Goal: Task Accomplishment & Management: Manage account settings

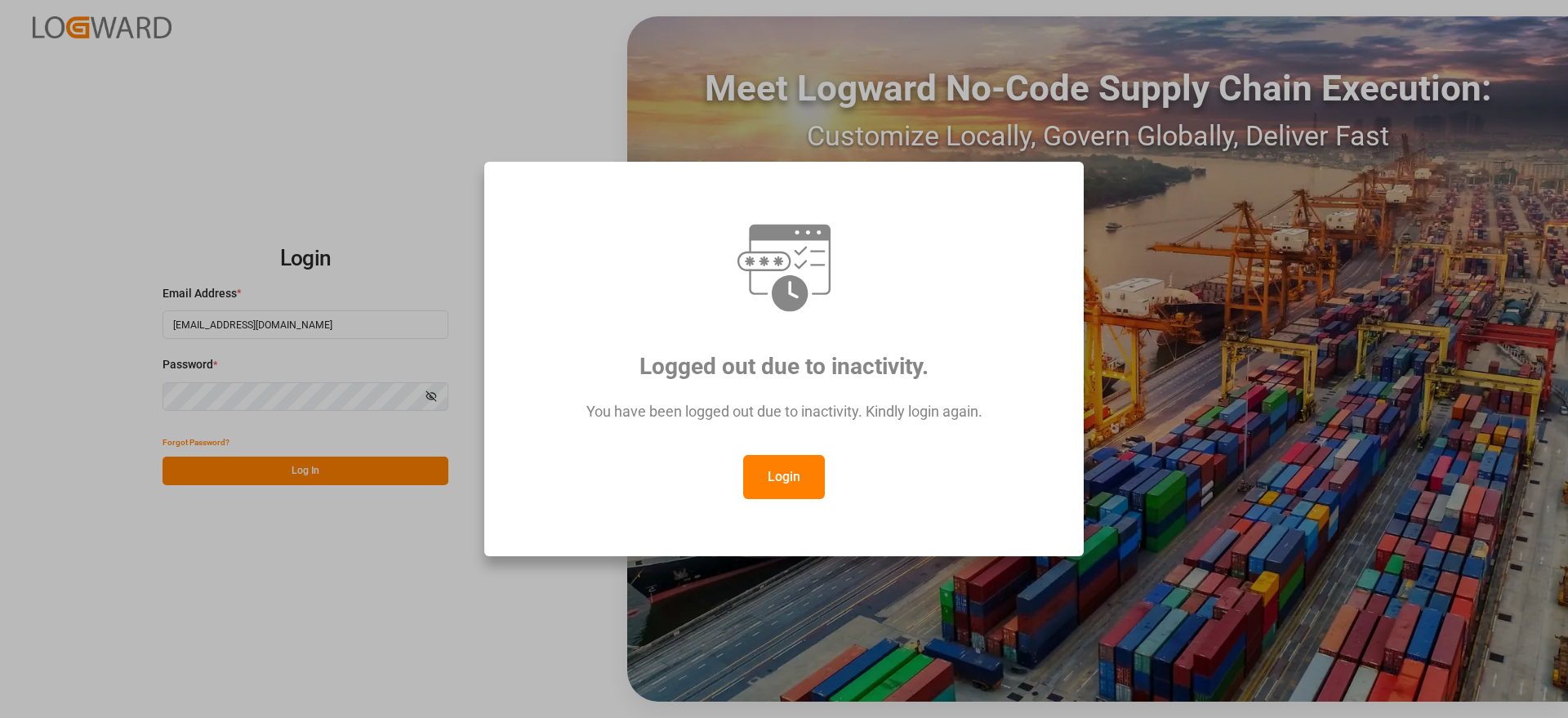
click at [777, 482] on button "Login" at bounding box center [784, 477] width 82 height 44
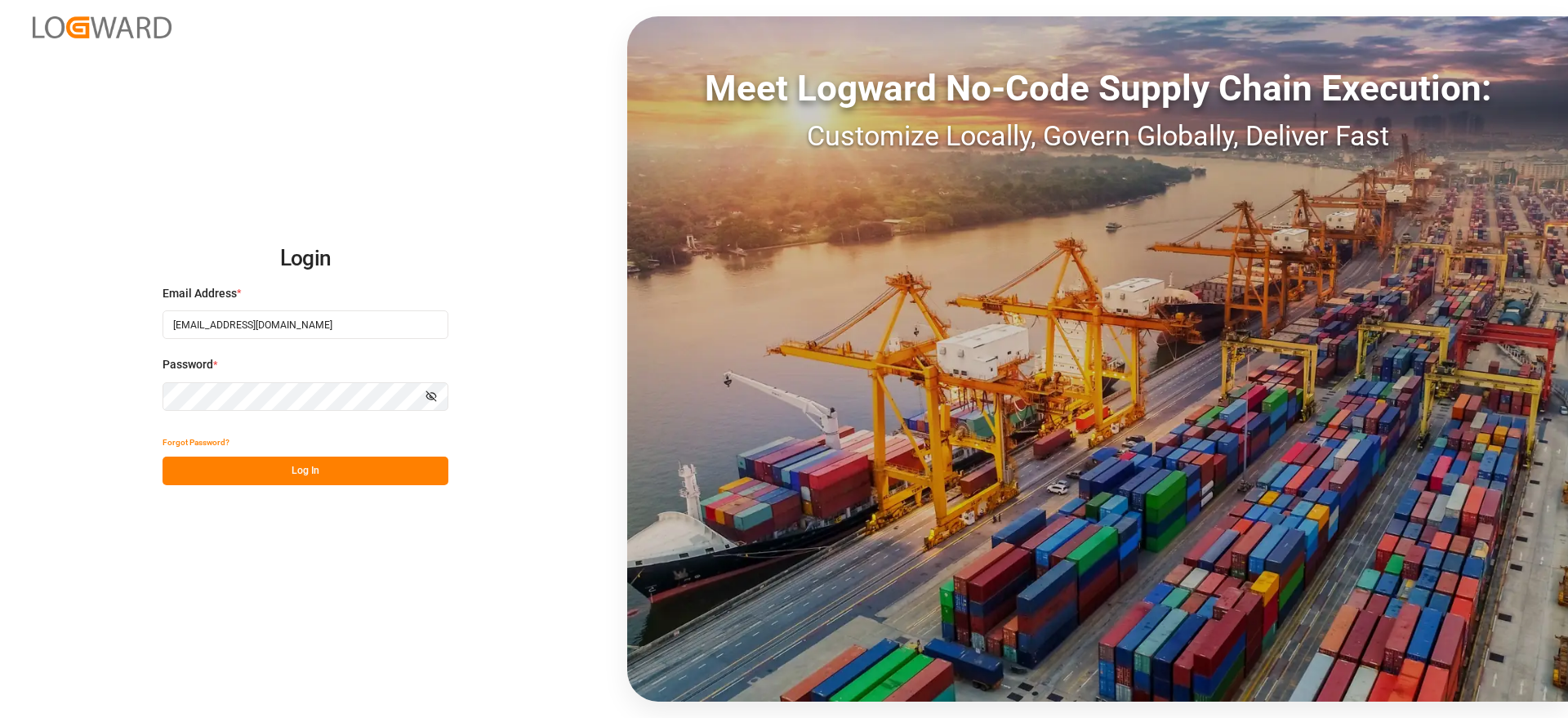
click at [313, 451] on div "Forgot Password?" at bounding box center [305, 442] width 286 height 29
click at [322, 471] on button "Log In" at bounding box center [305, 471] width 286 height 29
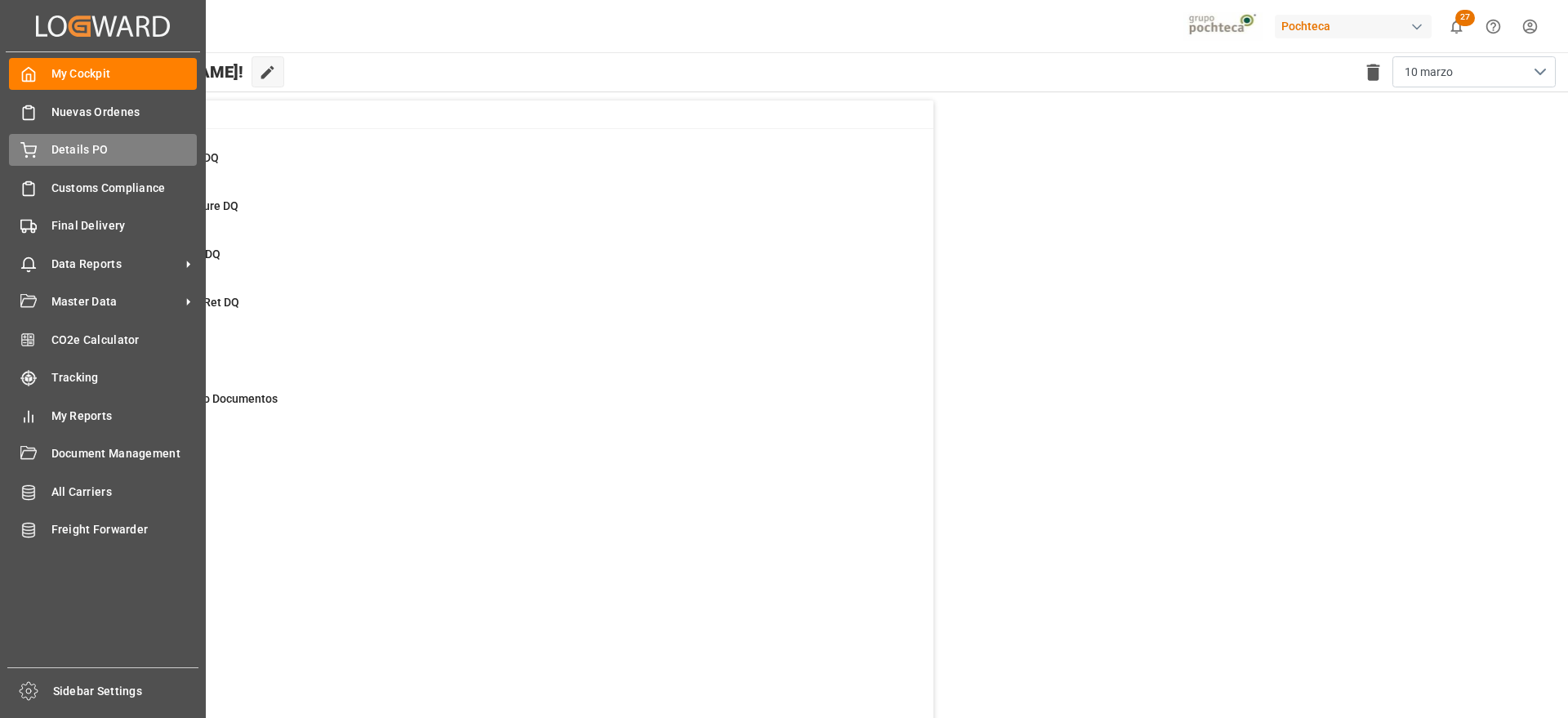
click at [52, 150] on span "Details PO" at bounding box center [124, 150] width 146 height 17
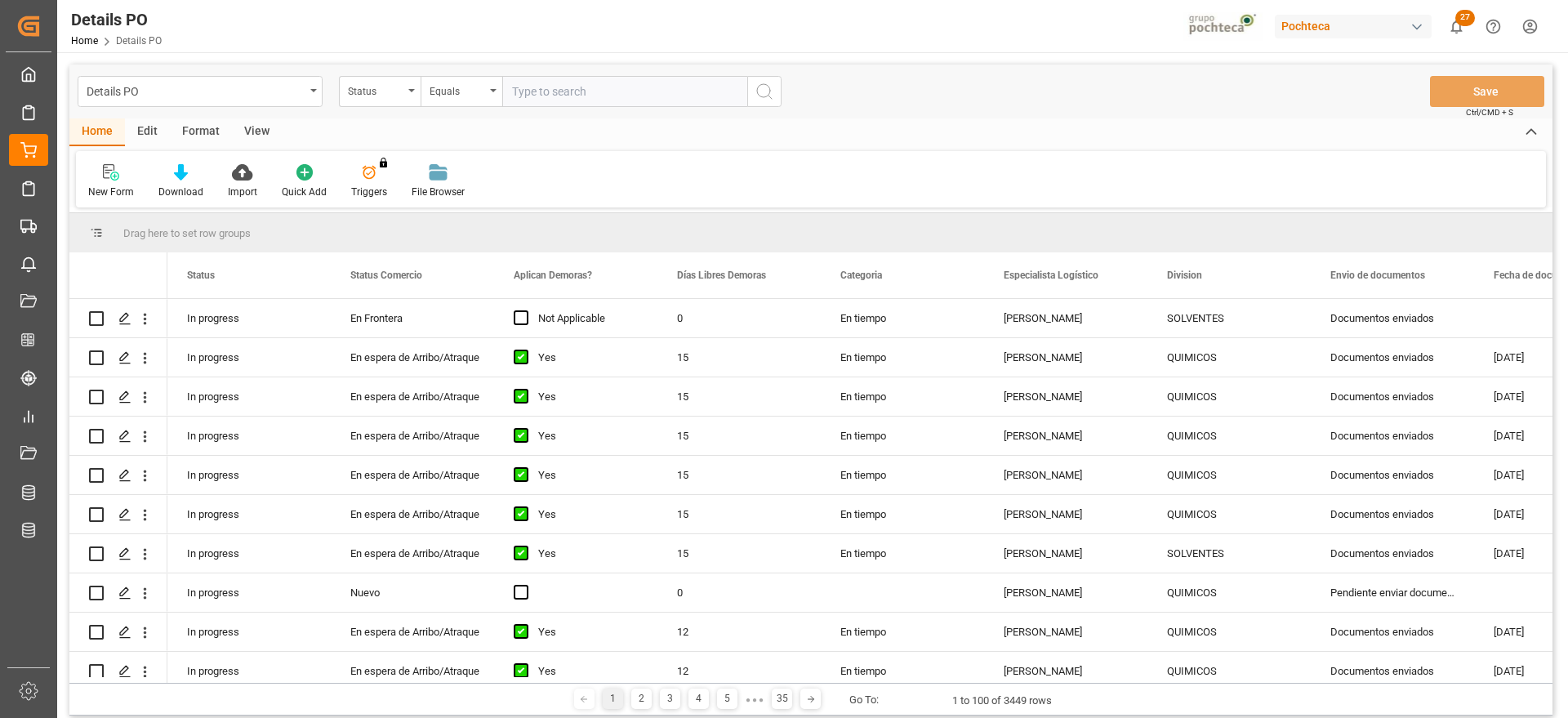
click at [377, 89] on div "Status" at bounding box center [376, 89] width 55 height 18
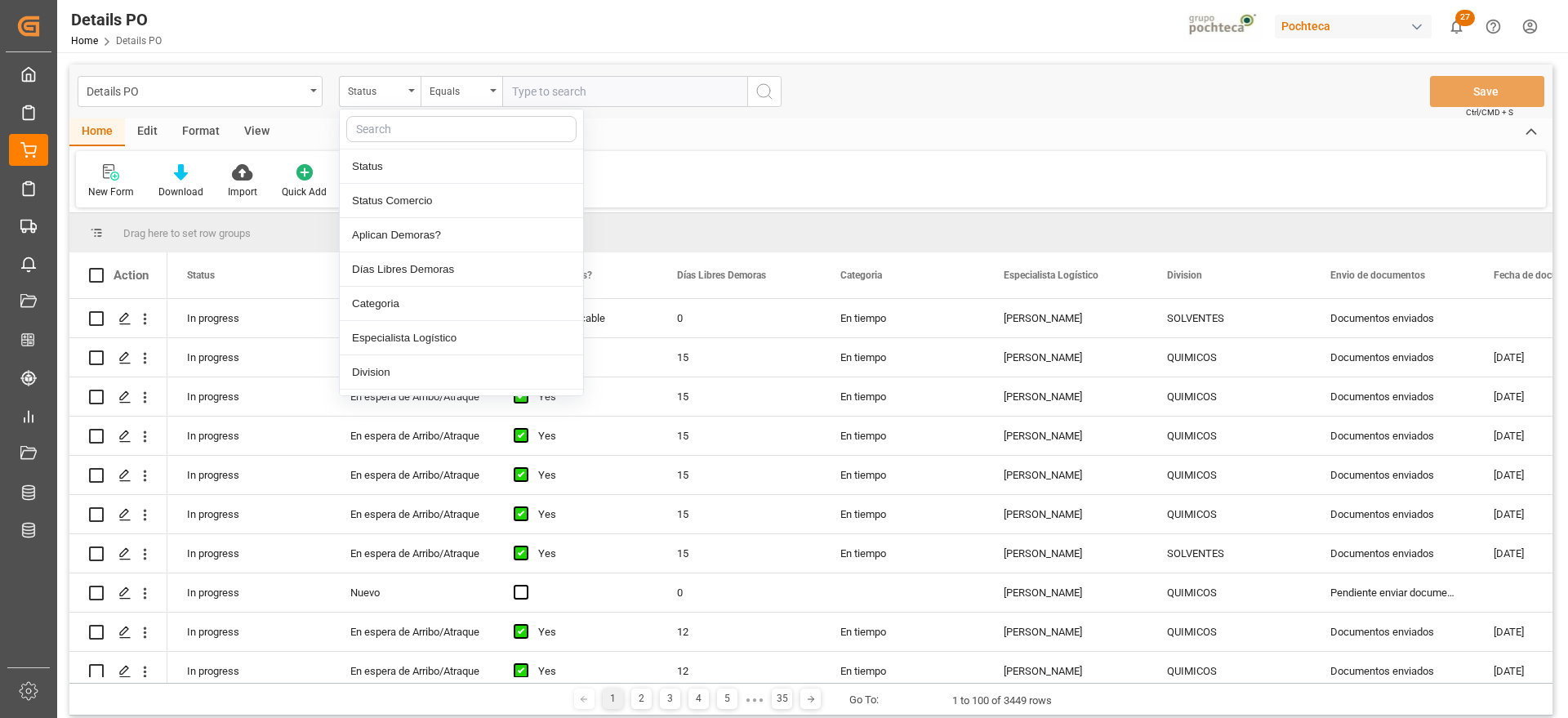
click at [392, 132] on input "text" at bounding box center [461, 129] width 230 height 26
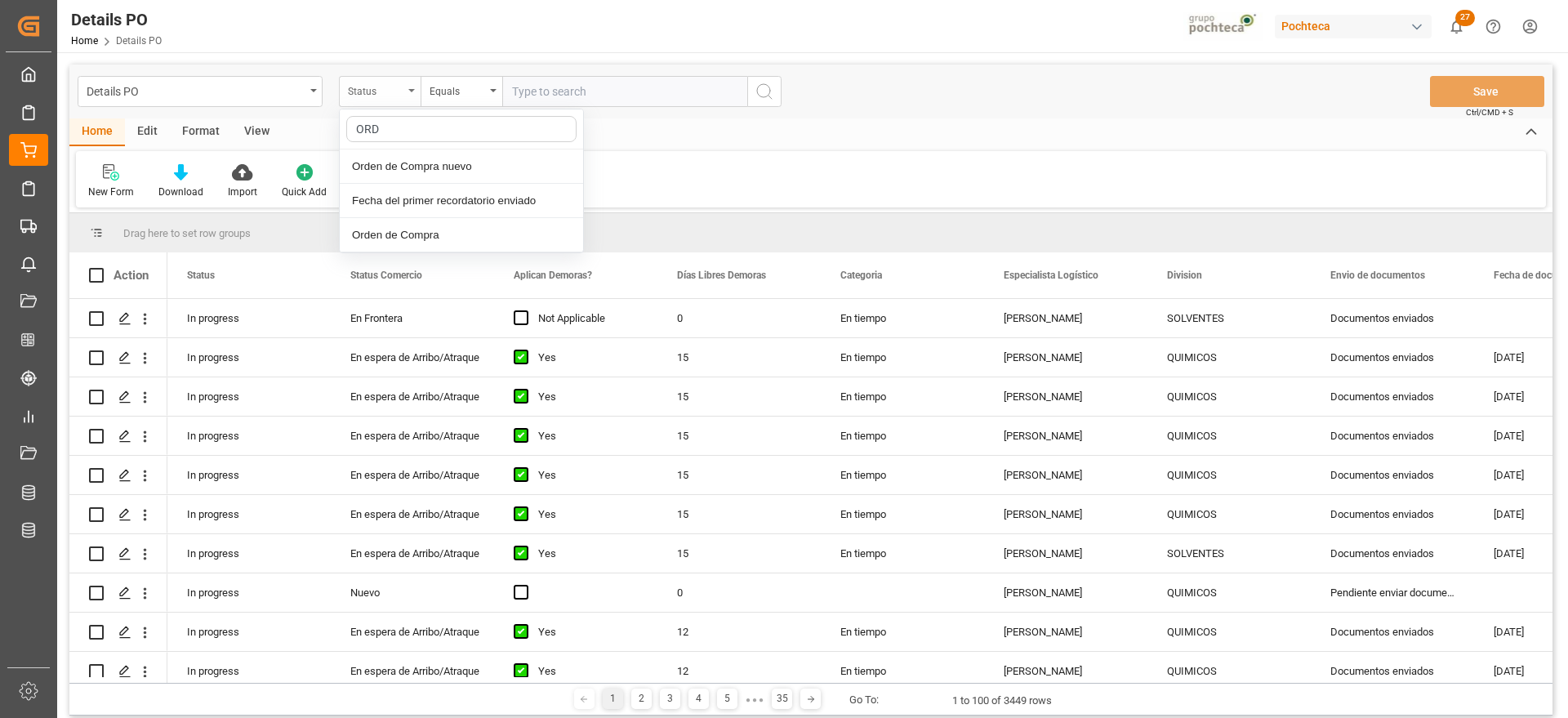
type input "ORDE"
click at [584, 92] on input "text" at bounding box center [625, 91] width 245 height 31
paste input "5000306311"
type input "5000306311"
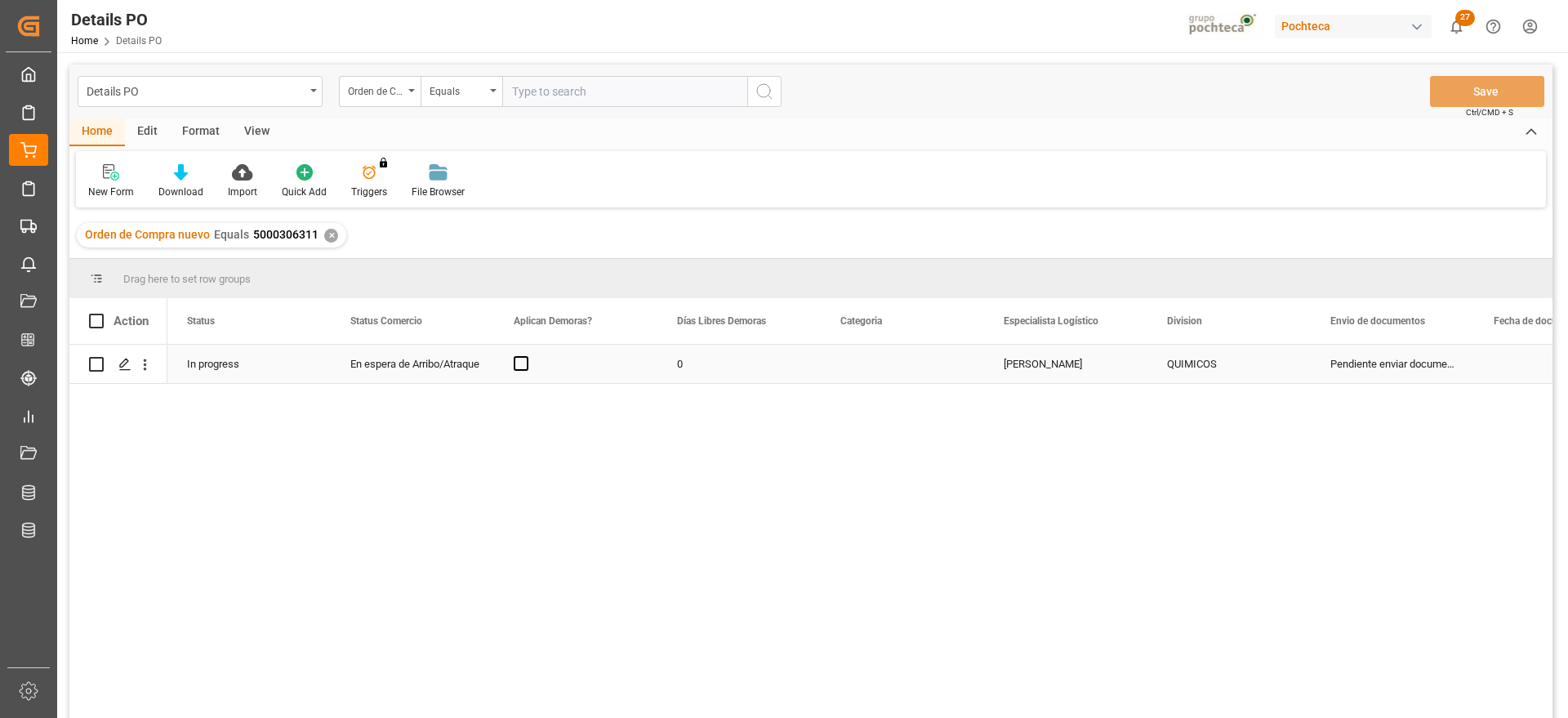
click at [958, 376] on div "Press SPACE to select this row." at bounding box center [902, 364] width 163 height 39
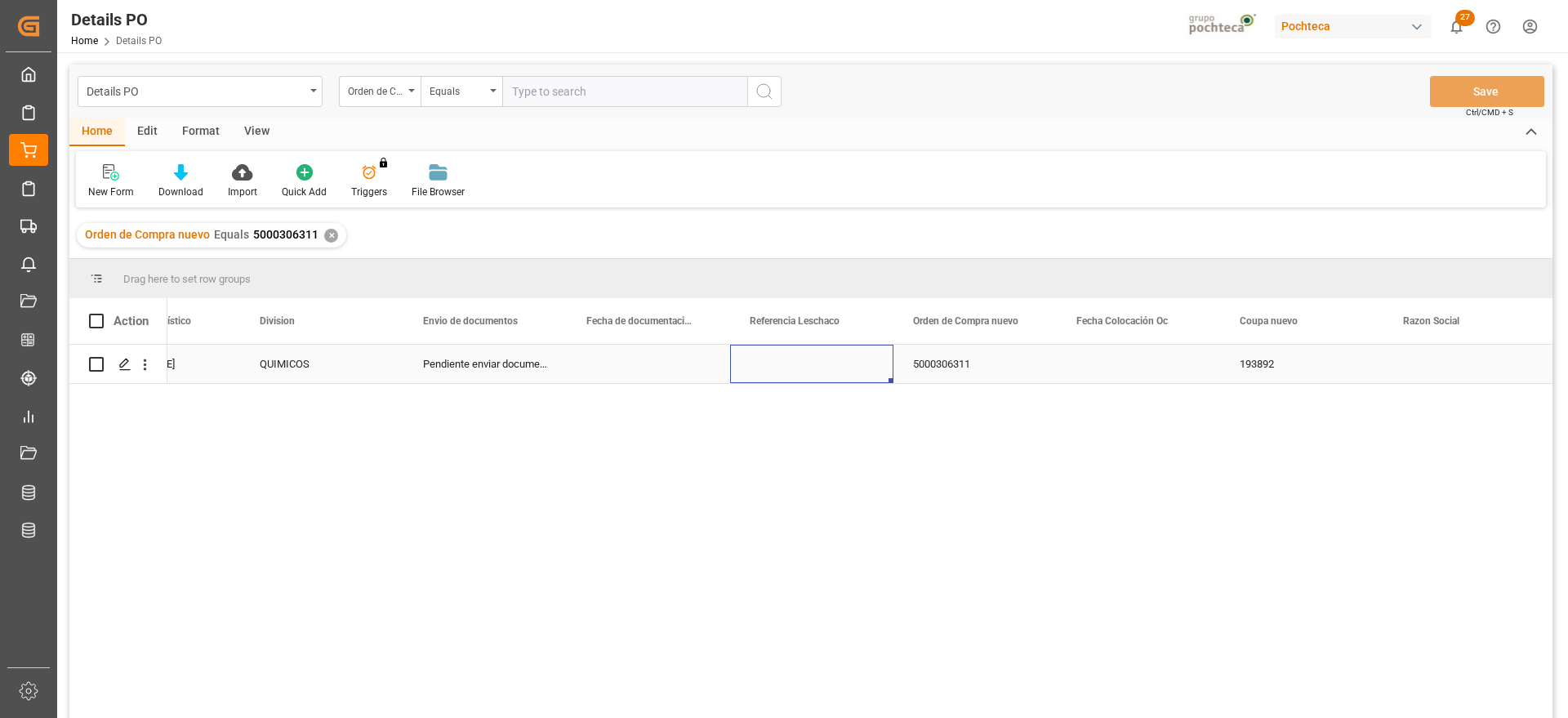
click at [816, 368] on div "Press SPACE to select this row." at bounding box center [812, 364] width 163 height 39
click at [816, 368] on input "Press SPACE to select this row." at bounding box center [812, 373] width 137 height 31
type input "FLEXI"
click at [1002, 371] on div "5000306311" at bounding box center [975, 364] width 163 height 39
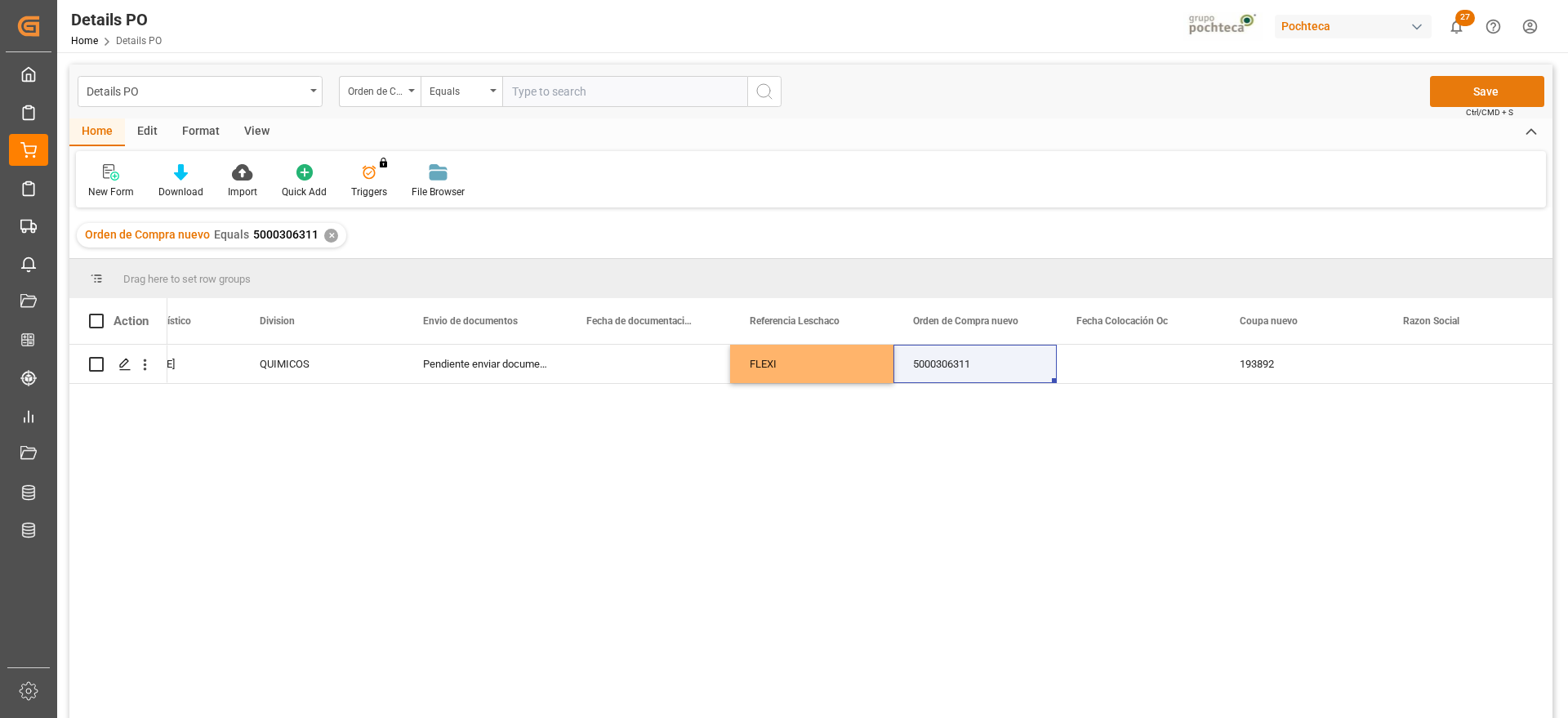
drag, startPoint x: 1444, startPoint y: 104, endPoint x: 1450, endPoint y: 98, distance: 8.5
click at [1450, 98] on button "Save" at bounding box center [1487, 91] width 114 height 31
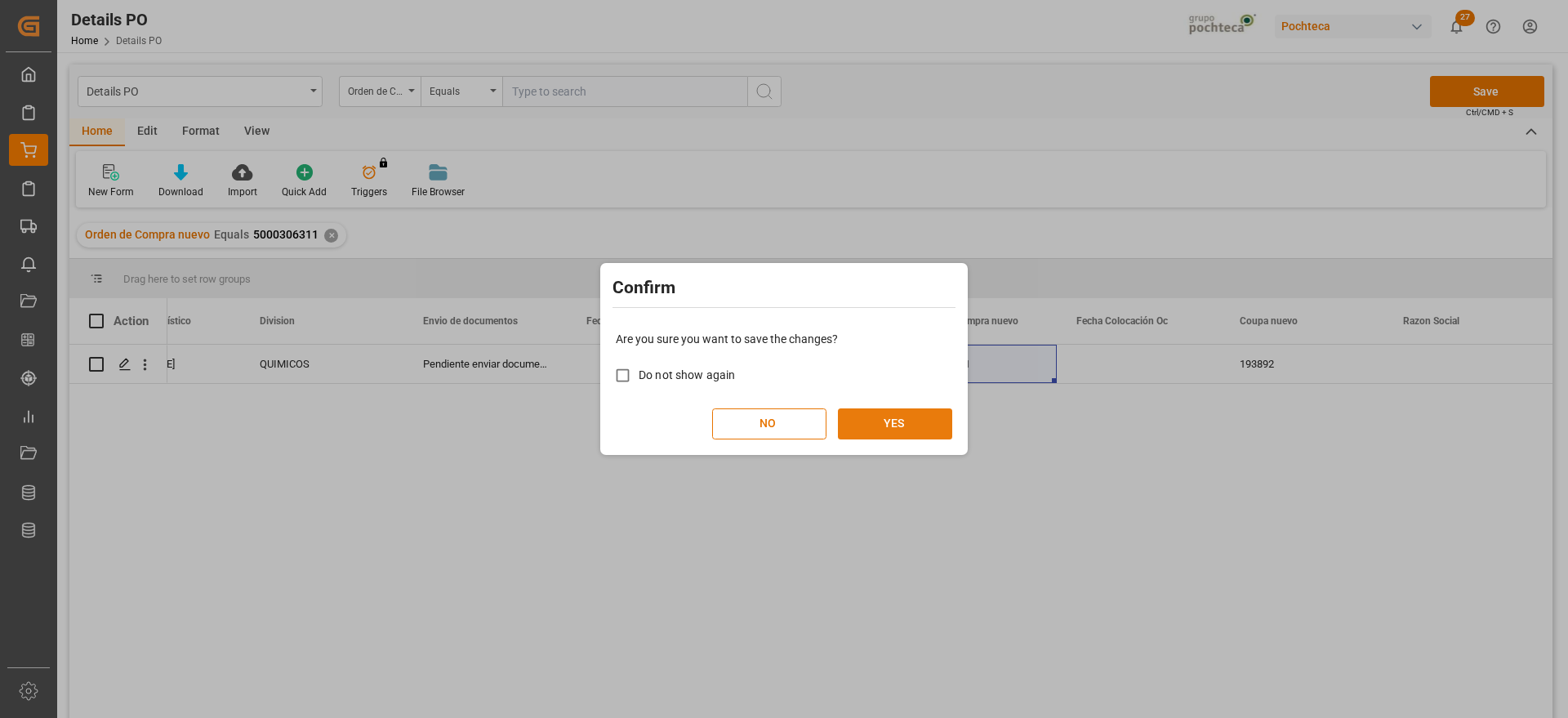
click at [909, 433] on button "YES" at bounding box center [895, 424] width 114 height 31
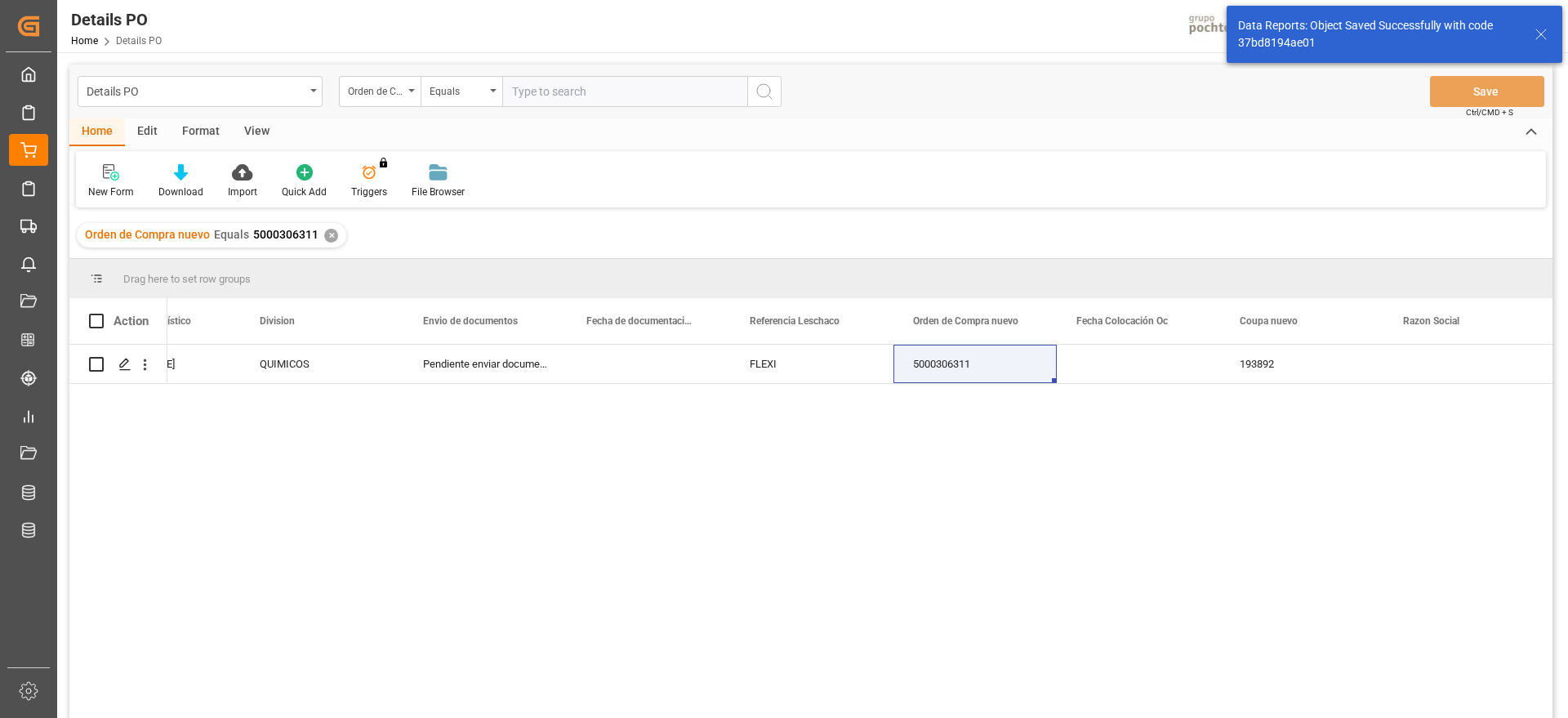
click at [327, 238] on div "✕" at bounding box center [331, 235] width 14 height 14
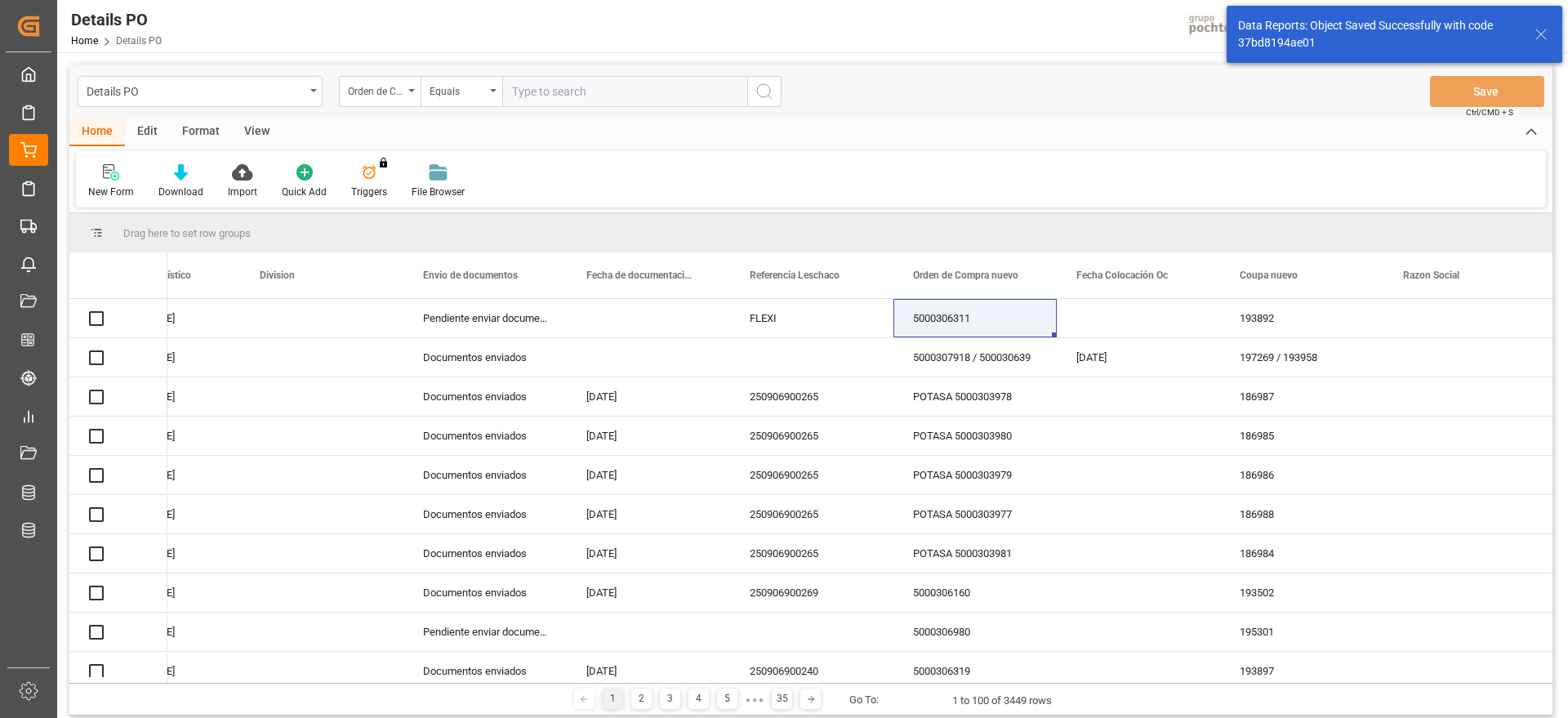
click at [591, 94] on input "text" at bounding box center [625, 91] width 245 height 31
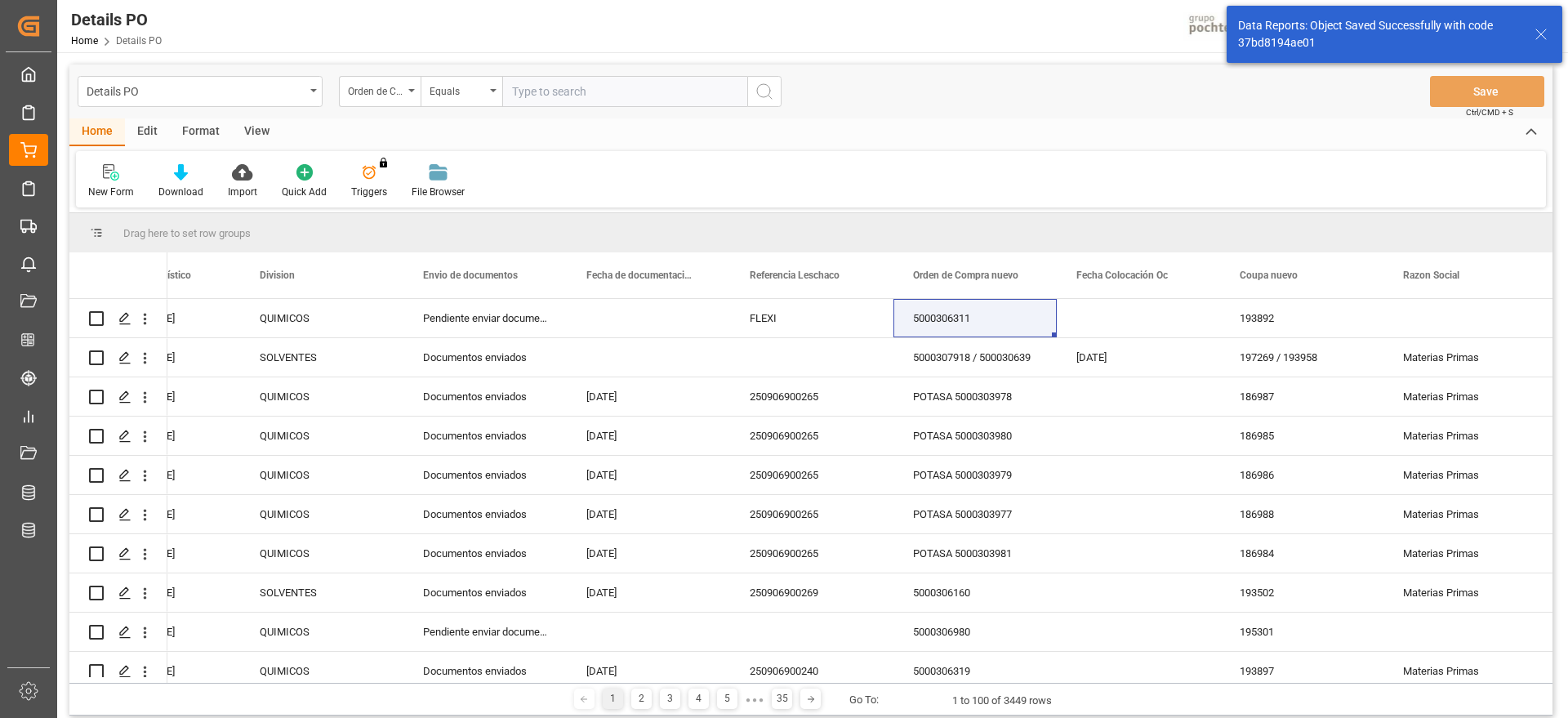
click at [591, 94] on input "text" at bounding box center [625, 91] width 245 height 31
paste input "5000306313"
type input "5000306313"
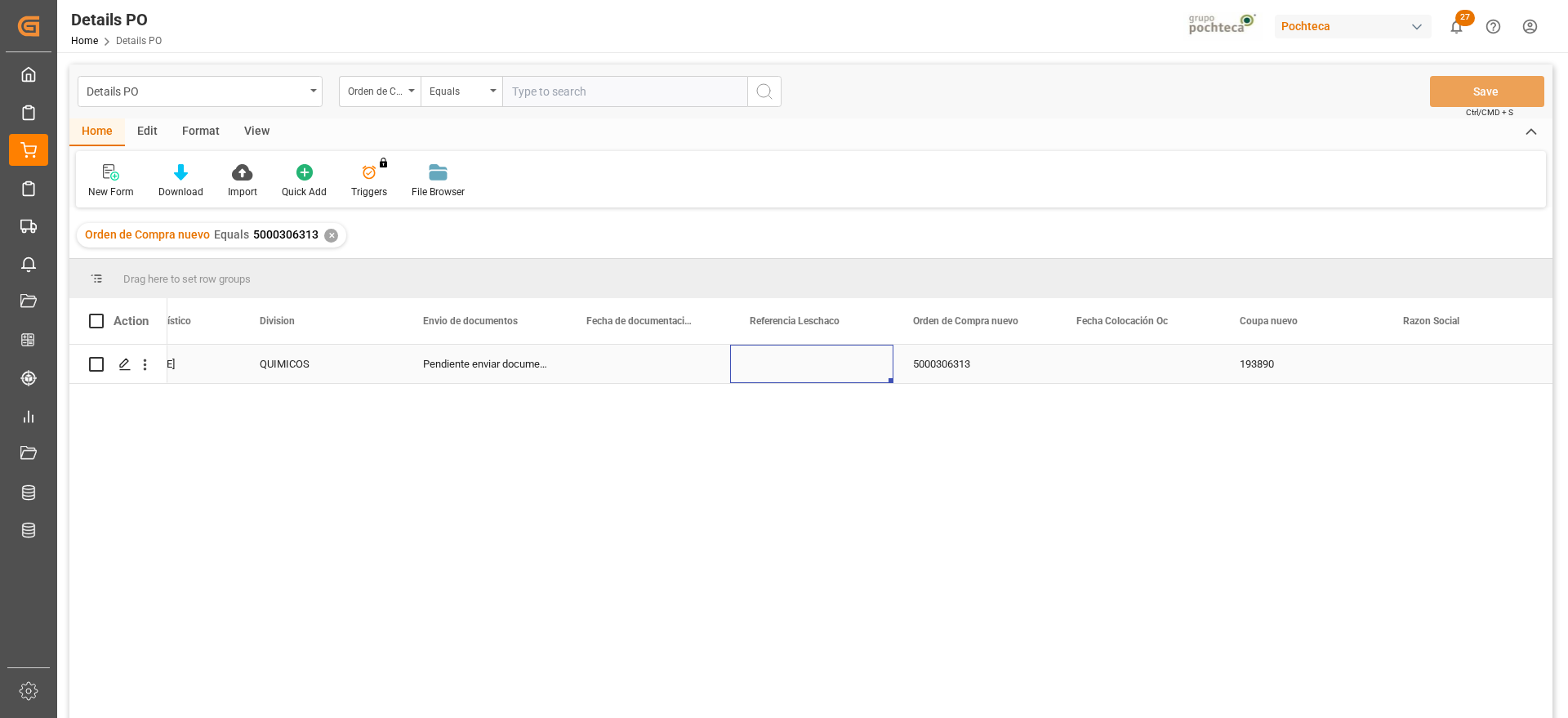
click at [836, 368] on div "Press SPACE to select this row." at bounding box center [812, 364] width 163 height 39
click at [836, 368] on input "Press SPACE to select this row." at bounding box center [812, 373] width 137 height 31
type input "FLEXI"
click at [1133, 365] on div "Press SPACE to select this row." at bounding box center [1139, 364] width 163 height 39
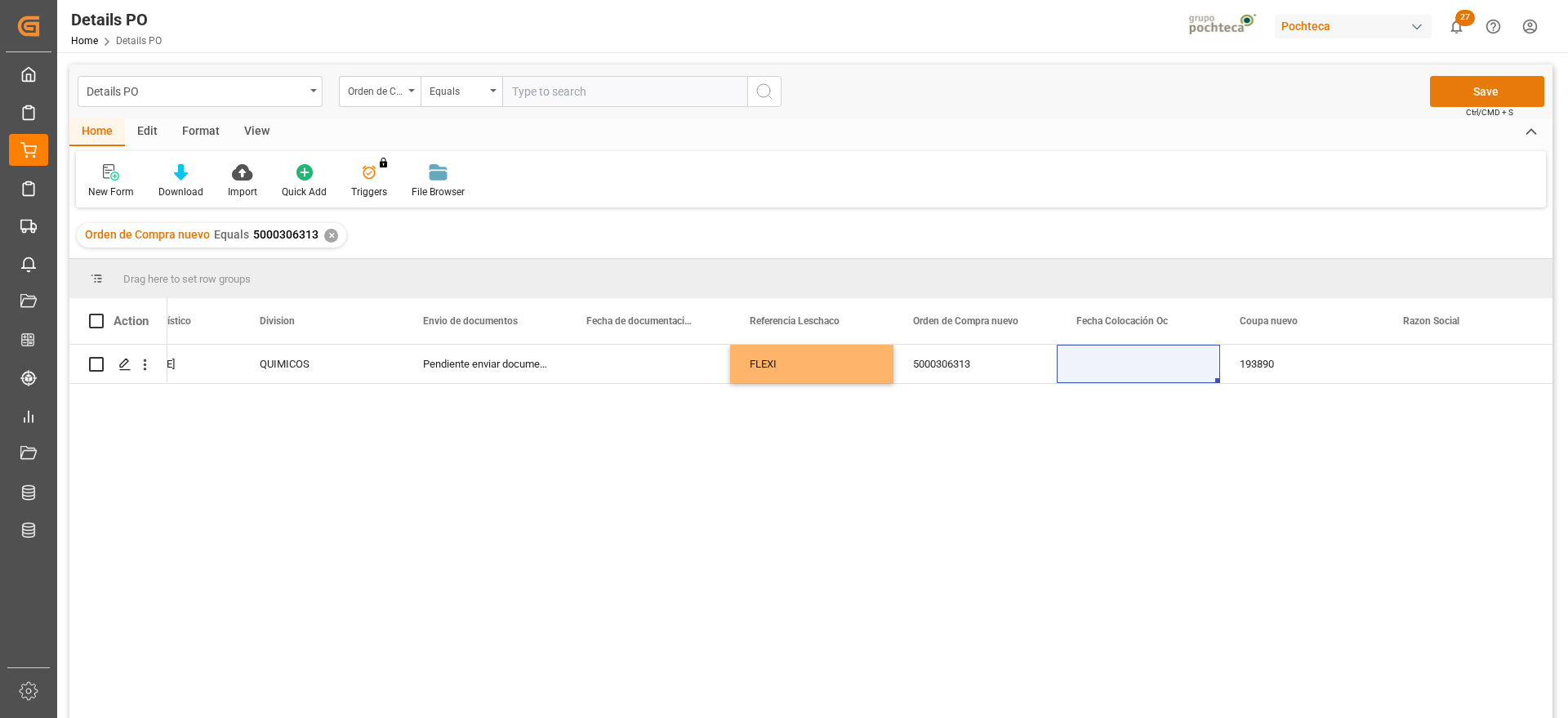
click at [1534, 80] on button "Save" at bounding box center [1487, 91] width 114 height 31
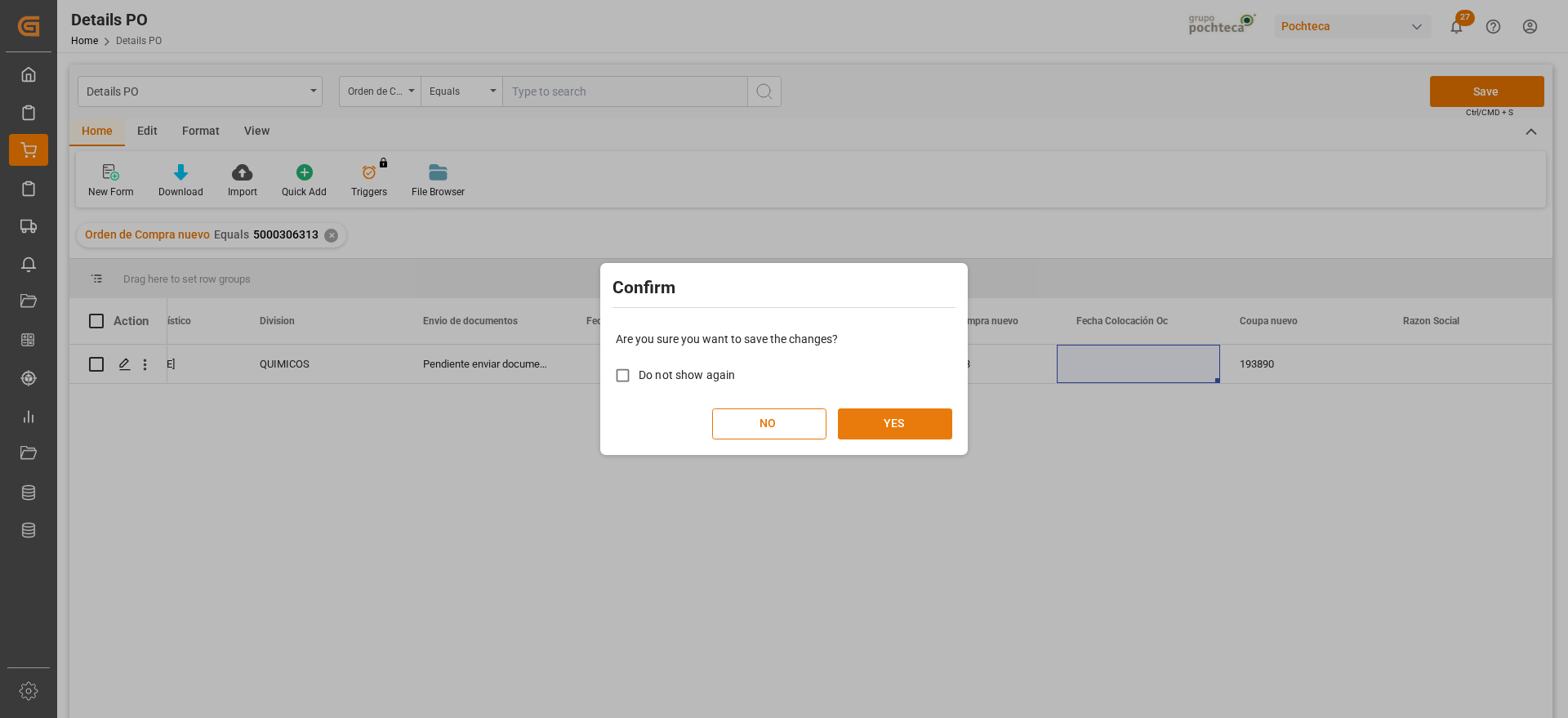
click at [893, 422] on button "YES" at bounding box center [895, 424] width 114 height 31
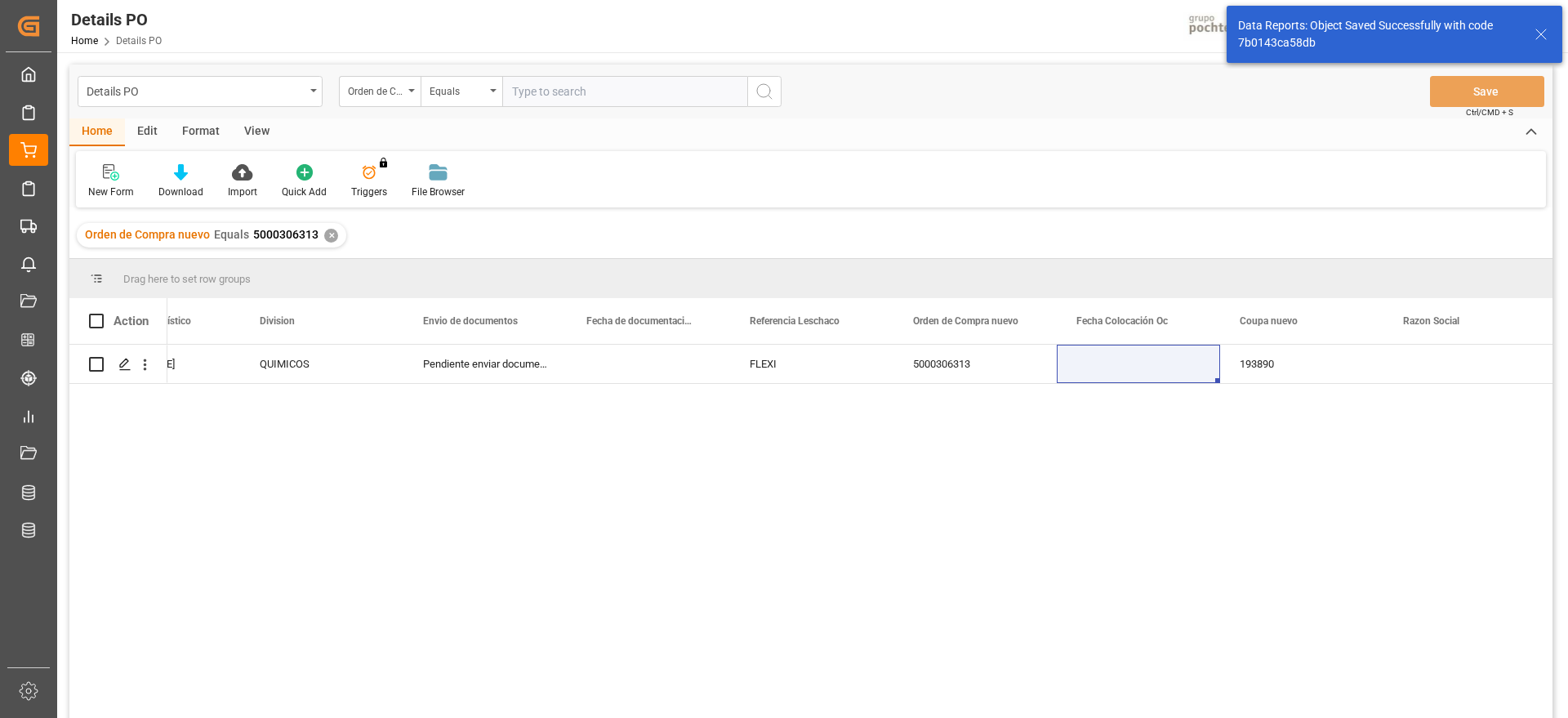
click at [324, 237] on div "✕" at bounding box center [331, 235] width 14 height 14
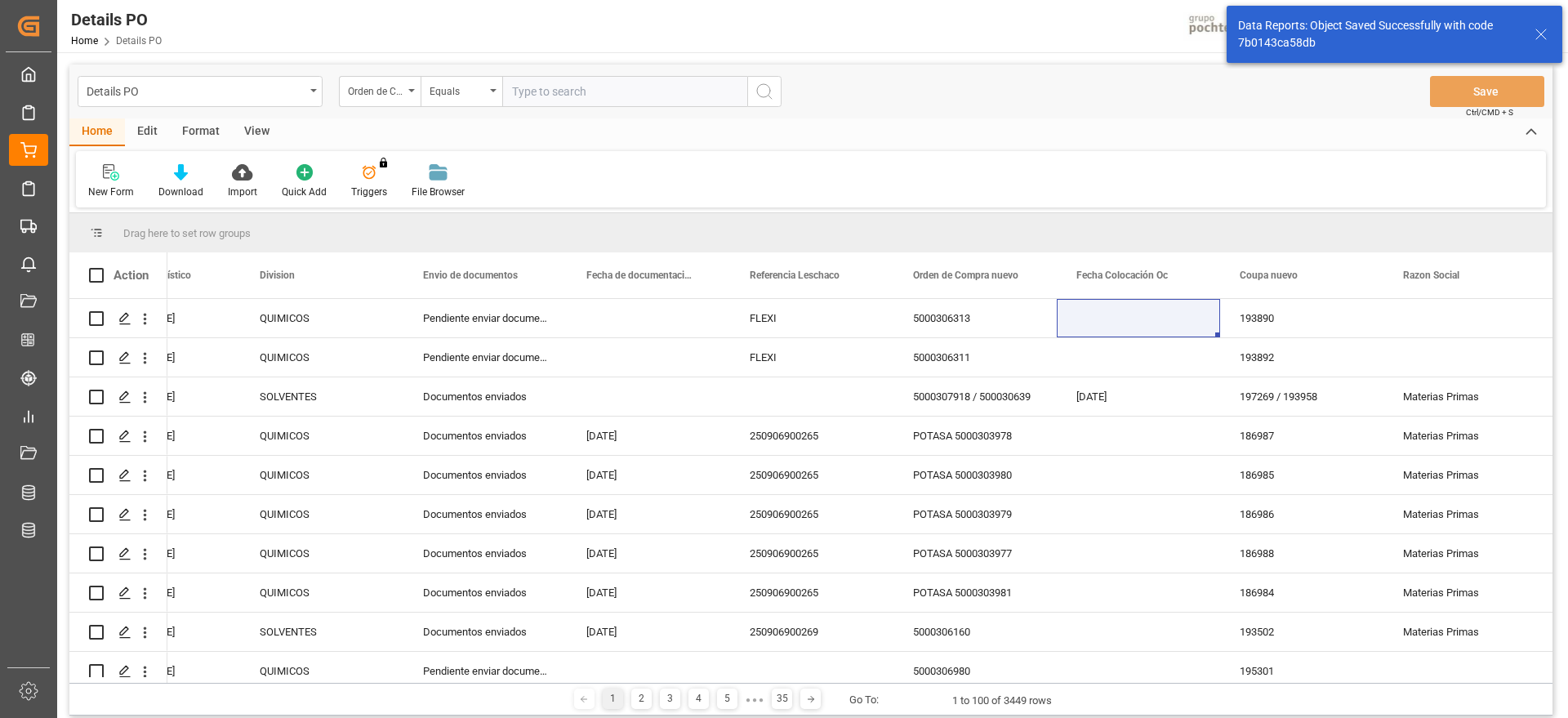
click at [569, 95] on input "text" at bounding box center [625, 91] width 245 height 31
paste input "5000306312"
type input "5000306312"
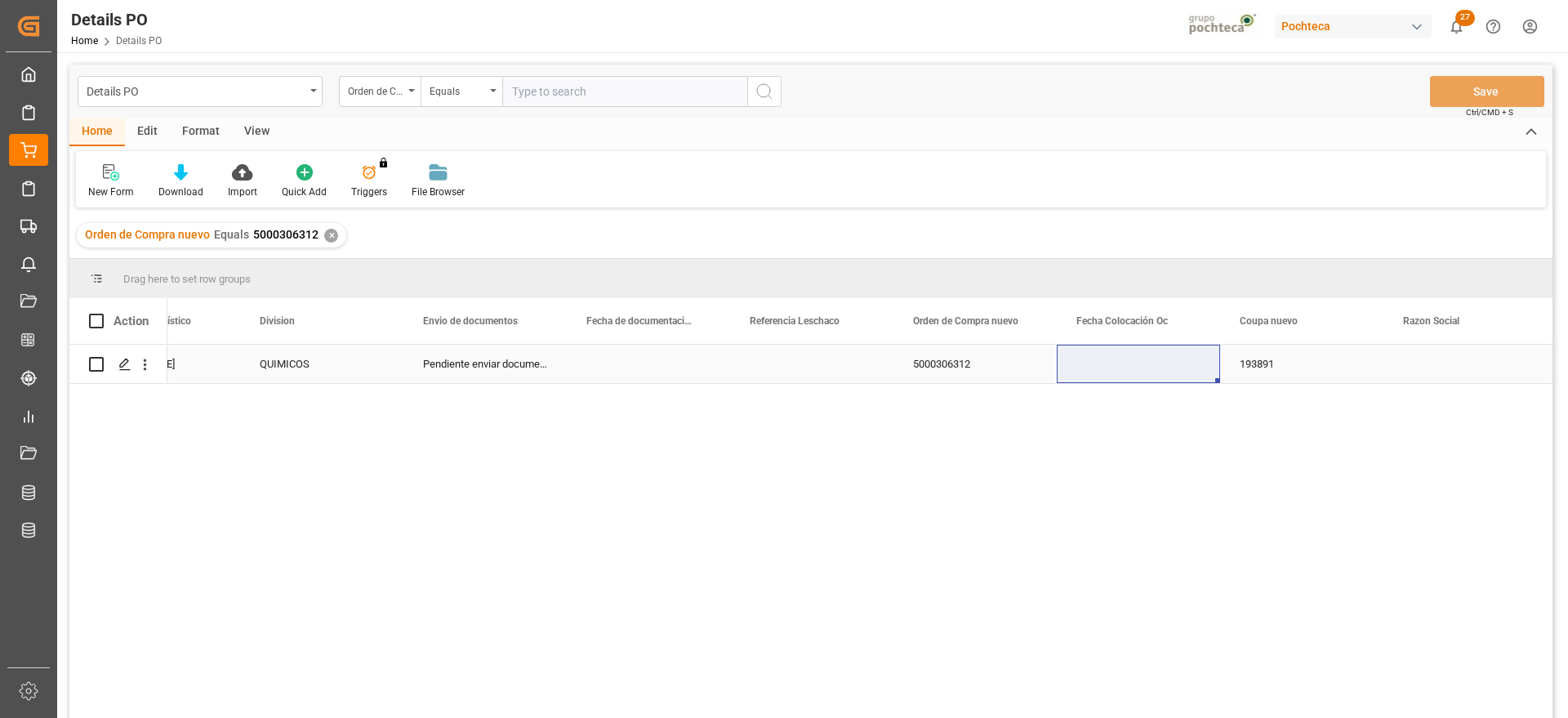
click at [846, 364] on div "Press SPACE to select this row." at bounding box center [812, 364] width 163 height 39
click at [846, 364] on input "Press SPACE to select this row." at bounding box center [812, 373] width 137 height 31
type input "FLEXI"
click at [1044, 378] on div "5000306312" at bounding box center [975, 364] width 163 height 39
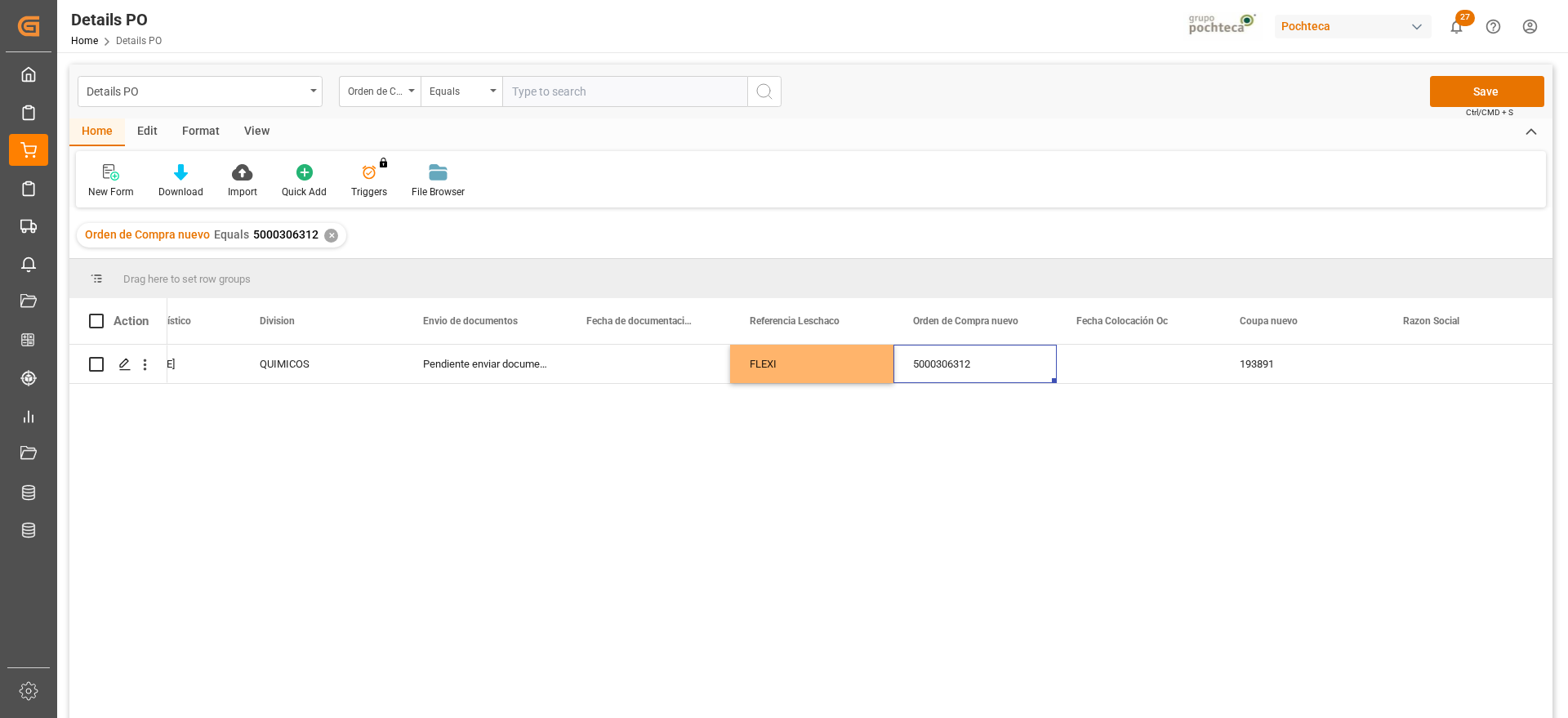
click at [1500, 74] on div "Details PO Orden de Compra nuevo Equals Save Ctrl/CMD + S" at bounding box center [811, 92] width 1483 height 54
click at [1487, 91] on button "Save" at bounding box center [1487, 91] width 114 height 31
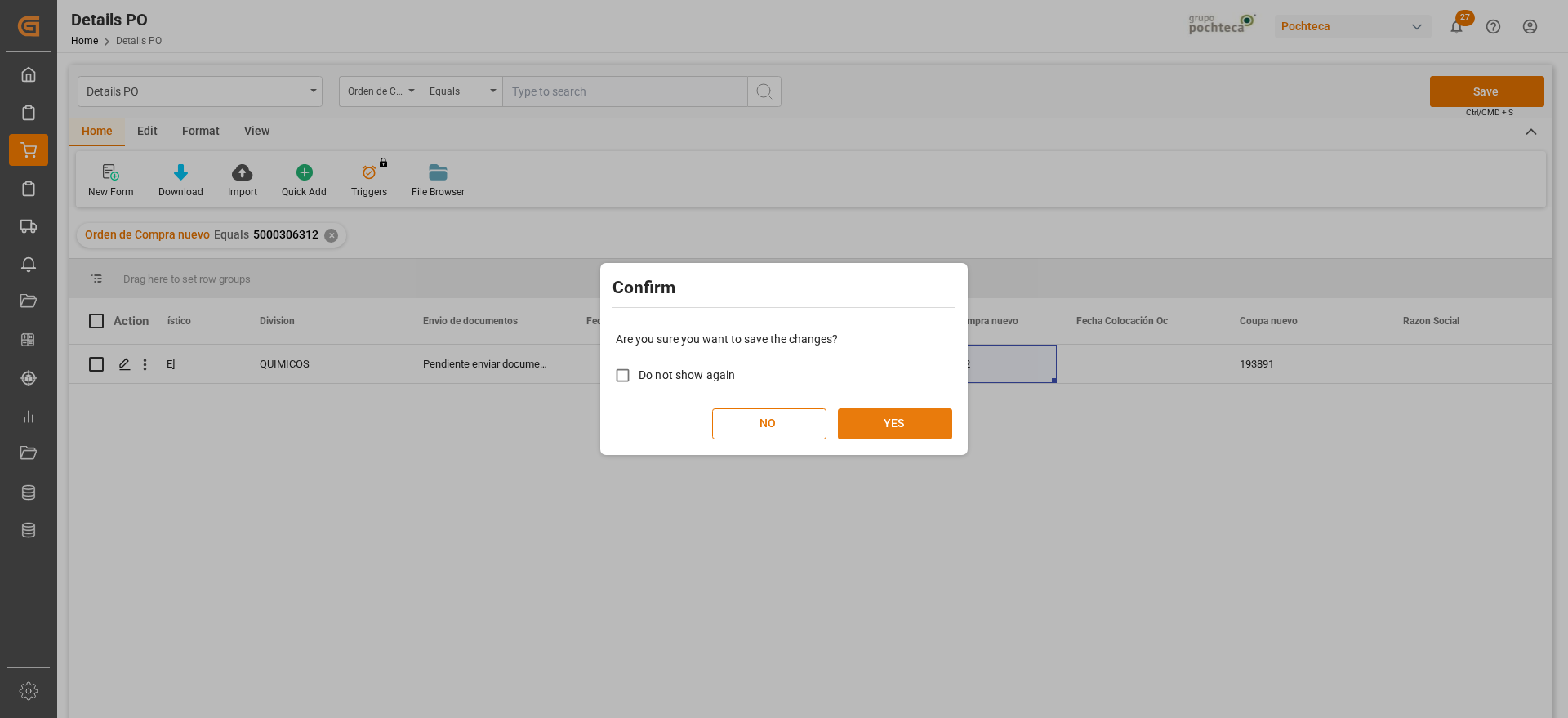
click at [855, 432] on button "YES" at bounding box center [895, 424] width 114 height 31
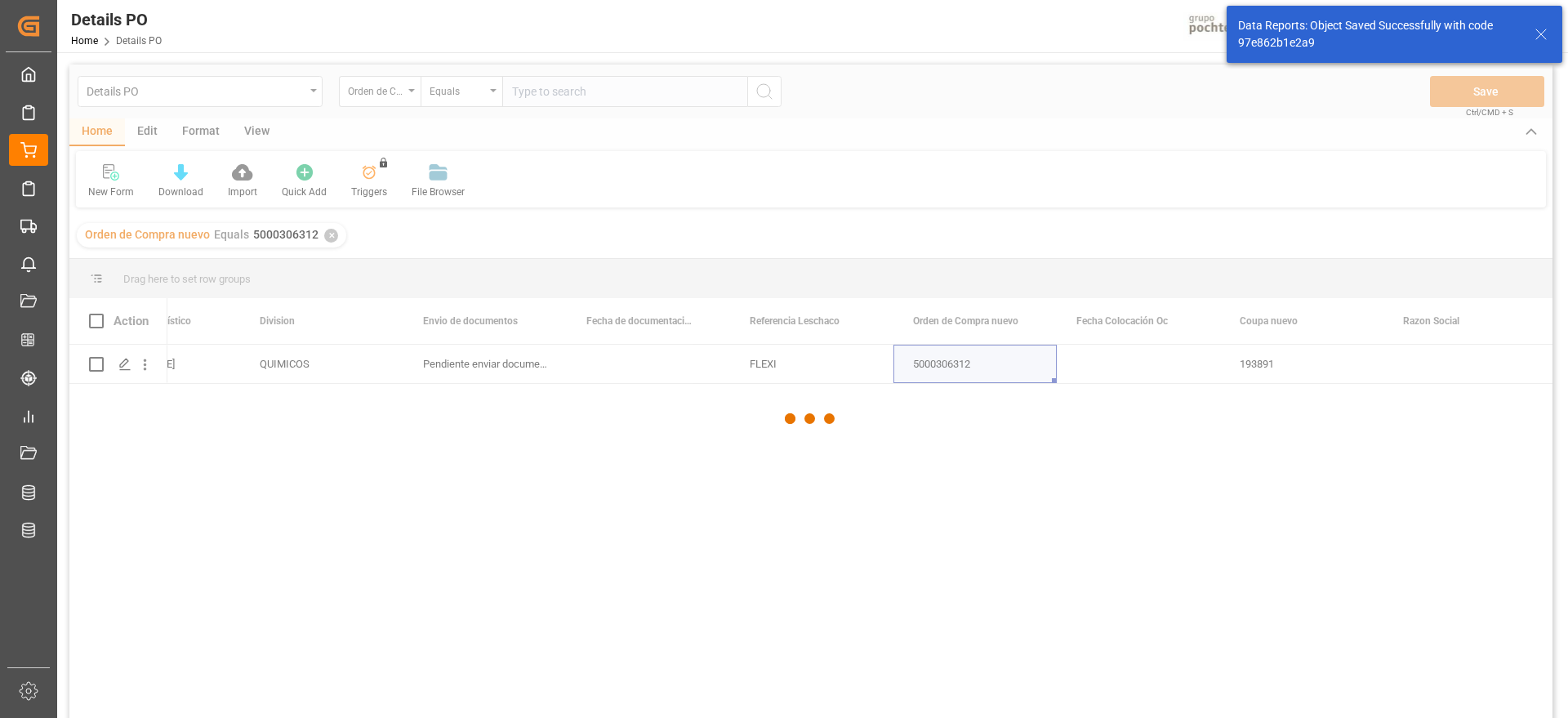
click at [796, 366] on div at bounding box center [811, 419] width 1483 height 709
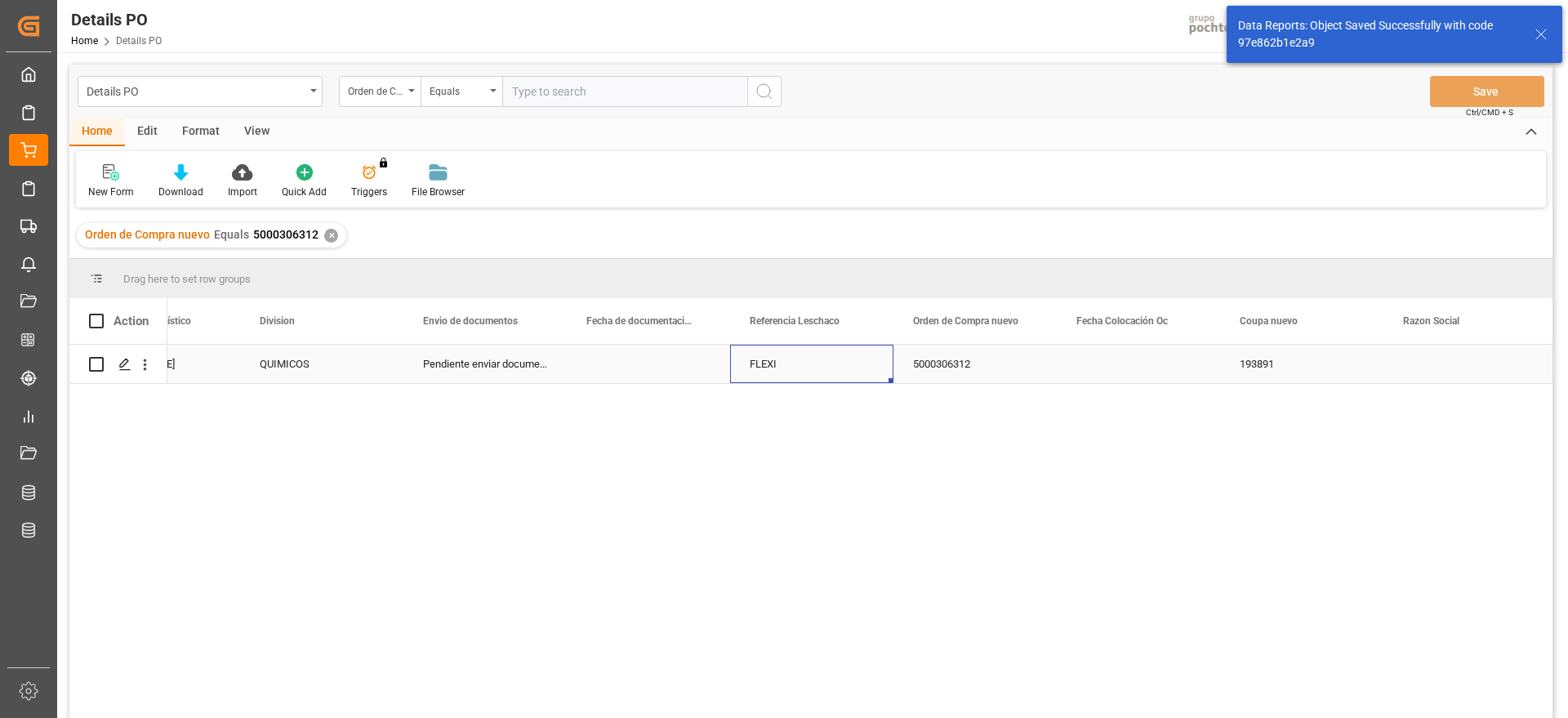
click at [796, 366] on div "FLEXI" at bounding box center [812, 364] width 163 height 39
click at [392, 80] on div "Orden de Compra nuevo" at bounding box center [376, 89] width 55 height 18
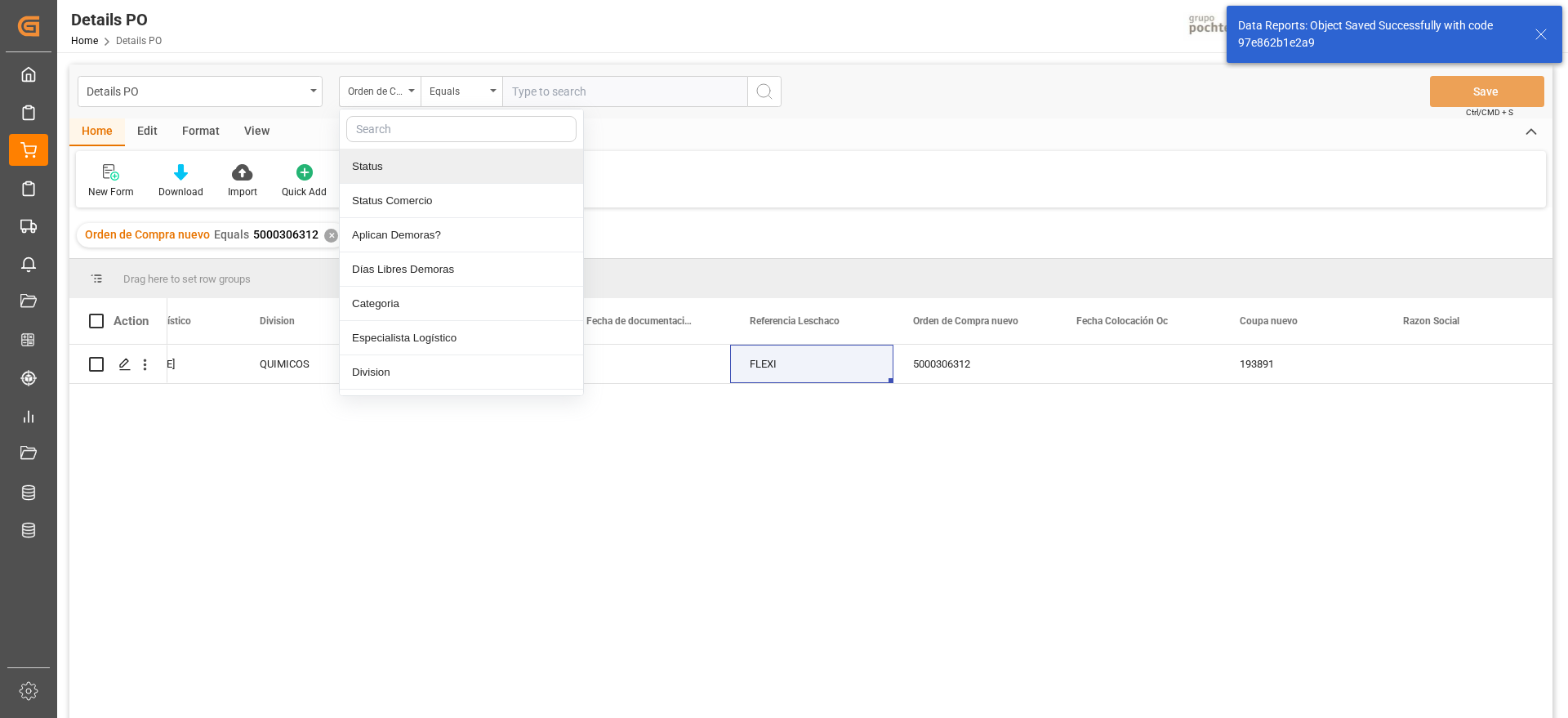
click at [404, 139] on input "text" at bounding box center [461, 129] width 230 height 26
type input "REF"
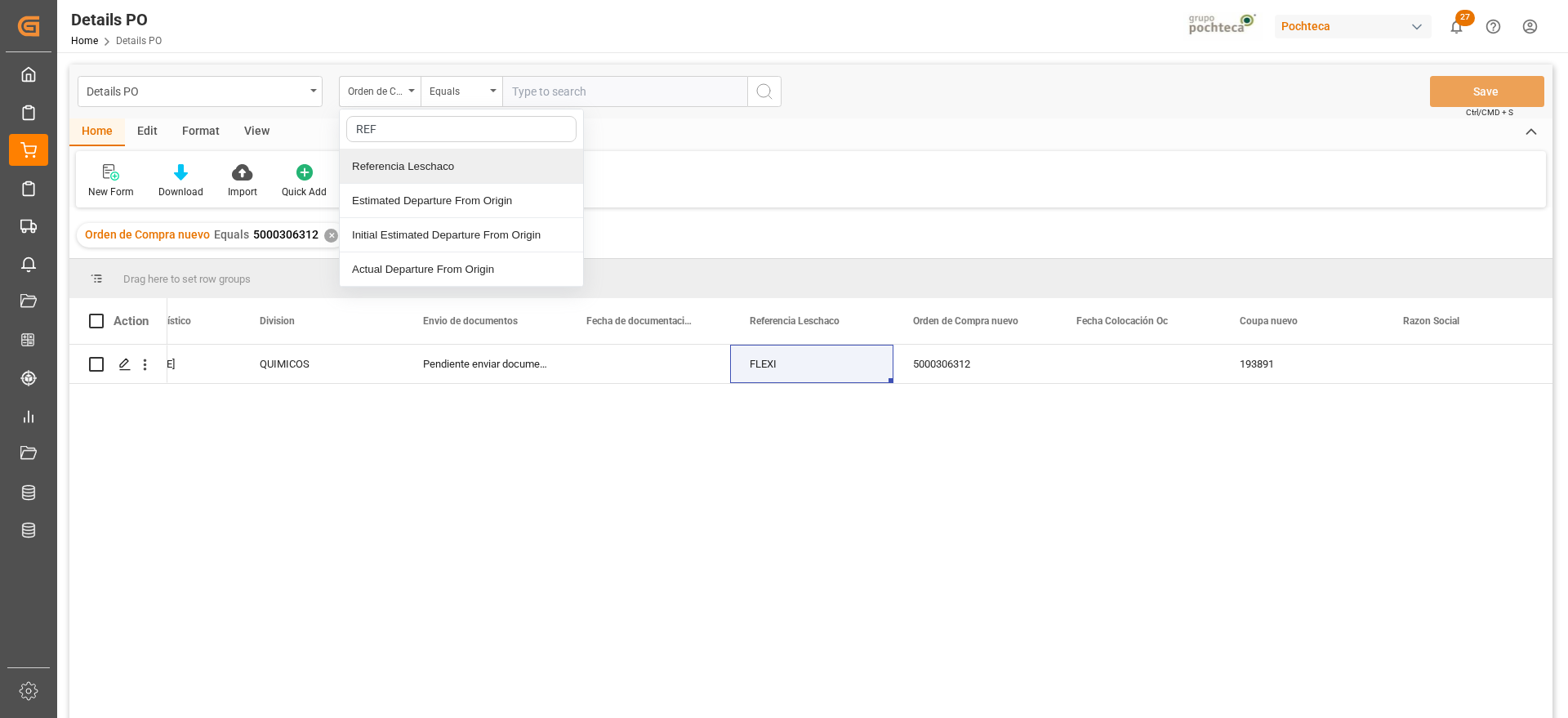
click at [427, 165] on div "Referencia Leschaco" at bounding box center [461, 166] width 244 height 34
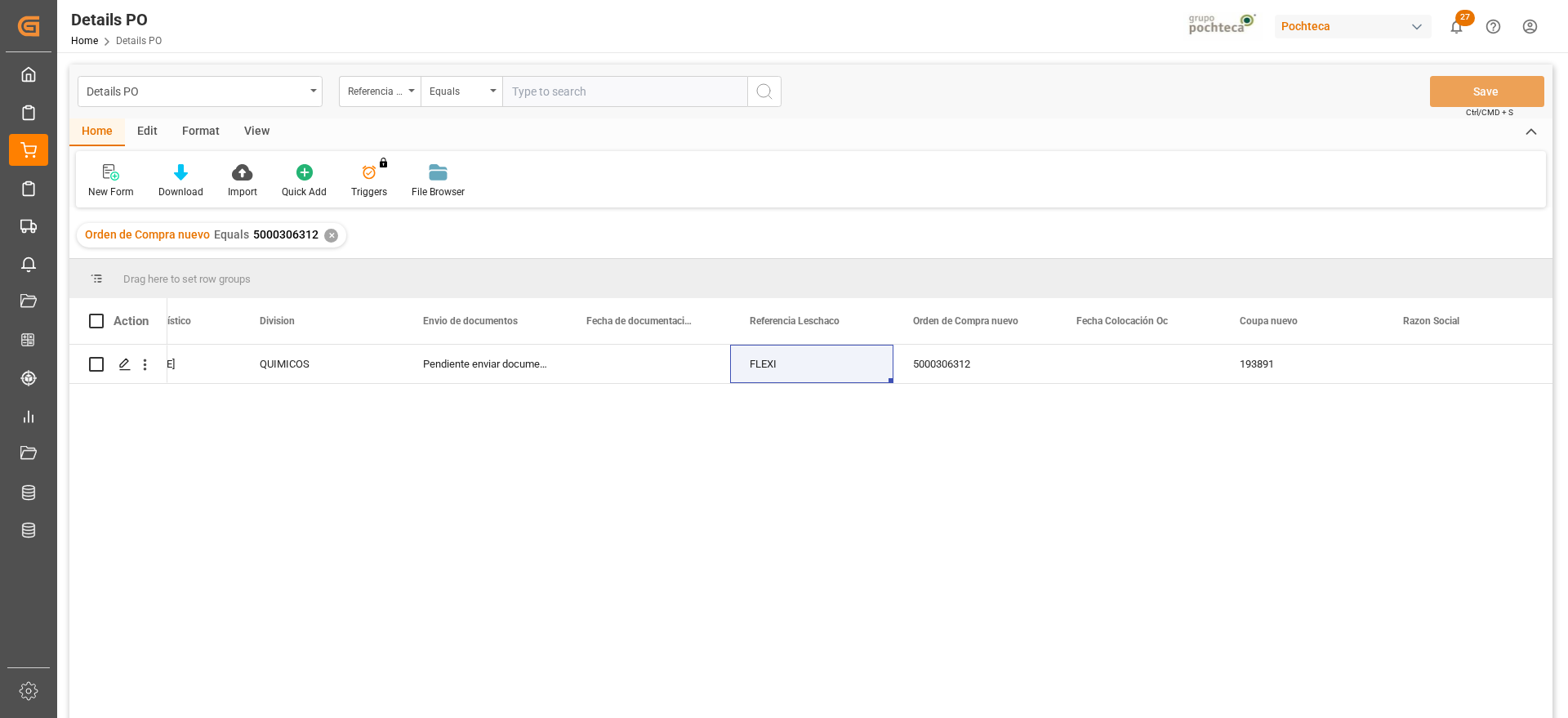
click at [541, 100] on input "text" at bounding box center [625, 91] width 245 height 31
click at [324, 235] on div "✕" at bounding box center [331, 235] width 14 height 14
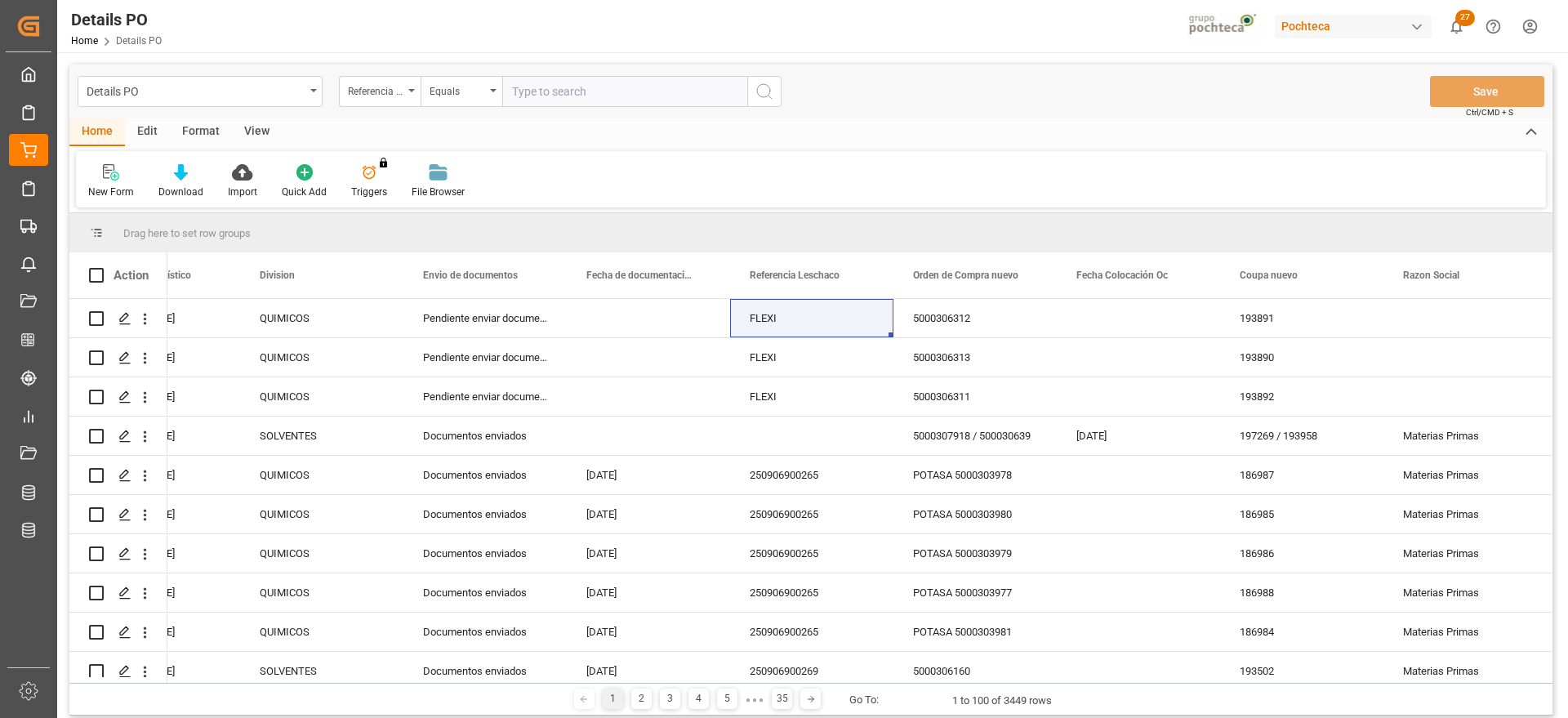
click at [562, 91] on input "text" at bounding box center [625, 91] width 245 height 31
paste input "FLEXI"
type input "FLEXI"
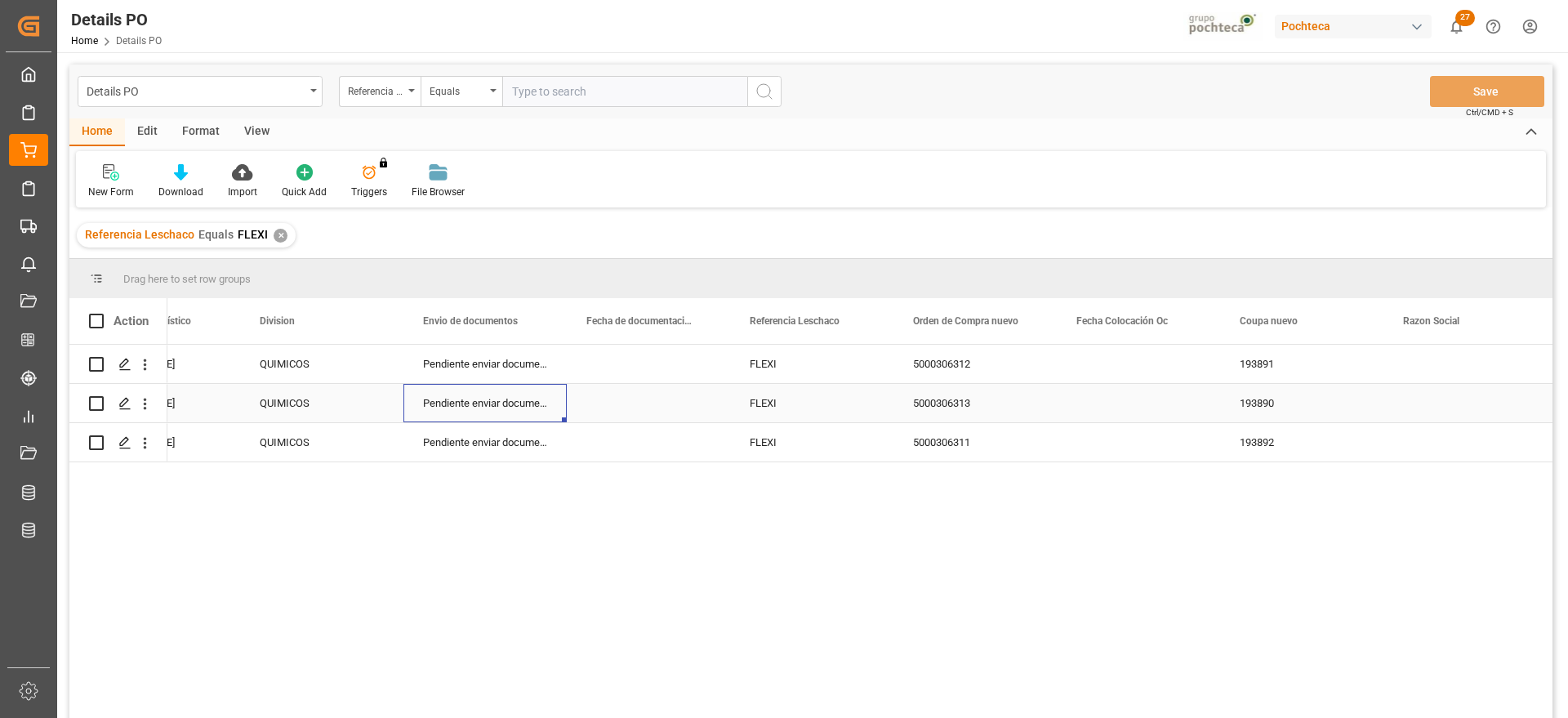
click at [415, 405] on div "Pendiente enviar documentos" at bounding box center [485, 404] width 163 height 39
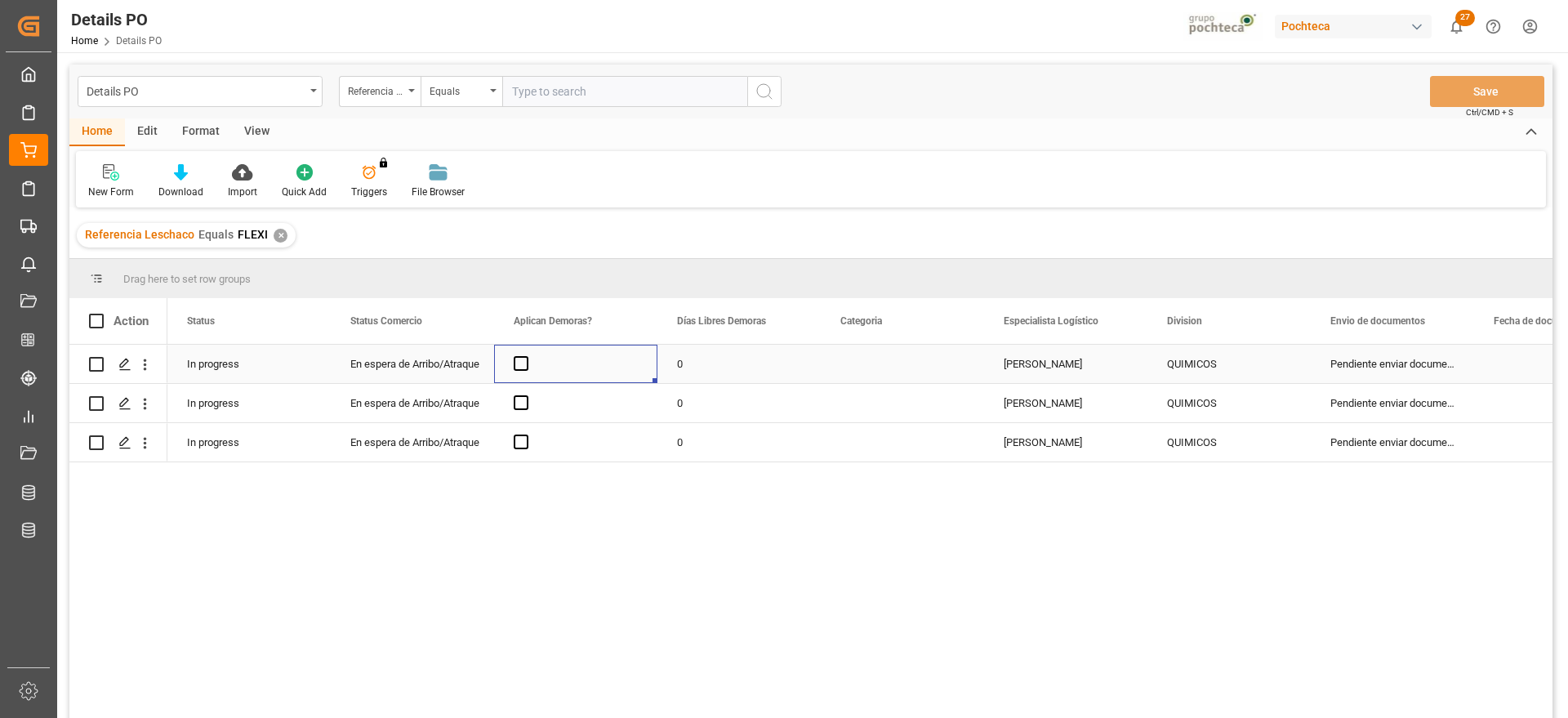
click at [514, 372] on div "Press SPACE to select this row." at bounding box center [576, 364] width 163 height 39
click at [521, 367] on span "Press SPACE to select this row." at bounding box center [520, 363] width 14 height 14
click at [526, 356] on input "Press SPACE to select this row." at bounding box center [526, 356] width 0 height 0
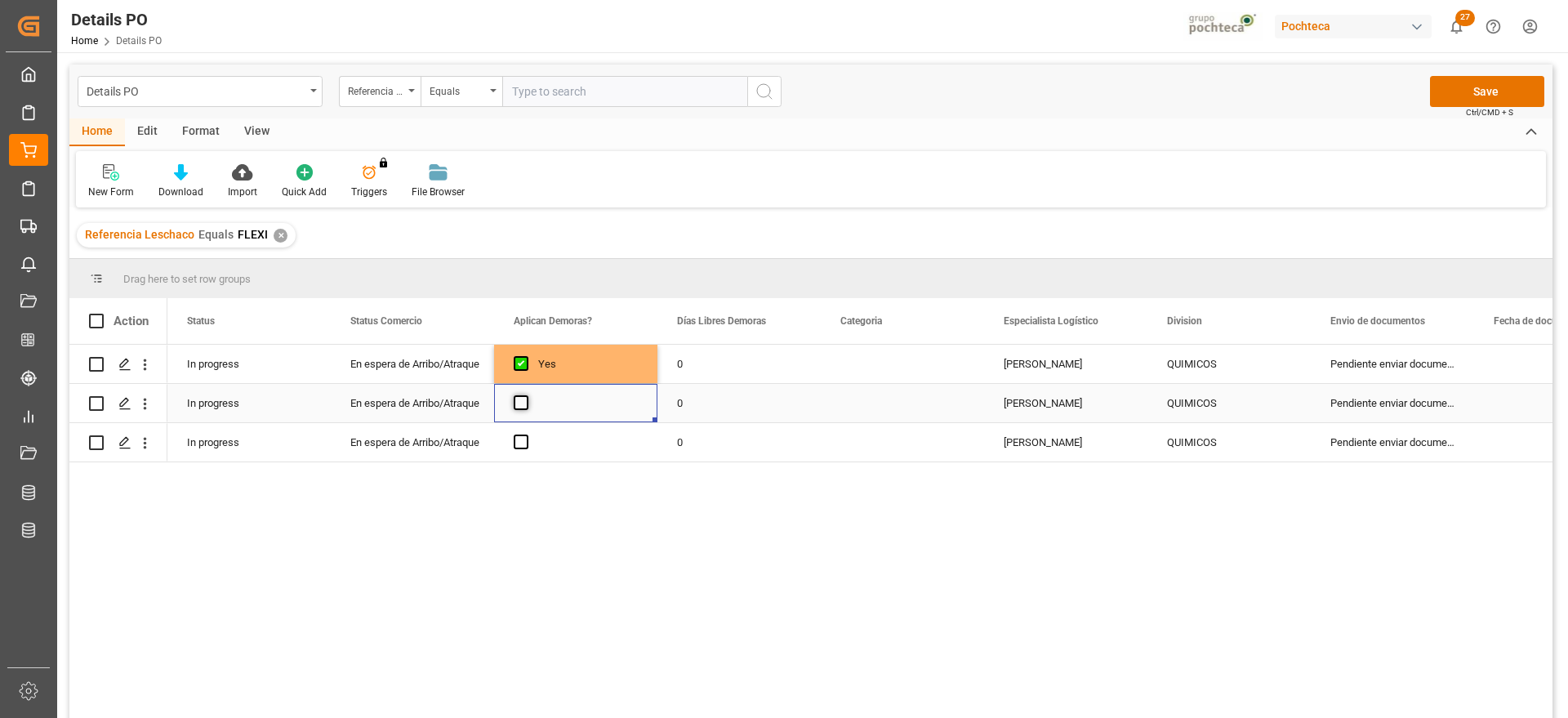
click at [524, 405] on span "Press SPACE to select this row." at bounding box center [520, 402] width 14 height 14
click at [526, 395] on input "Press SPACE to select this row." at bounding box center [526, 395] width 0 height 0
click at [523, 444] on span "Press SPACE to select this row." at bounding box center [520, 441] width 14 height 14
click at [526, 435] on input "Press SPACE to select this row." at bounding box center [526, 435] width 0 height 0
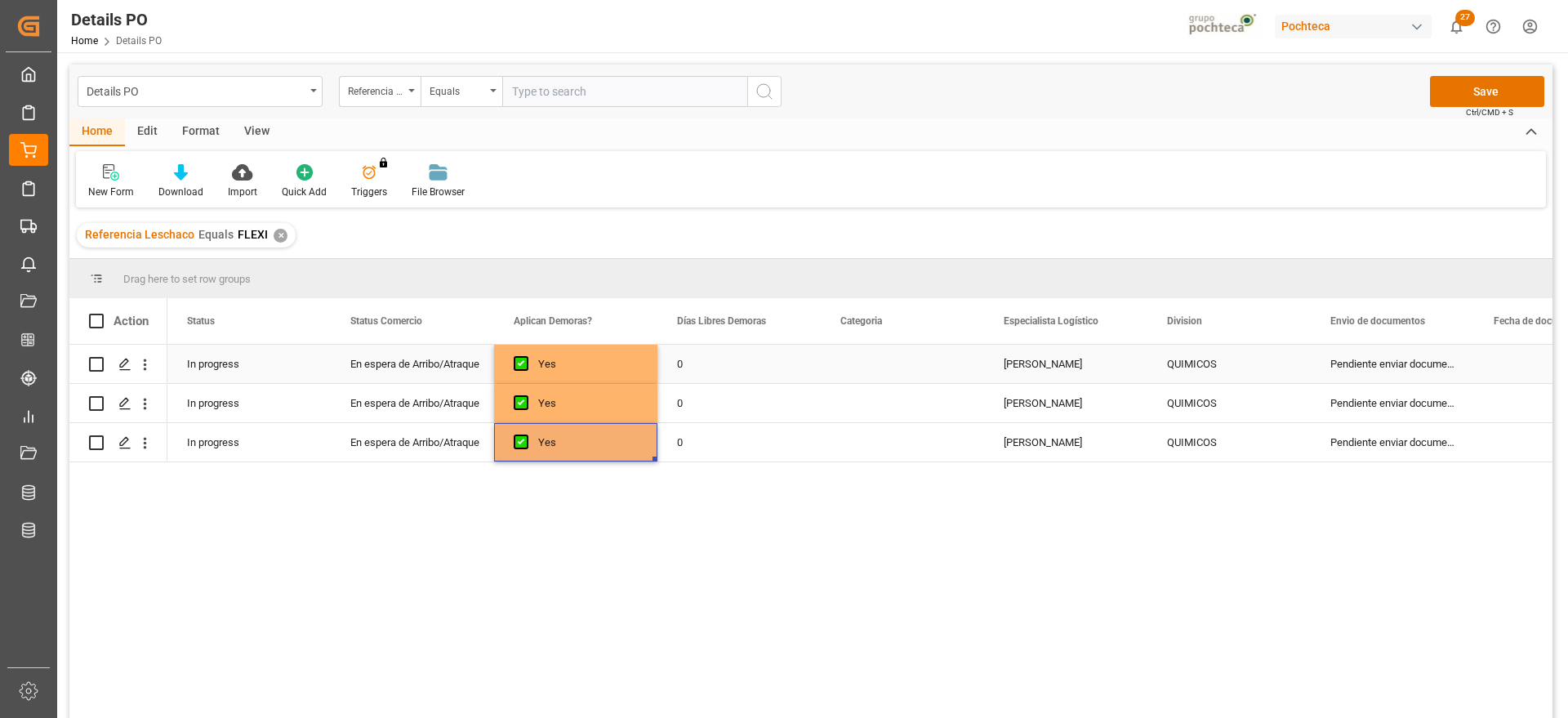
click at [711, 372] on div "0" at bounding box center [739, 364] width 163 height 39
click at [711, 372] on input "0" at bounding box center [739, 373] width 137 height 31
type input "14"
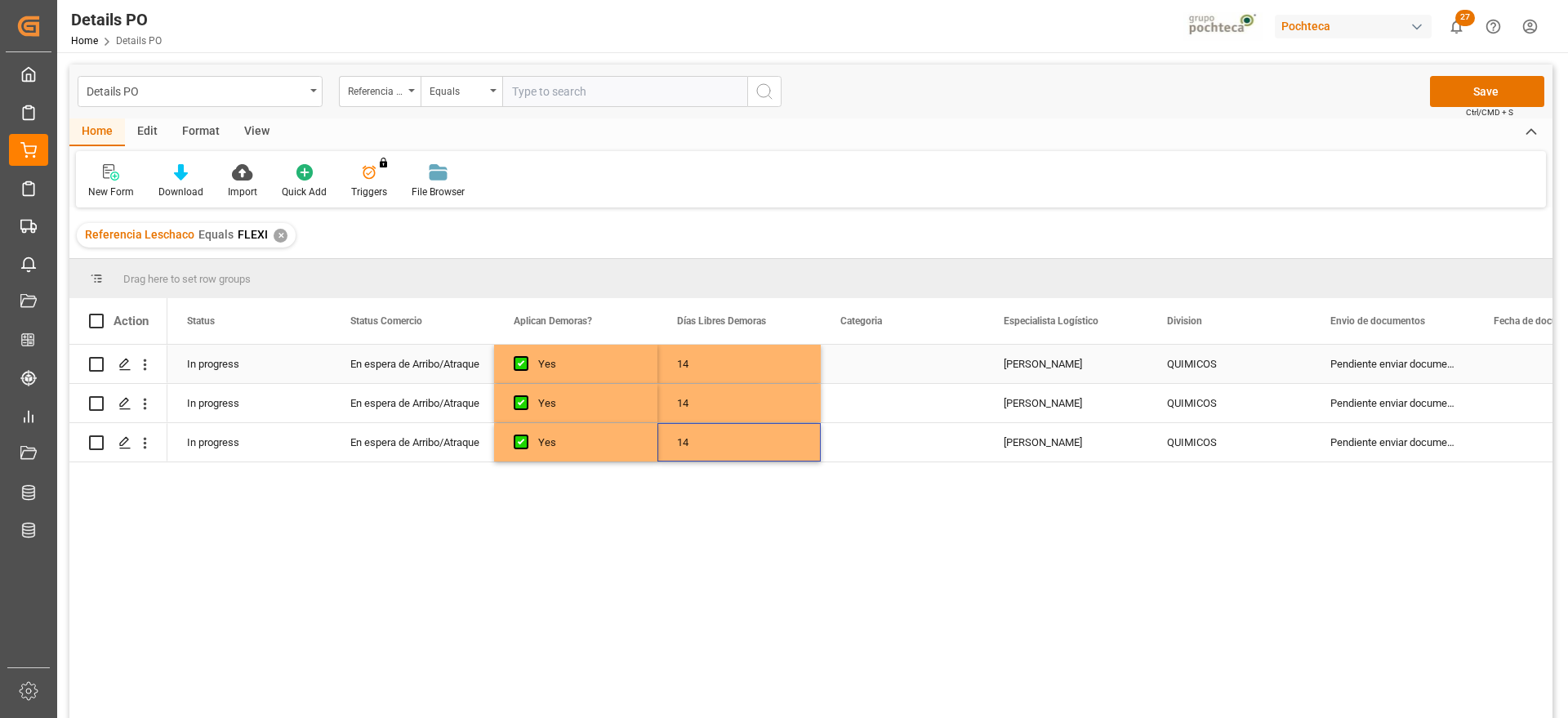
click at [939, 374] on div "Press SPACE to select this row." at bounding box center [902, 364] width 163 height 39
click at [951, 374] on button "Select" at bounding box center [902, 373] width 137 height 31
click at [932, 468] on div "En tiempo" at bounding box center [902, 464] width 118 height 16
drag, startPoint x: 1068, startPoint y: 371, endPoint x: 958, endPoint y: 374, distance: 110.0
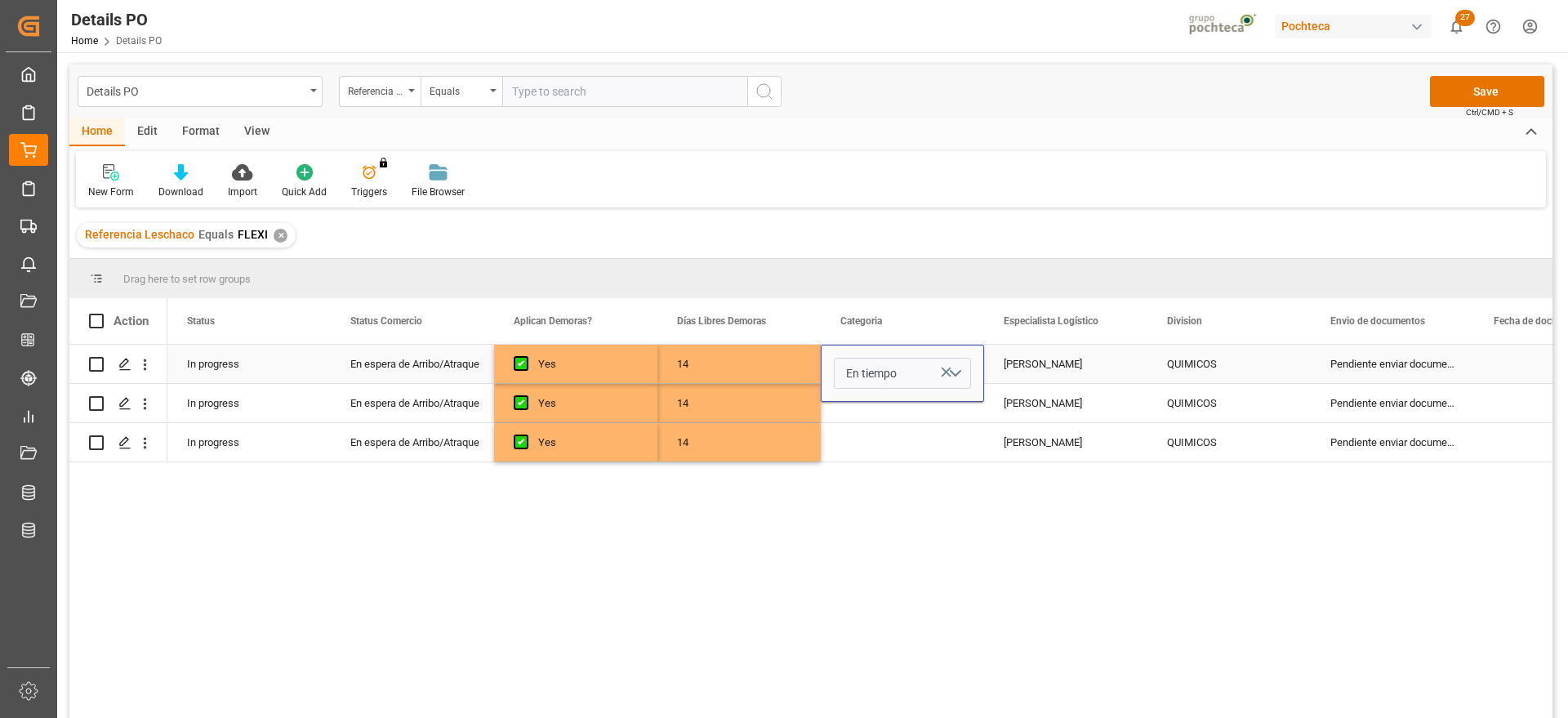
click at [1066, 370] on div "[PERSON_NAME]" at bounding box center [1066, 364] width 163 height 39
click at [927, 373] on div "En tiempo" at bounding box center [902, 364] width 163 height 39
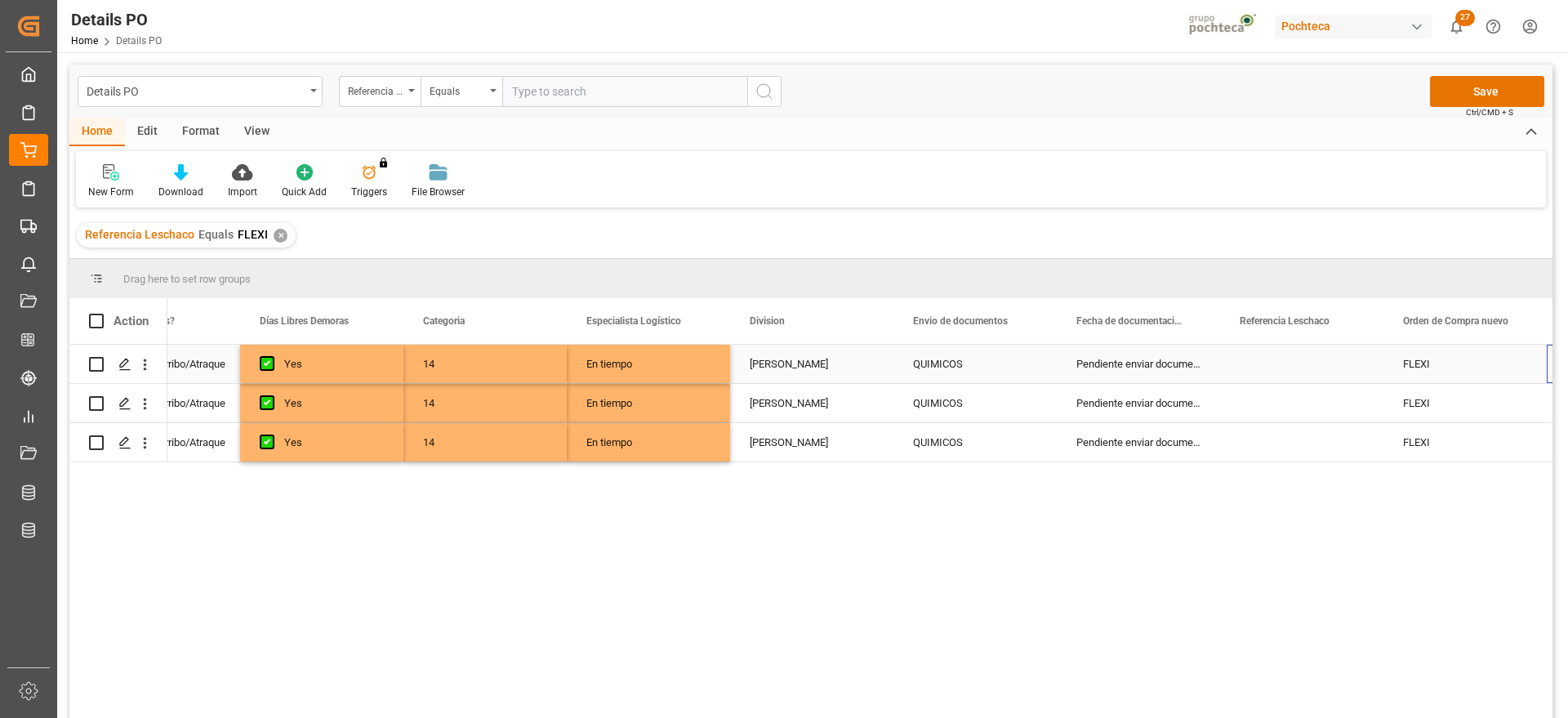
scroll to position [0, 418]
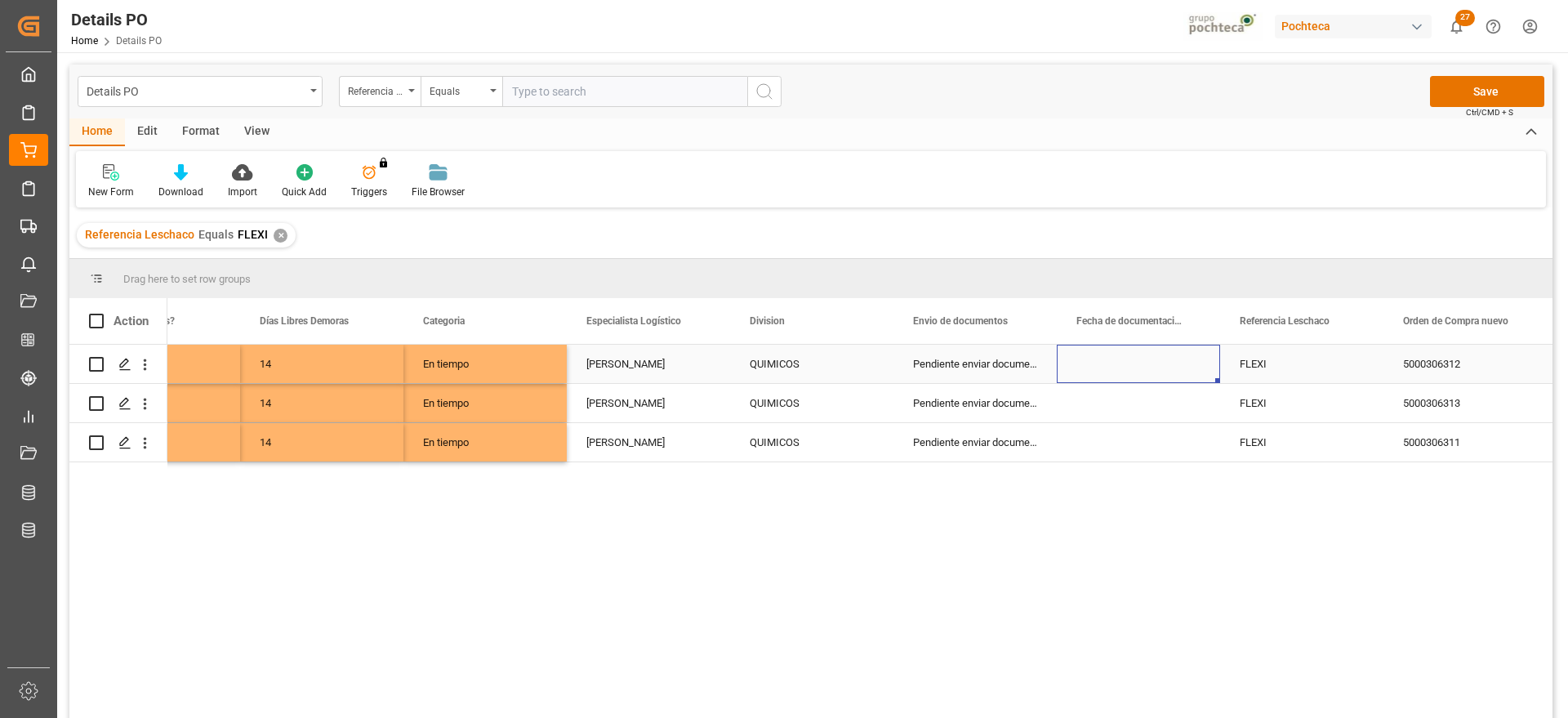
click at [1122, 369] on div "Press SPACE to select this row." at bounding box center [1139, 364] width 163 height 39
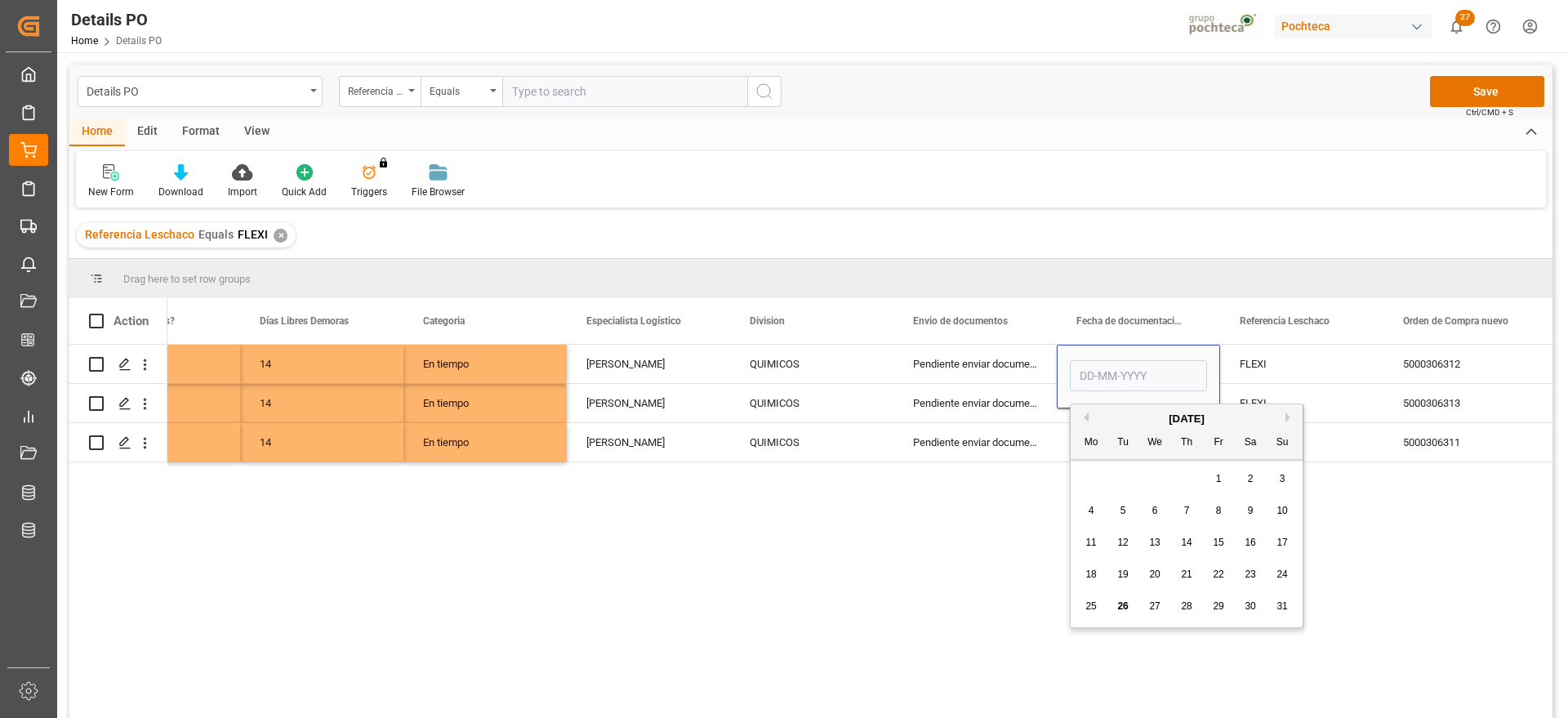
click at [1118, 606] on span "26" at bounding box center [1123, 606] width 11 height 12
type input "[DATE]"
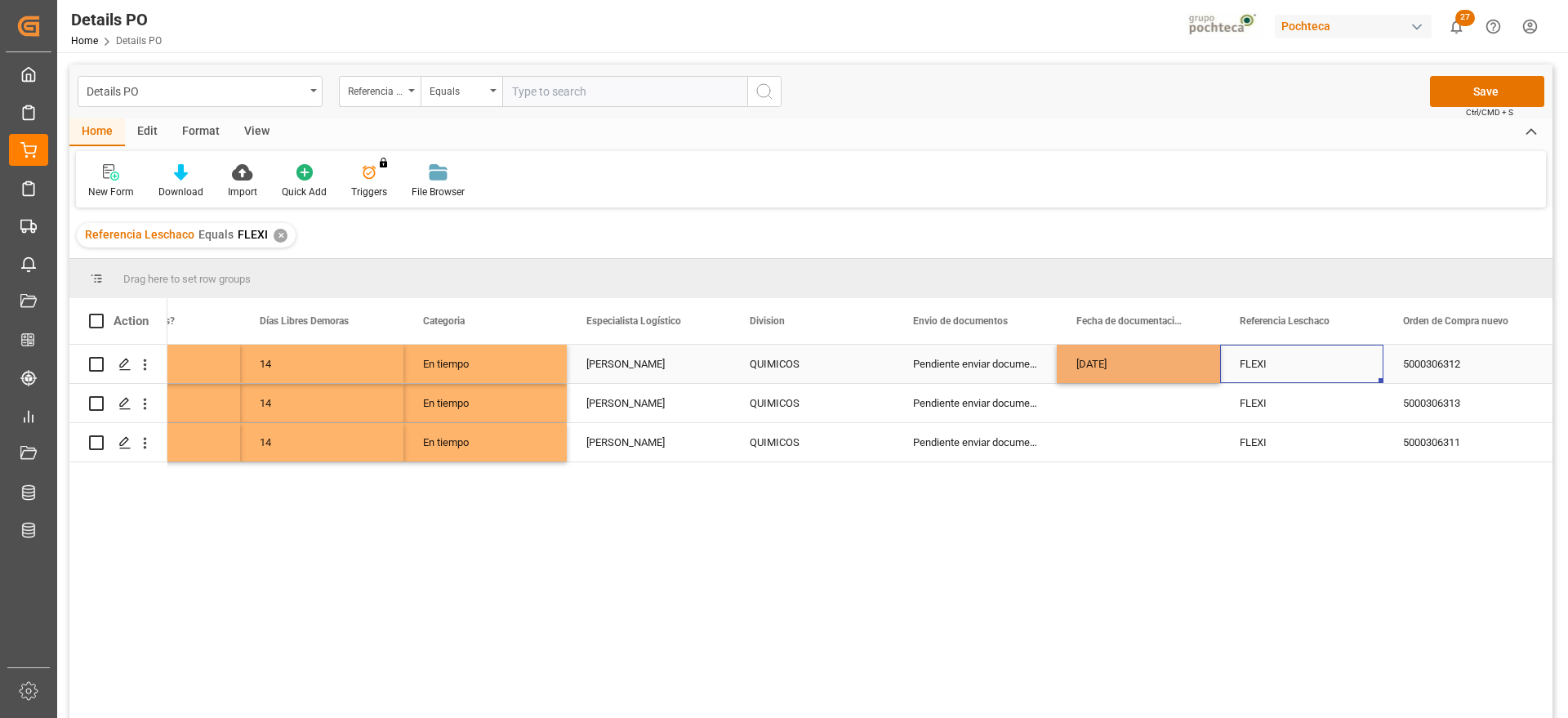
drag, startPoint x: 1292, startPoint y: 364, endPoint x: 1139, endPoint y: 363, distance: 153.0
click at [1288, 364] on div "FLEXI" at bounding box center [1302, 364] width 163 height 39
click at [1137, 362] on div "[DATE]" at bounding box center [1139, 364] width 163 height 39
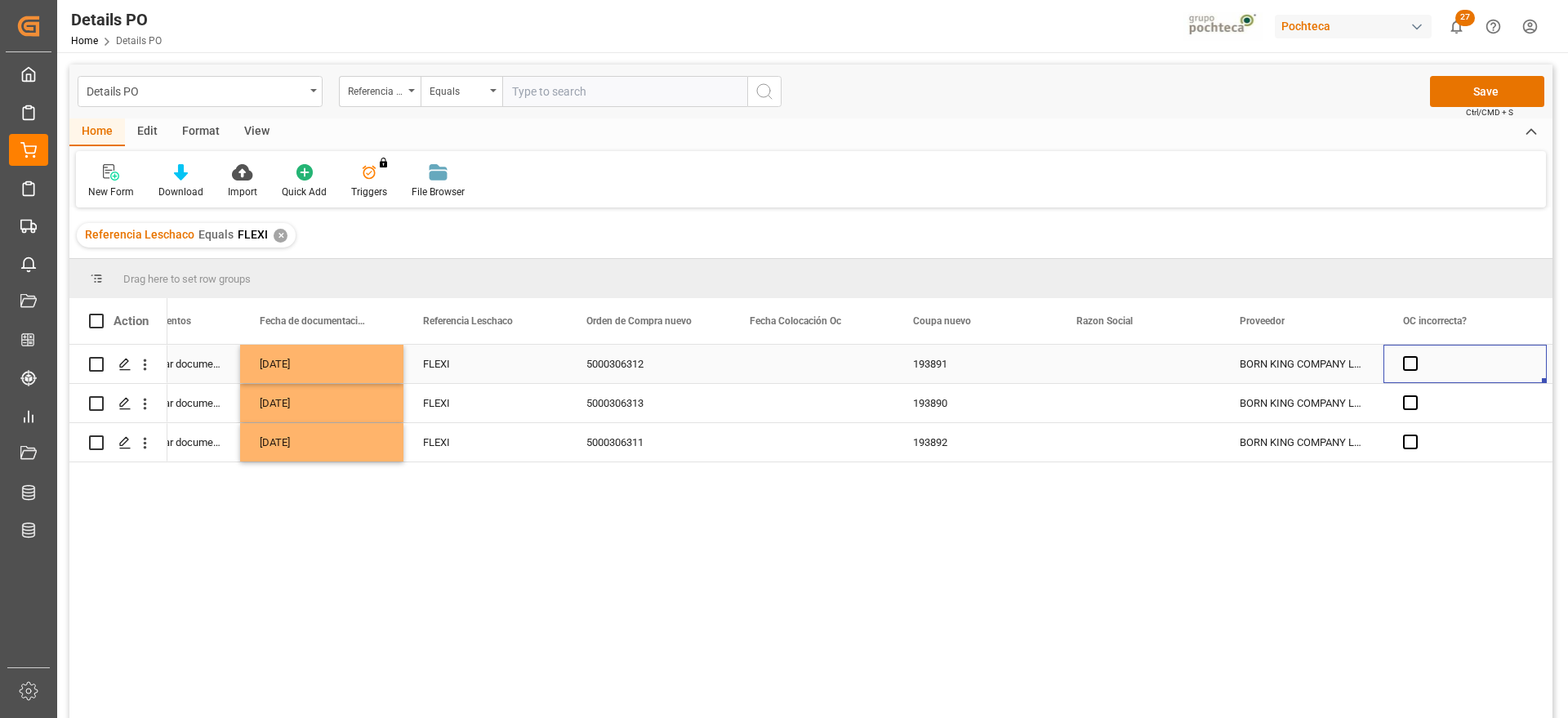
scroll to position [0, 1397]
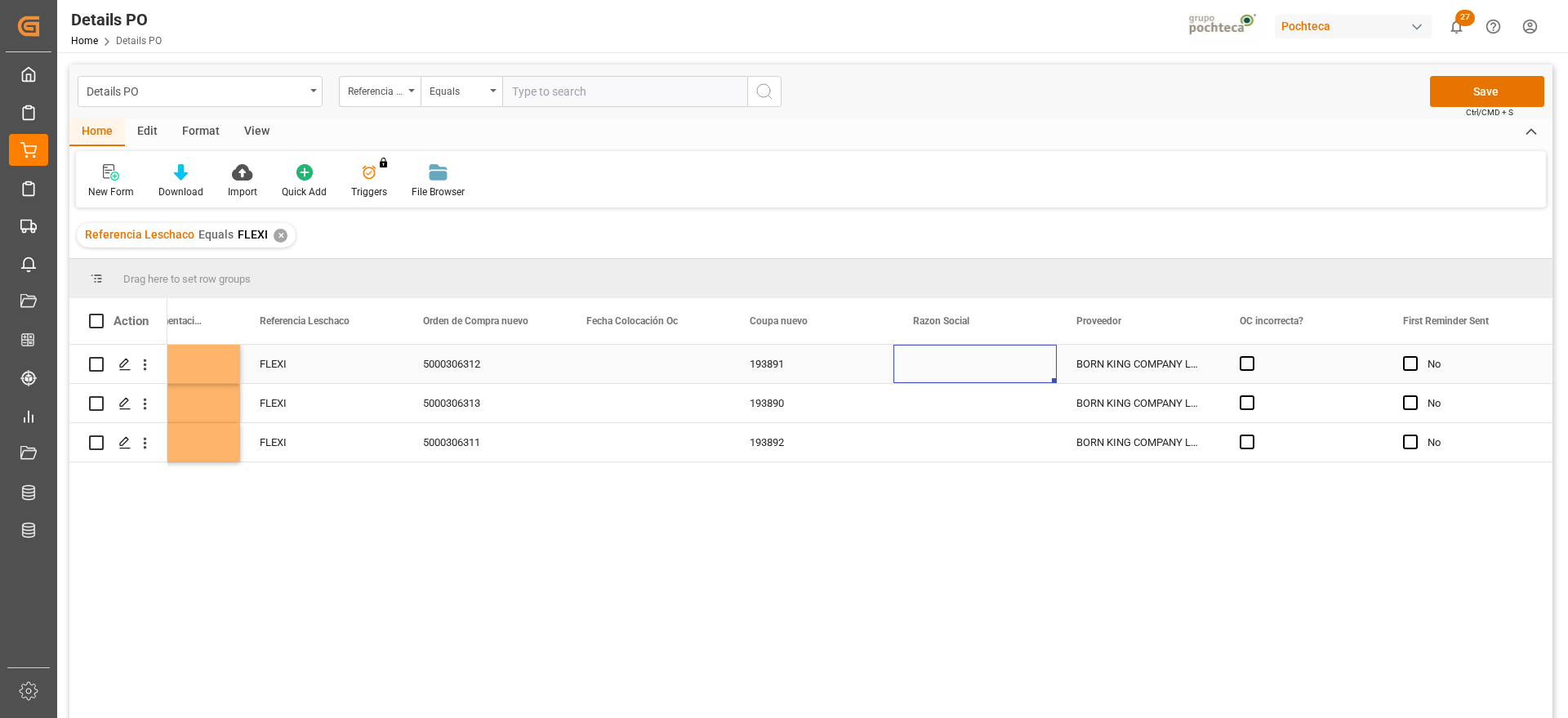
click at [994, 371] on div "Press SPACE to select this row." at bounding box center [975, 364] width 163 height 39
click at [1022, 378] on icon "open menu" at bounding box center [1026, 374] width 19 height 19
click at [976, 417] on div "Materias Primas" at bounding box center [991, 420] width 166 height 57
type input "Materias Primas"
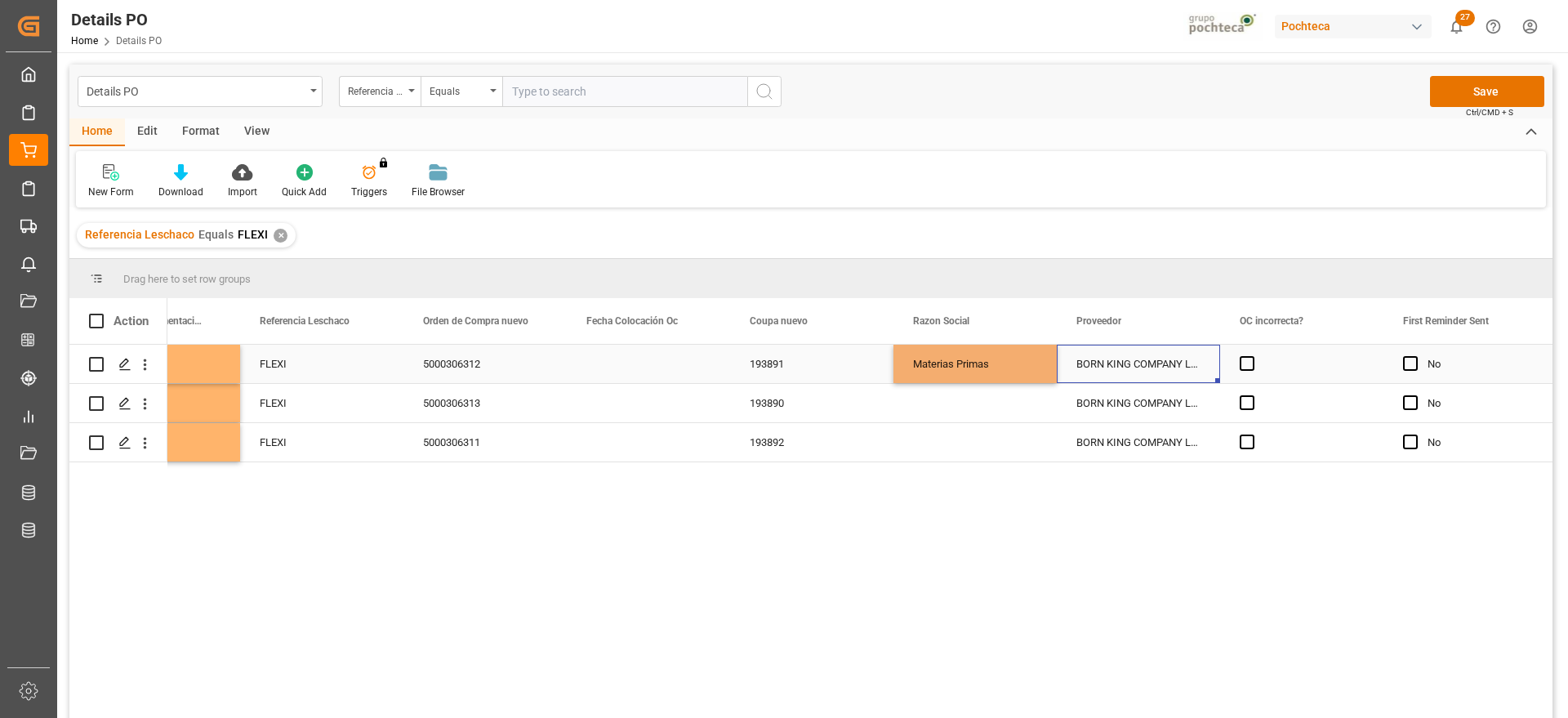
drag, startPoint x: 1129, startPoint y: 359, endPoint x: 981, endPoint y: 372, distance: 148.6
click at [1123, 360] on div "BORN KING COMPANY LIMITED" at bounding box center [1139, 364] width 163 height 39
click at [981, 372] on div "Materias Primas" at bounding box center [976, 364] width 124 height 38
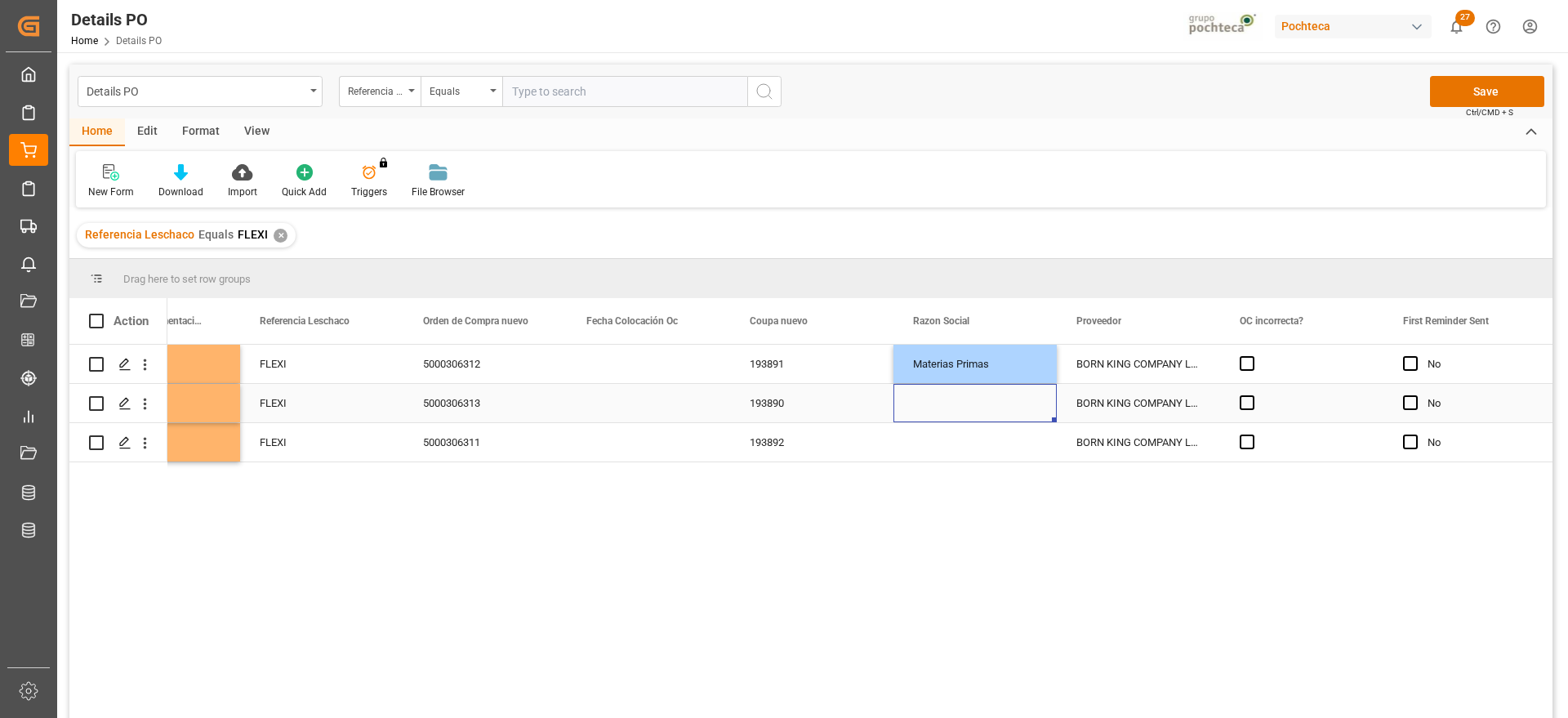
click at [982, 400] on div "Press SPACE to select this row." at bounding box center [975, 404] width 163 height 39
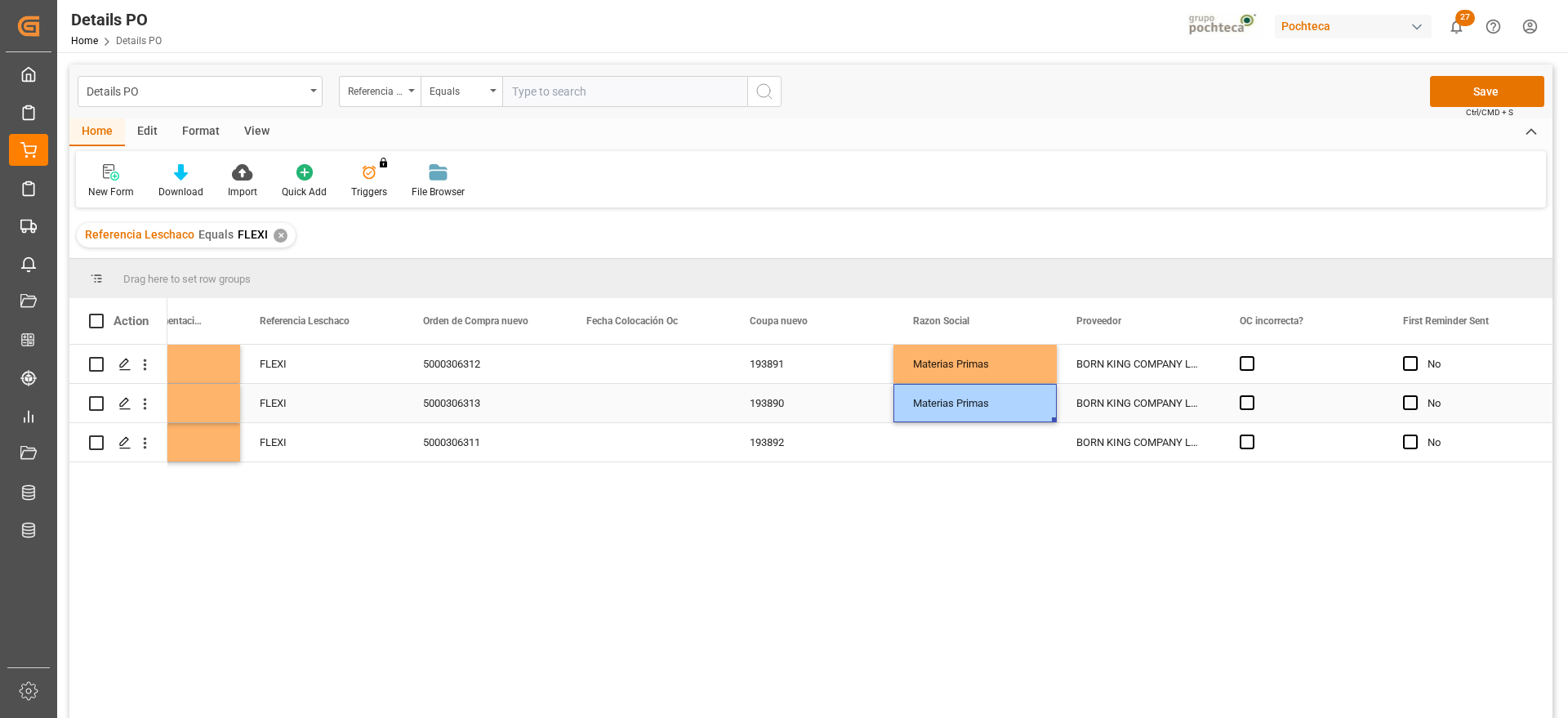
click at [983, 425] on div "Press SPACE to select this row." at bounding box center [975, 443] width 163 height 39
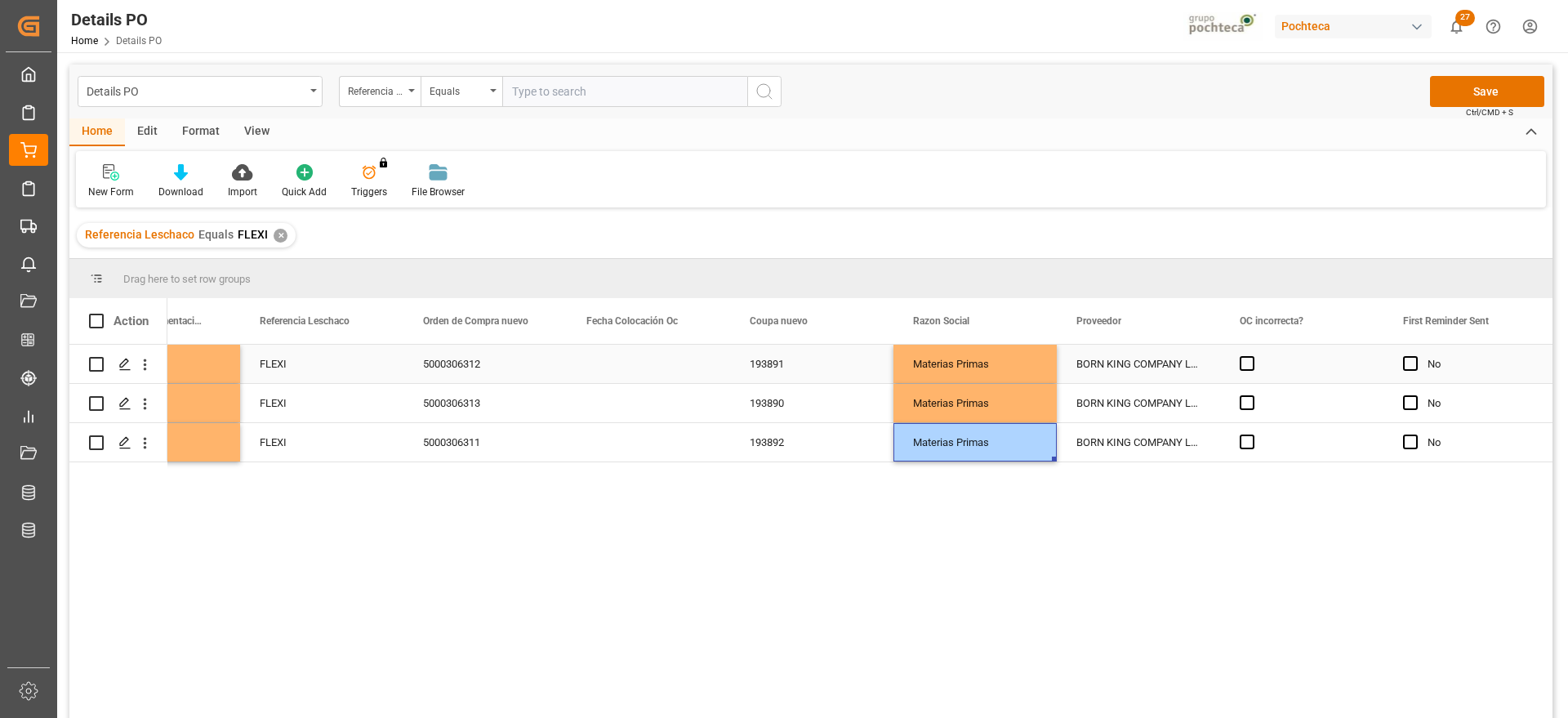
click at [1134, 374] on div "BORN KING COMPANY LIMITED" at bounding box center [1139, 364] width 163 height 39
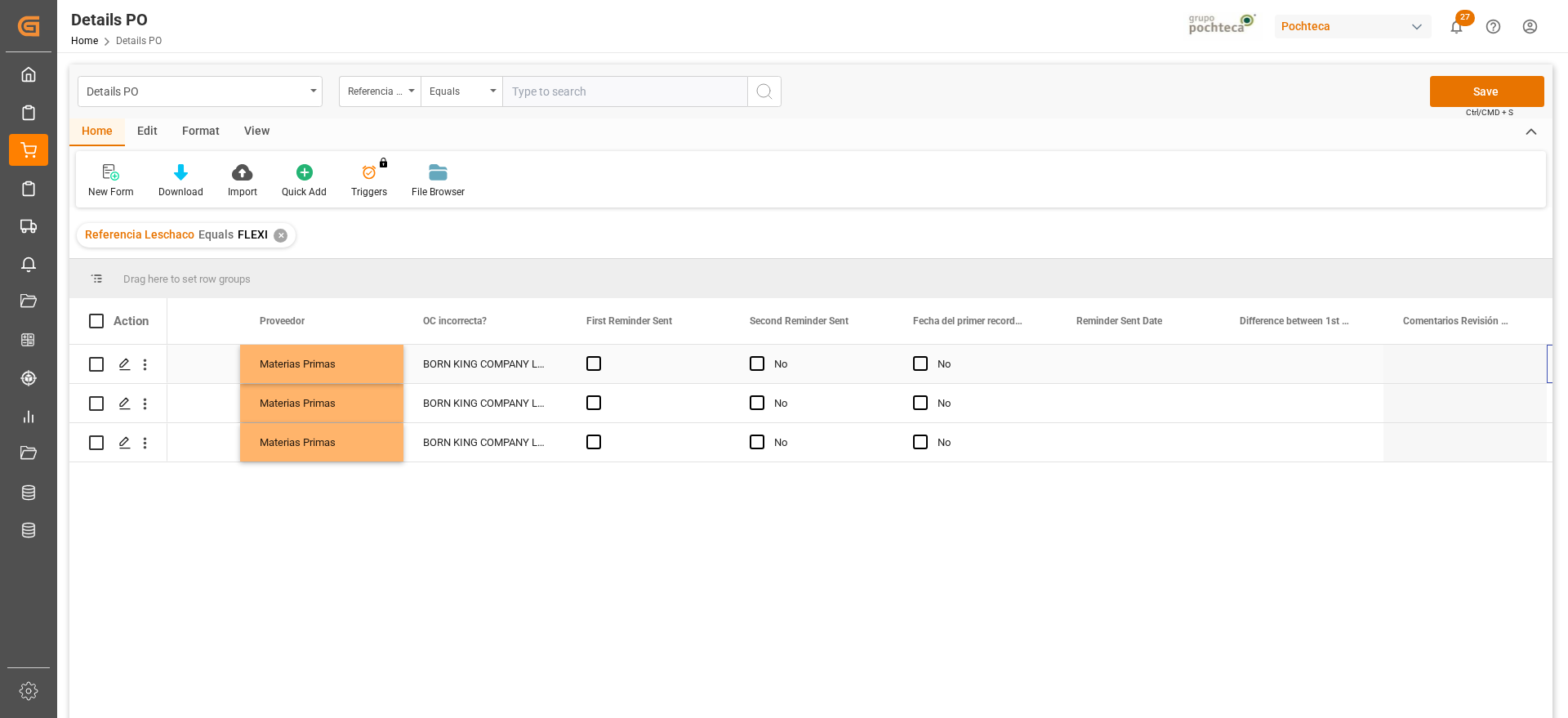
scroll to position [0, 2214]
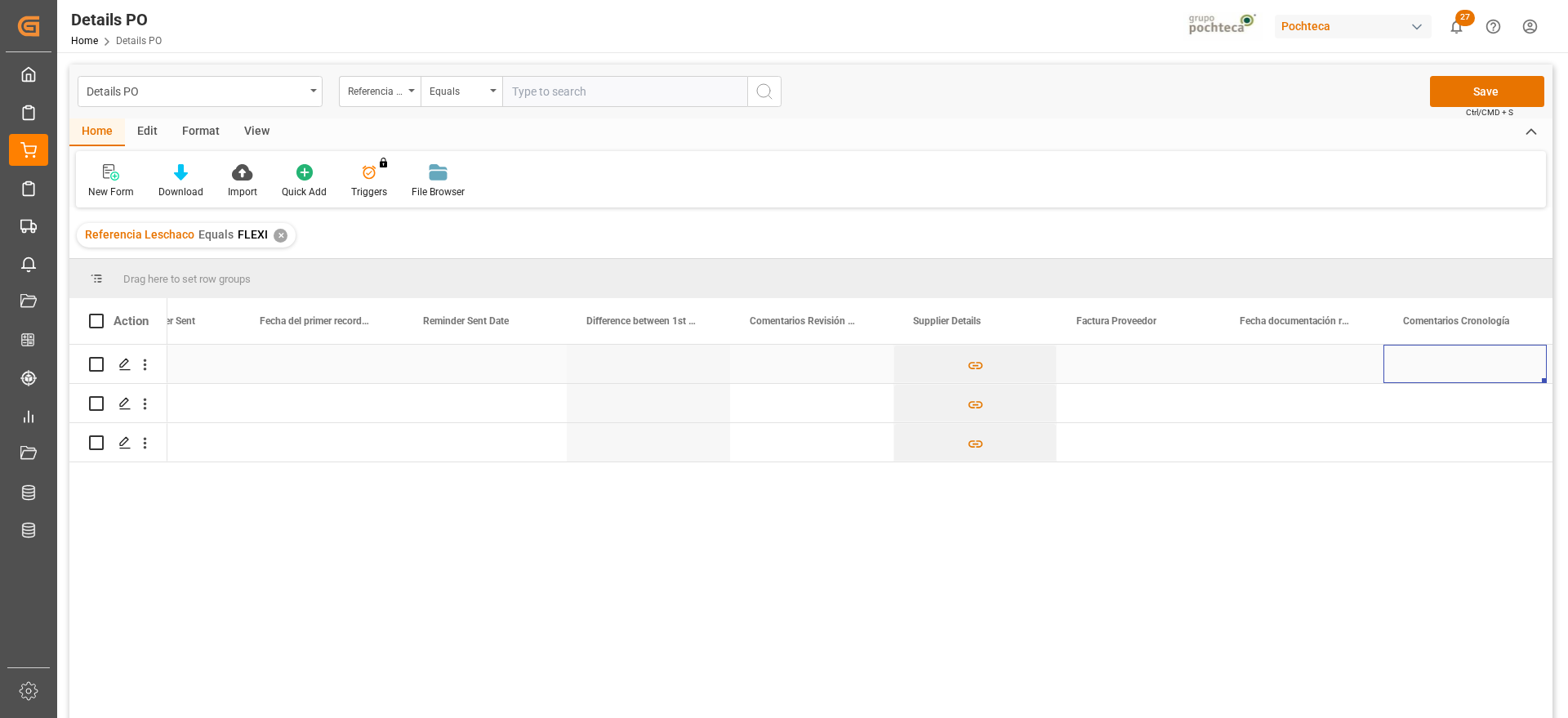
click at [1137, 369] on div "Press SPACE to select this row." at bounding box center [1139, 364] width 163 height 39
click at [1123, 401] on div "Press SPACE to select this row." at bounding box center [1139, 404] width 163 height 39
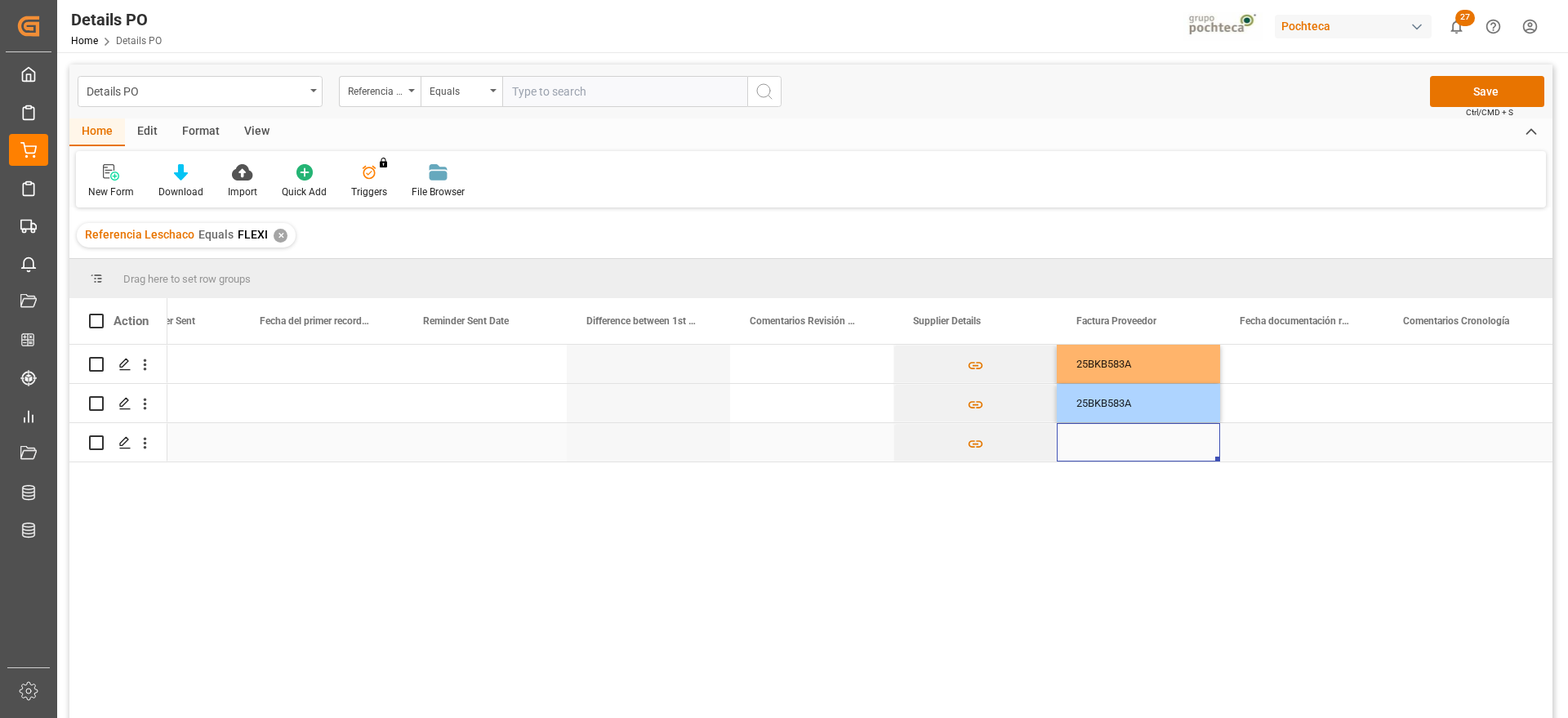
click at [1129, 449] on div "Press SPACE to select this row." at bounding box center [1139, 443] width 163 height 39
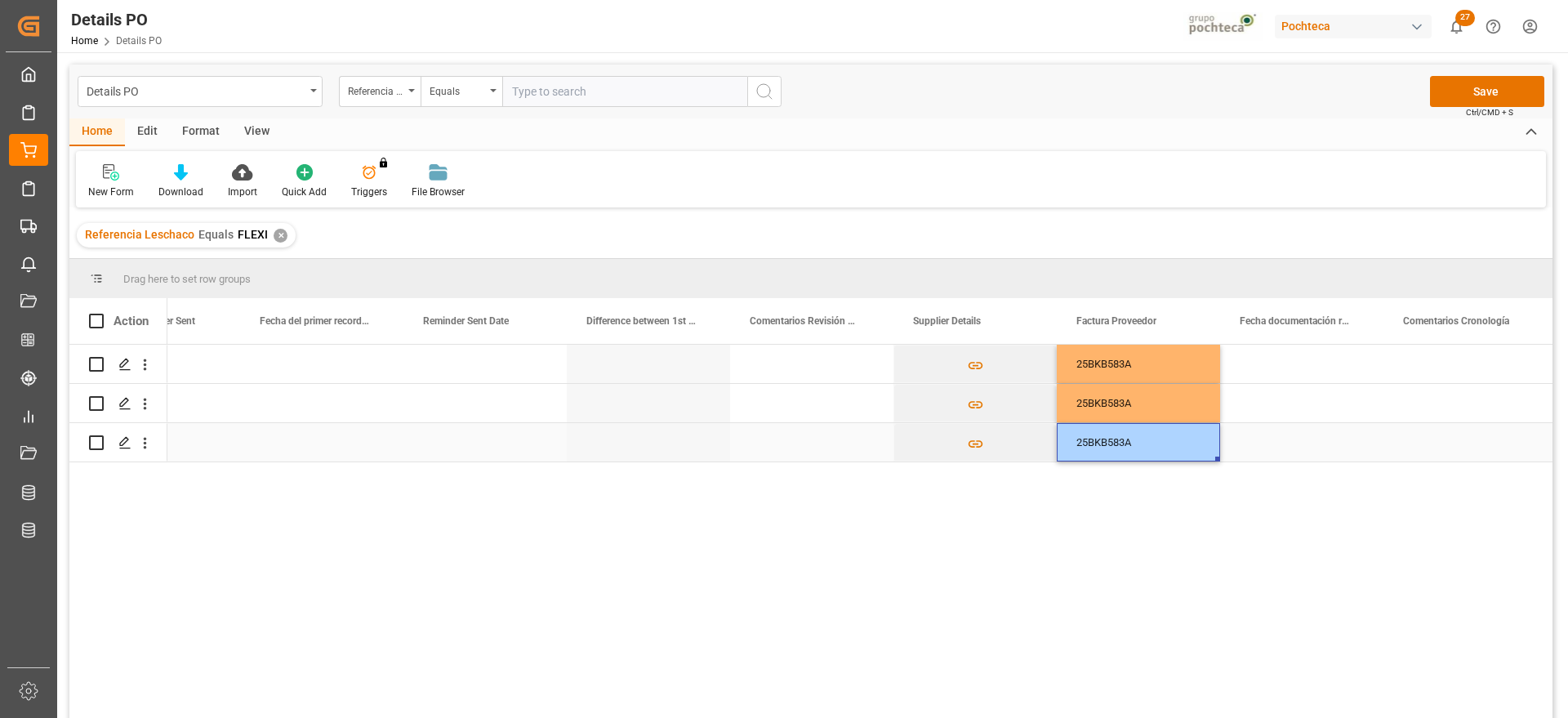
drag, startPoint x: 1207, startPoint y: 444, endPoint x: 1286, endPoint y: 388, distance: 96.8
click at [1291, 373] on div "Press SPACE to select this row." at bounding box center [1302, 364] width 163 height 39
click at [1292, 369] on div "Press SPACE to select this row." at bounding box center [1302, 364] width 163 height 39
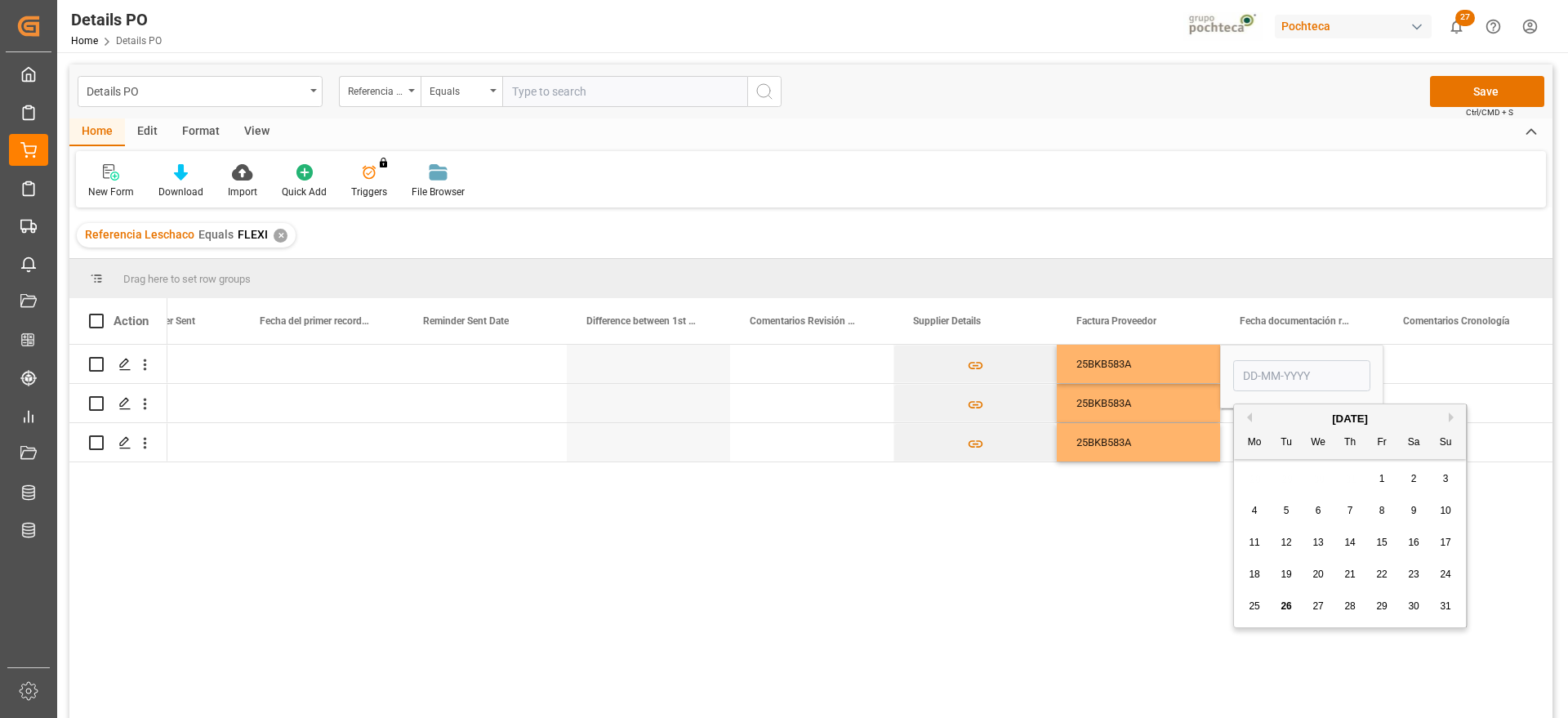
click at [1263, 615] on div "25" at bounding box center [1255, 607] width 20 height 19
type input "[DATE]"
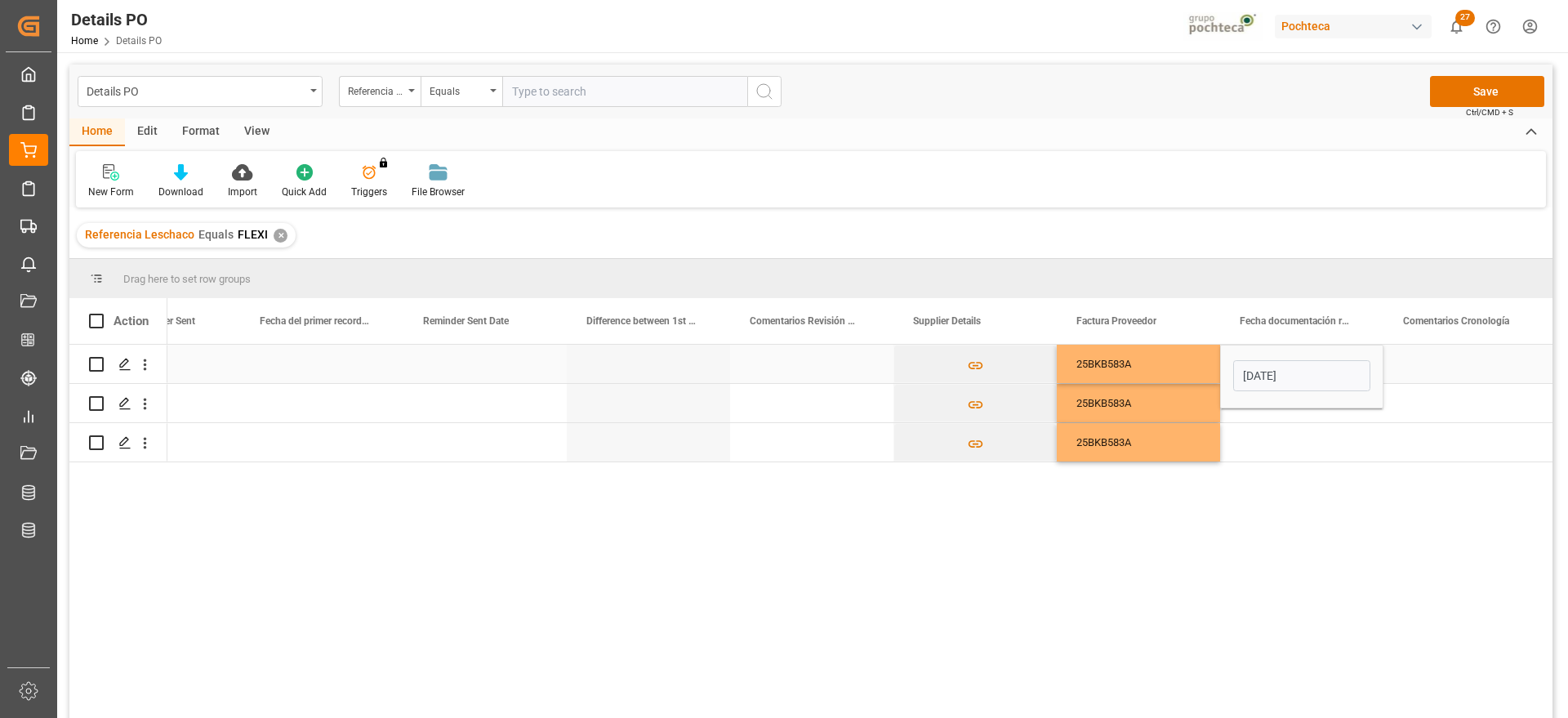
drag, startPoint x: 1443, startPoint y: 361, endPoint x: 1423, endPoint y: 362, distance: 20.0
click at [1439, 360] on div "Press SPACE to select this row." at bounding box center [1465, 364] width 163 height 39
click at [1320, 367] on div "[DATE]" at bounding box center [1302, 364] width 163 height 39
click at [1284, 409] on div "Press SPACE to select this row." at bounding box center [1302, 404] width 163 height 39
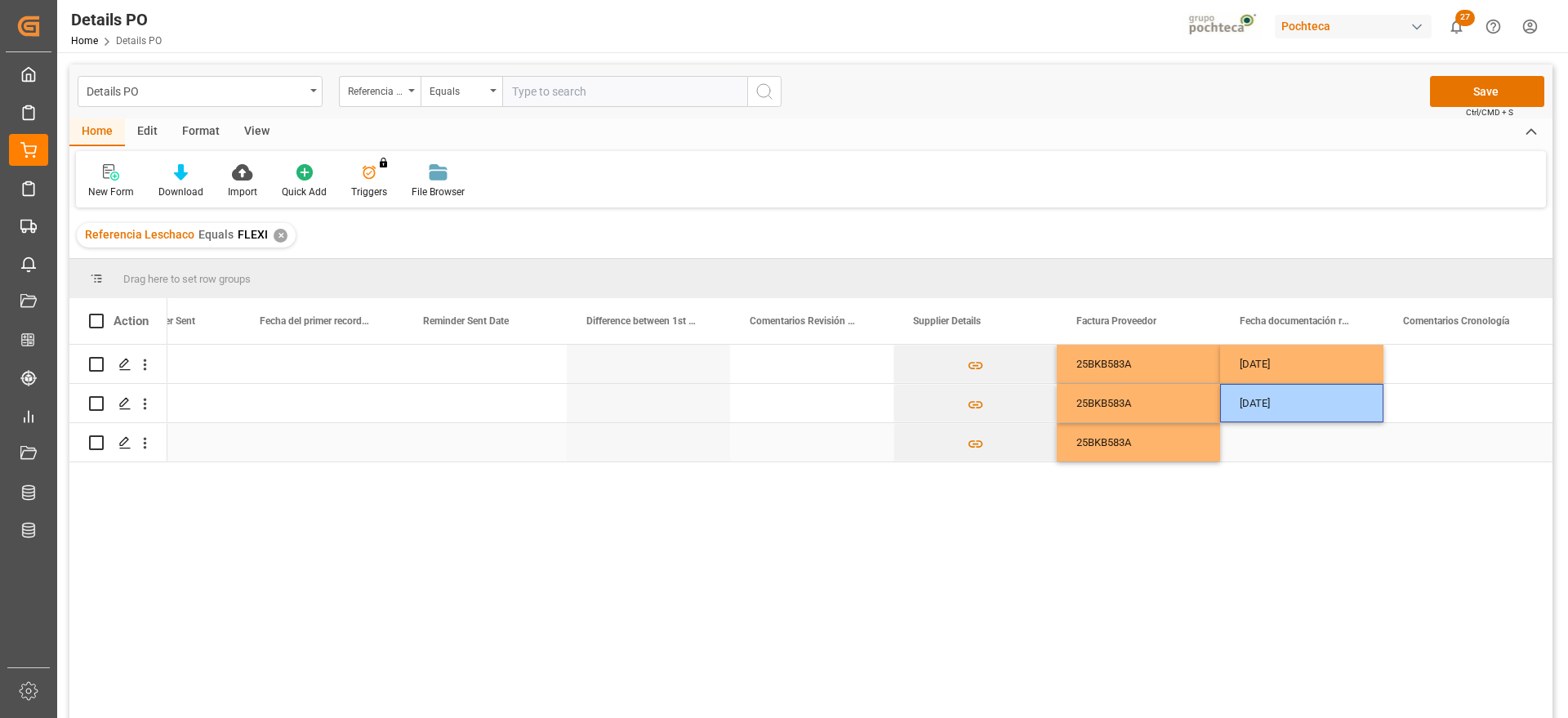
click at [1293, 441] on div "Press SPACE to select this row." at bounding box center [1302, 443] width 163 height 39
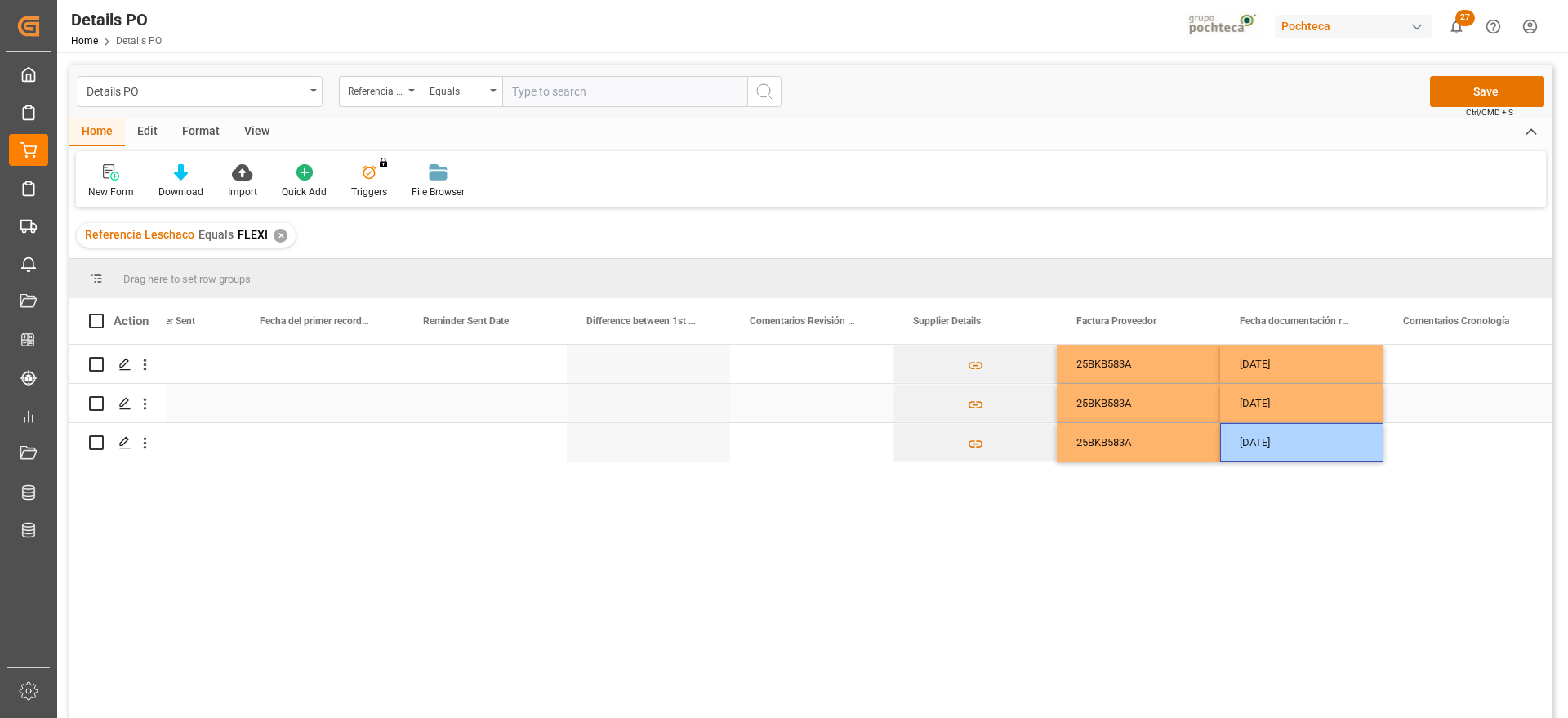
click at [1432, 396] on div "Press SPACE to select this row." at bounding box center [1465, 404] width 163 height 39
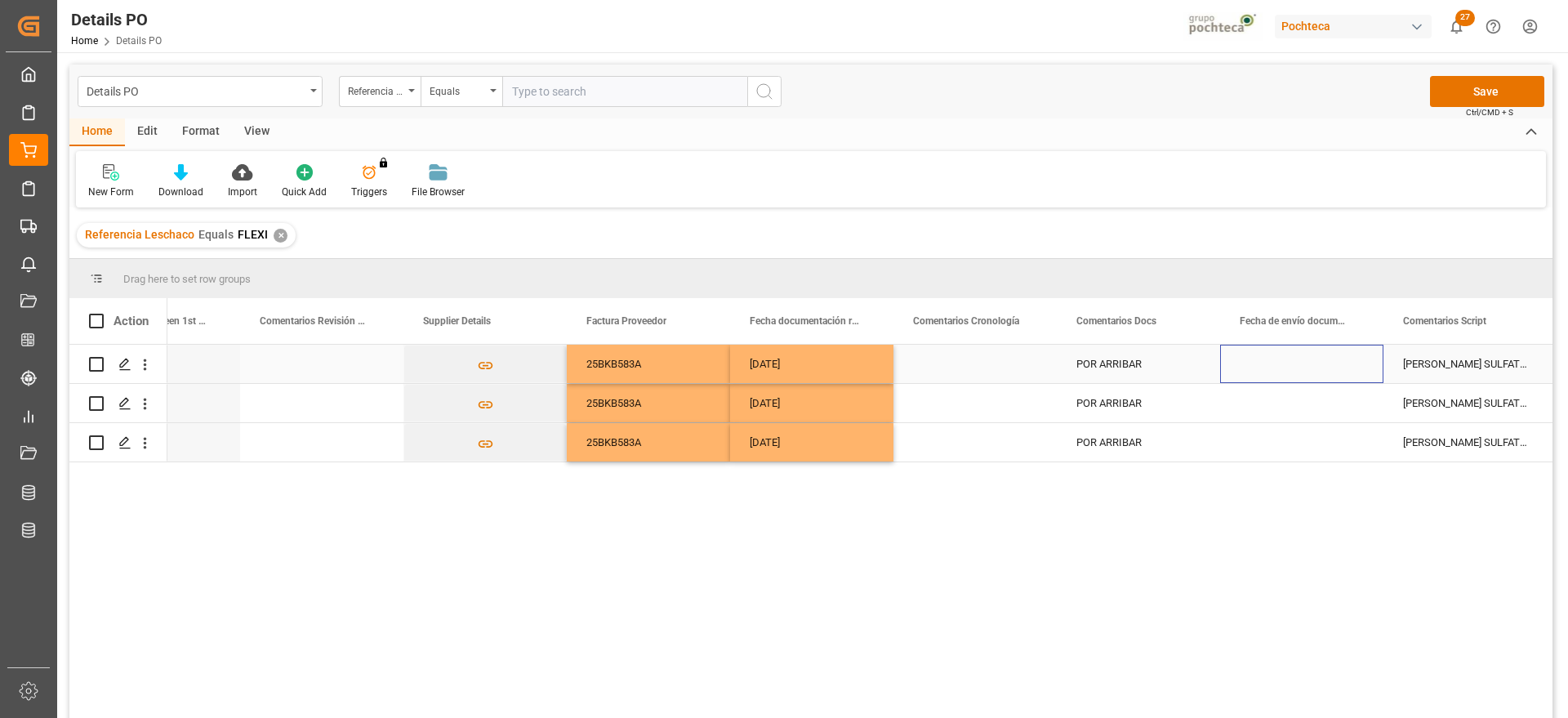
click at [1300, 371] on div "Press SPACE to select this row." at bounding box center [1302, 364] width 163 height 39
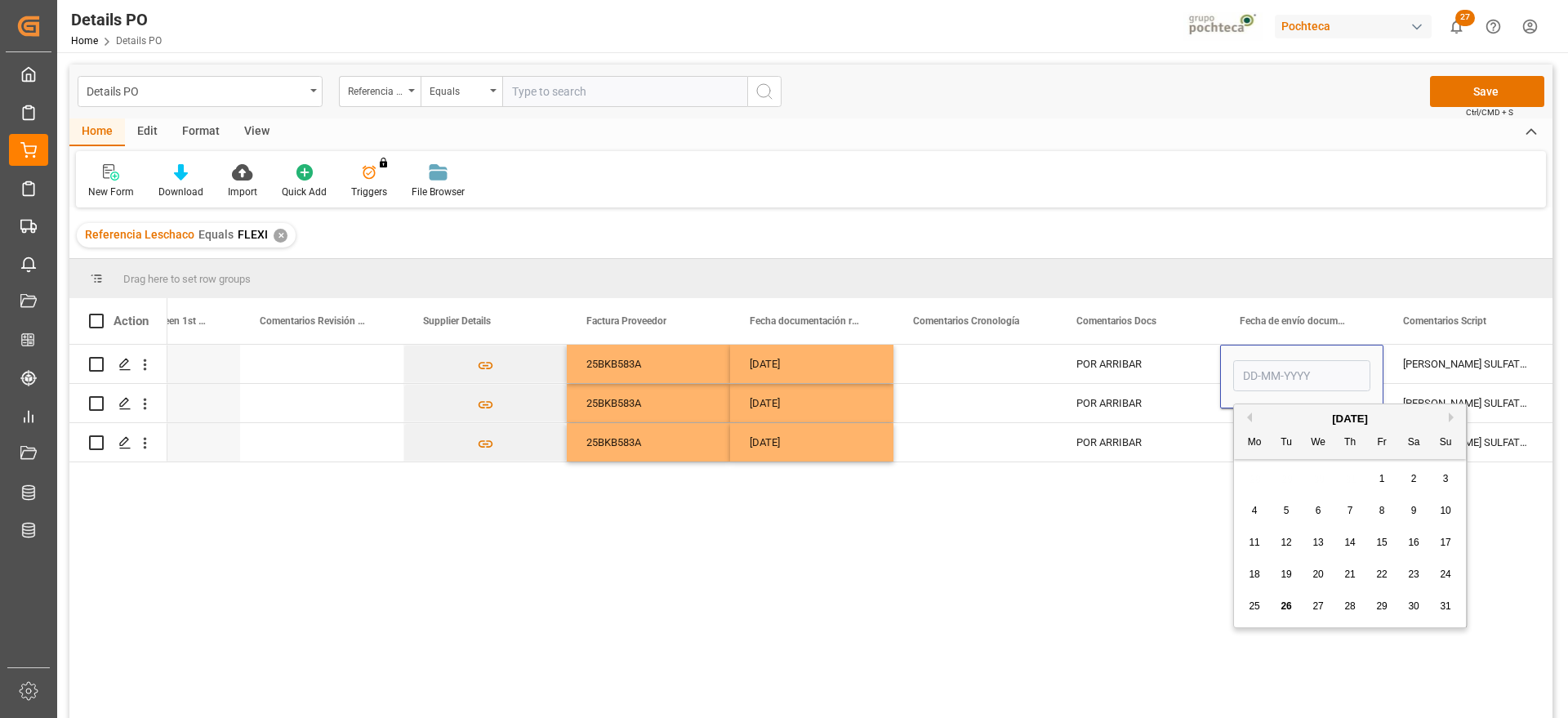
click at [1283, 608] on span "26" at bounding box center [1286, 606] width 11 height 12
type input "[DATE]"
click at [1453, 345] on div "[PERSON_NAME] SULFATO SODIO 70% GRANEL FB" at bounding box center [1465, 364] width 163 height 39
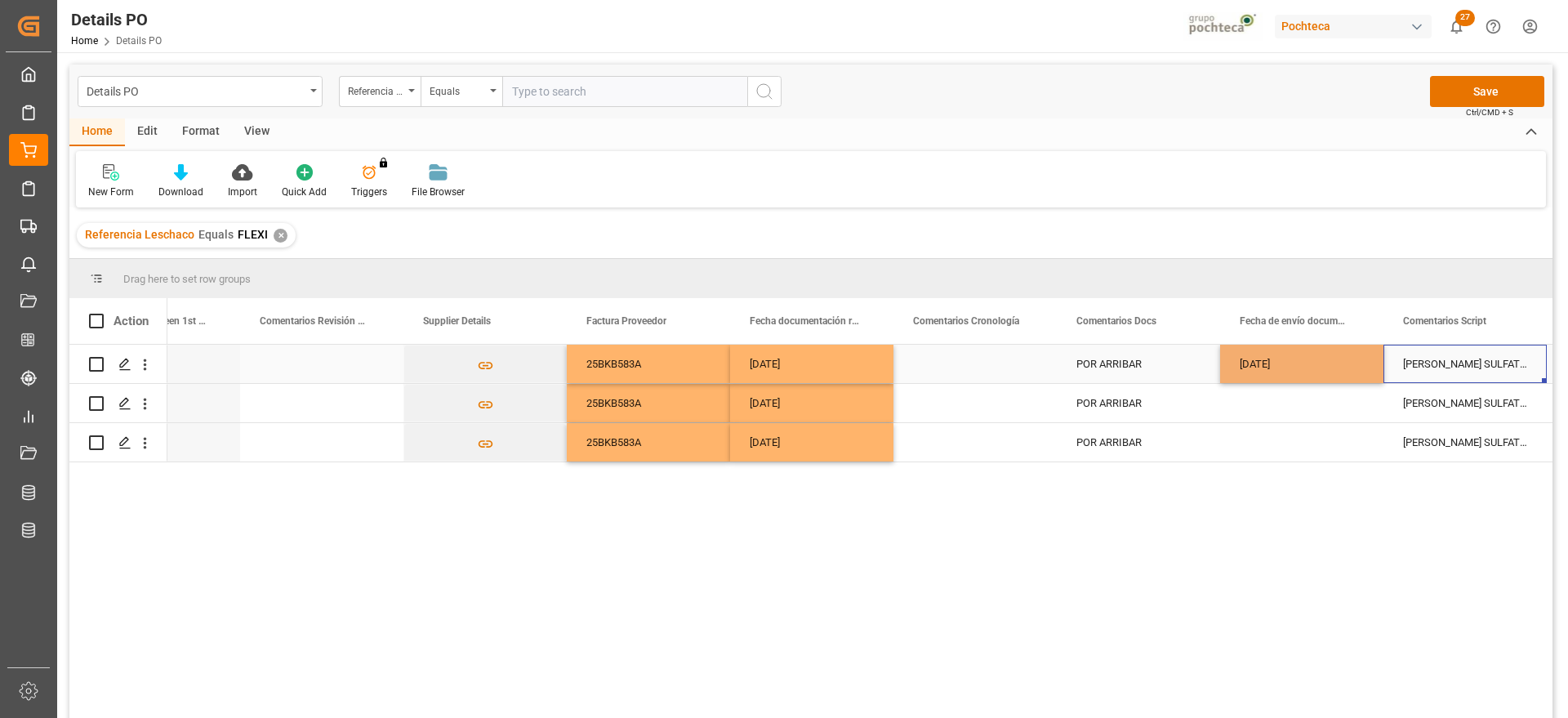
click at [1331, 361] on div "[DATE]" at bounding box center [1302, 364] width 163 height 39
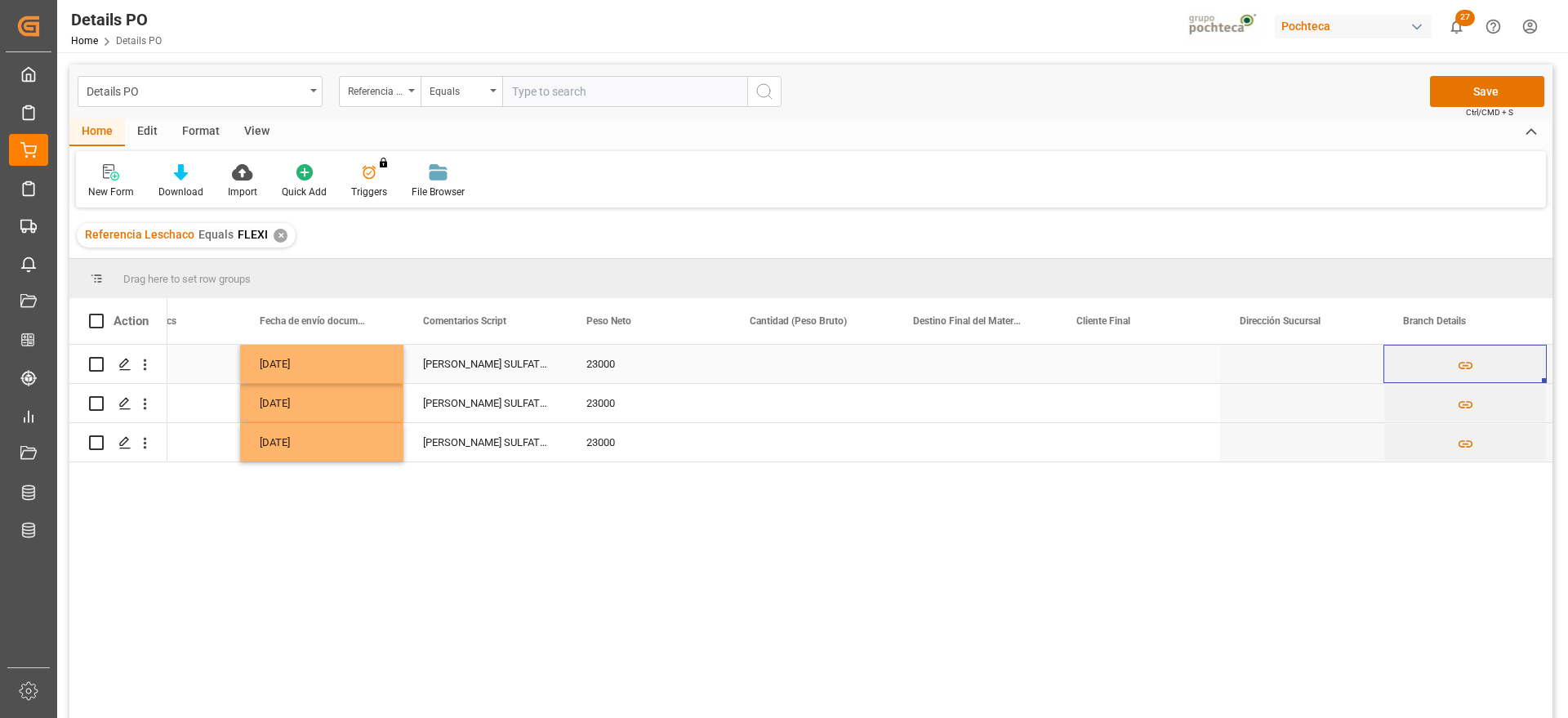
click at [835, 374] on div "Press SPACE to select this row." at bounding box center [812, 364] width 163 height 39
click at [785, 367] on input "Press SPACE to select this row." at bounding box center [812, 373] width 137 height 31
type input "2400"
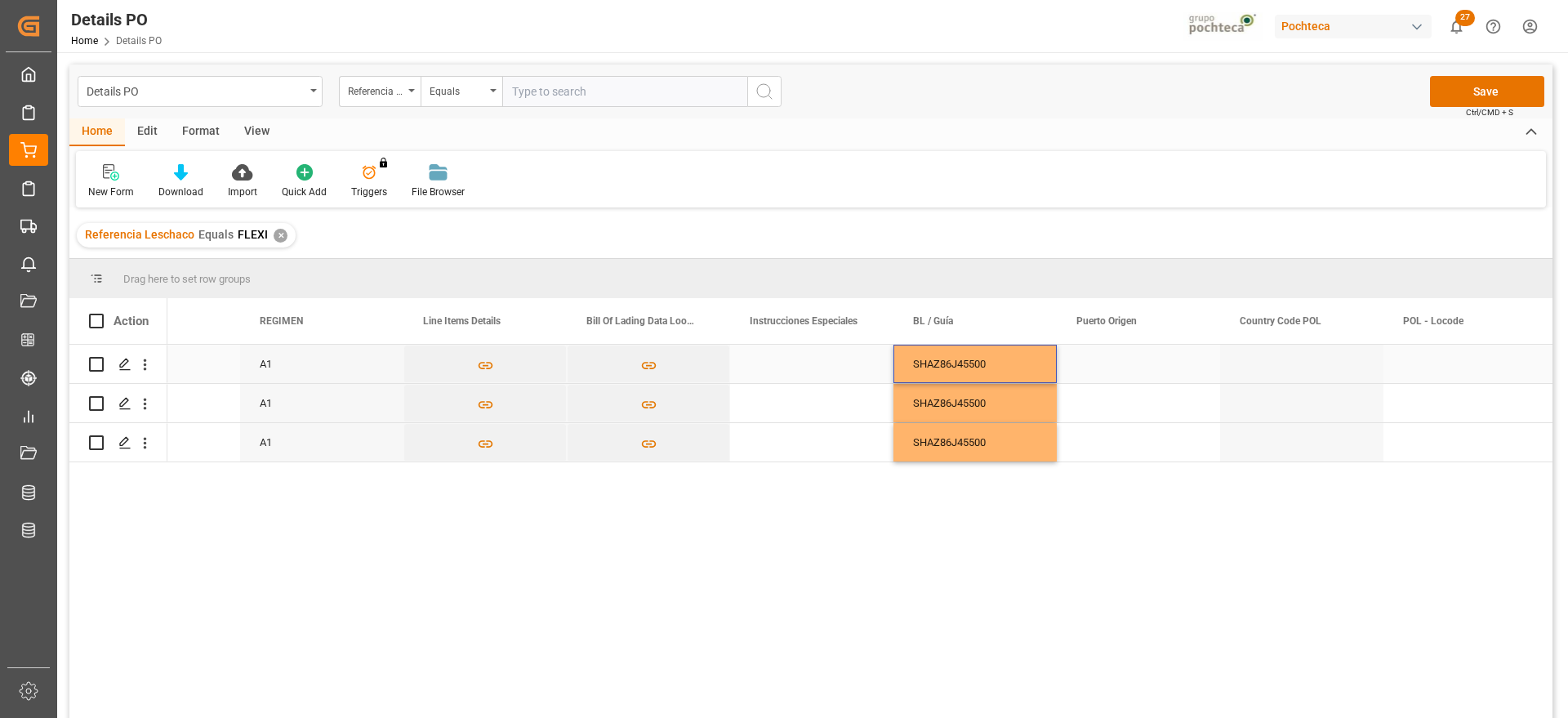
click at [1085, 375] on div "Press SPACE to select this row." at bounding box center [1139, 364] width 163 height 39
click at [1098, 371] on input "Press SPACE to select this row." at bounding box center [1138, 373] width 137 height 31
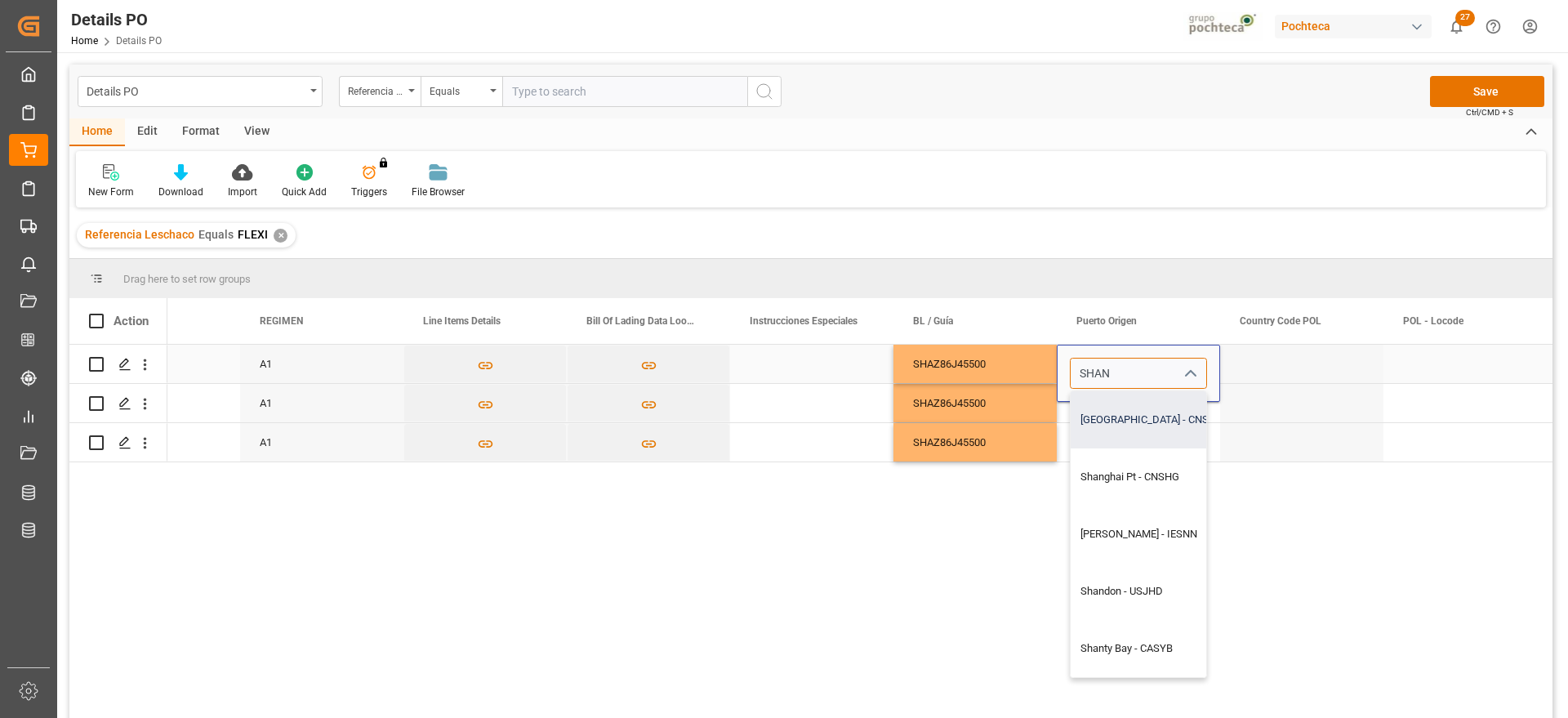
click at [1146, 423] on div "[GEOGRAPHIC_DATA] - CNSHA" at bounding box center [1184, 420] width 227 height 57
type input "[GEOGRAPHIC_DATA] - CNSHA"
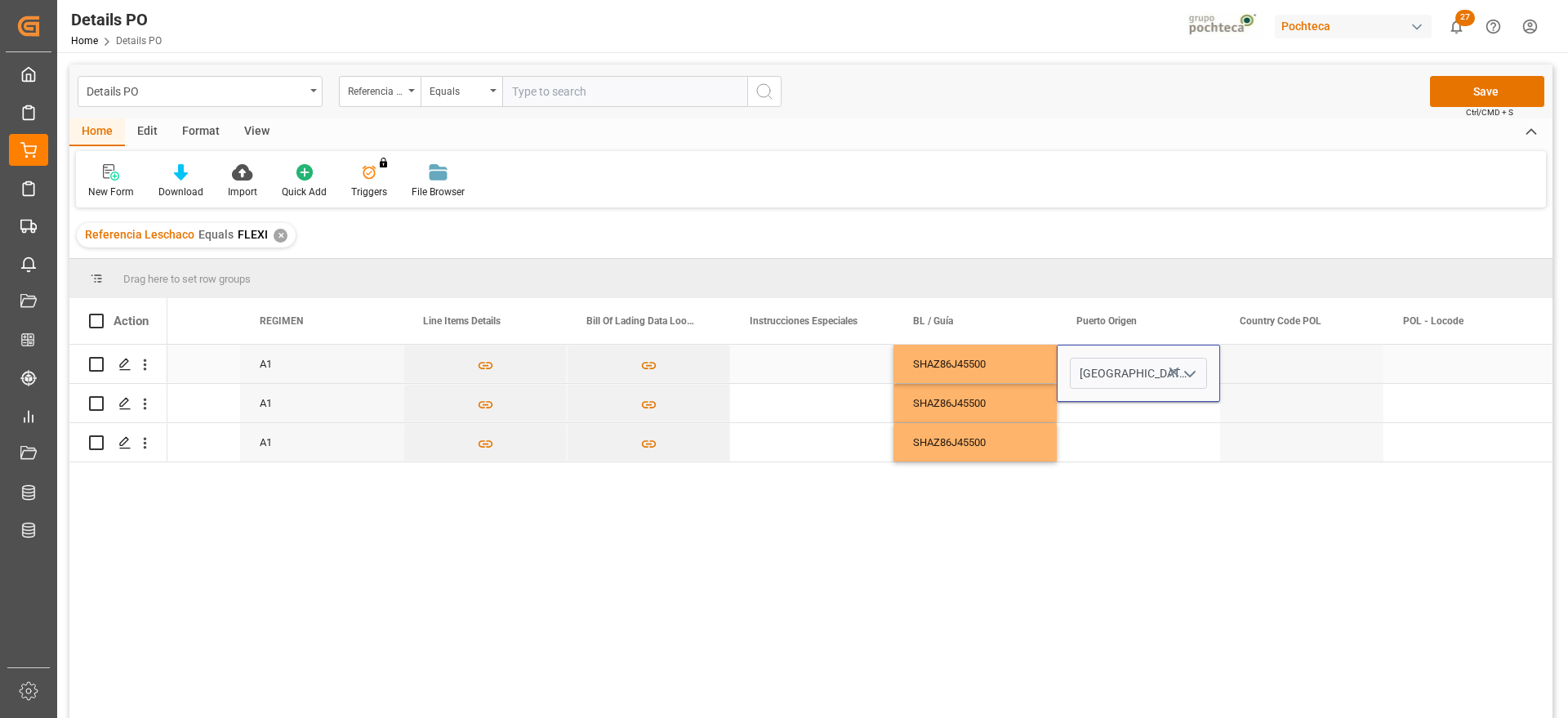
click at [1302, 372] on div "Press SPACE to select this row." at bounding box center [1302, 364] width 163 height 39
click at [1209, 368] on div "[GEOGRAPHIC_DATA]" at bounding box center [1139, 364] width 163 height 39
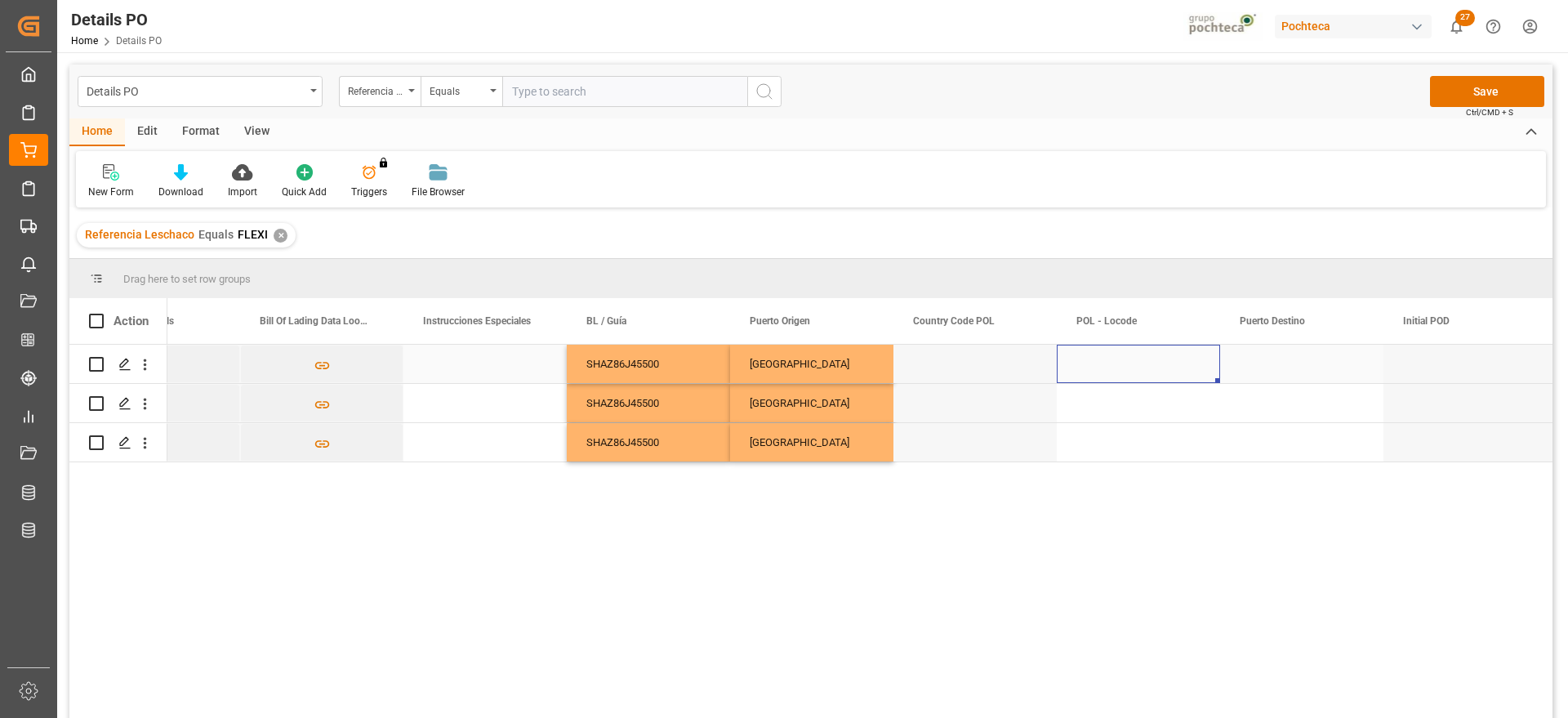
click at [1209, 368] on div "Press SPACE to select this row." at bounding box center [1139, 364] width 163 height 39
click at [1286, 366] on div "Press SPACE to select this row." at bounding box center [1302, 364] width 163 height 39
click at [1286, 366] on input "Press SPACE to select this row." at bounding box center [1302, 373] width 137 height 31
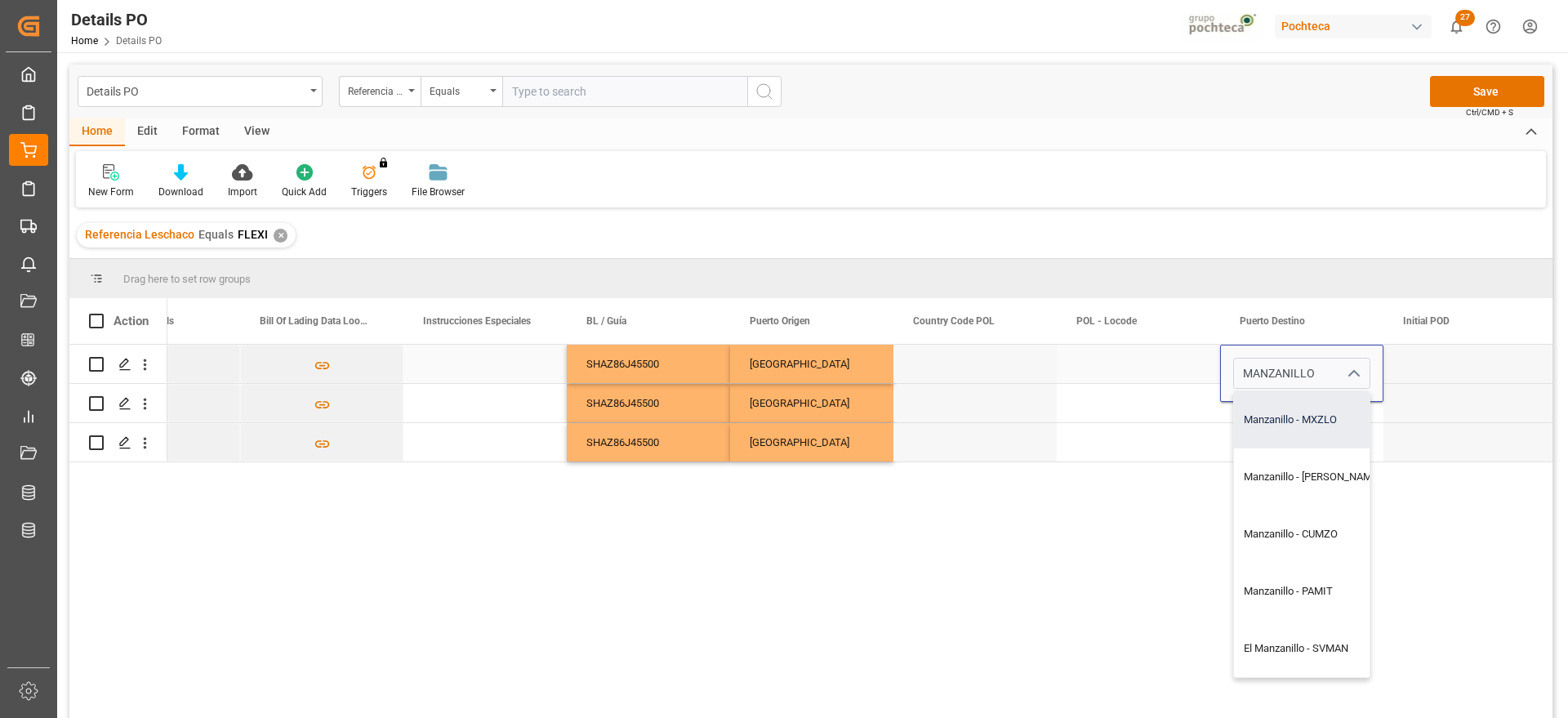
click at [1330, 426] on div "Manzanillo - MXZLO" at bounding box center [1313, 420] width 156 height 57
type input "Manzanillo - MXZLO"
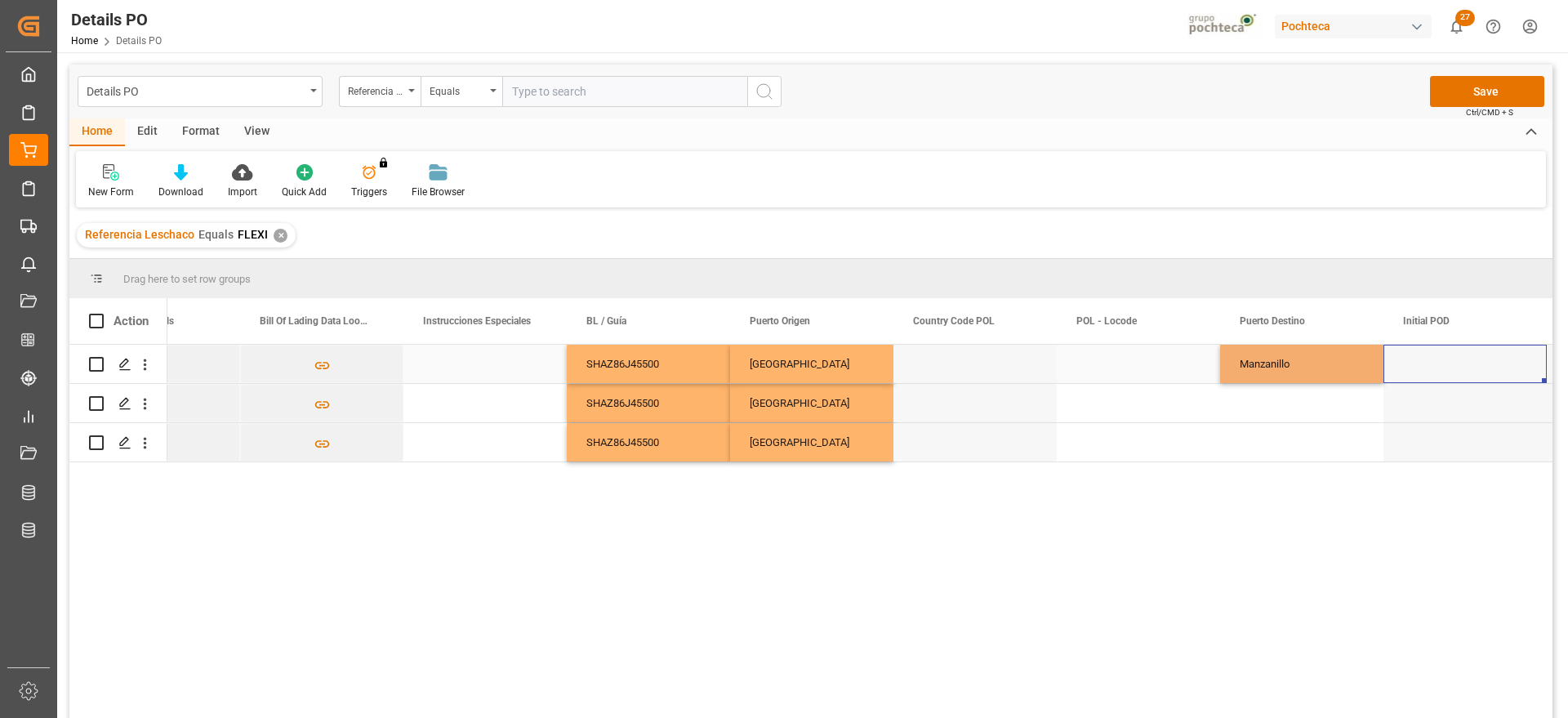
click at [1435, 374] on div "Press SPACE to select this row." at bounding box center [1465, 364] width 163 height 39
click at [1323, 377] on div "Manzanillo" at bounding box center [1302, 364] width 163 height 39
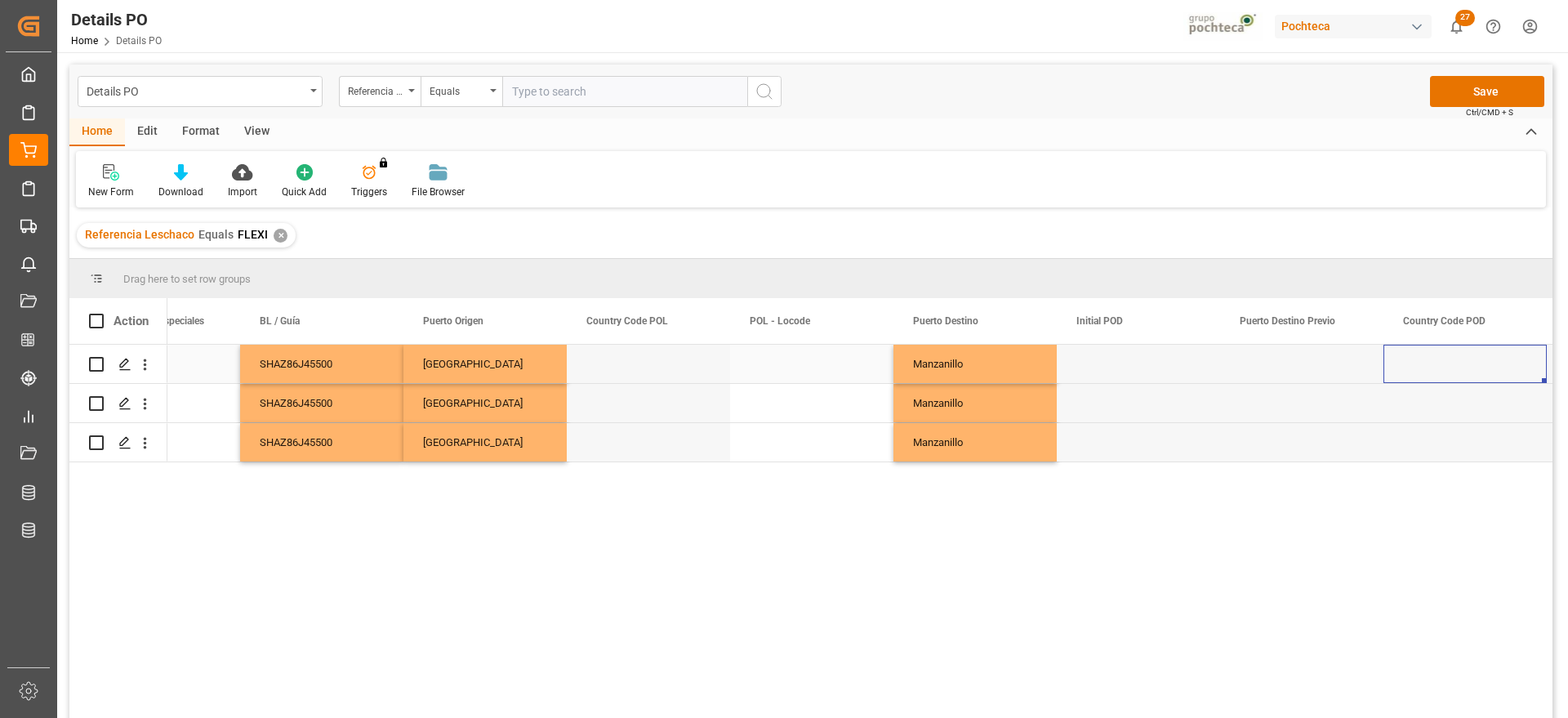
scroll to position [0, 6952]
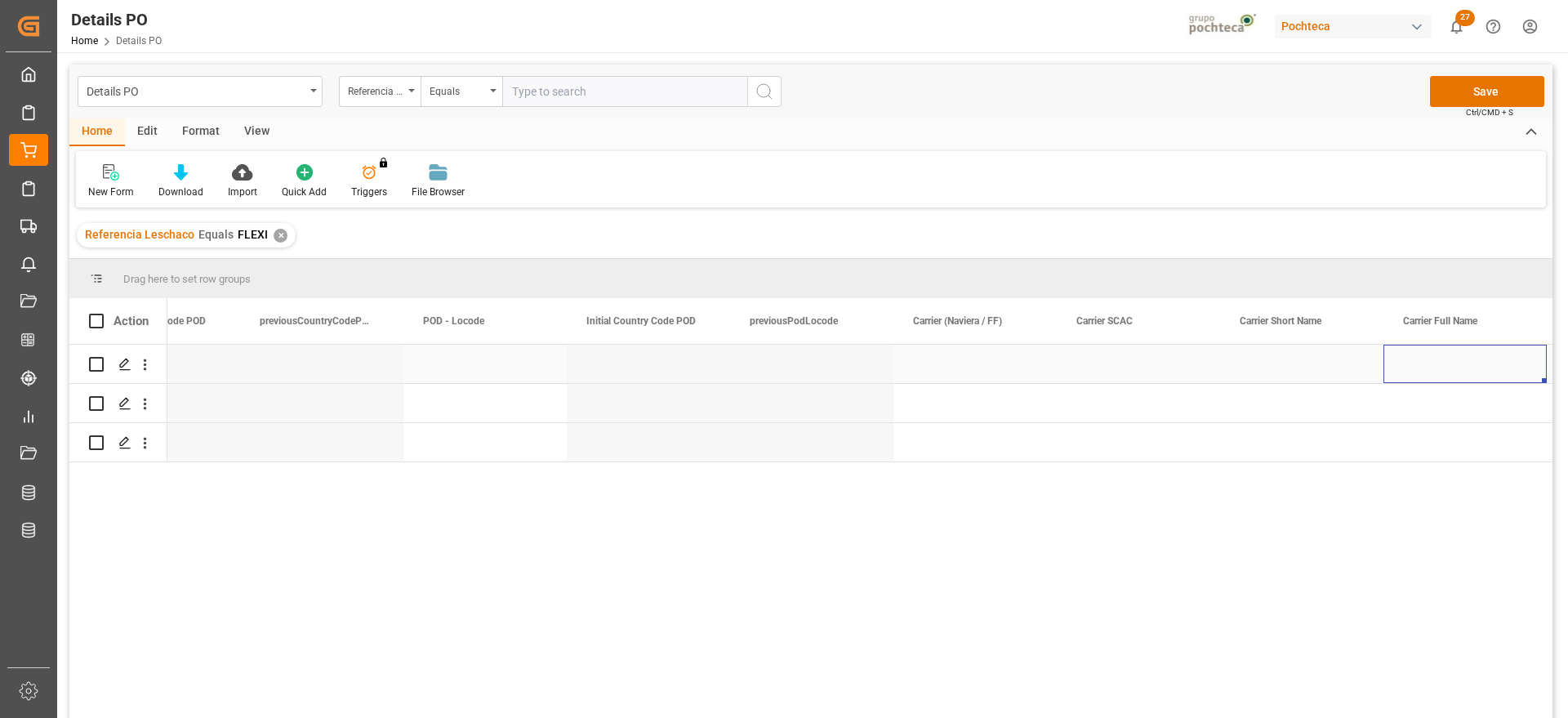
click at [975, 372] on div "Press SPACE to select this row." at bounding box center [975, 364] width 163 height 39
click at [975, 372] on input "Press SPACE to select this row." at bounding box center [975, 373] width 137 height 31
type input "HMM"
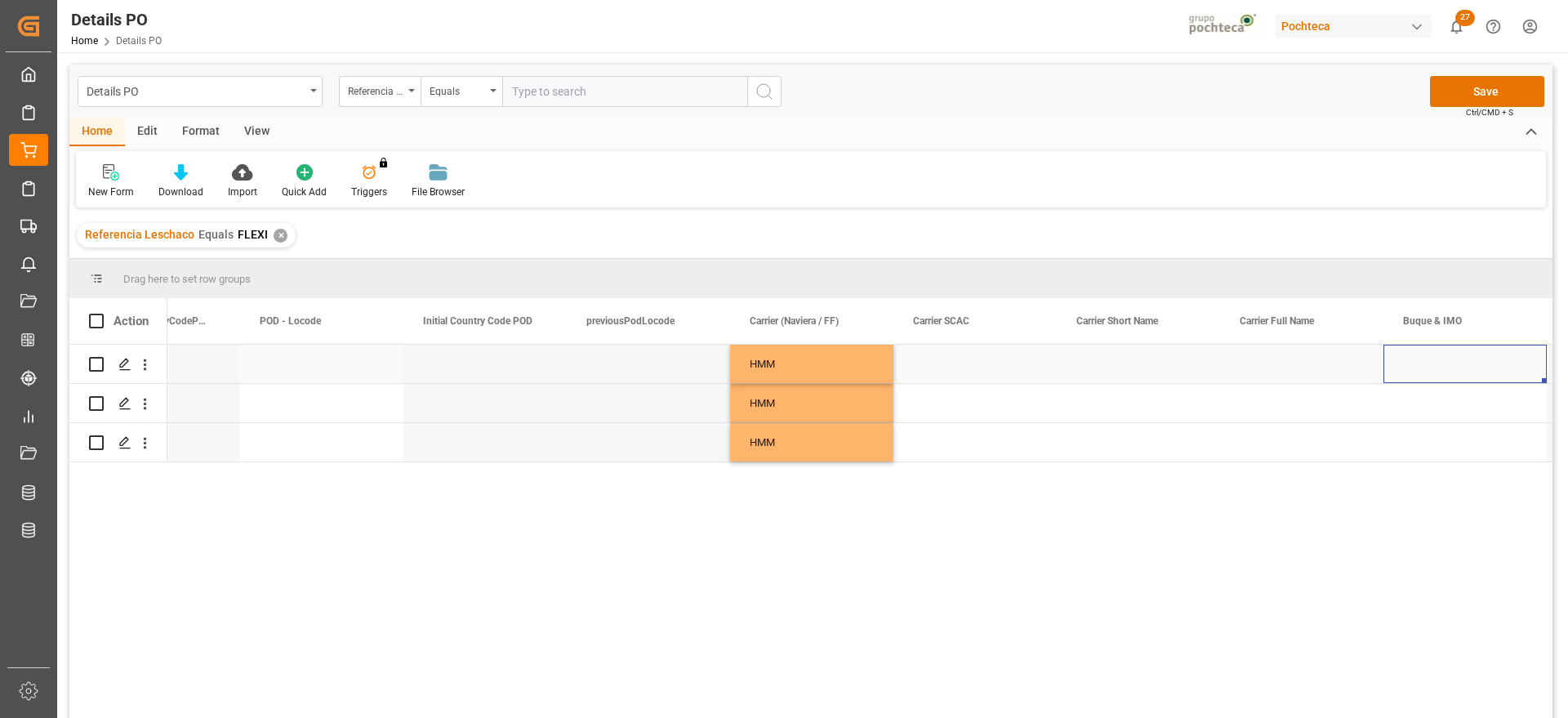
scroll to position [0, 8586]
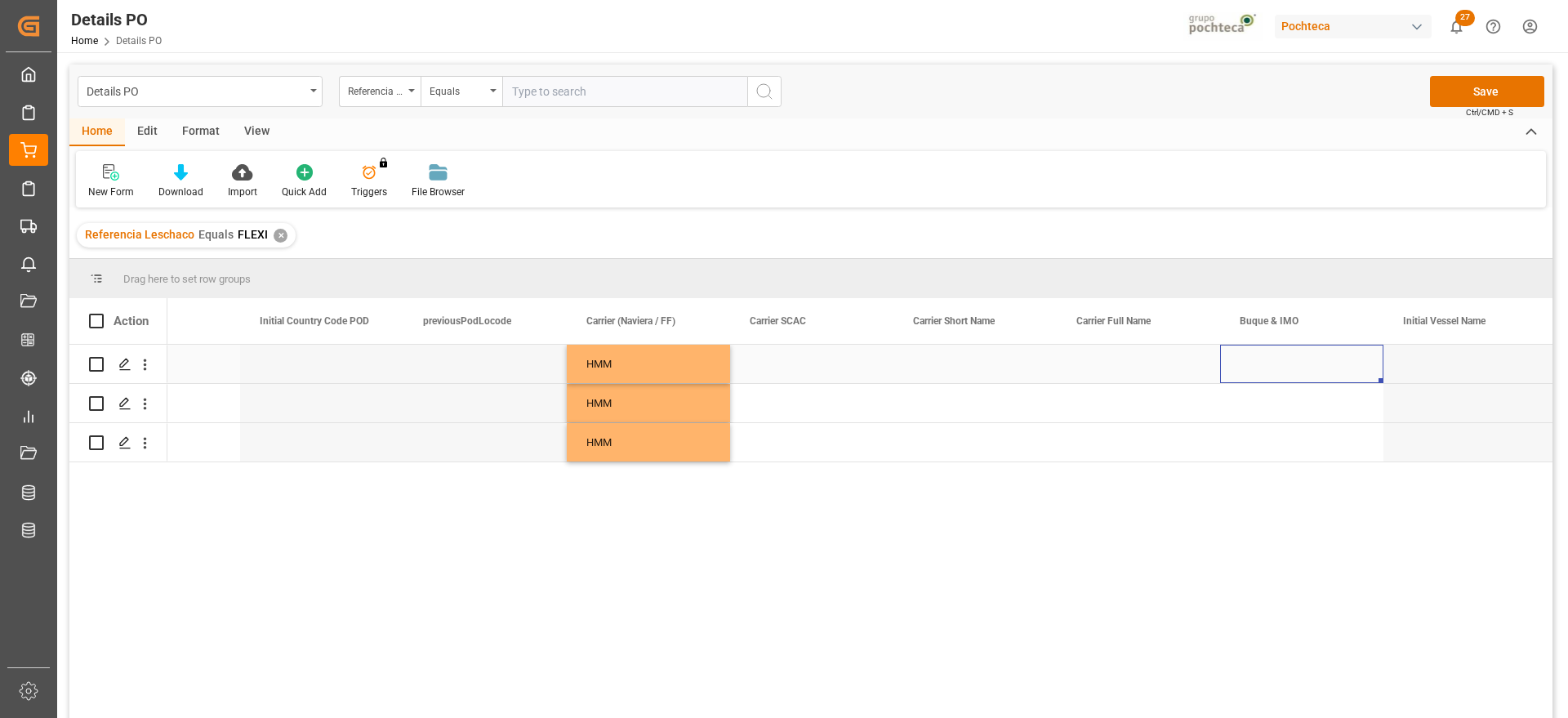
click at [1283, 363] on div "Press SPACE to select this row." at bounding box center [1302, 364] width 163 height 39
click at [1283, 363] on input "Press SPACE to select this row." at bounding box center [1302, 373] width 137 height 31
click at [1290, 430] on div "Hyundai Prestige - 9625528" at bounding box center [1308, 420] width 146 height 57
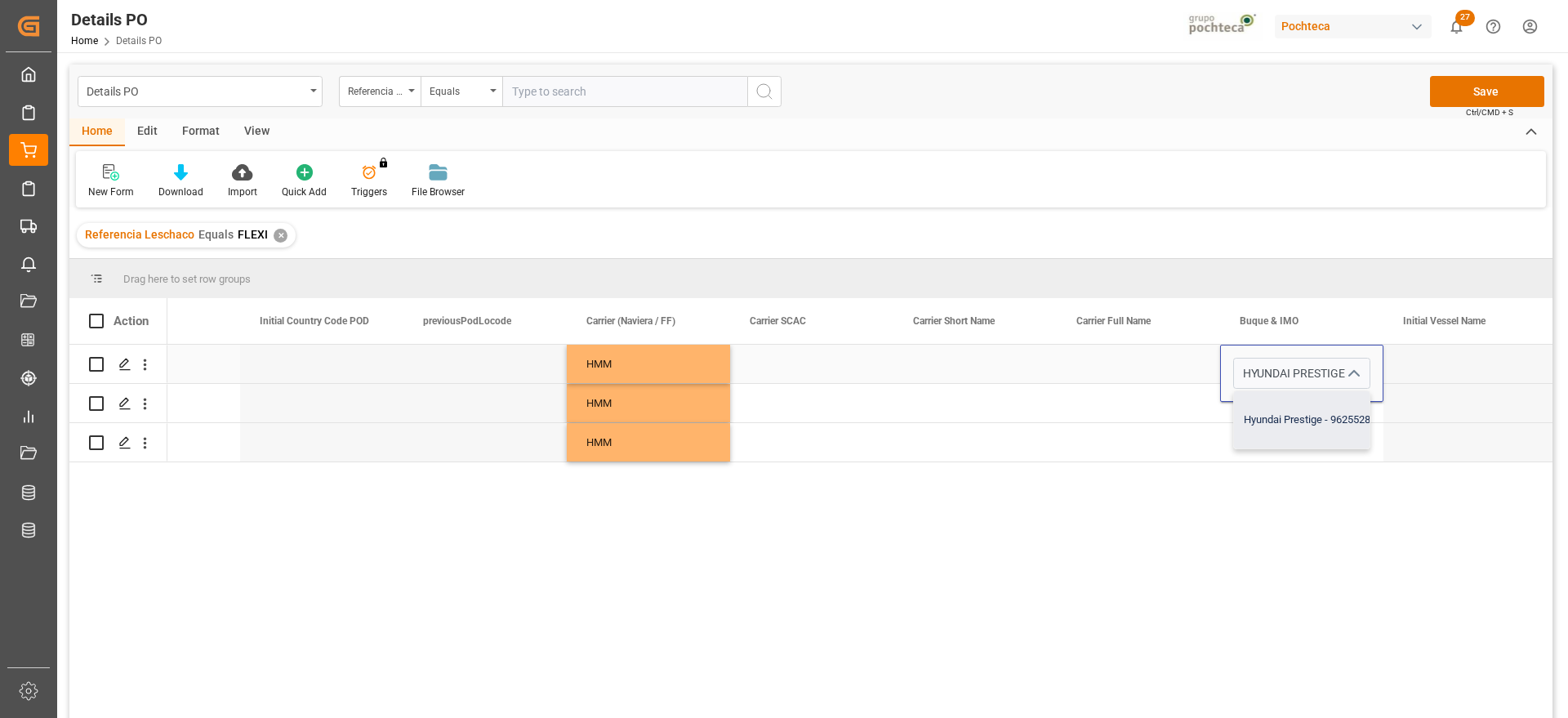
type input "Hyundai Prestige - 9625528"
click at [1195, 383] on div "Press SPACE to select this row." at bounding box center [1139, 364] width 163 height 39
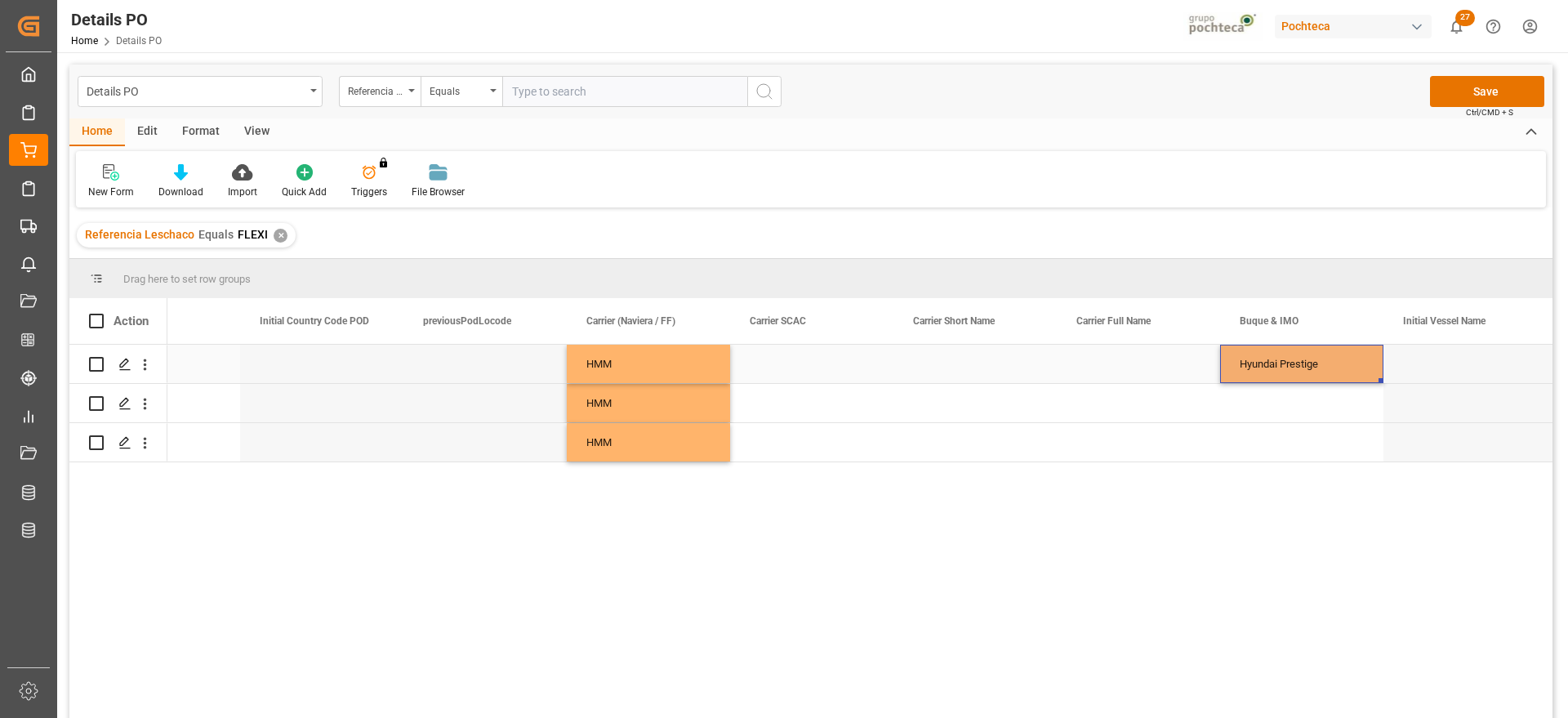
click at [1273, 365] on div "Hyundai Prestige" at bounding box center [1302, 364] width 163 height 39
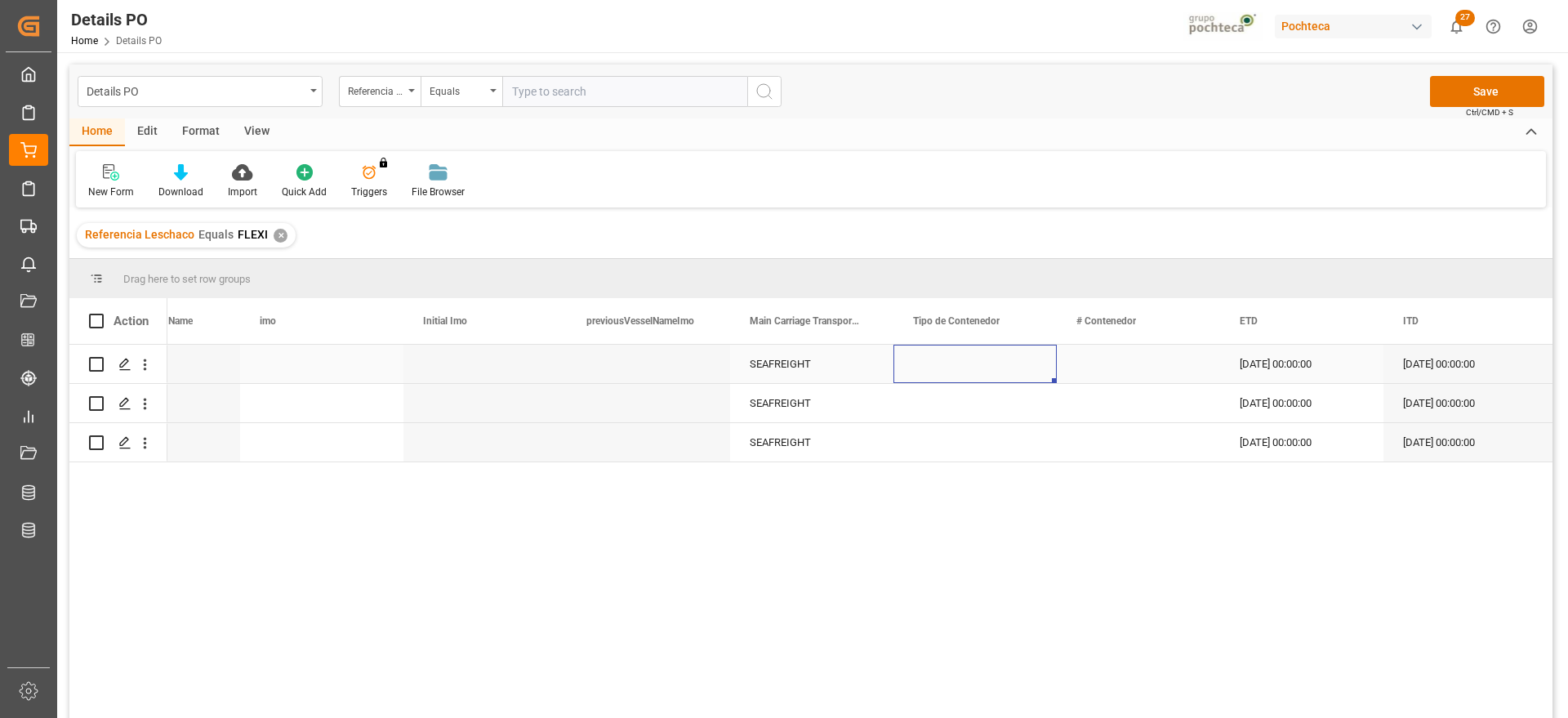
click at [987, 360] on div "Press SPACE to select this row." at bounding box center [975, 364] width 163 height 39
click at [1015, 368] on button "open menu" at bounding box center [1025, 374] width 24 height 25
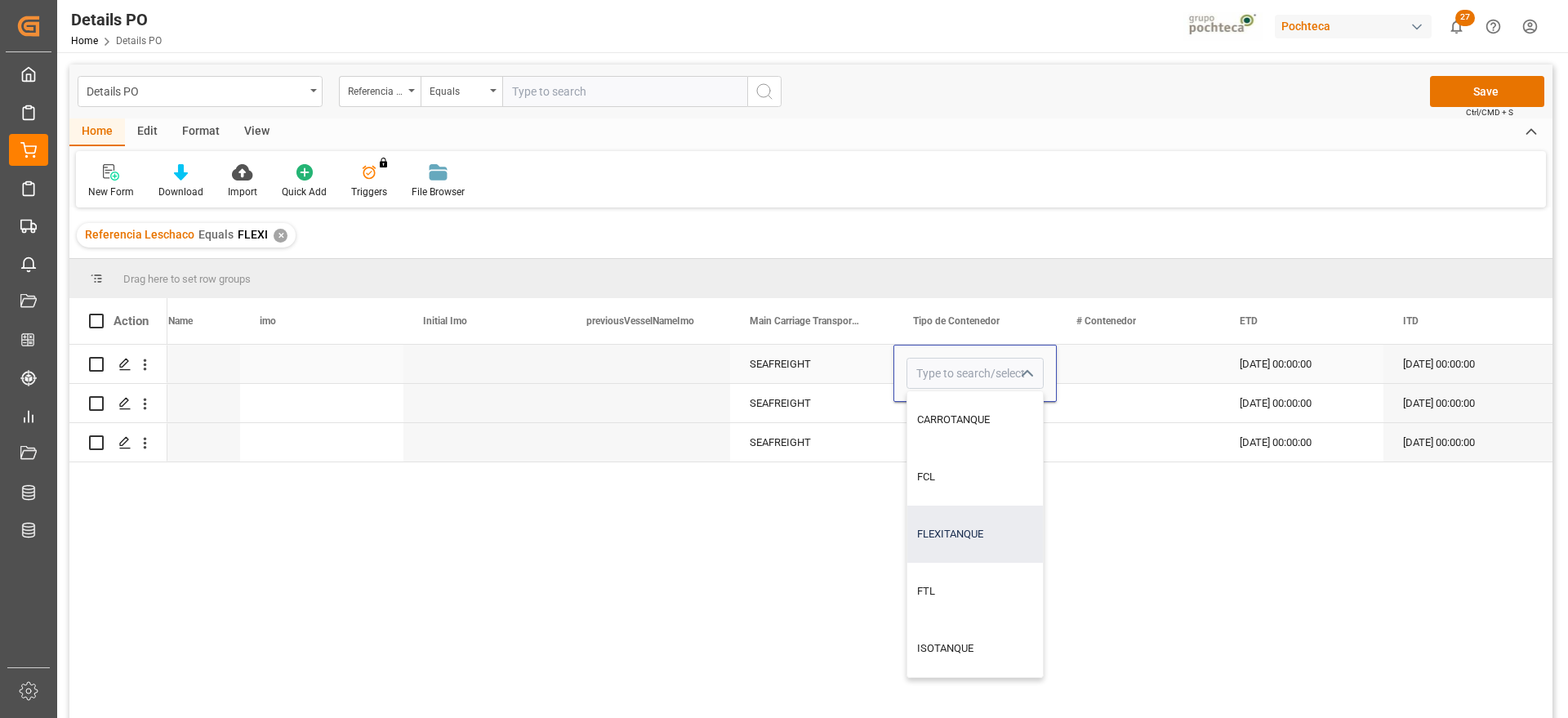
click at [994, 526] on div "FLEXITANQUE" at bounding box center [975, 535] width 135 height 57
type input "FLEXITANQUE"
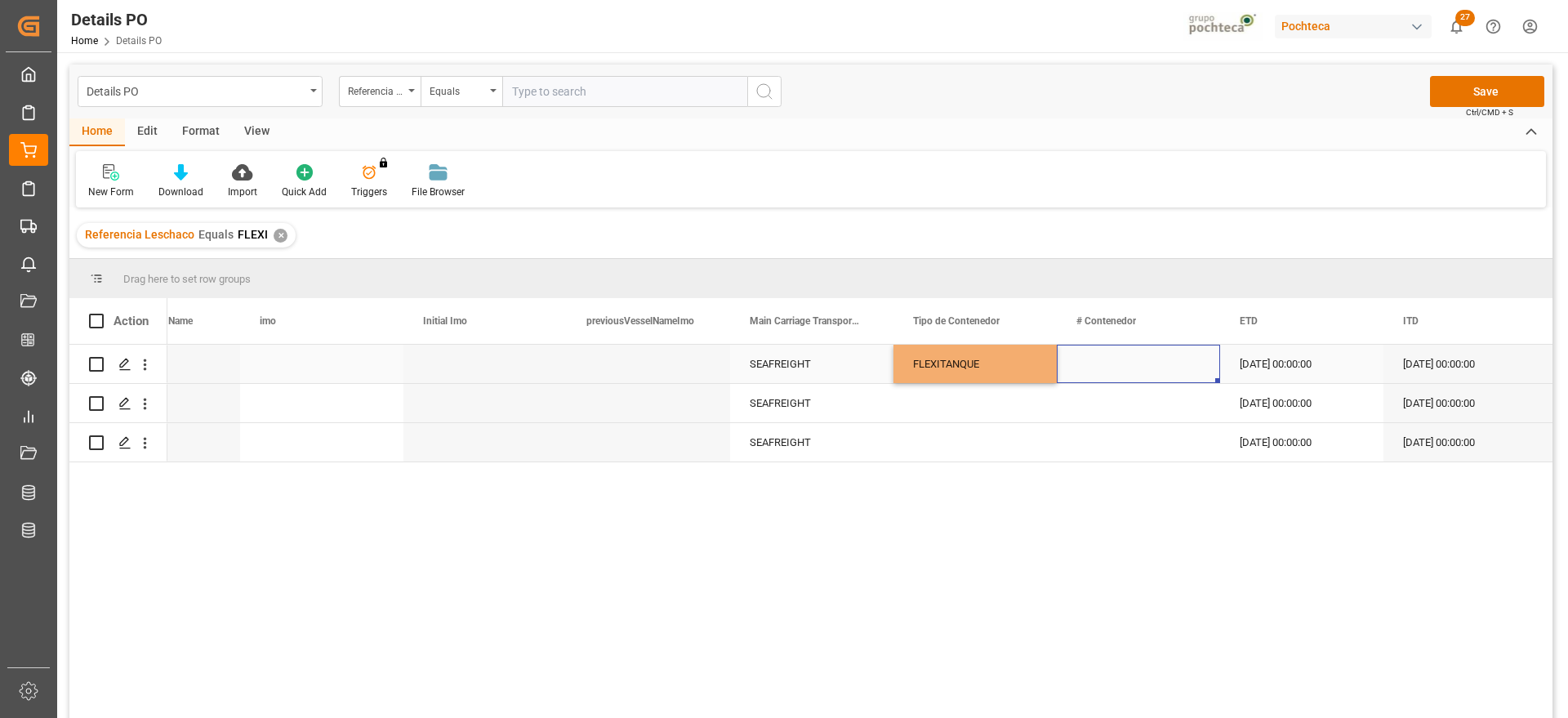
drag, startPoint x: 1123, startPoint y: 366, endPoint x: 994, endPoint y: 363, distance: 129.0
click at [1086, 366] on div "Press SPACE to select this row." at bounding box center [1139, 364] width 163 height 39
click at [992, 362] on div "FLEXITANQUE" at bounding box center [976, 364] width 124 height 38
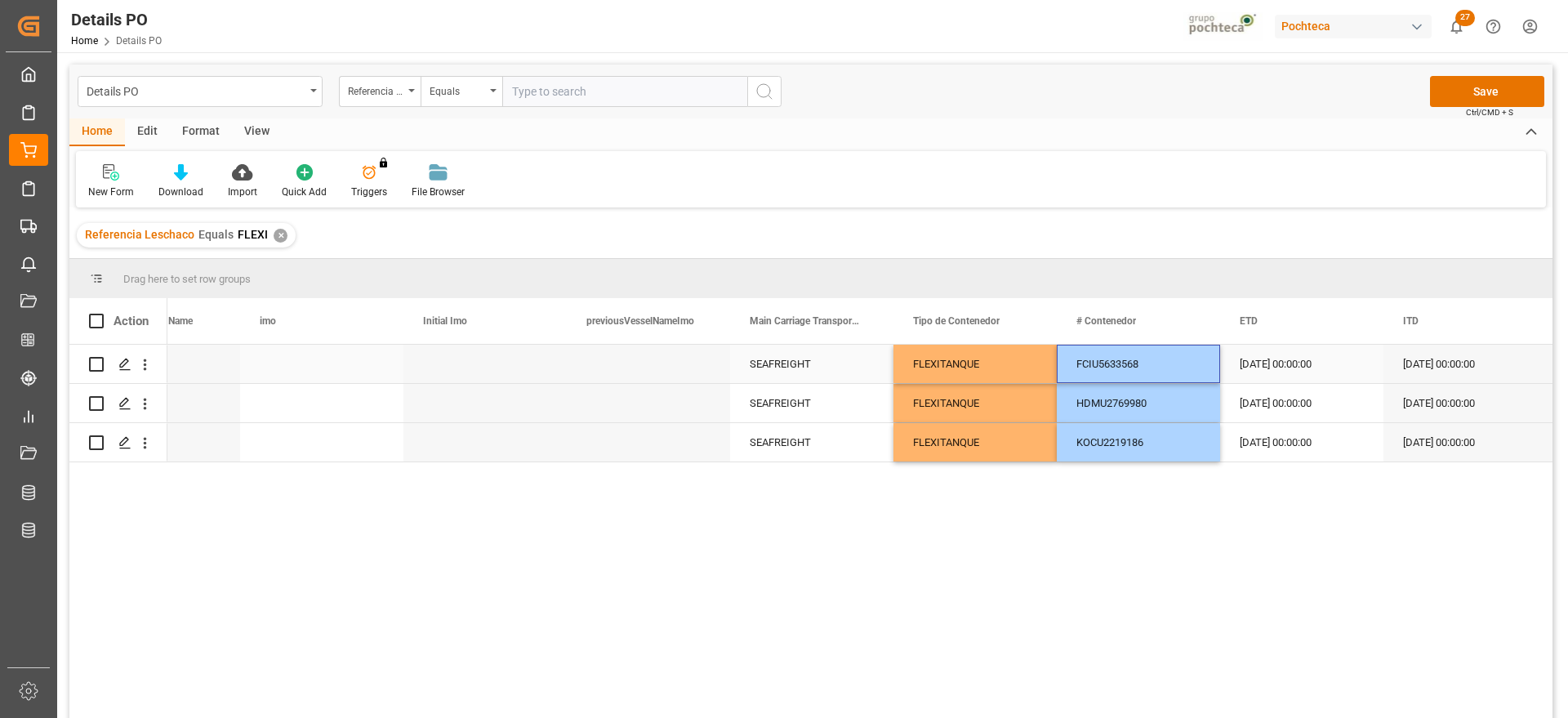
click at [1286, 371] on div "[DATE] 00:00:00" at bounding box center [1302, 364] width 163 height 39
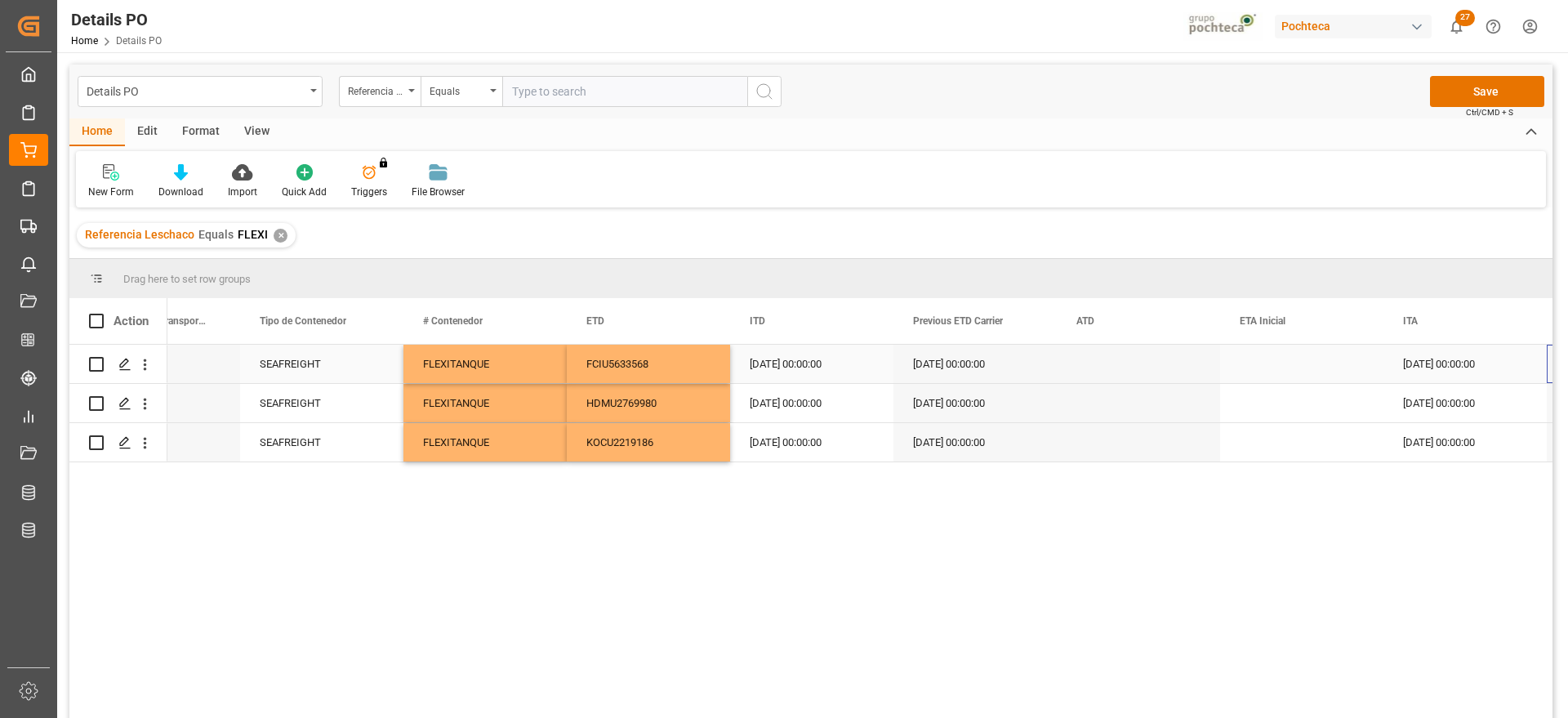
scroll to position [0, 10710]
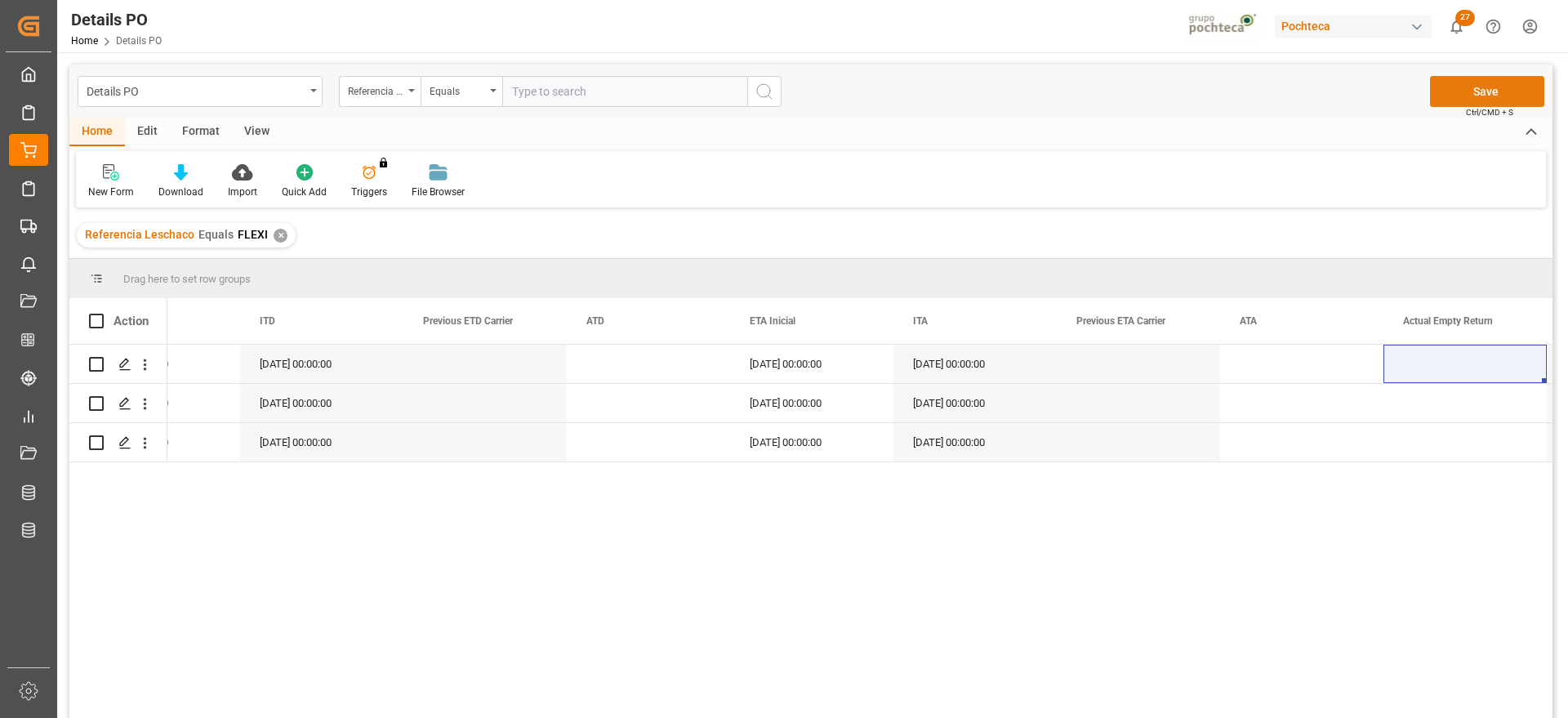
click at [1472, 82] on button "Save" at bounding box center [1487, 91] width 114 height 31
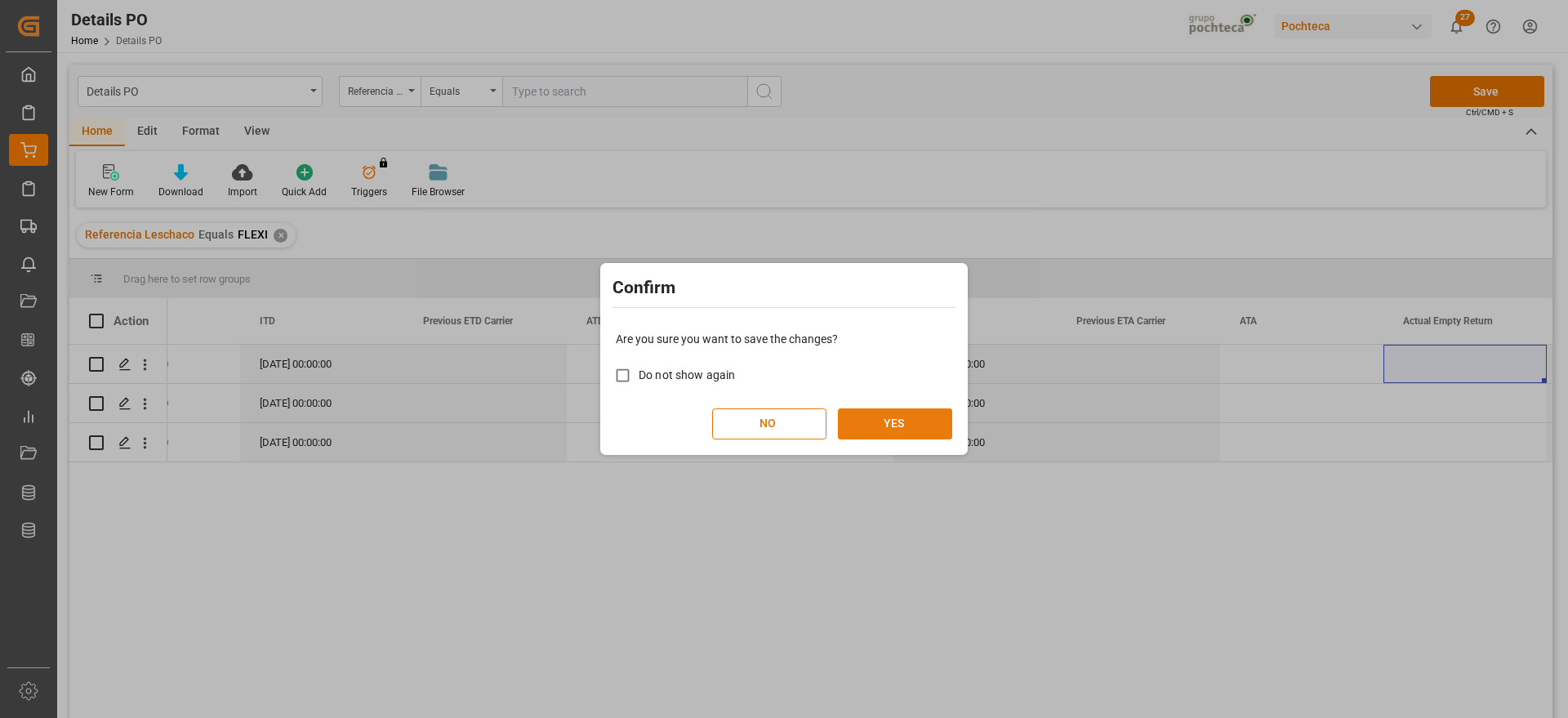
click at [923, 425] on button "YES" at bounding box center [895, 424] width 114 height 31
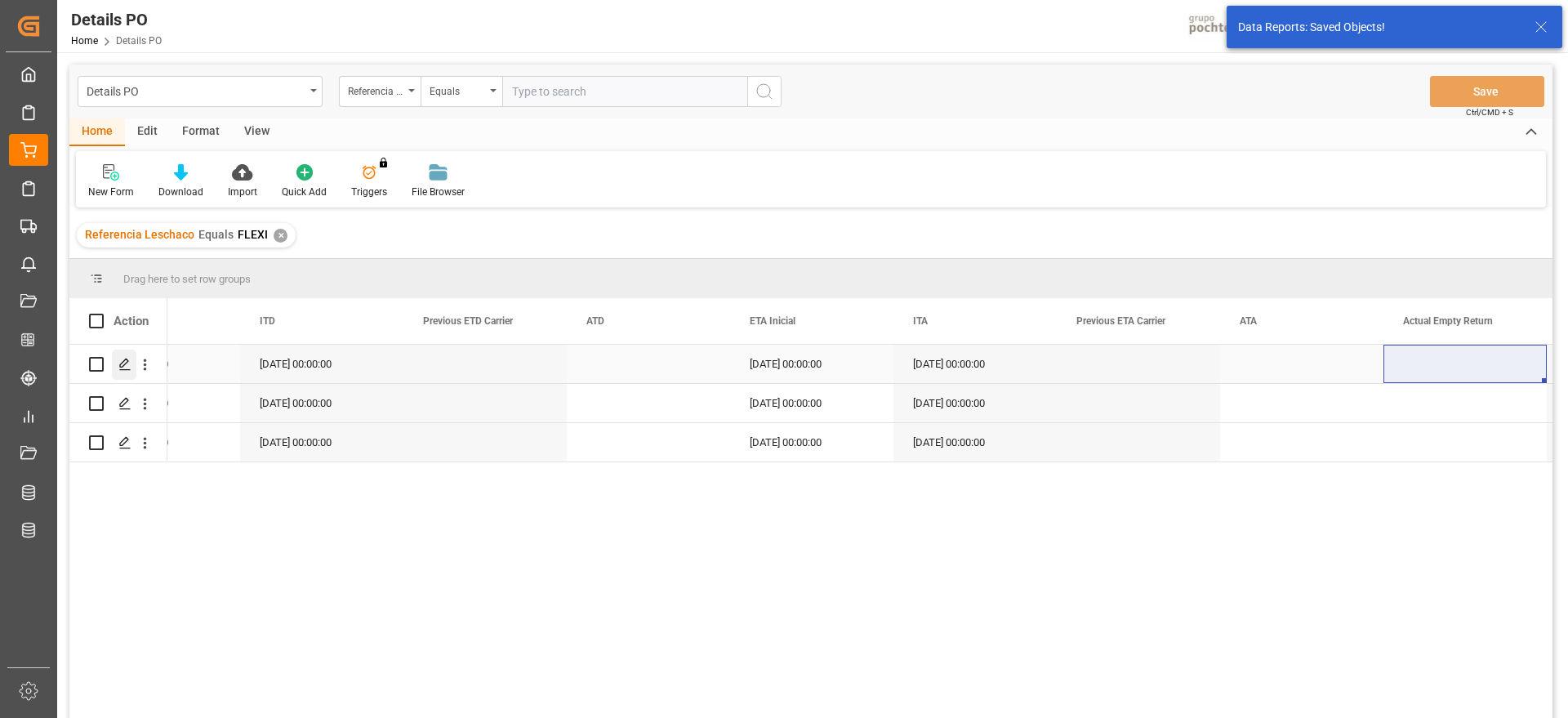
click at [123, 366] on icon "Press SPACE to select this row." at bounding box center [125, 365] width 13 height 13
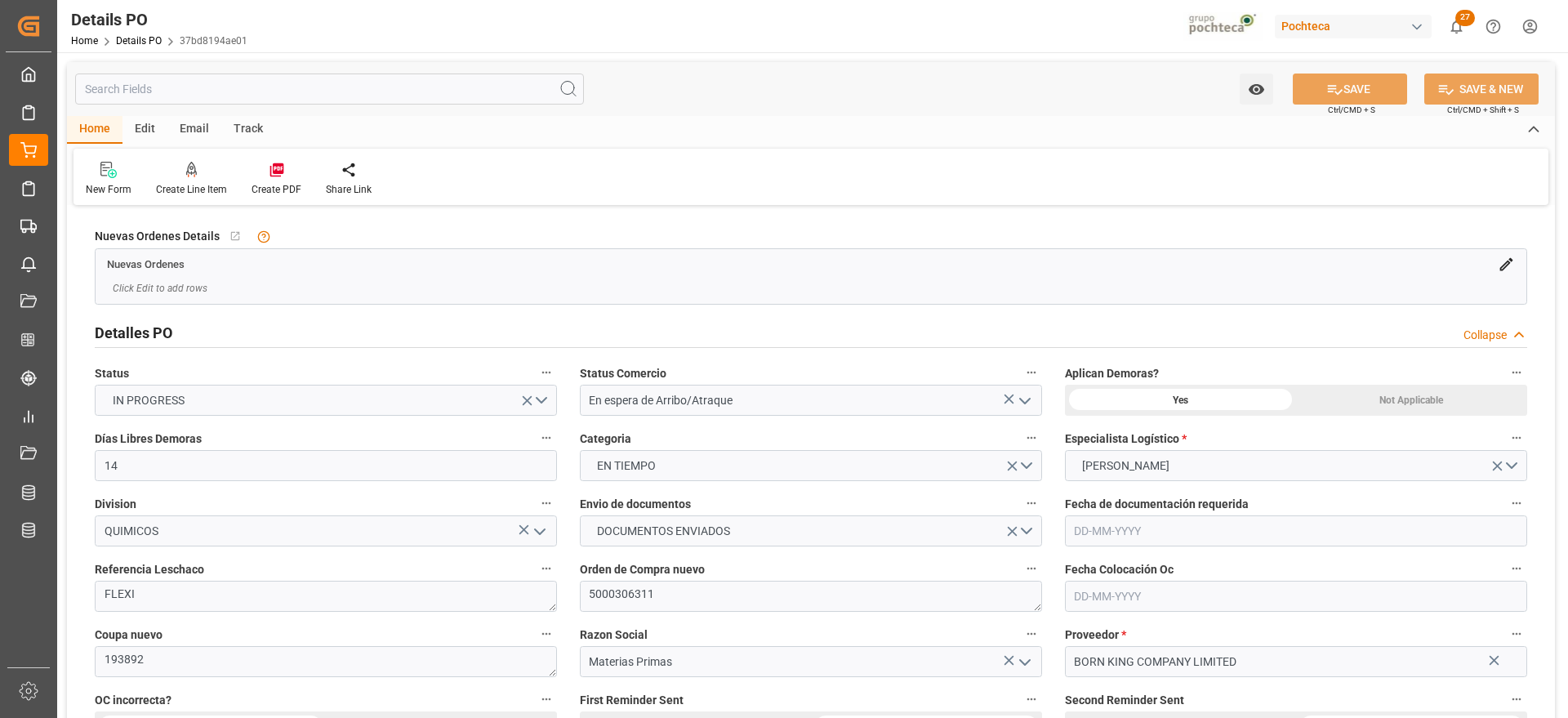
type input "14"
type input "[DATE]"
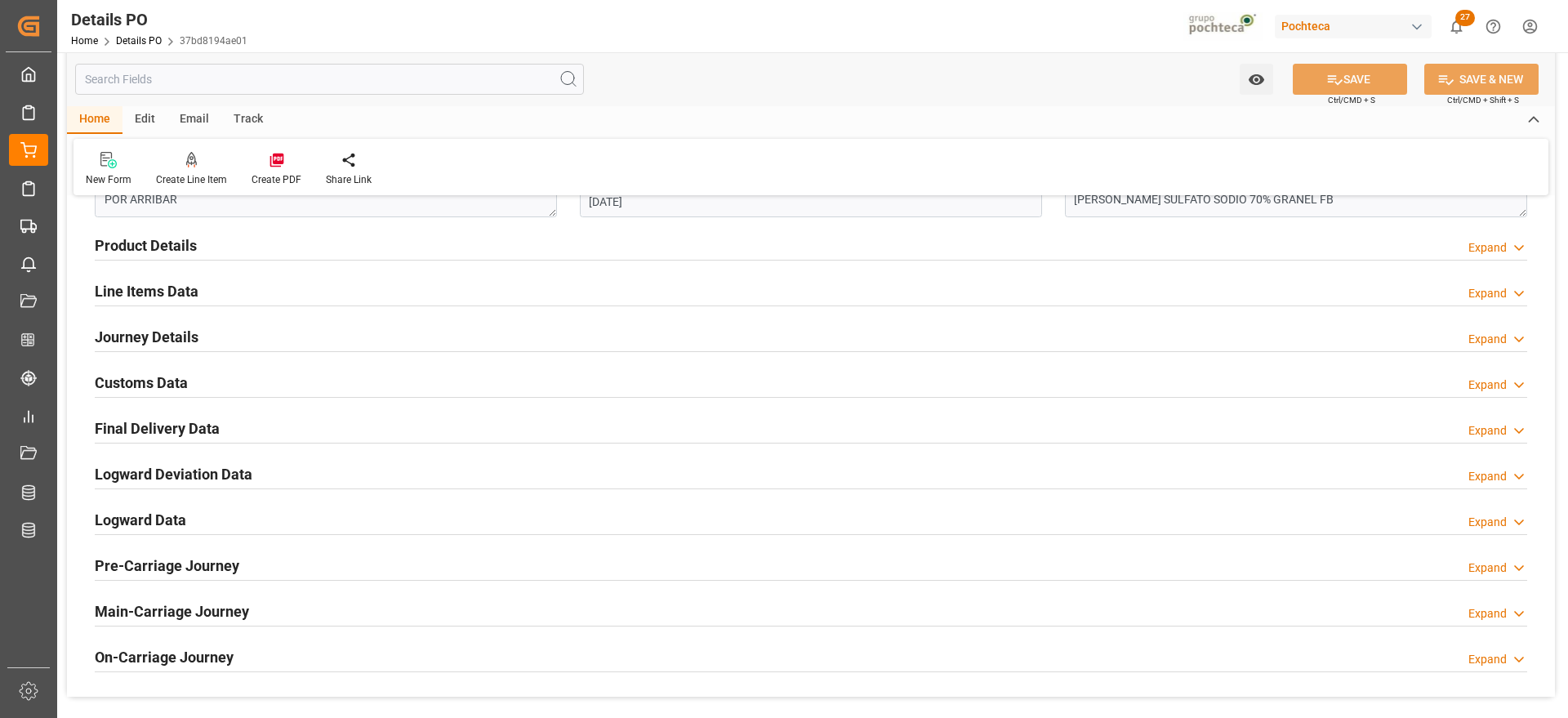
click at [156, 382] on h2 "Customs Data" at bounding box center [141, 383] width 93 height 22
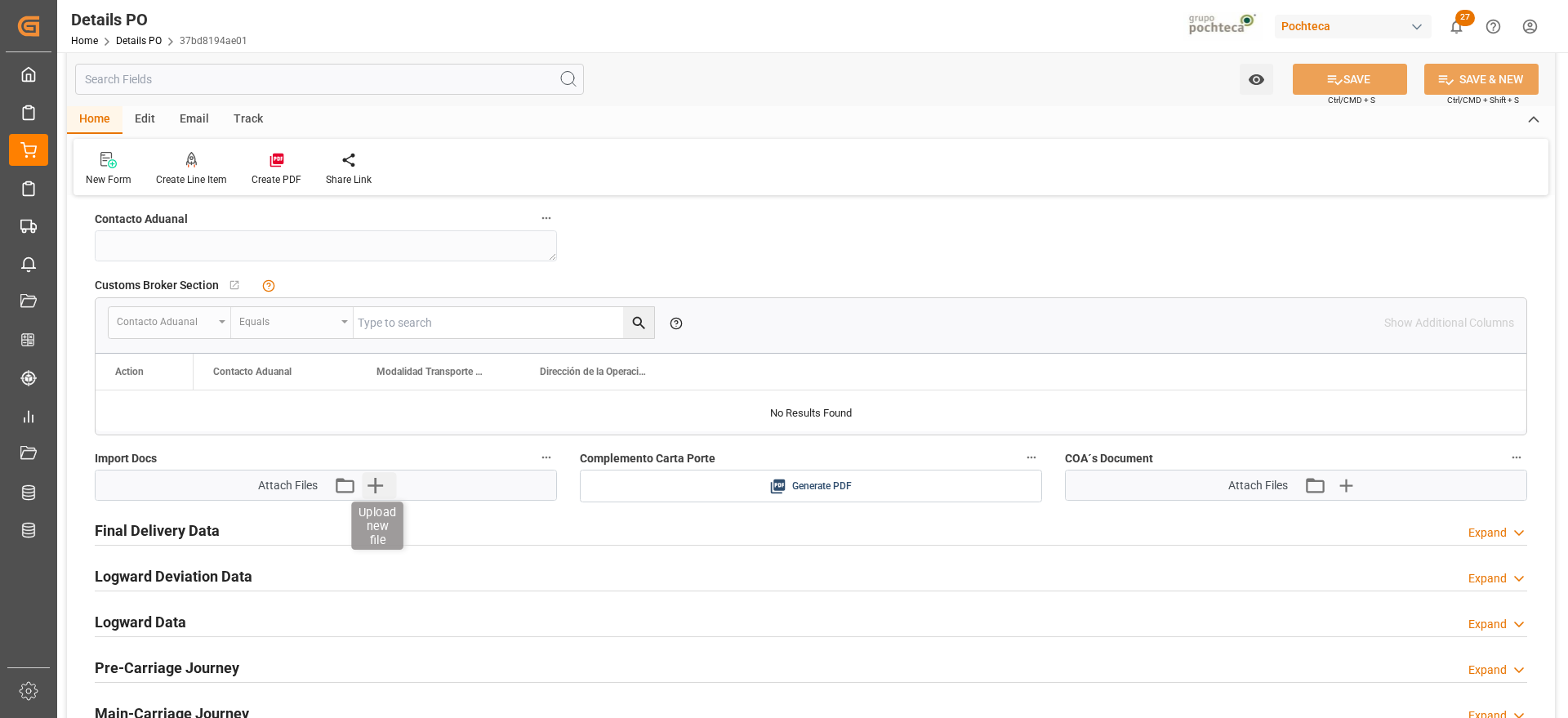
click at [376, 494] on icon "button" at bounding box center [375, 485] width 26 height 26
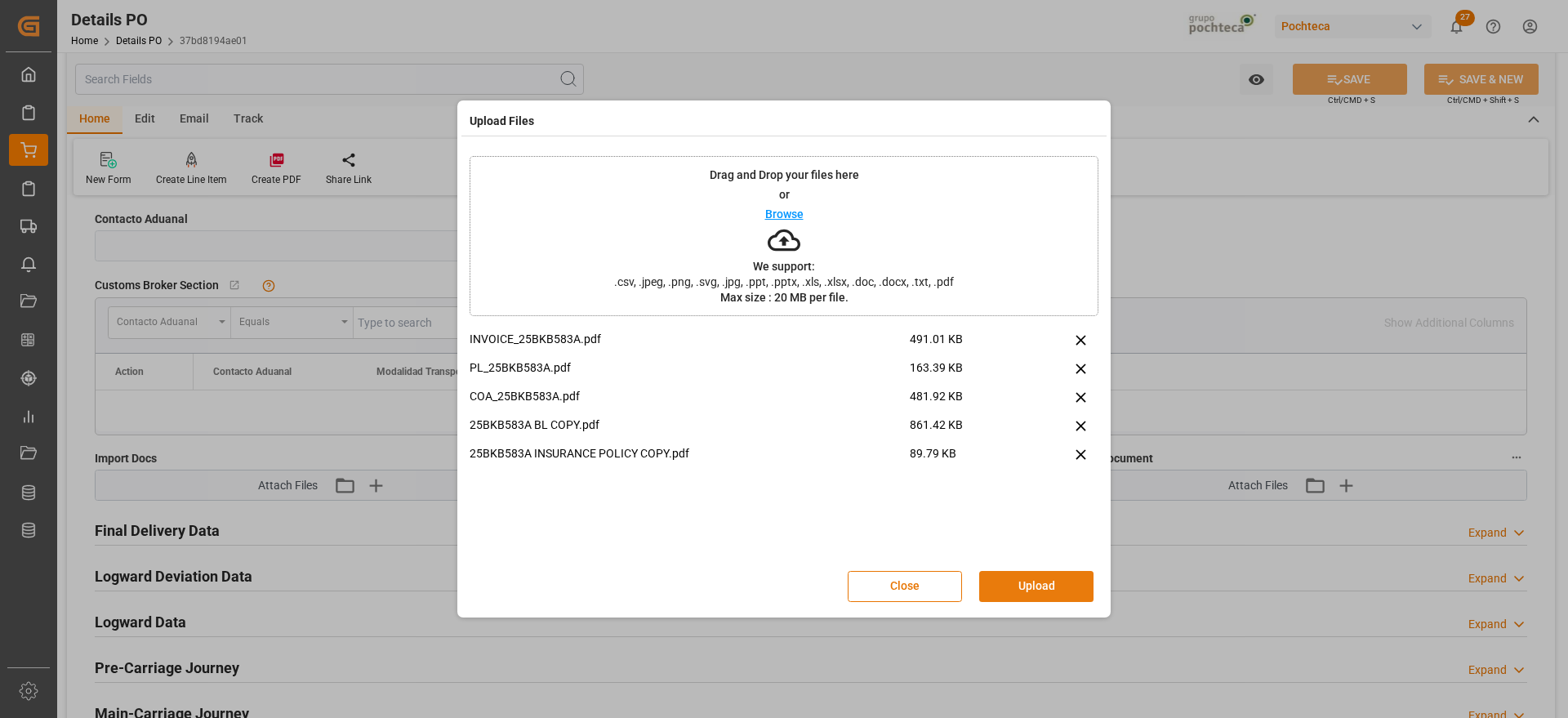
click at [1075, 593] on button "Upload" at bounding box center [1037, 586] width 114 height 31
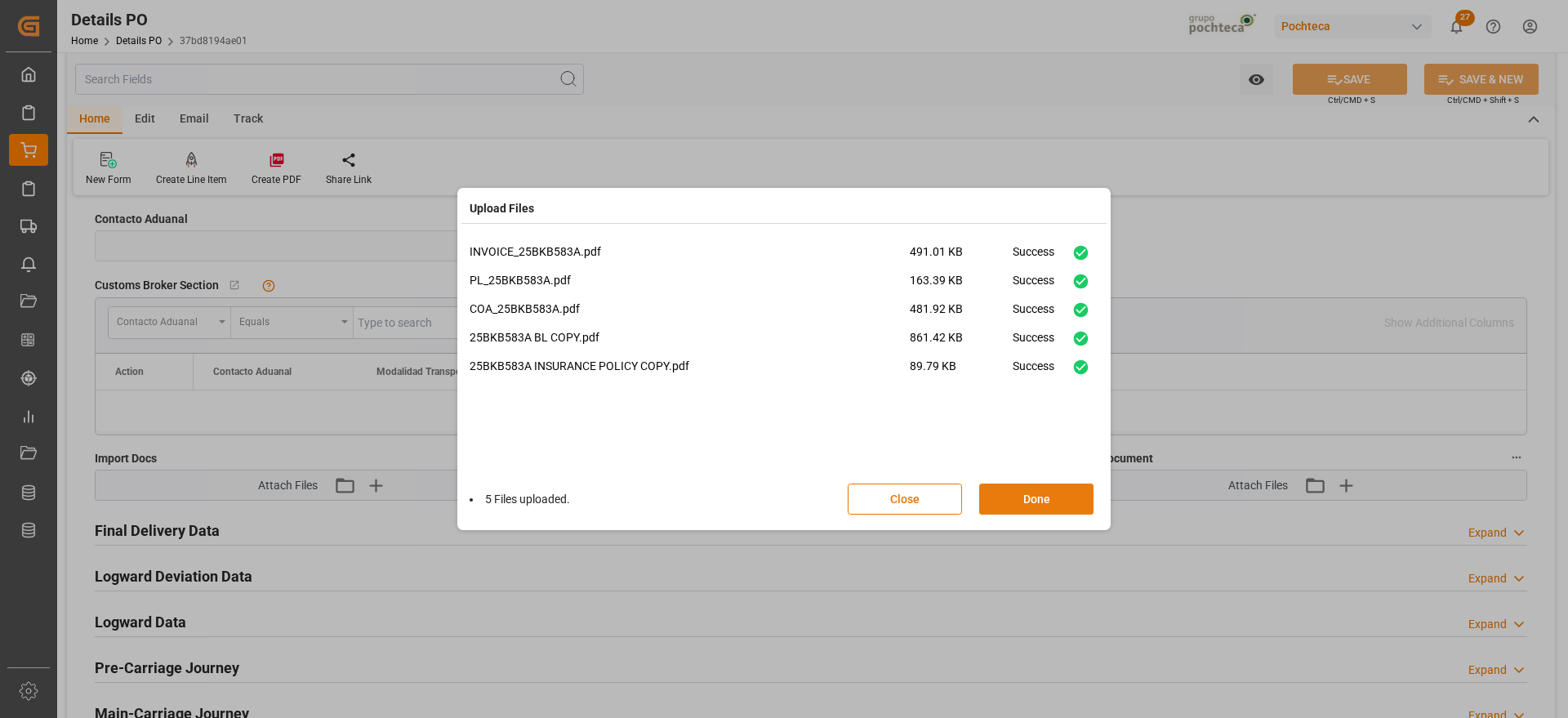
click at [1061, 488] on button "Done" at bounding box center [1037, 499] width 114 height 31
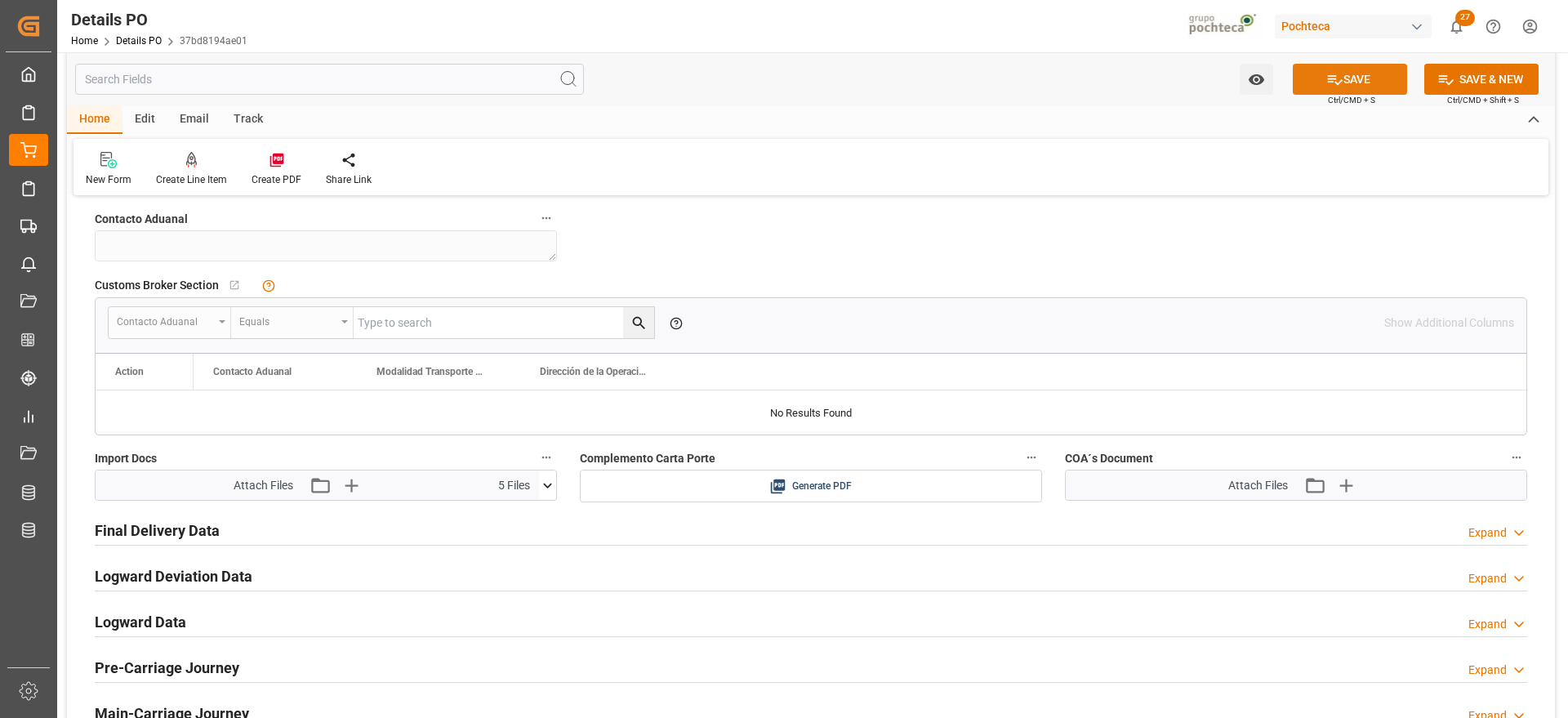
click at [1390, 82] on button "SAVE" at bounding box center [1350, 79] width 114 height 31
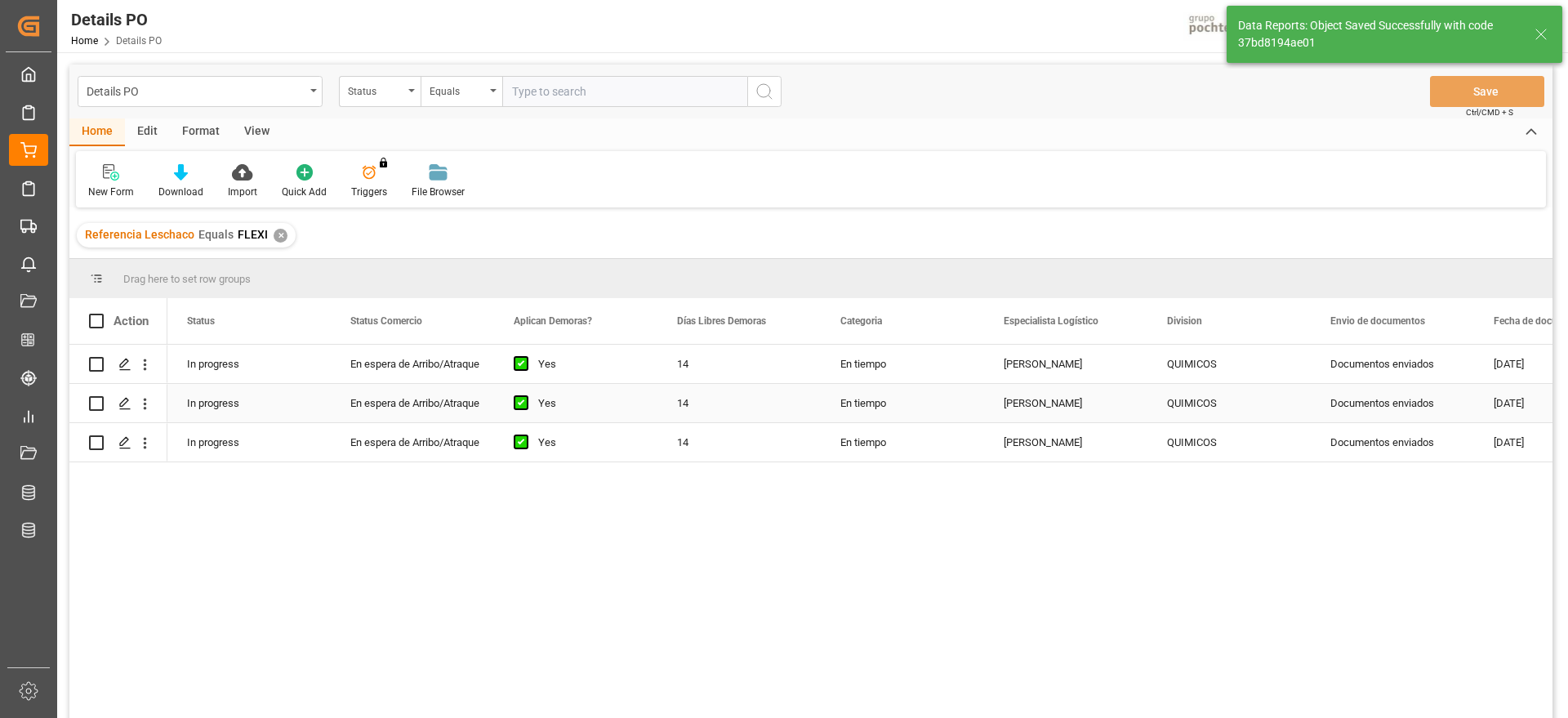
click at [776, 392] on div "14" at bounding box center [739, 404] width 163 height 39
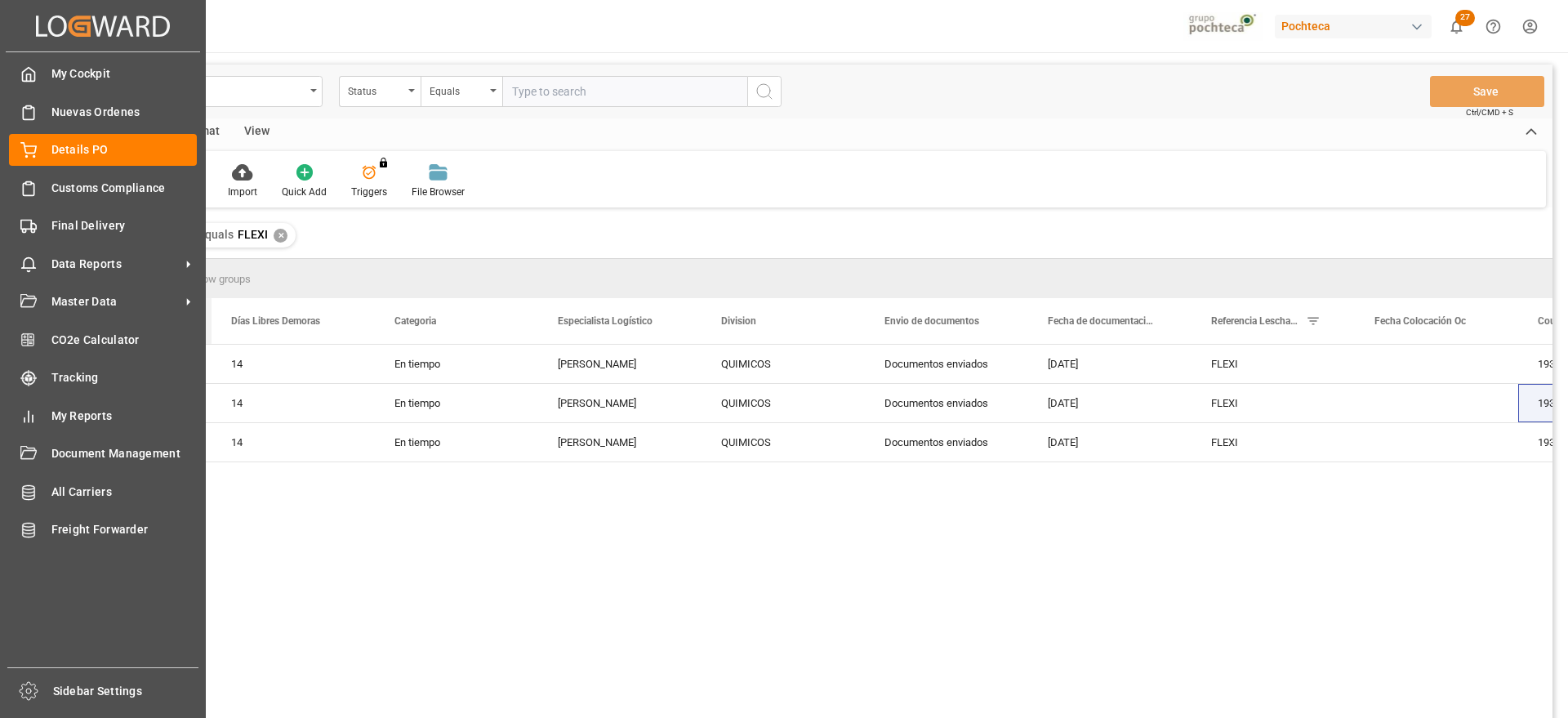
scroll to position [0, 532]
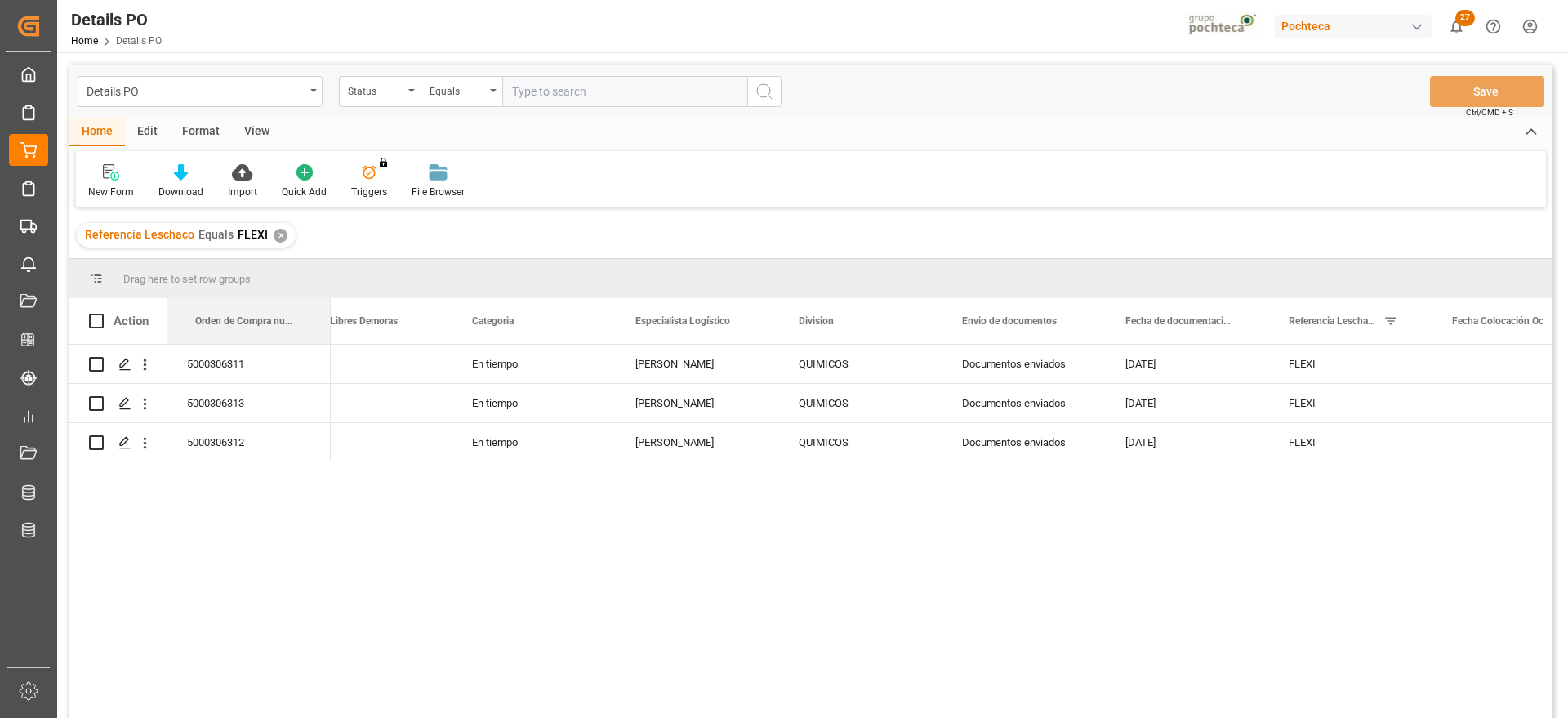
drag, startPoint x: 1144, startPoint y: 327, endPoint x: 144, endPoint y: 315, distance: 1000.1
click at [242, 361] on div "5000306311" at bounding box center [249, 364] width 163 height 39
click at [145, 354] on button "open menu" at bounding box center [145, 364] width 17 height 31
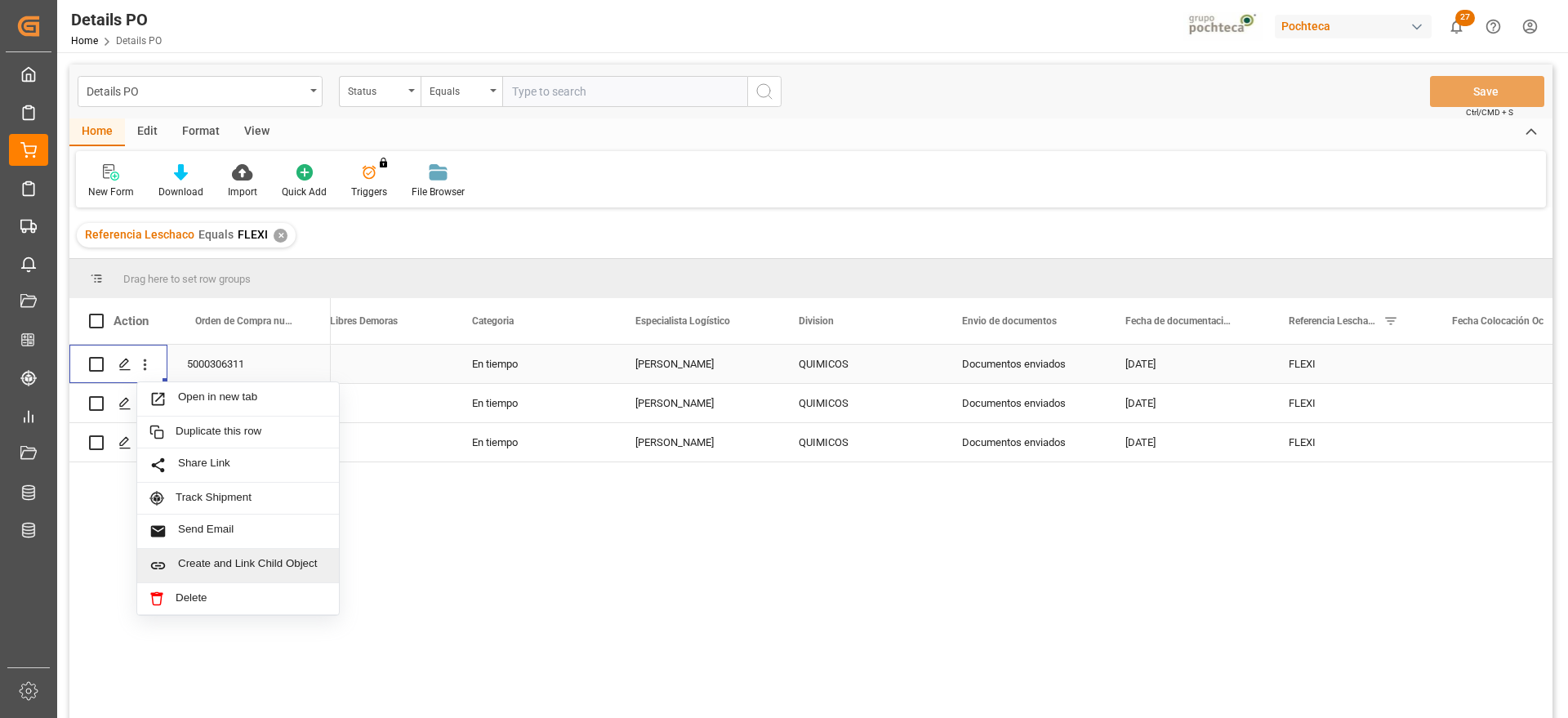
click at [225, 568] on span "Create and Link Child Object" at bounding box center [252, 566] width 149 height 17
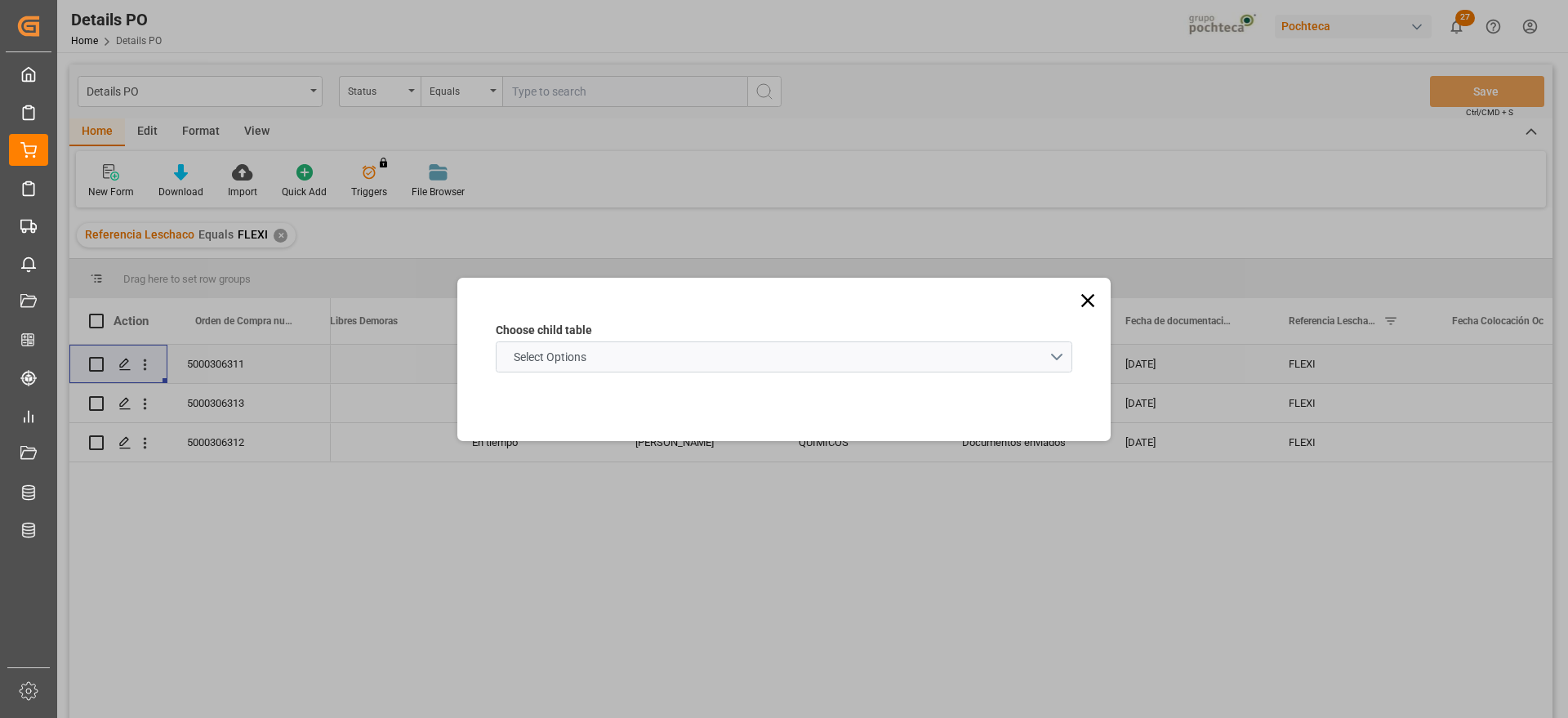
click at [661, 350] on schema "Select Options" at bounding box center [784, 356] width 576 height 31
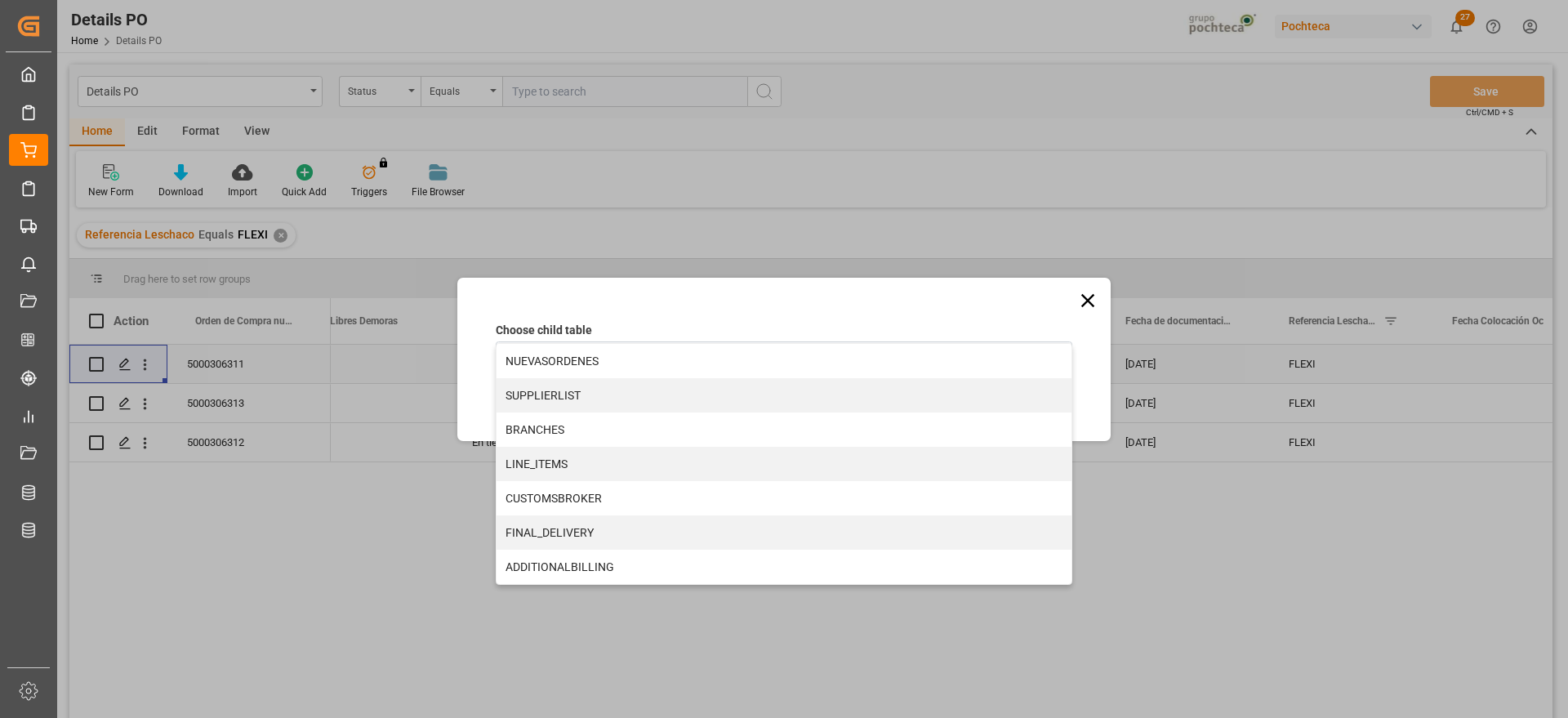
click at [576, 457] on div "LINE_ITEMS" at bounding box center [784, 464] width 575 height 34
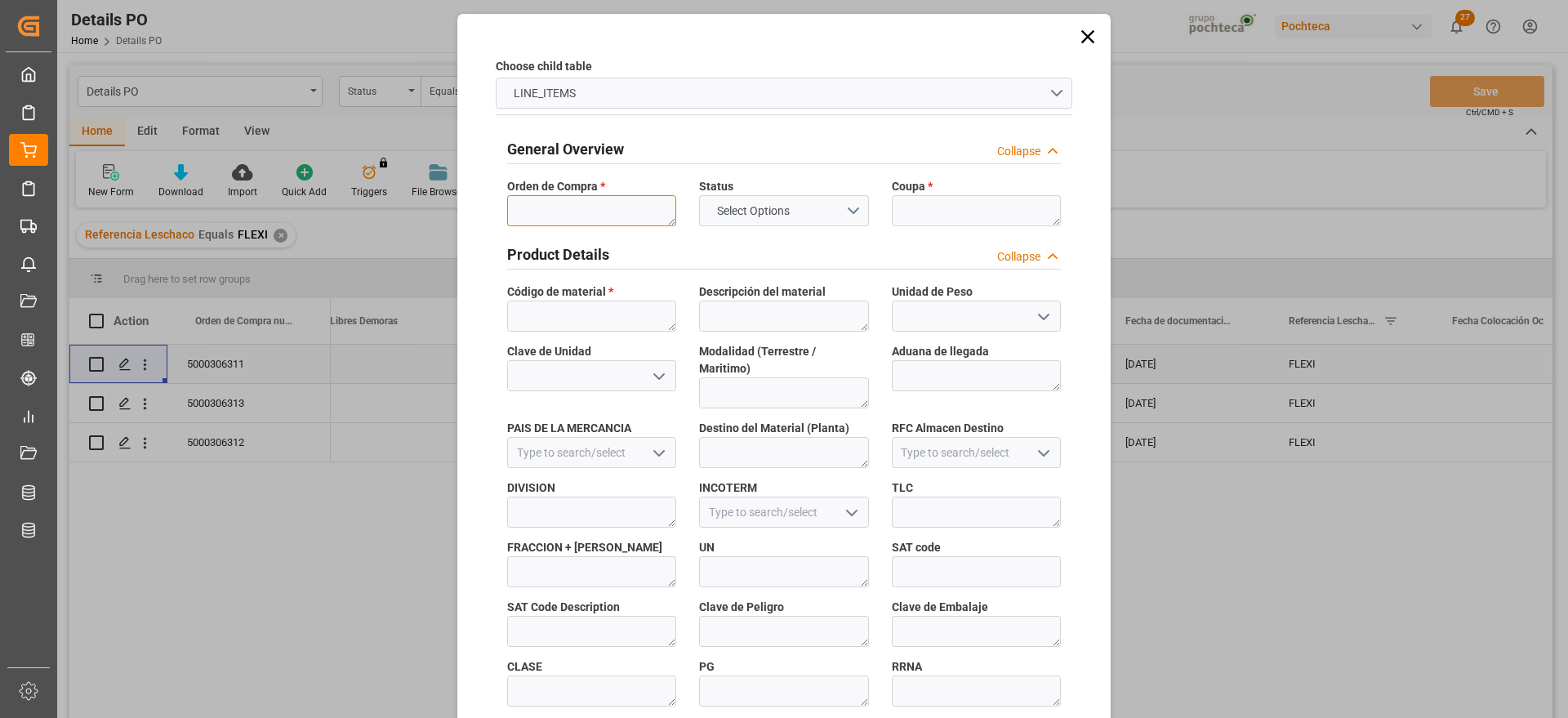
click at [609, 203] on textarea at bounding box center [592, 210] width 169 height 31
paste textarea "5000306311"
type textarea "5000306311"
click at [939, 214] on textarea at bounding box center [976, 210] width 169 height 31
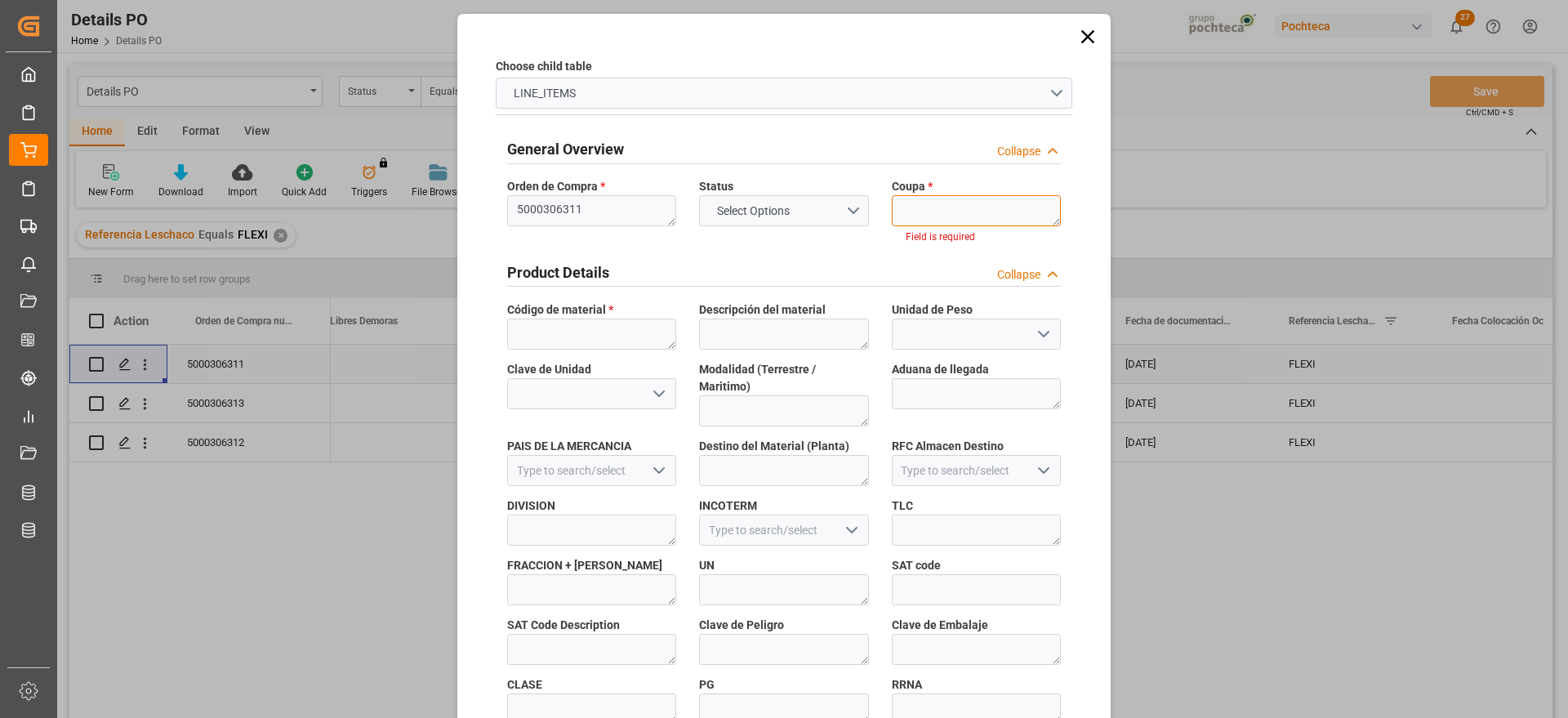
paste textarea "193892"
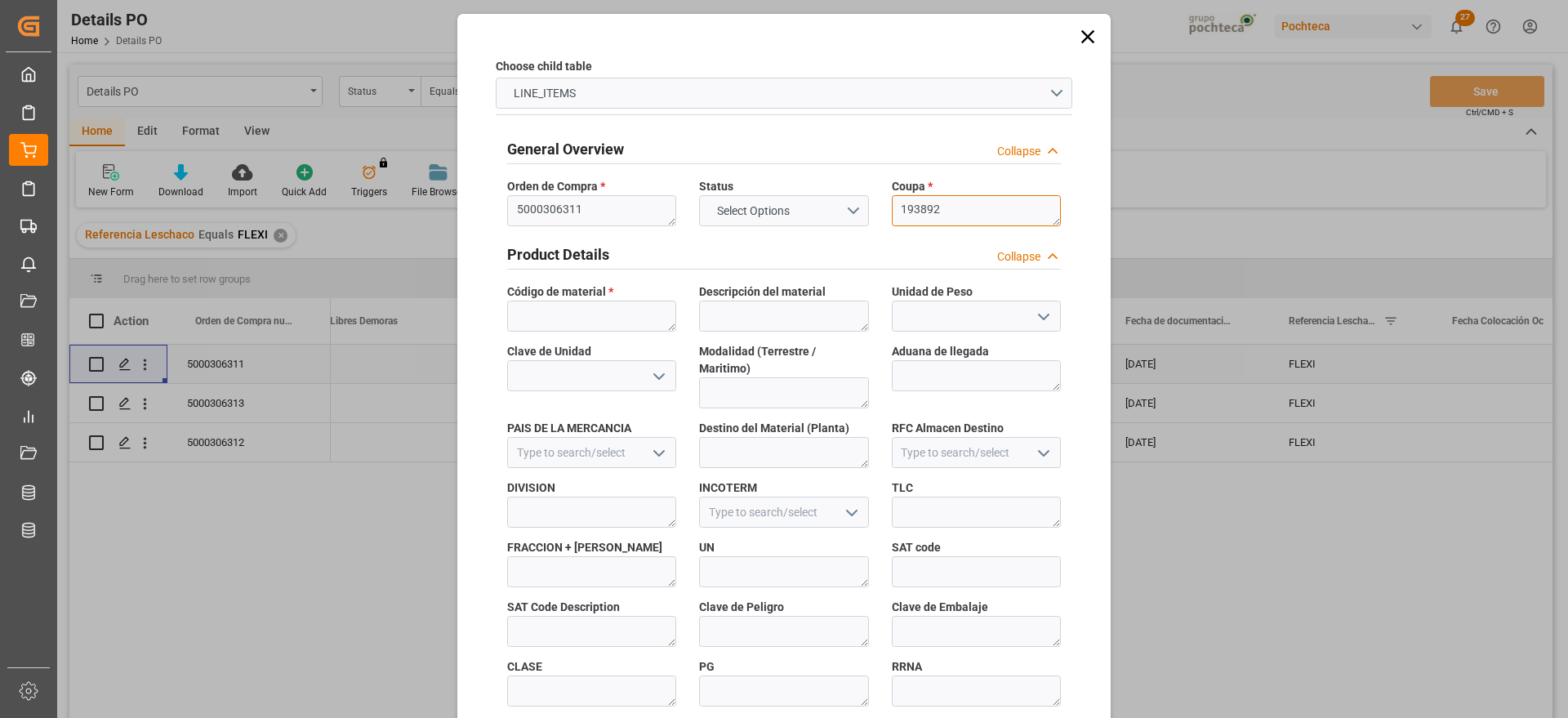
scroll to position [0, 0]
type textarea "193892"
click at [625, 304] on textarea at bounding box center [592, 316] width 169 height 31
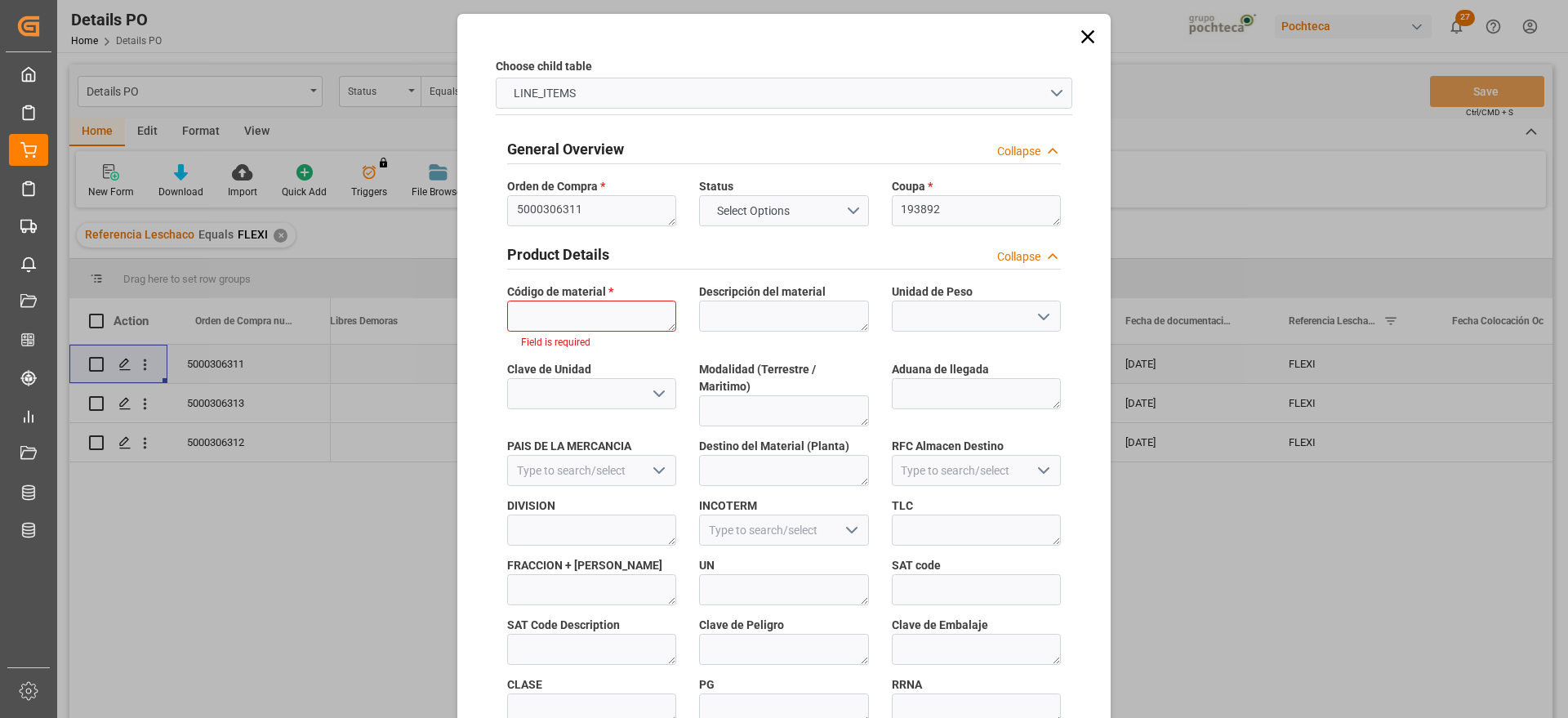
click at [559, 298] on span "Código de material *" at bounding box center [560, 292] width 106 height 17
click at [562, 315] on textarea at bounding box center [592, 316] width 169 height 31
paste textarea "94955"
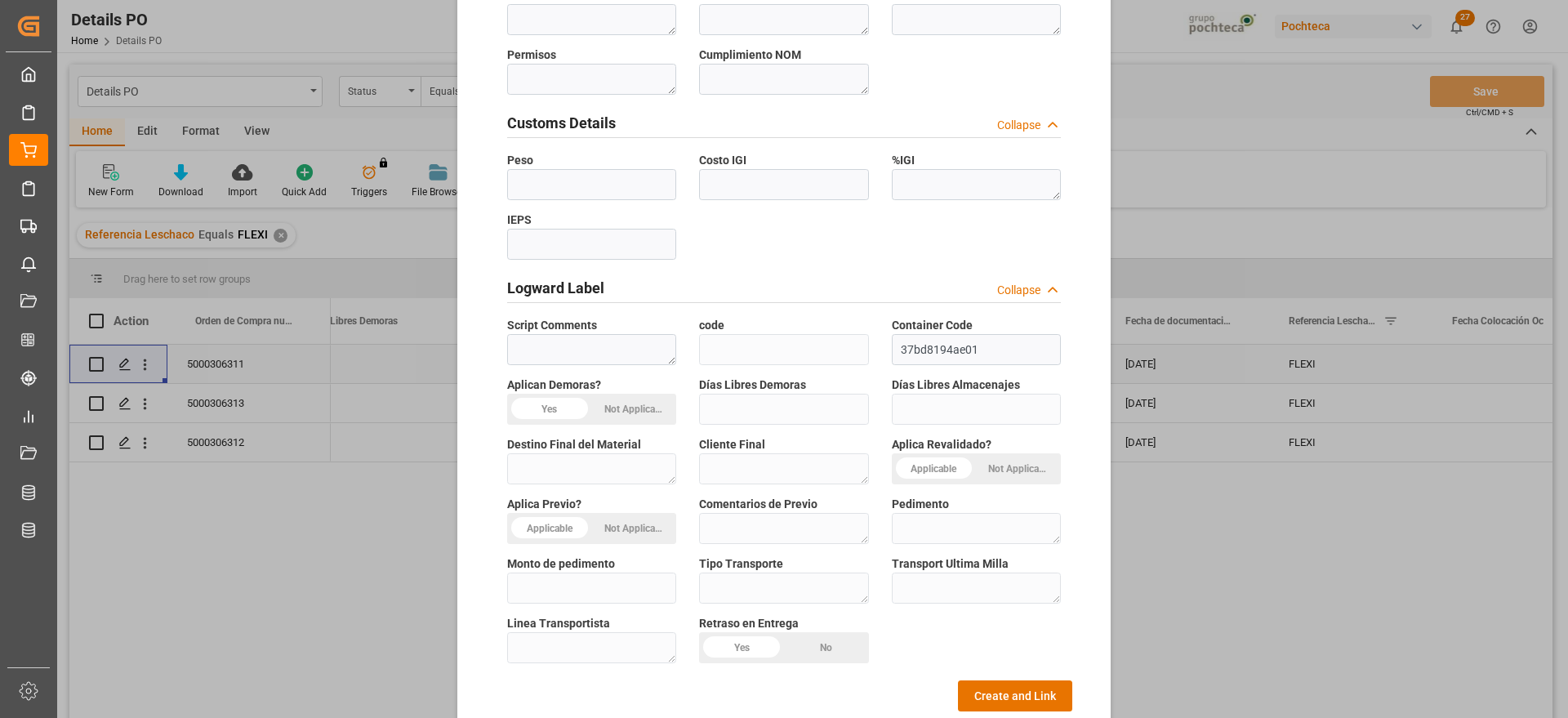
scroll to position [700, 0]
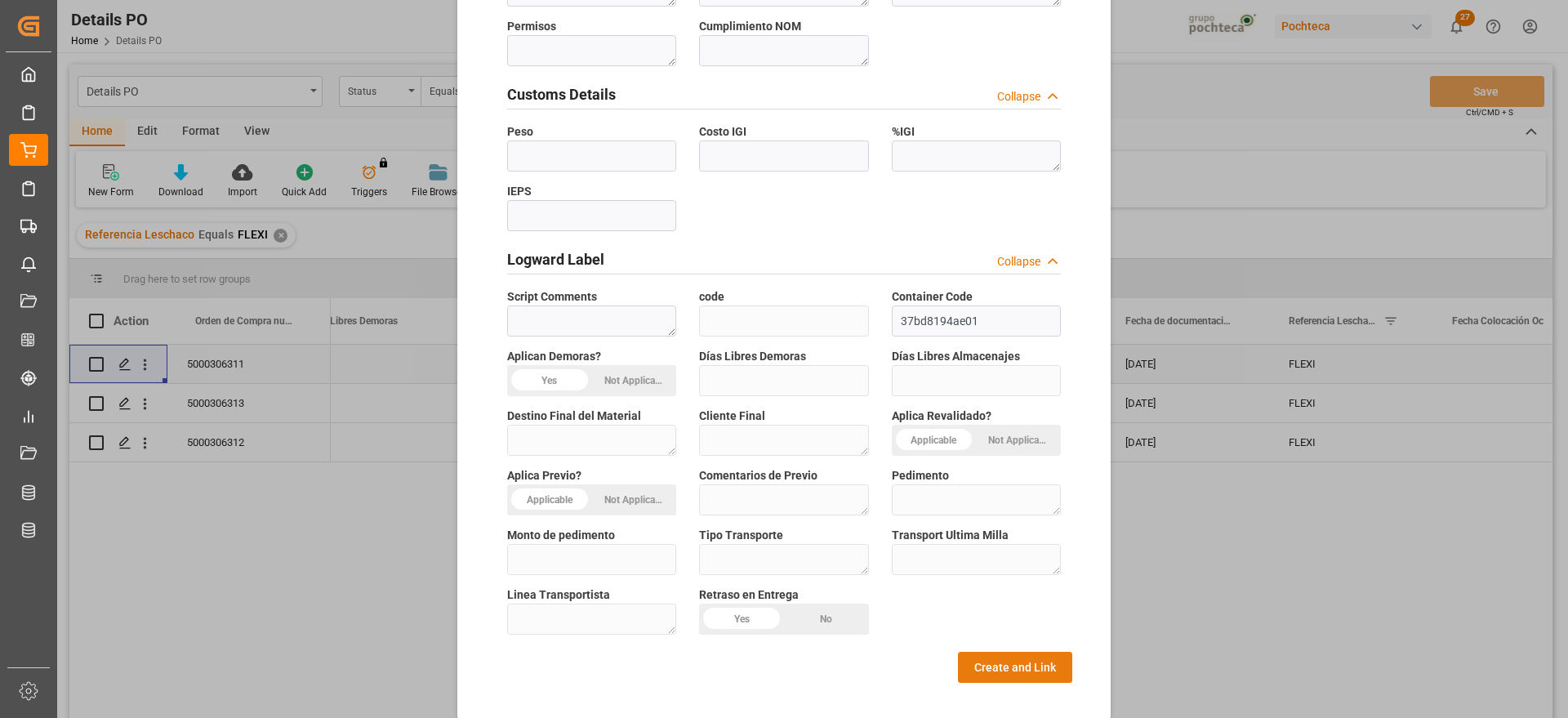
type textarea "94955"
click at [1002, 665] on div "General Overview Collapse Orden de Compra * 5000306311 Status Select Options Co…" at bounding box center [784, 55] width 576 height 1257
click at [1039, 656] on button "Create and Link" at bounding box center [1015, 668] width 114 height 31
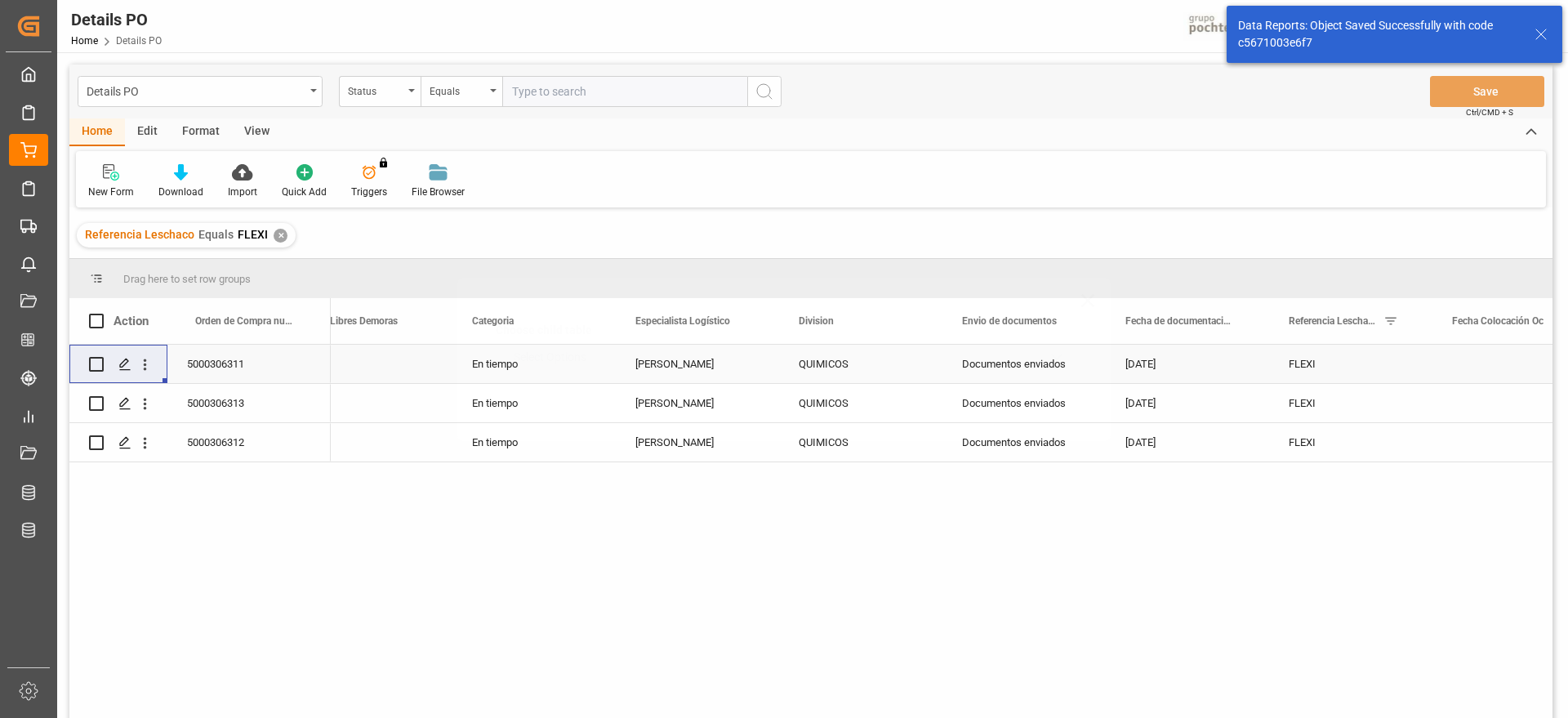
scroll to position [0, 0]
click at [147, 403] on icon "open menu" at bounding box center [145, 404] width 17 height 17
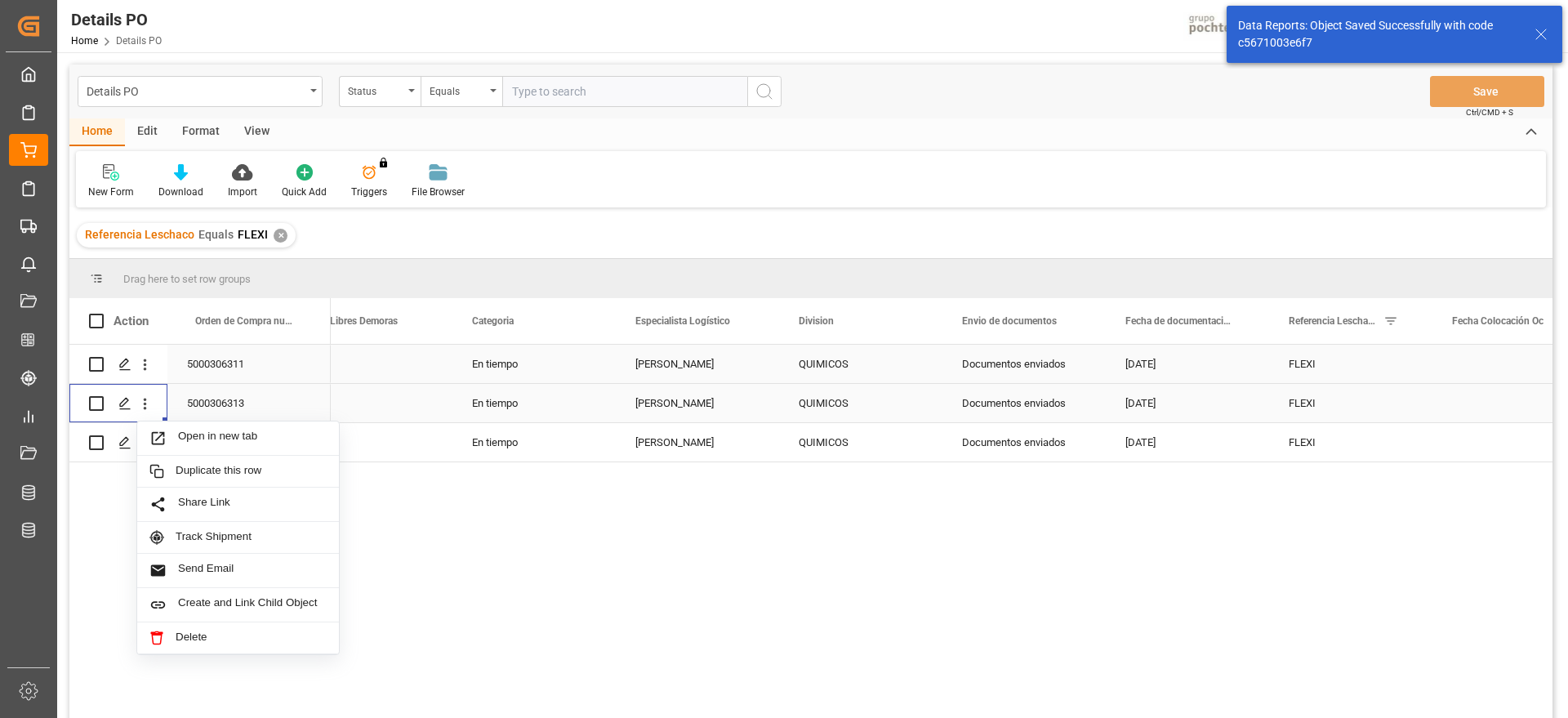
click at [251, 400] on div "5000306313" at bounding box center [249, 404] width 163 height 39
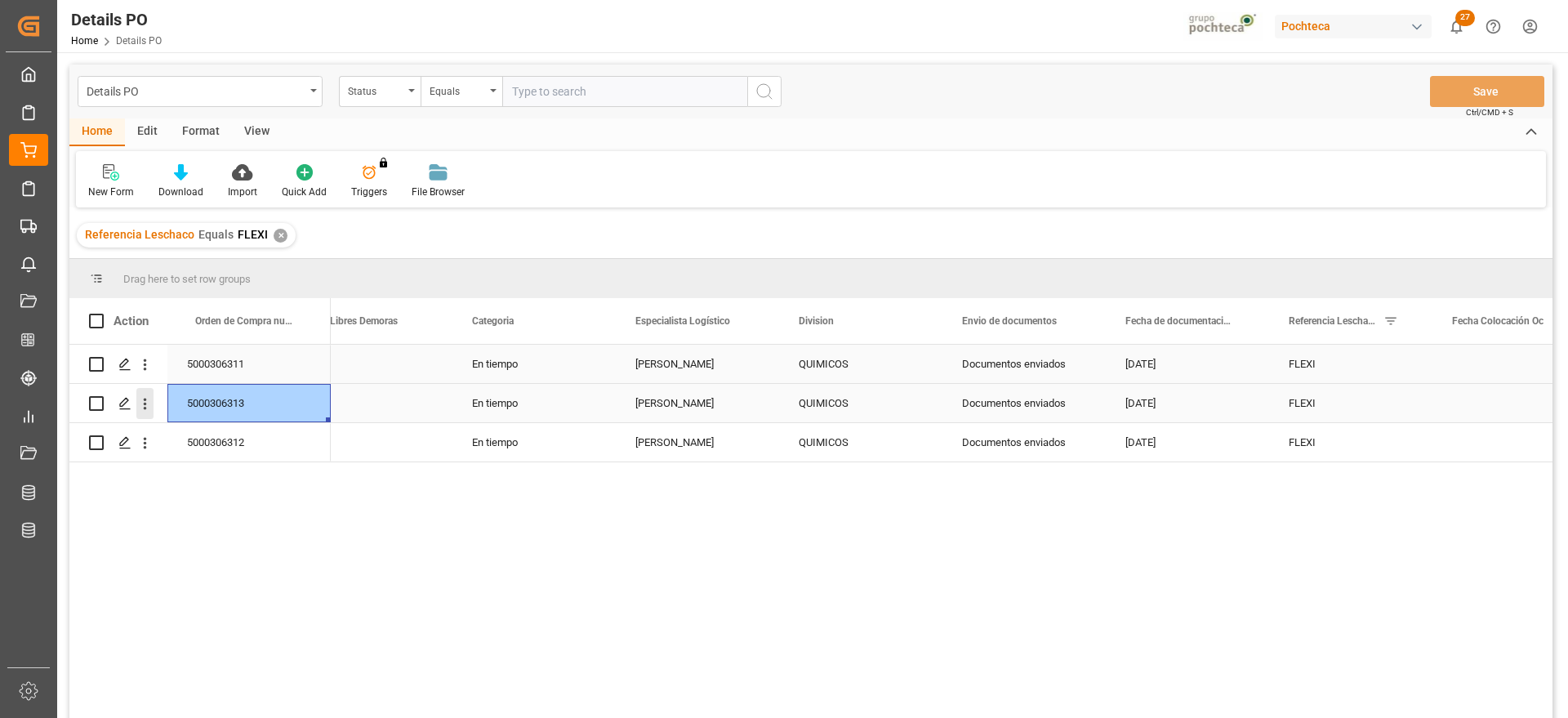
click at [150, 398] on icon "open menu" at bounding box center [145, 404] width 17 height 17
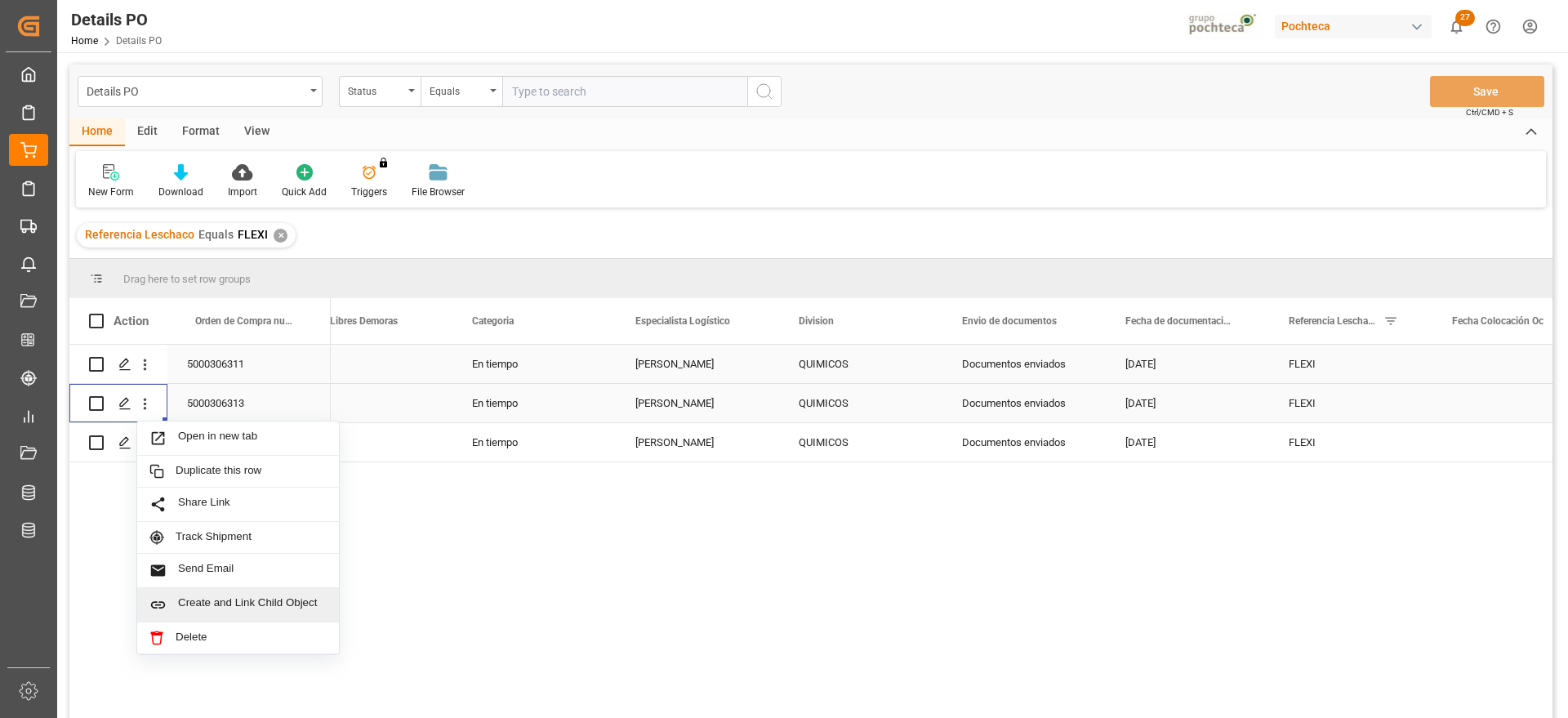
click at [249, 600] on span "Create and Link Child Object" at bounding box center [252, 605] width 149 height 17
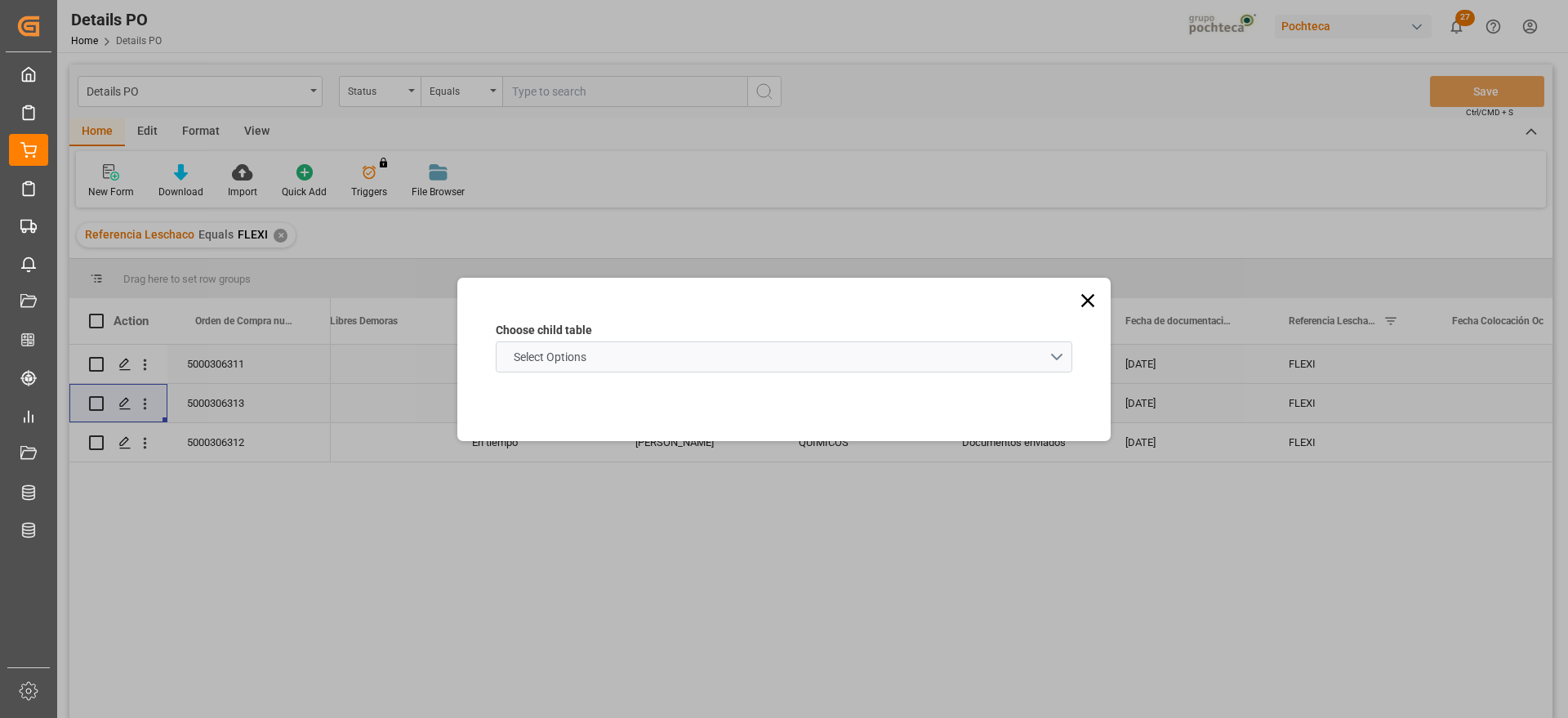
click at [622, 362] on schema "Select Options" at bounding box center [784, 356] width 576 height 31
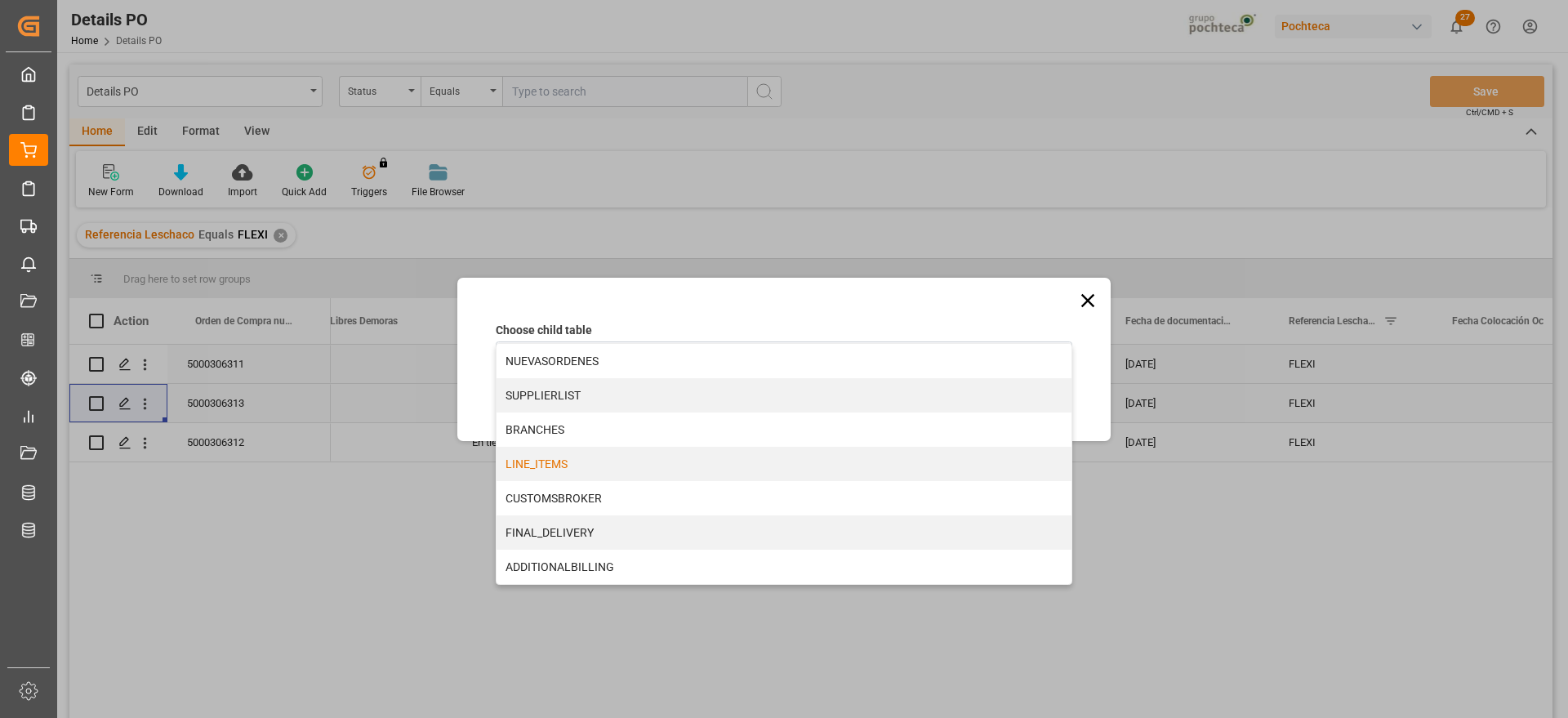
click at [602, 468] on div "LINE_ITEMS" at bounding box center [784, 464] width 575 height 34
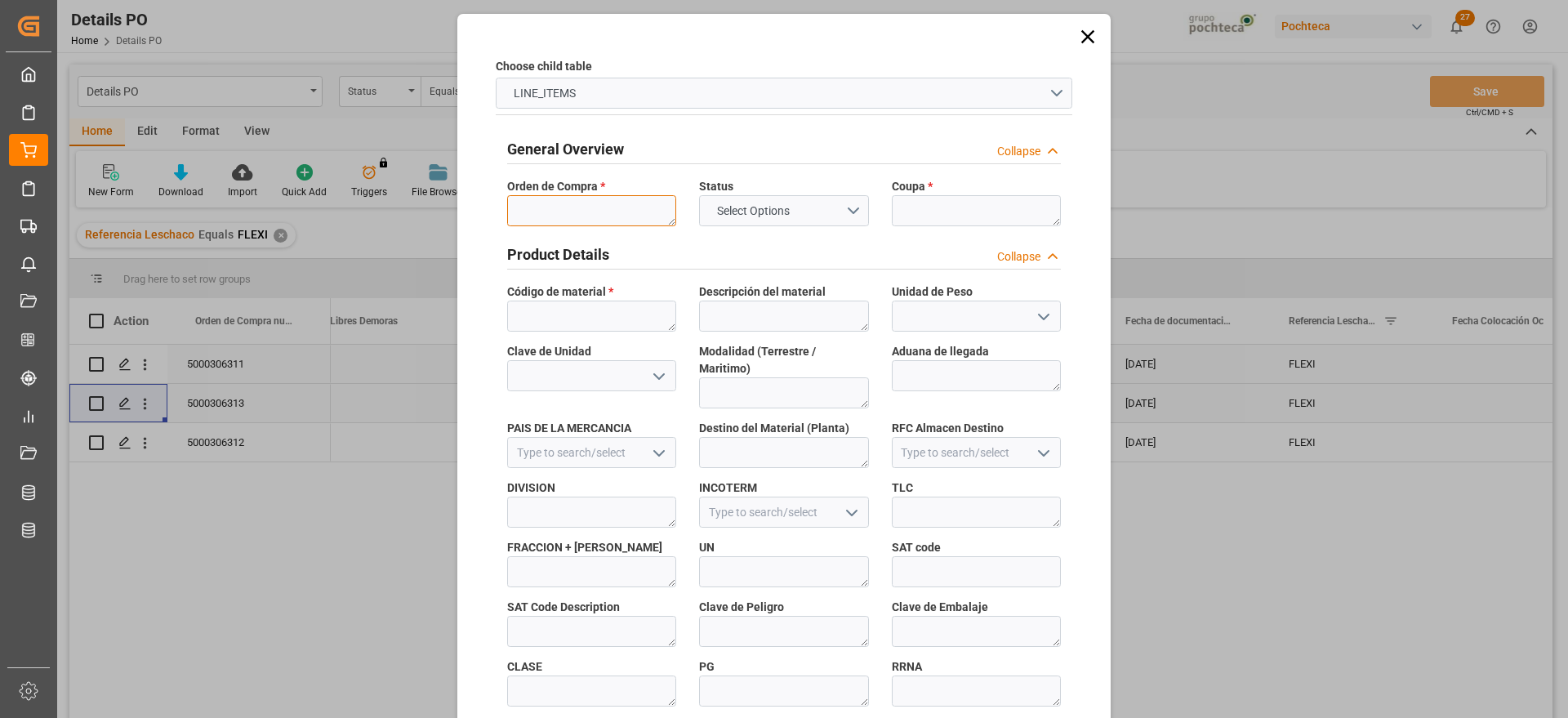
click at [584, 207] on textarea at bounding box center [592, 210] width 169 height 31
paste textarea "5000306313"
type textarea "5000306313"
click at [956, 211] on textarea at bounding box center [976, 210] width 169 height 31
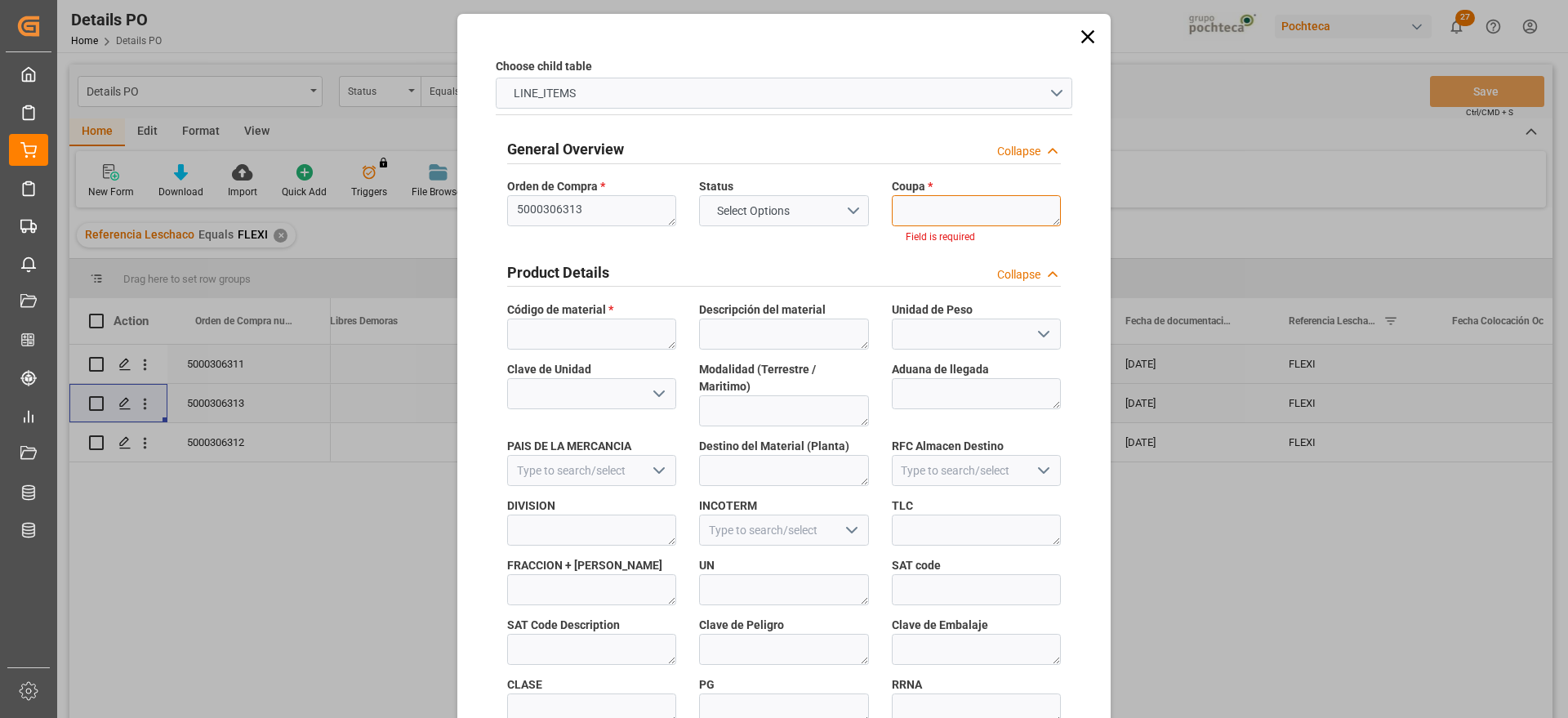
paste textarea "193890"
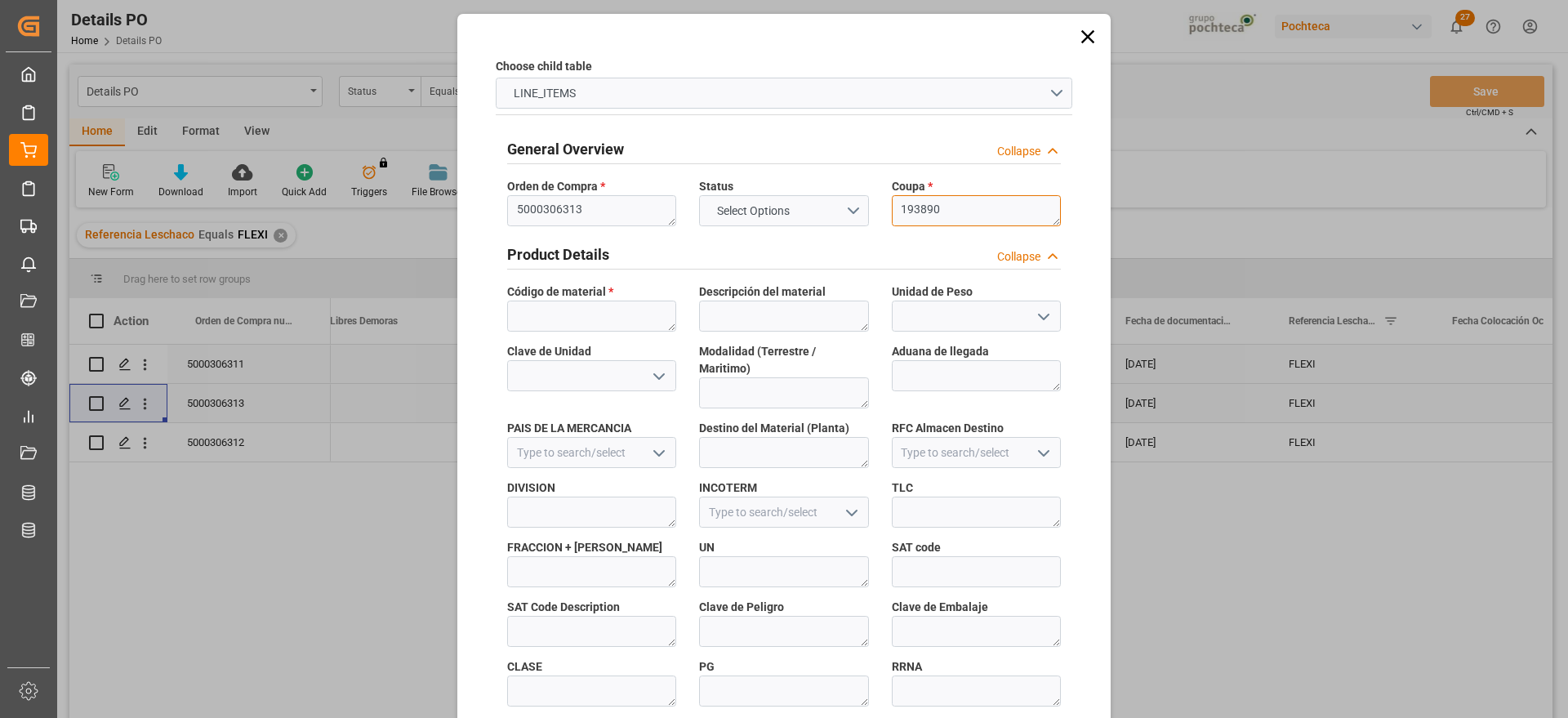
type textarea "193890"
click at [602, 316] on textarea at bounding box center [592, 316] width 169 height 31
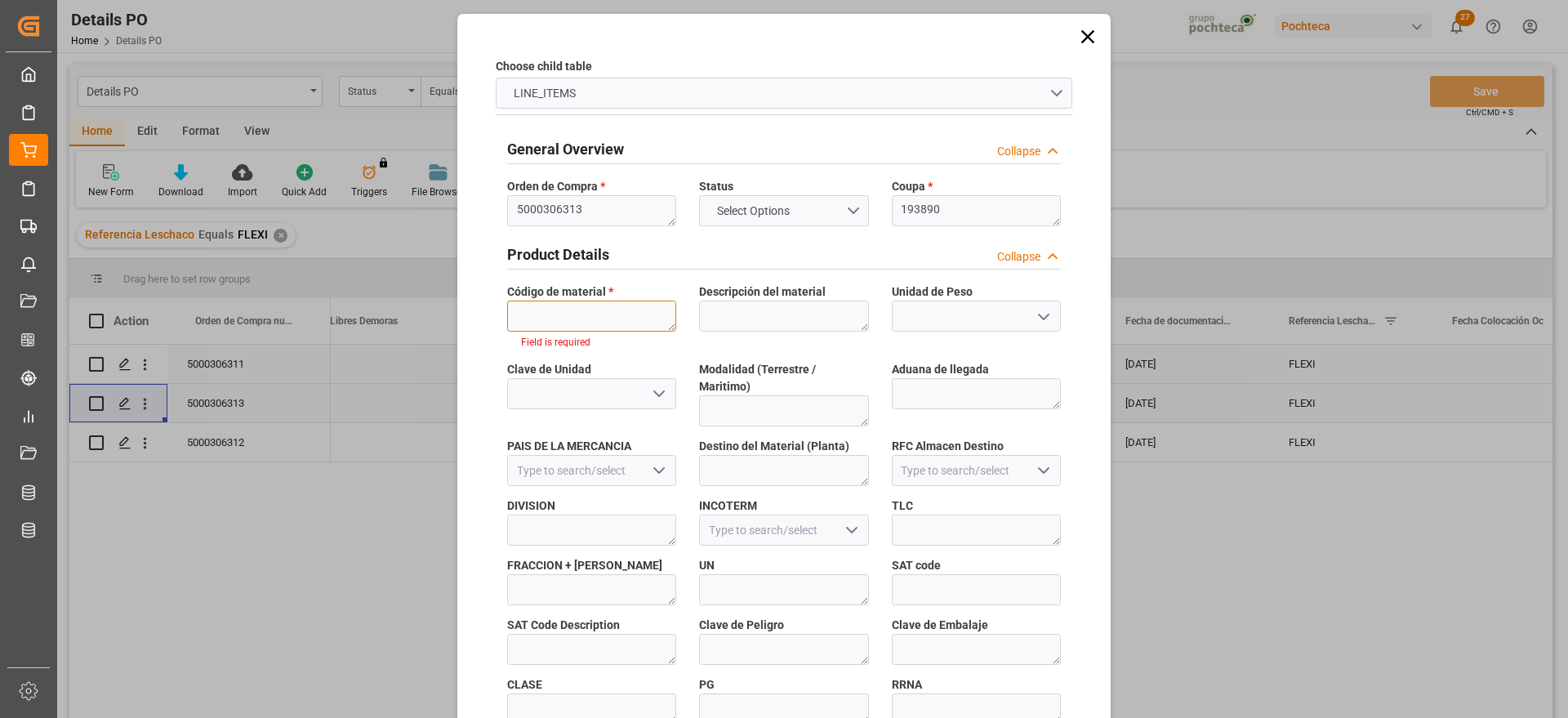
paste textarea "94955"
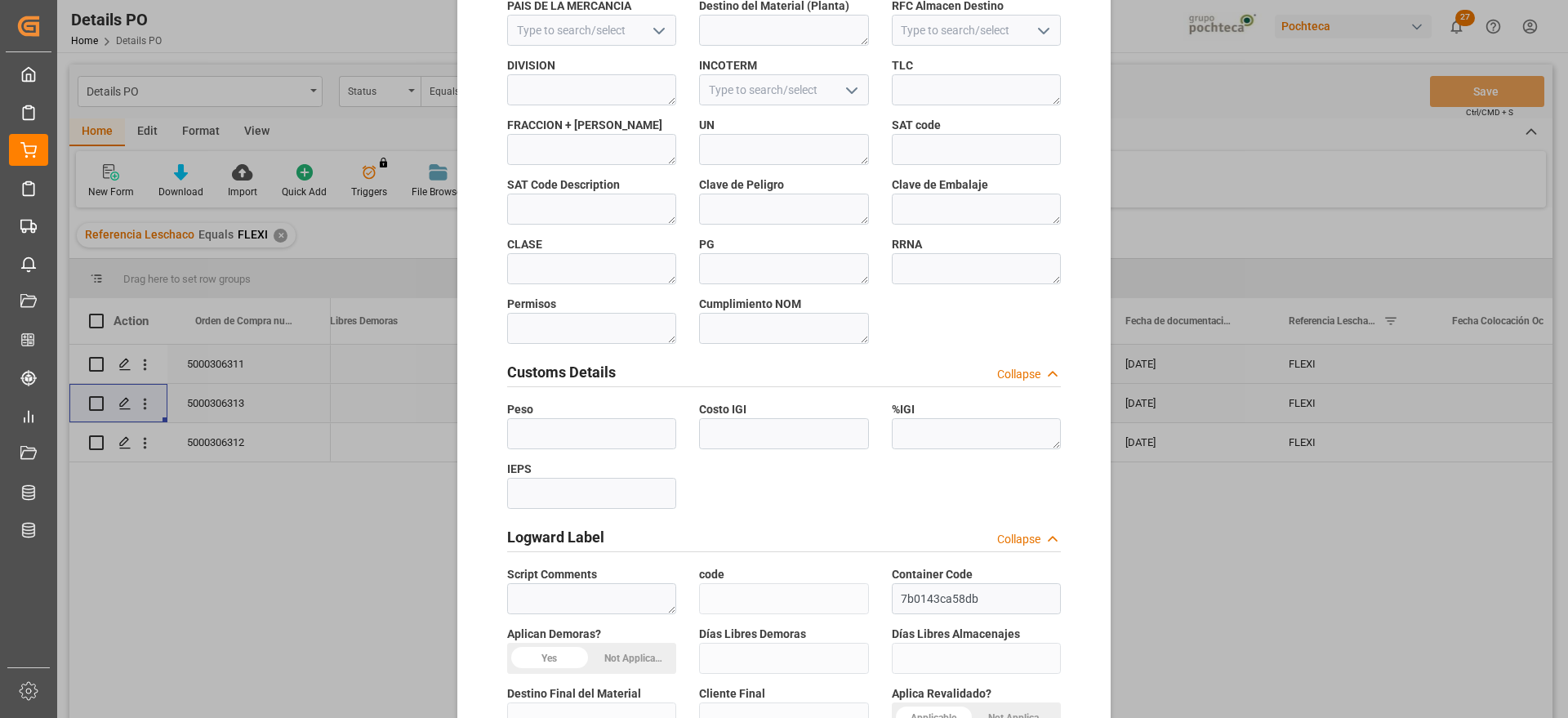
scroll to position [700, 0]
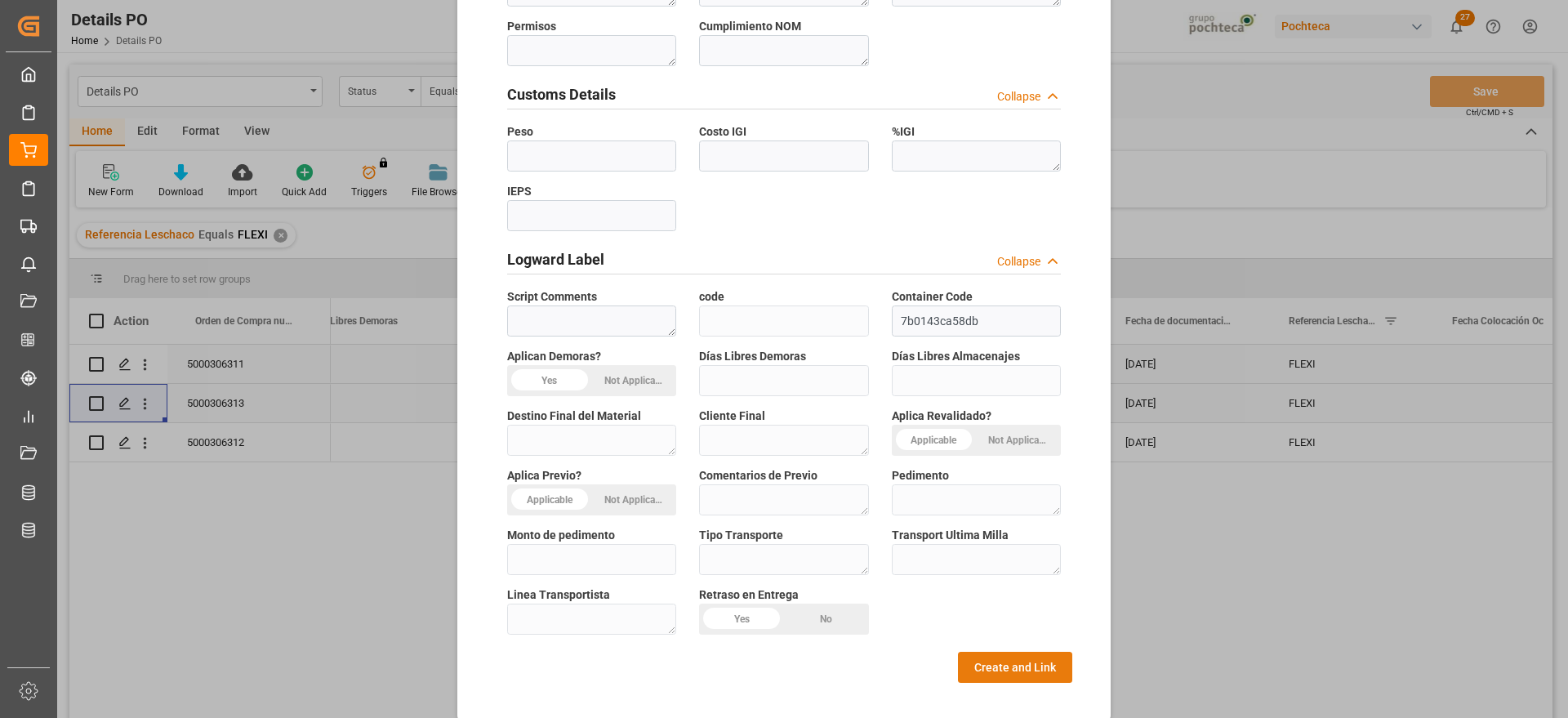
type textarea "94955"
click at [1031, 652] on button "Create and Link" at bounding box center [1015, 668] width 114 height 31
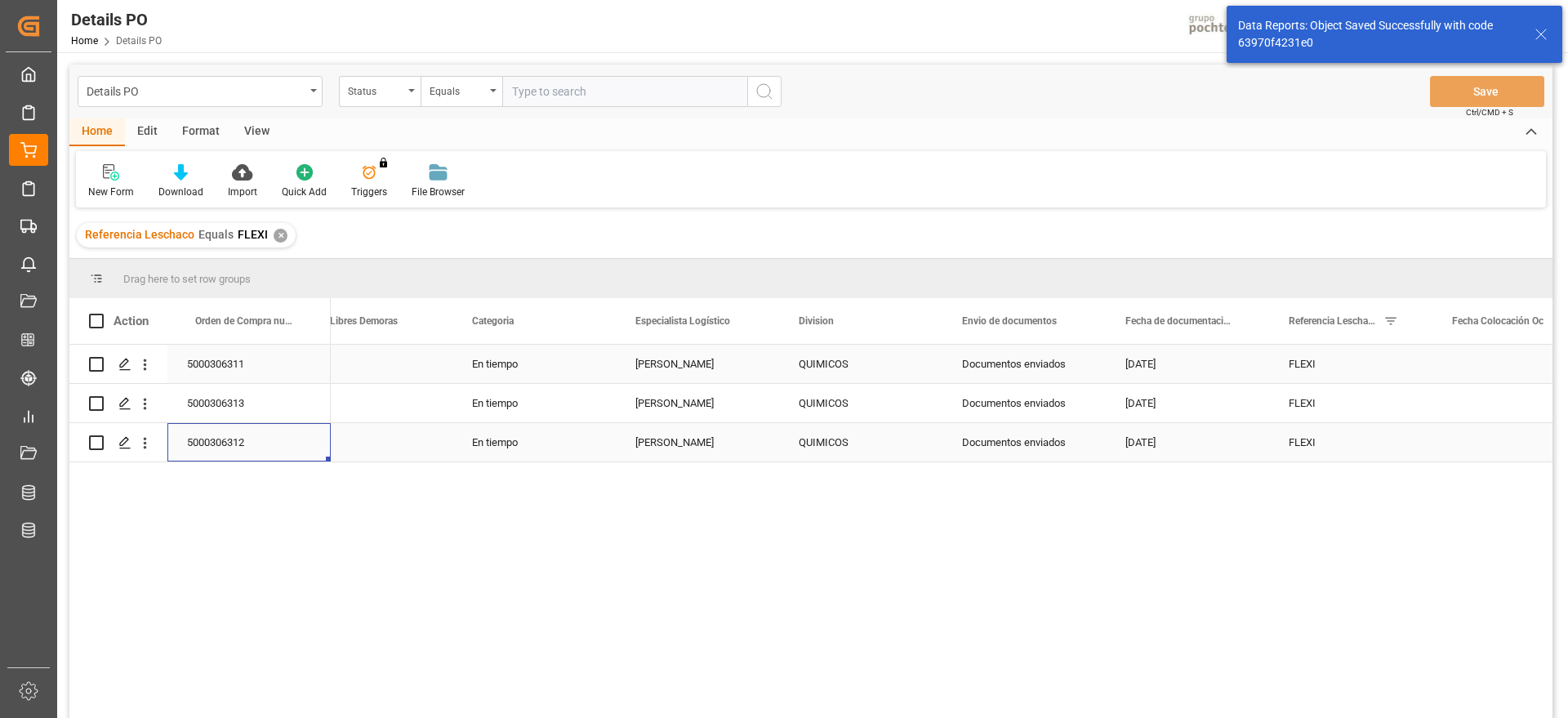
click at [251, 436] on div "5000306312" at bounding box center [249, 443] width 163 height 39
click at [155, 438] on div "Press SPACE to select this row." at bounding box center [145, 442] width 42 height 31
click at [149, 440] on icon "open menu" at bounding box center [145, 443] width 17 height 17
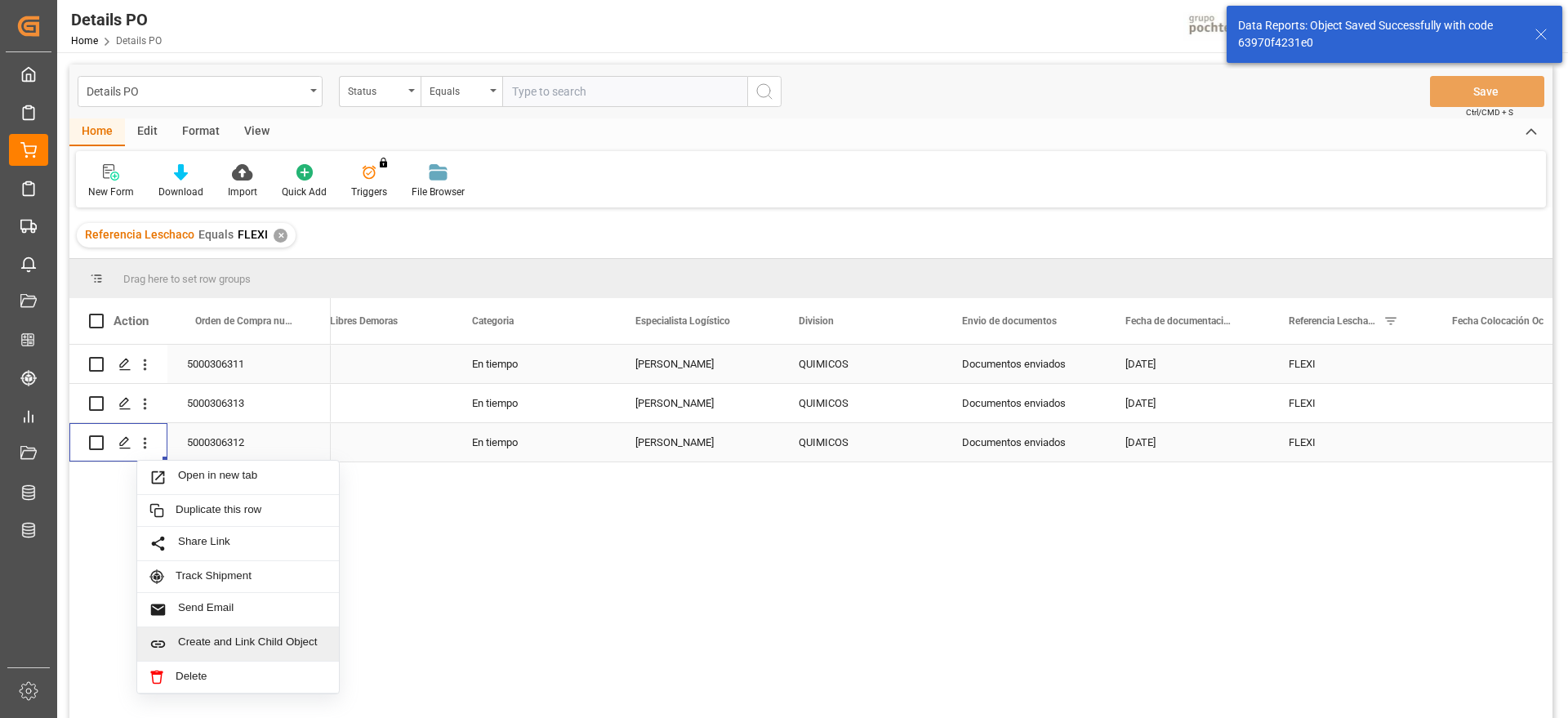
click at [246, 636] on span "Create and Link Child Object" at bounding box center [252, 644] width 149 height 17
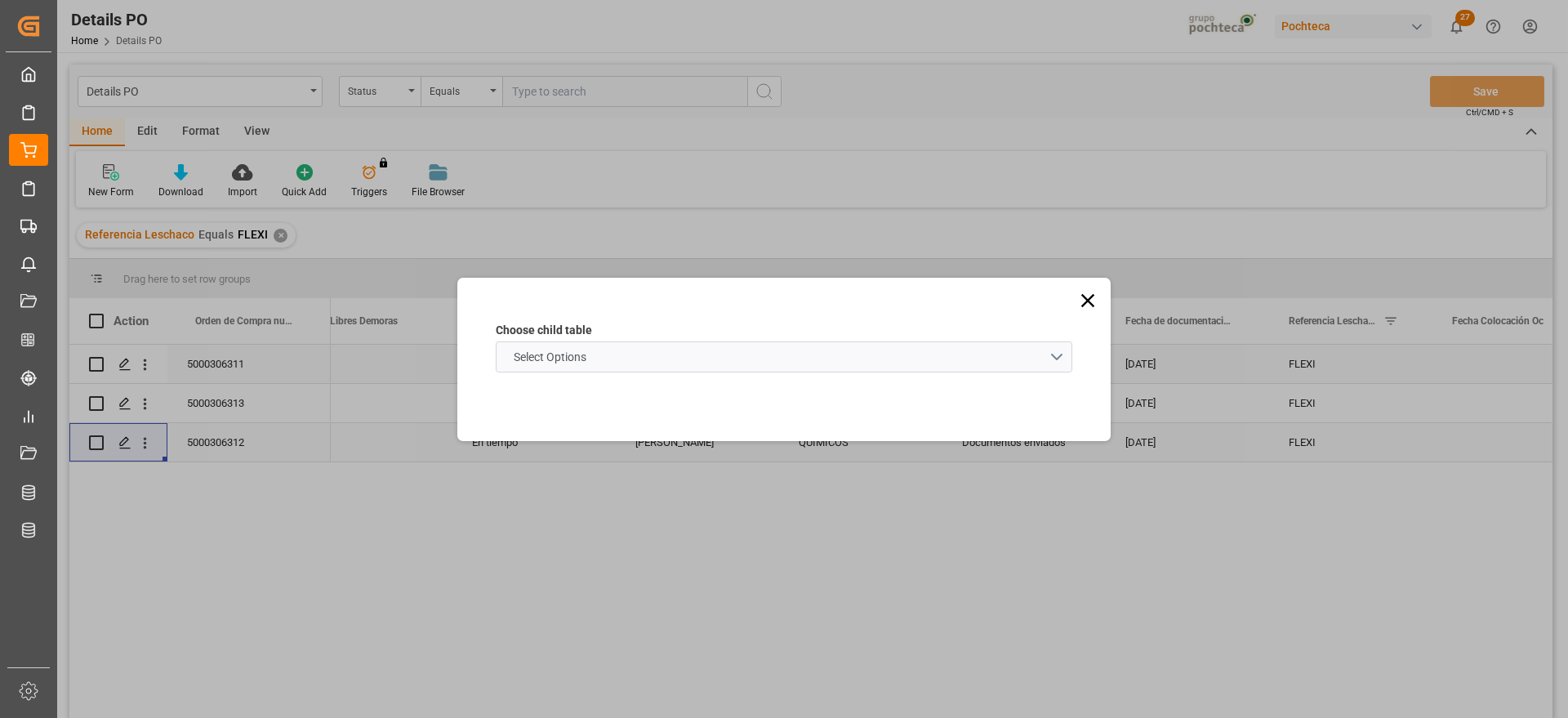
click at [628, 365] on schema "Select Options" at bounding box center [784, 356] width 576 height 31
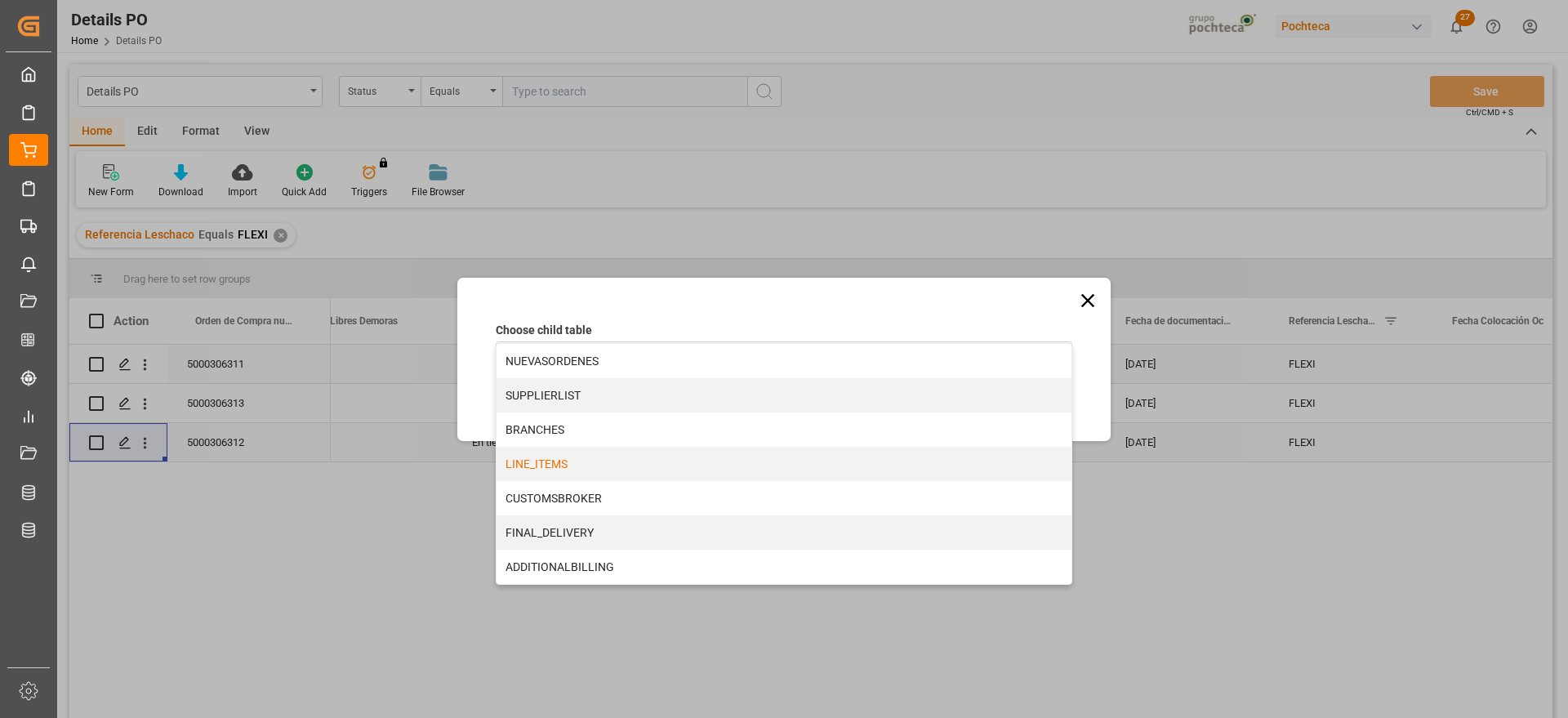
click at [575, 462] on div "LINE_ITEMS" at bounding box center [784, 464] width 575 height 34
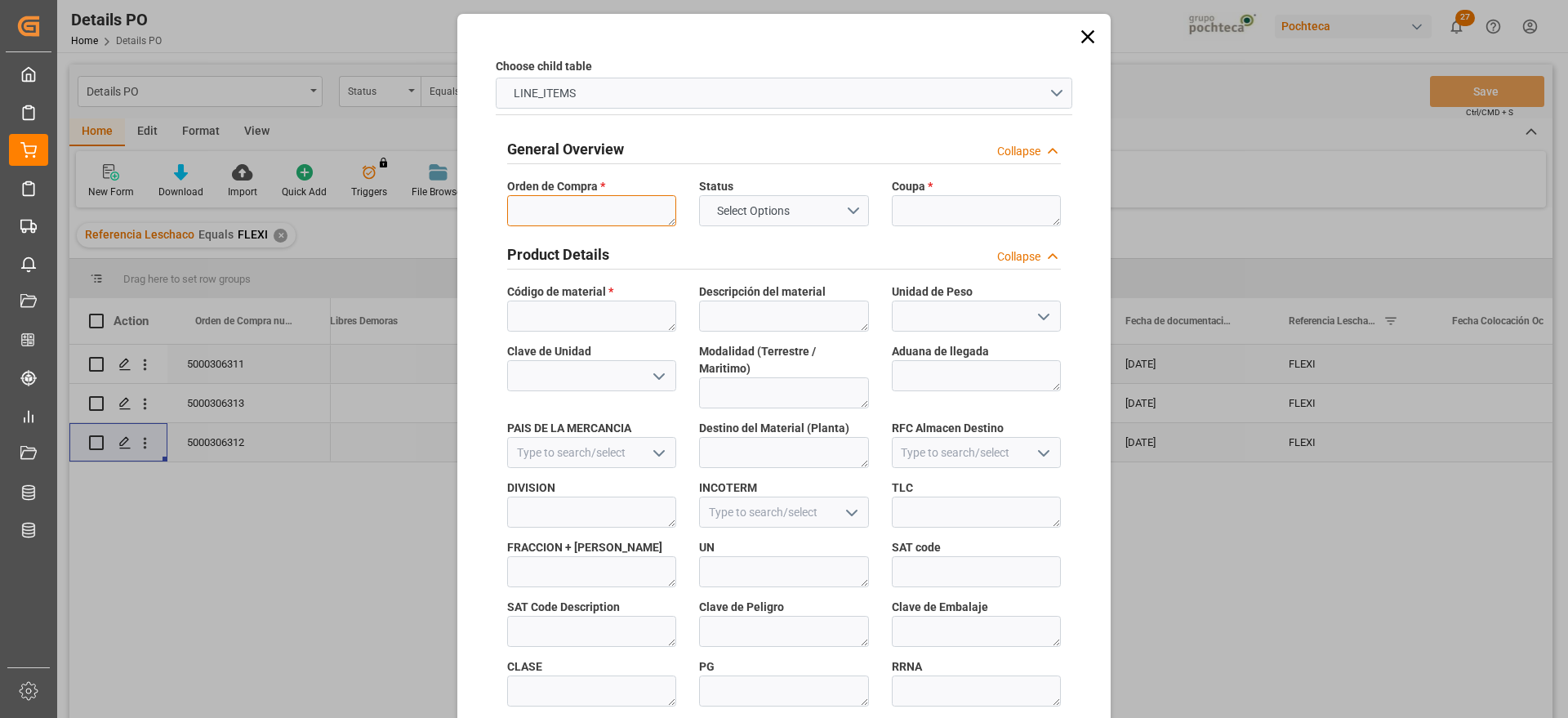
click at [597, 224] on textarea at bounding box center [592, 210] width 169 height 31
paste textarea "5000306312"
type textarea "5000306312"
drag, startPoint x: 973, startPoint y: 203, endPoint x: 962, endPoint y: 215, distance: 16.3
click at [971, 203] on textarea at bounding box center [976, 210] width 169 height 31
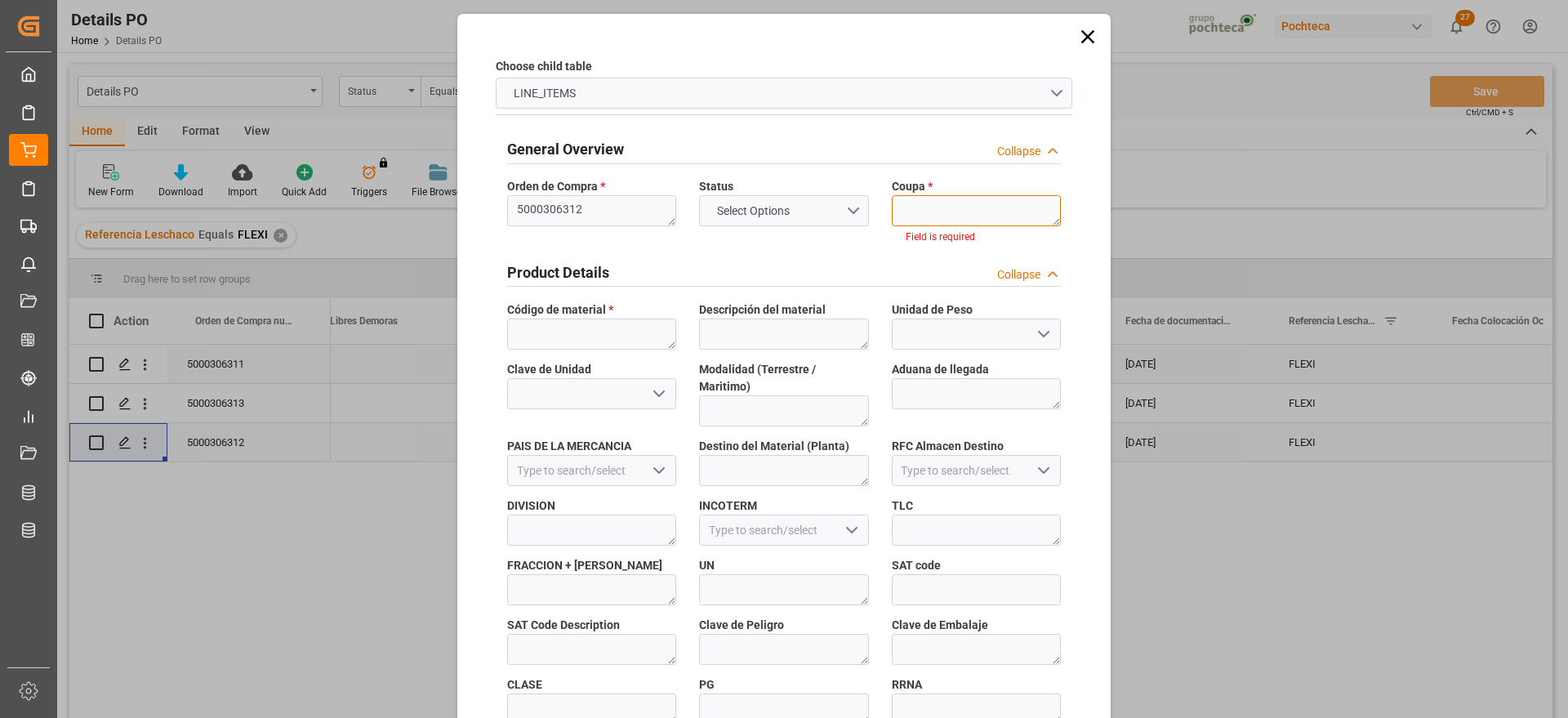
paste textarea "193891"
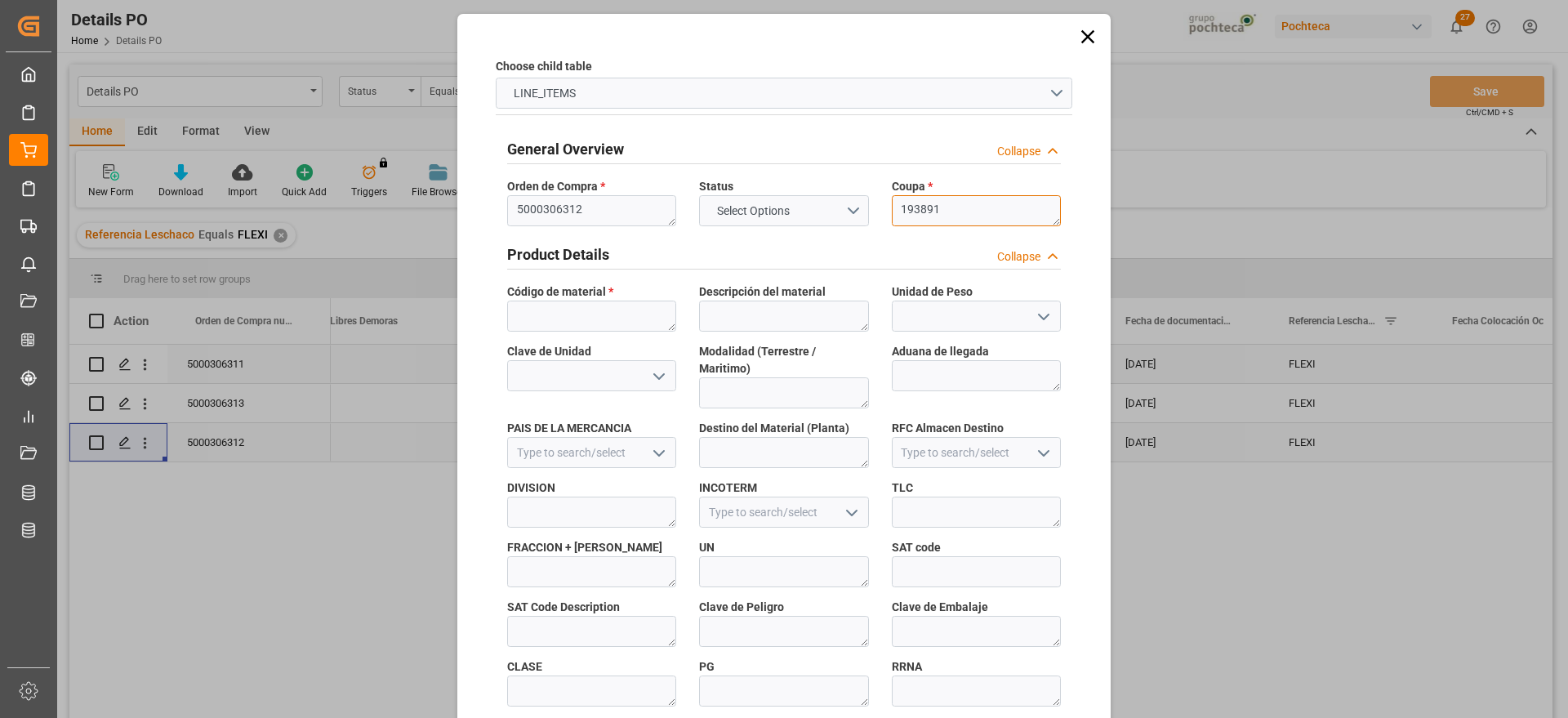
type textarea "193891"
click at [592, 317] on textarea at bounding box center [592, 316] width 169 height 31
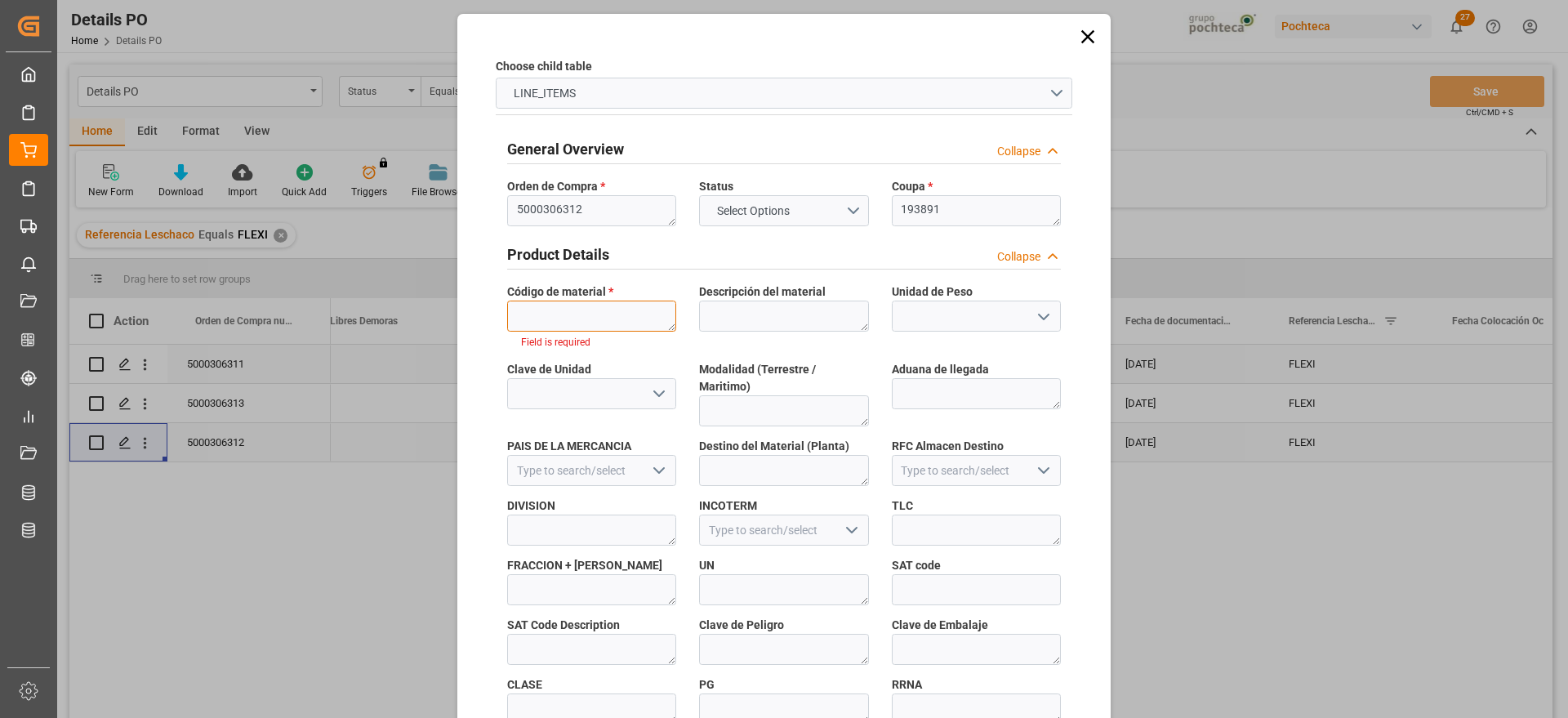
paste textarea "94955"
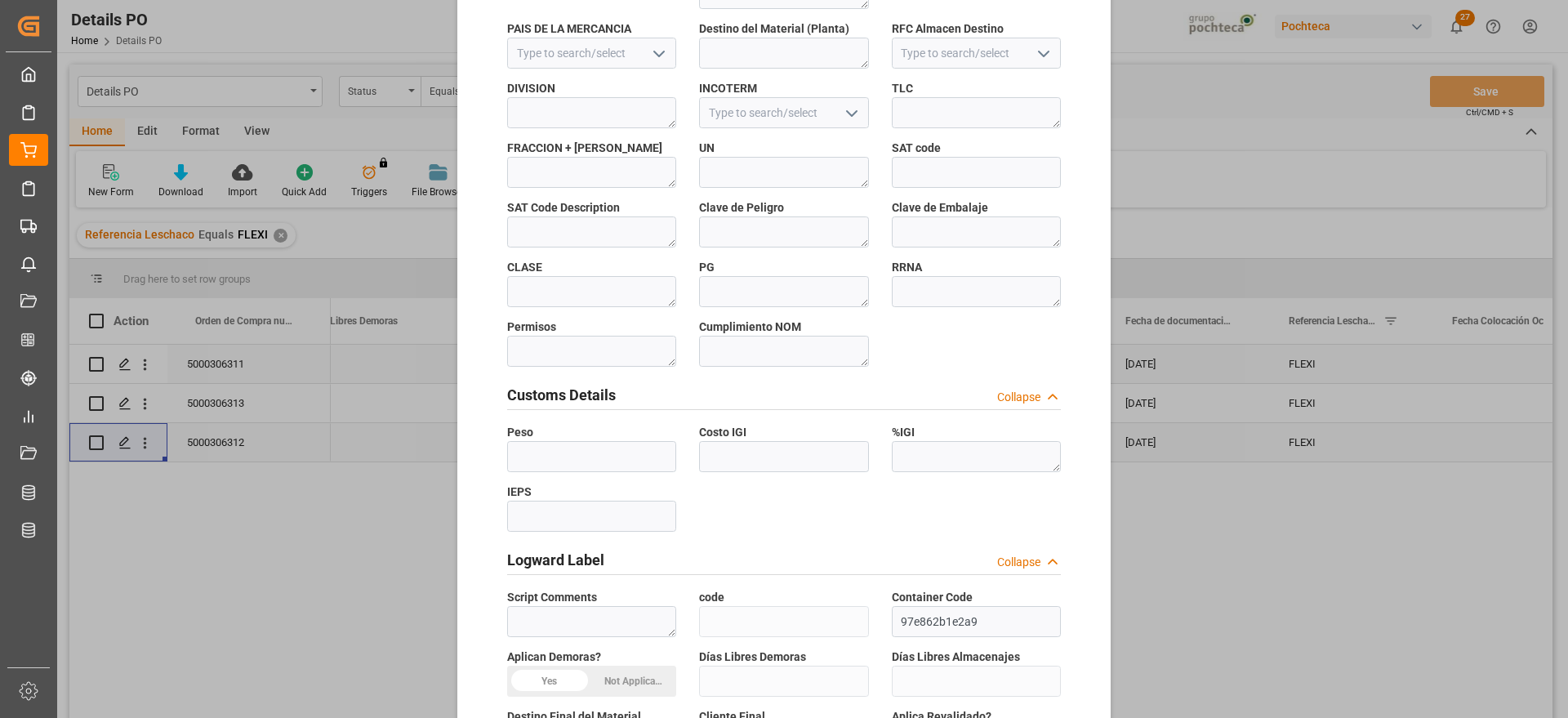
scroll to position [700, 0]
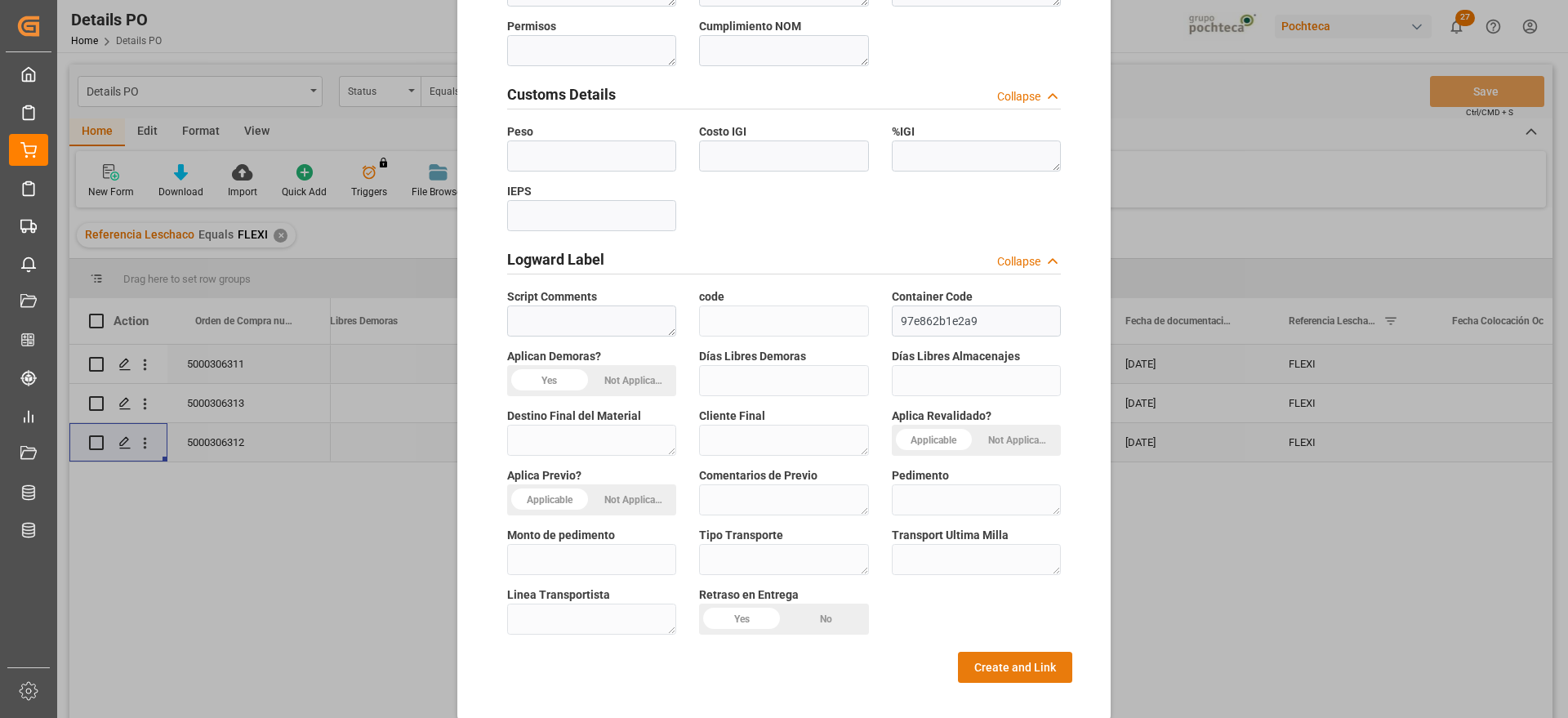
type textarea "94955"
click at [1066, 653] on button "Create and Link" at bounding box center [1015, 668] width 114 height 31
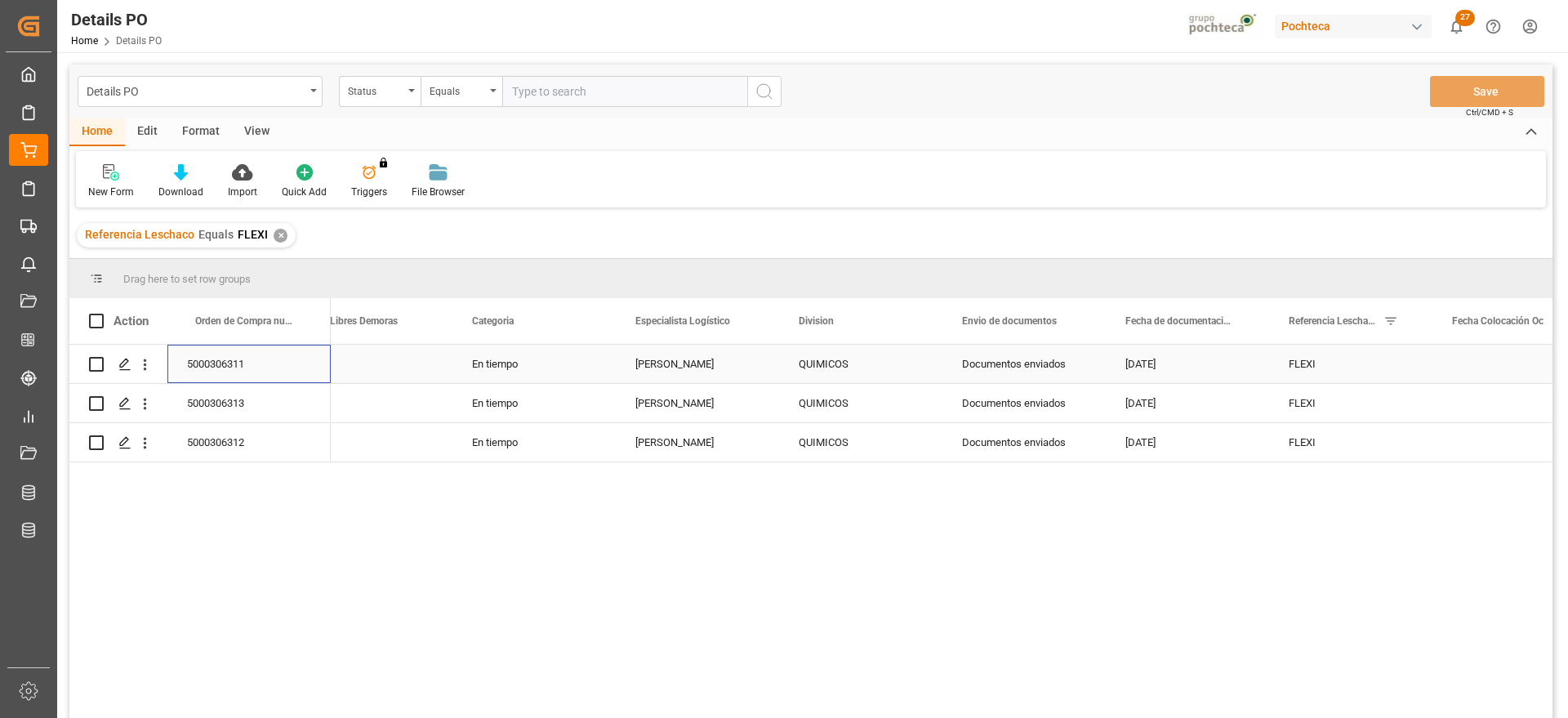
click at [229, 361] on div "5000306311" at bounding box center [249, 364] width 163 height 39
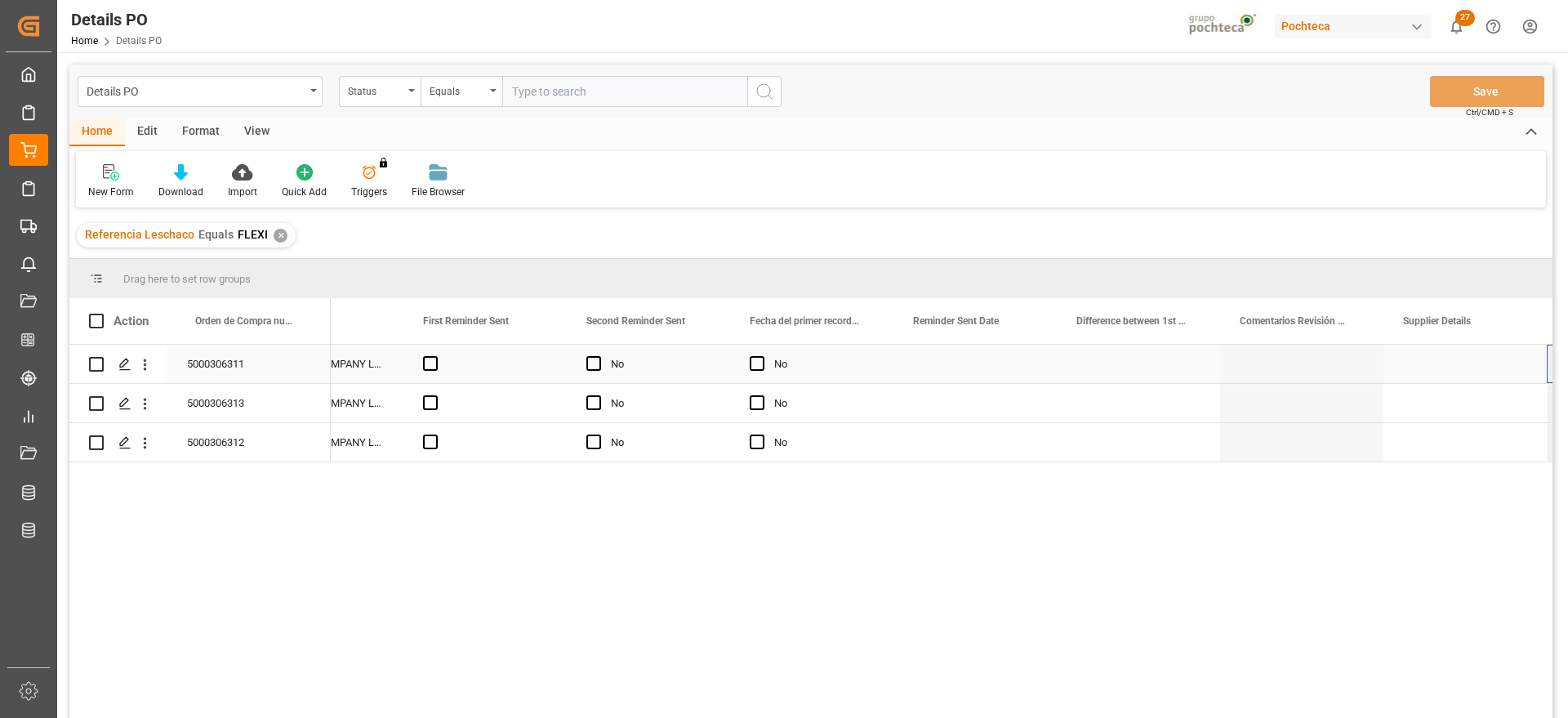
scroll to position [0, 2378]
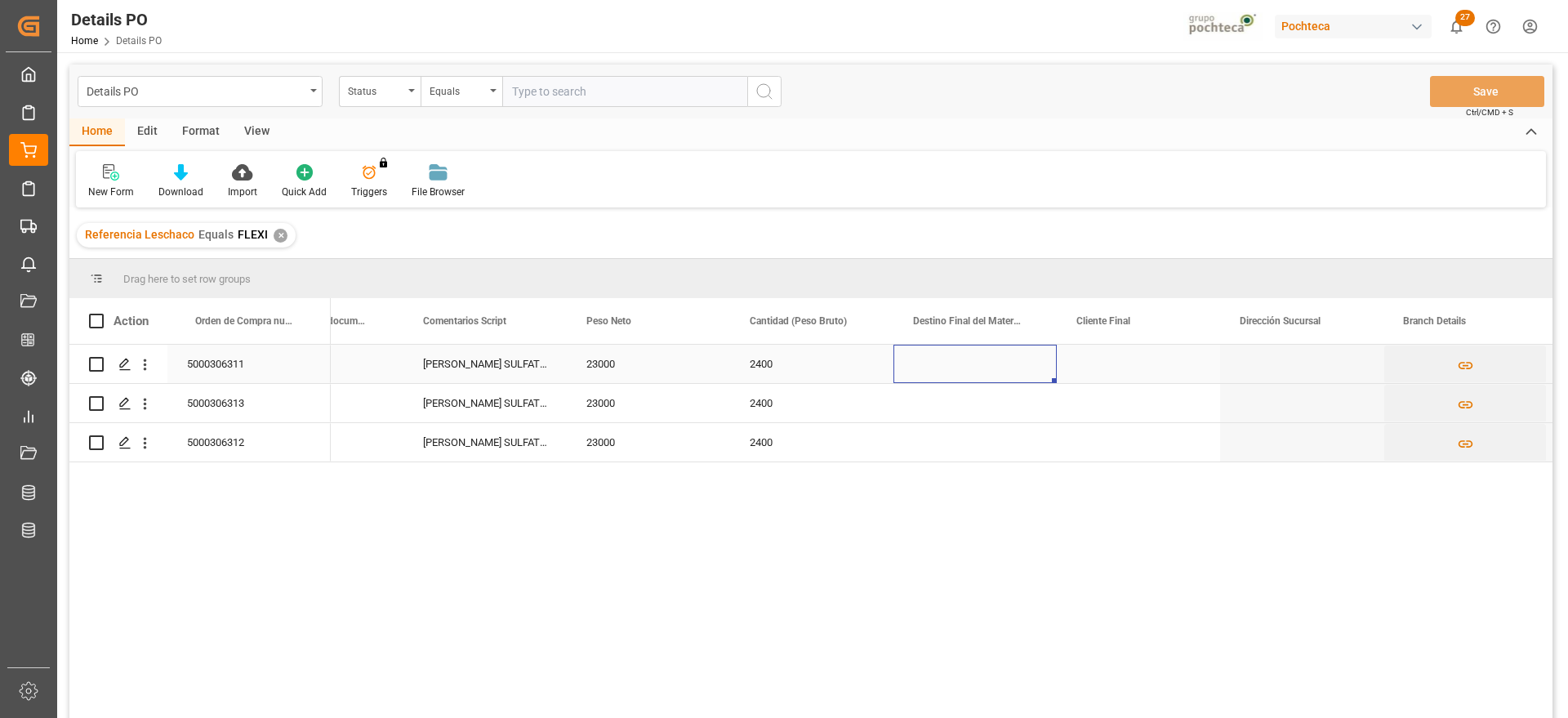
click at [977, 356] on div "Press SPACE to select this row." at bounding box center [975, 364] width 163 height 39
click at [977, 356] on div "Press SPACE to select this row." at bounding box center [975, 373] width 163 height 57
click at [975, 366] on input "Press SPACE to select this row." at bounding box center [975, 373] width 137 height 31
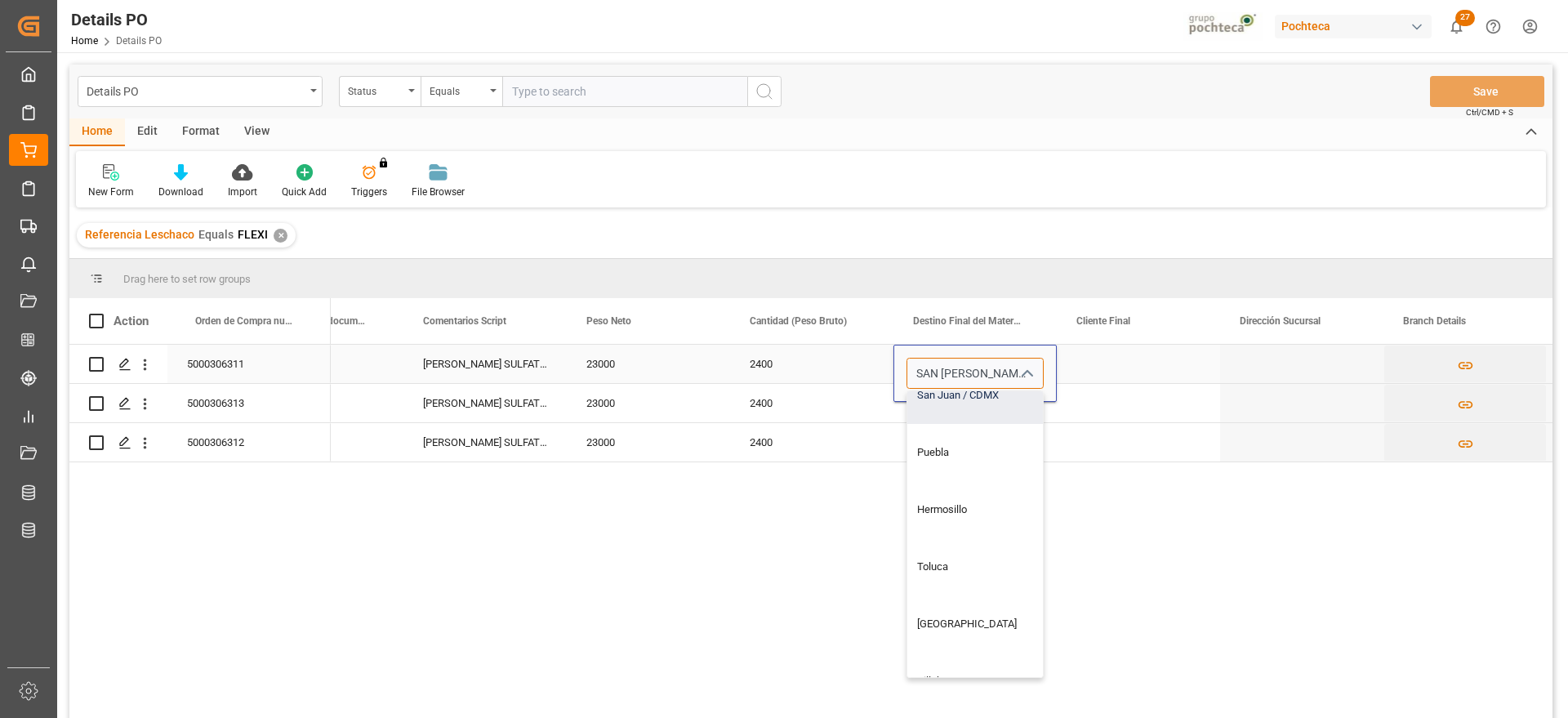
click at [966, 399] on div "San Juan / CDMX" at bounding box center [1006, 395] width 197 height 57
type input "San Juan / CDMX"
click at [1130, 366] on div "Press SPACE to select this row." at bounding box center [1139, 364] width 163 height 39
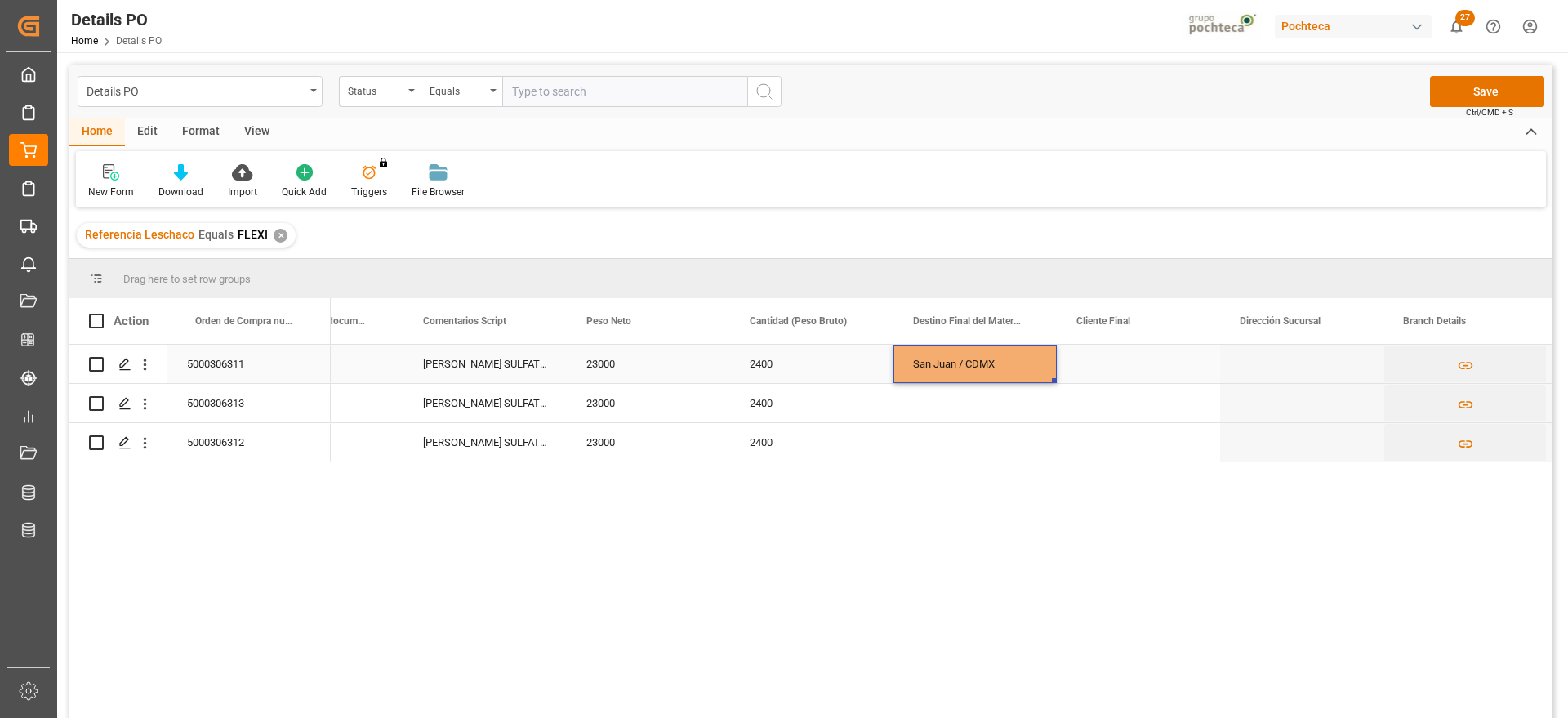
click at [975, 366] on div "San Juan / CDMX" at bounding box center [975, 364] width 163 height 39
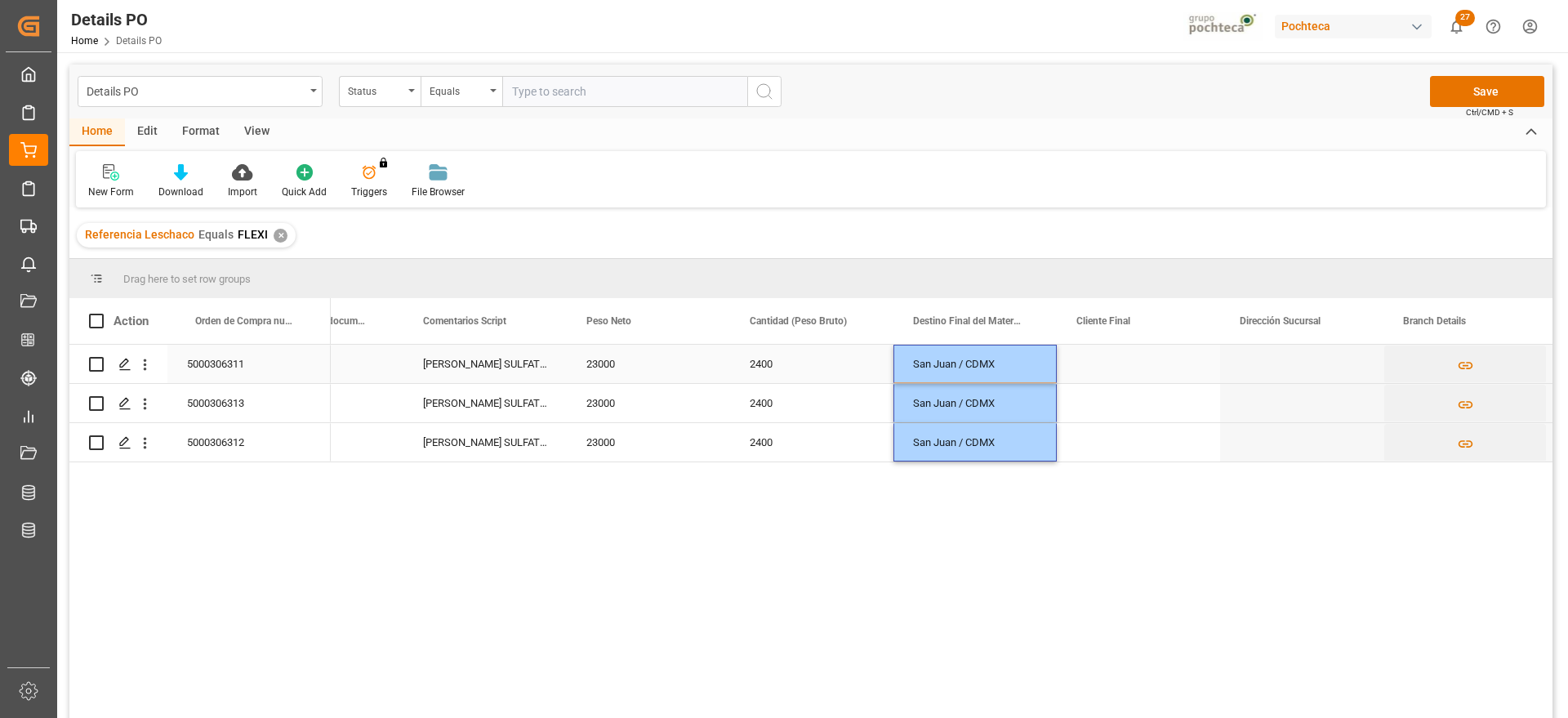
click at [1146, 377] on div "Press SPACE to select this row." at bounding box center [1139, 364] width 163 height 39
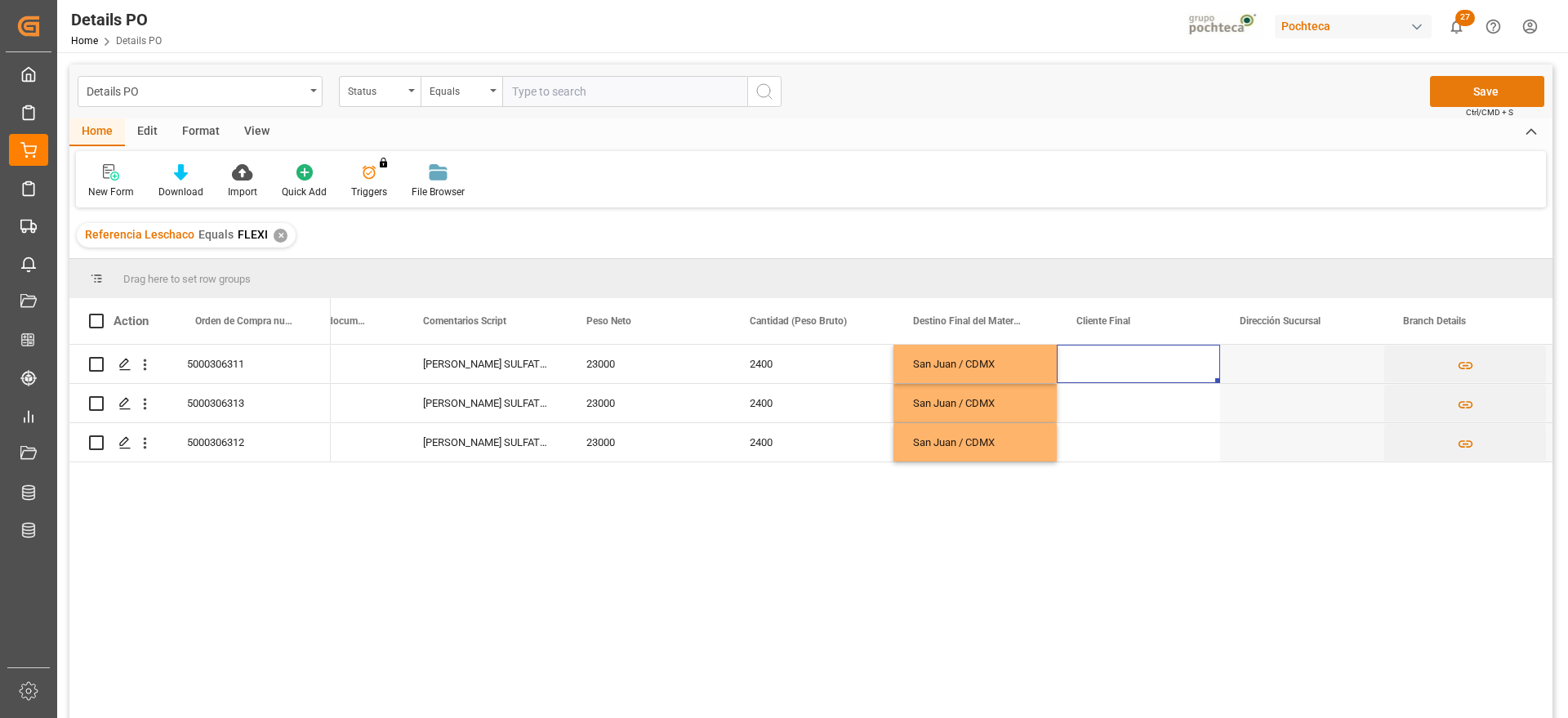
click at [1476, 91] on button "Save" at bounding box center [1487, 91] width 114 height 31
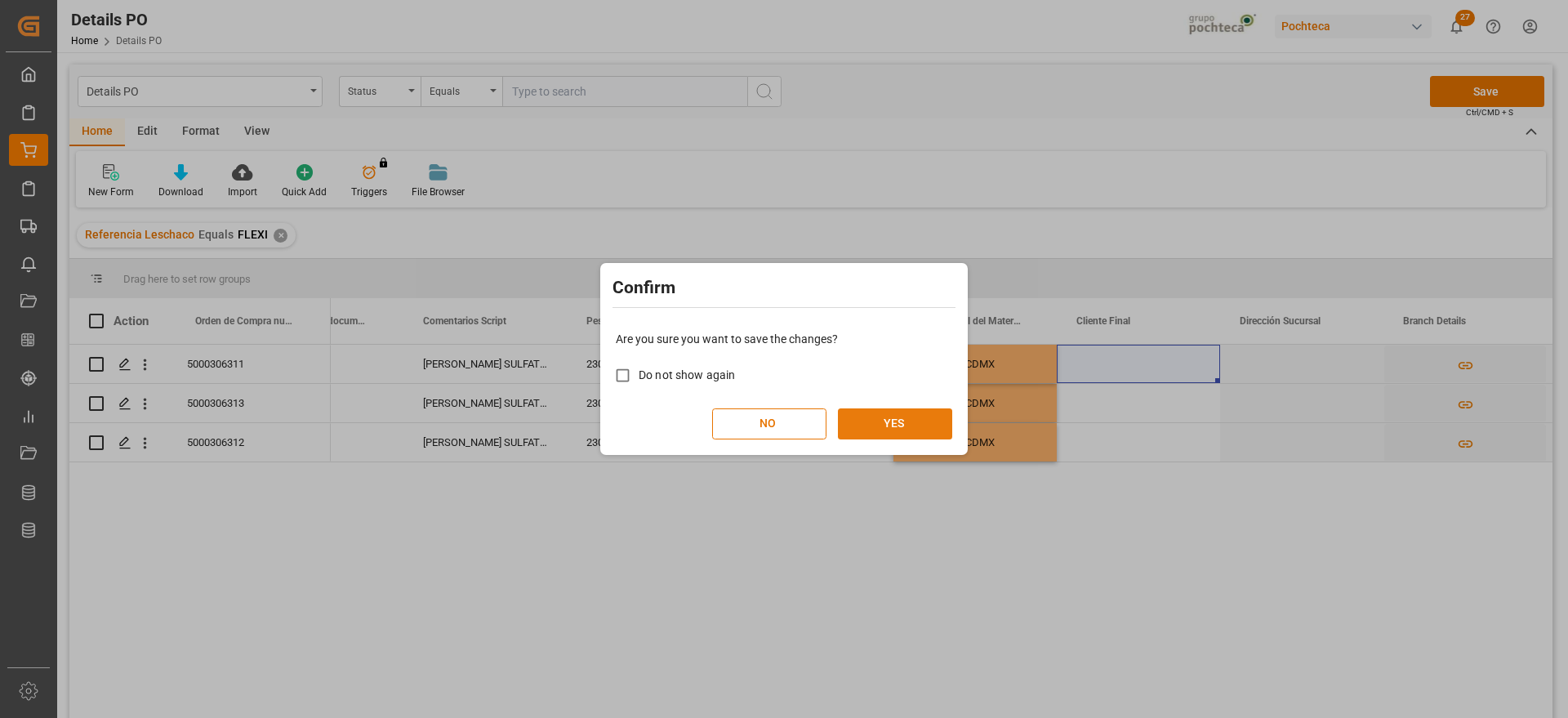
click at [919, 427] on button "YES" at bounding box center [895, 424] width 114 height 31
